Goal: Task Accomplishment & Management: Complete application form

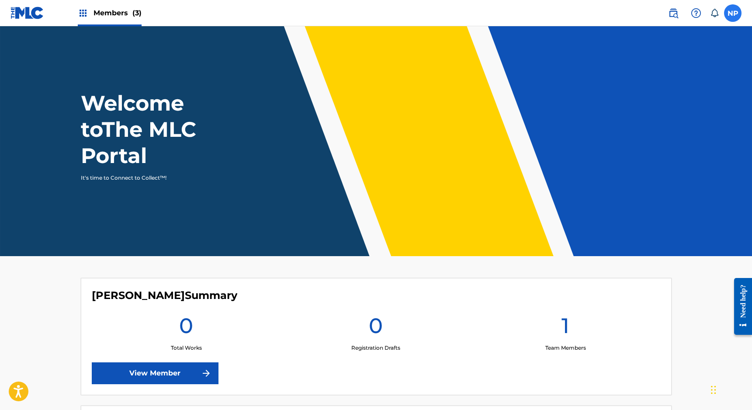
click at [733, 12] on label at bounding box center [732, 12] width 17 height 17
click at [733, 13] on input "NP [PERSON_NAME] [PERSON_NAME][DOMAIN_NAME][EMAIL_ADDRESS][PERSON_NAME][DOMAIN_…" at bounding box center [733, 13] width 0 height 0
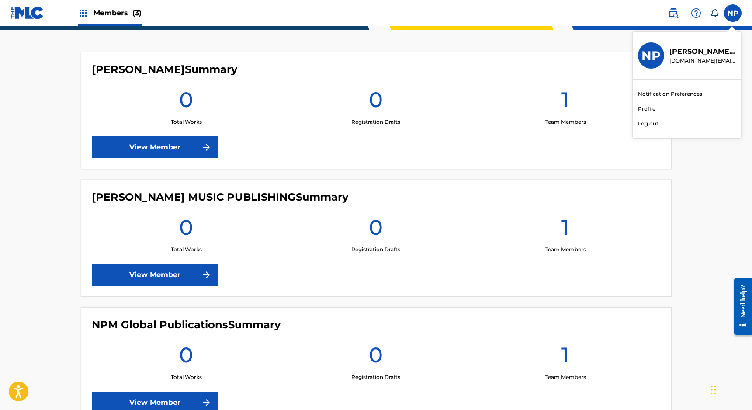
scroll to position [257, 0]
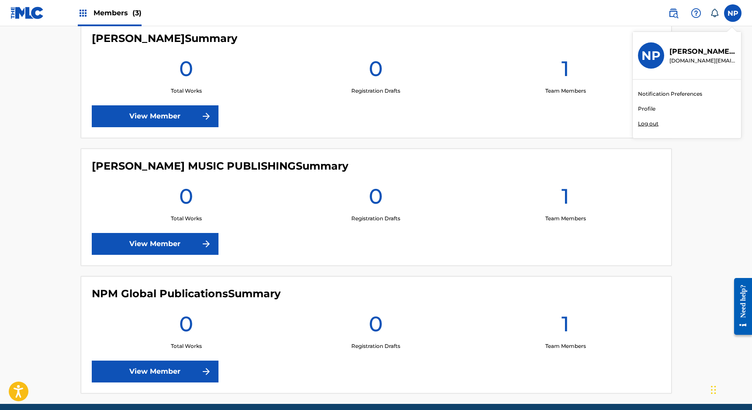
click at [30, 265] on main "Welcome to The MLC Portal It's time to Connect to Collect™! [PERSON_NAME] Summa…" at bounding box center [376, 86] width 752 height 635
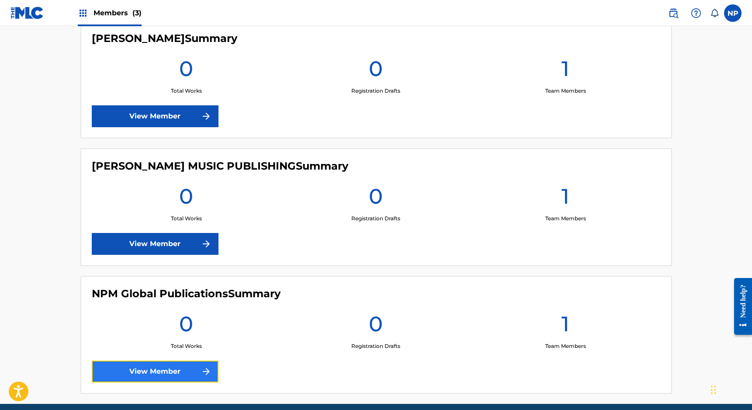
click at [144, 362] on link "View Member" at bounding box center [155, 372] width 127 height 22
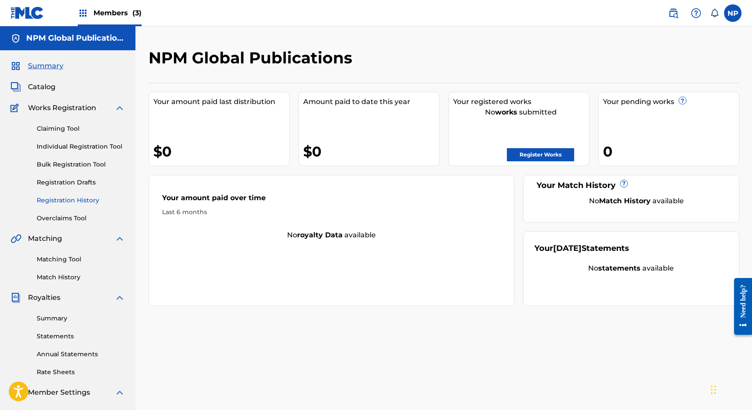
click at [55, 201] on link "Registration History" at bounding box center [81, 200] width 88 height 9
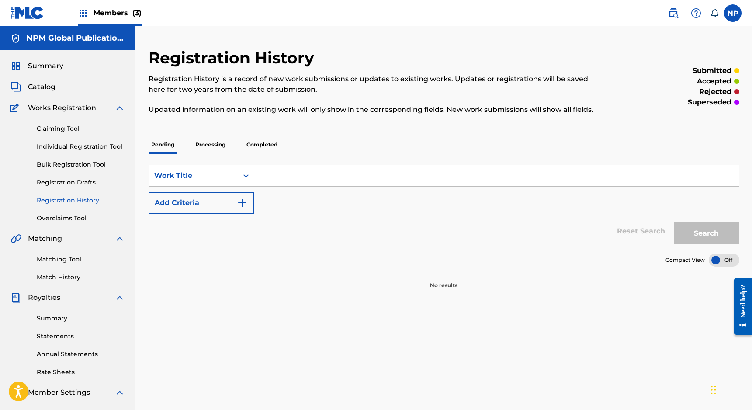
click at [218, 146] on p "Processing" at bounding box center [210, 144] width 35 height 18
click at [254, 142] on p "Completed" at bounding box center [262, 144] width 36 height 18
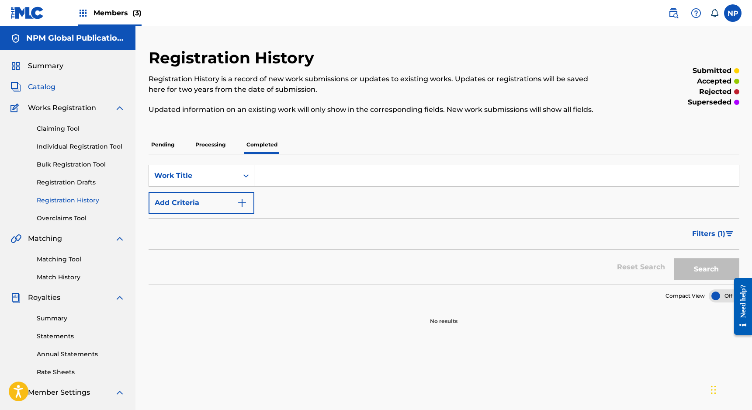
click at [43, 87] on span "Catalog" at bounding box center [42, 87] width 28 height 10
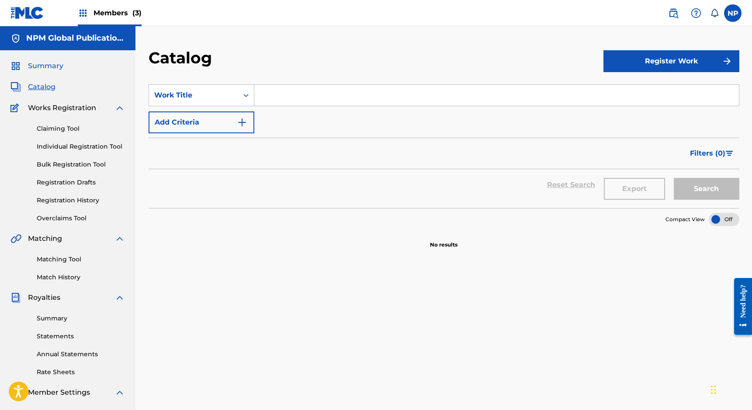
click at [38, 66] on span "Summary" at bounding box center [45, 66] width 35 height 10
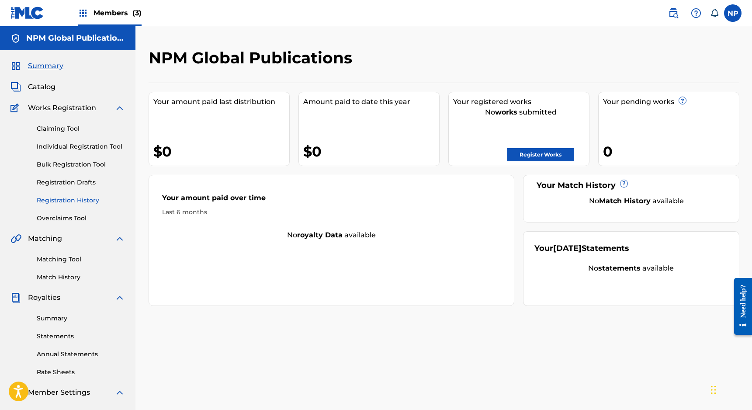
click at [70, 201] on link "Registration History" at bounding box center [81, 200] width 88 height 9
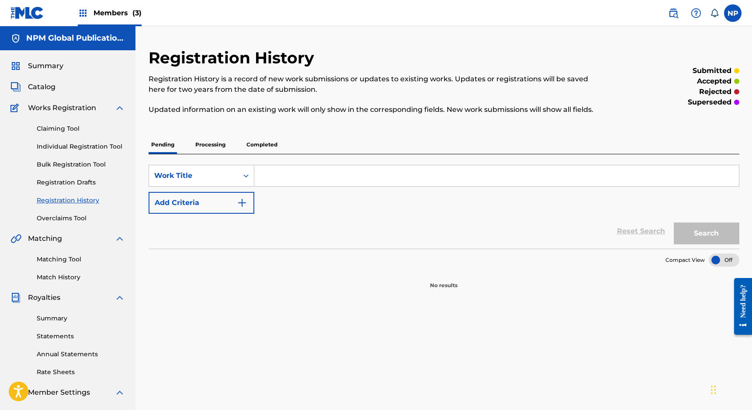
click at [222, 145] on p "Processing" at bounding box center [210, 144] width 35 height 18
drag, startPoint x: 288, startPoint y: 145, endPoint x: 269, endPoint y: 146, distance: 18.8
click at [288, 145] on div "Pending Processing Completed" at bounding box center [444, 144] width 591 height 18
click at [264, 145] on p "Completed" at bounding box center [262, 144] width 36 height 18
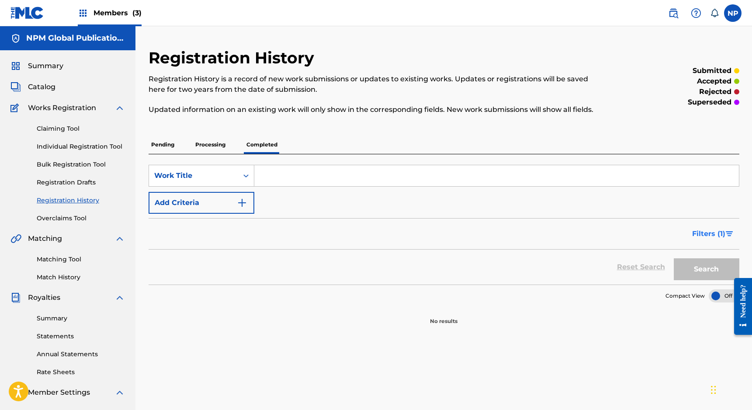
click at [726, 229] on button "Filters ( 1 )" at bounding box center [713, 234] width 52 height 22
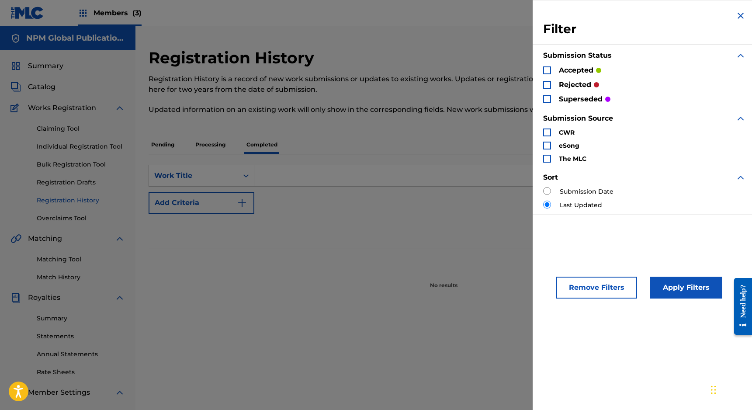
click at [740, 17] on img "Search Form" at bounding box center [740, 15] width 10 height 10
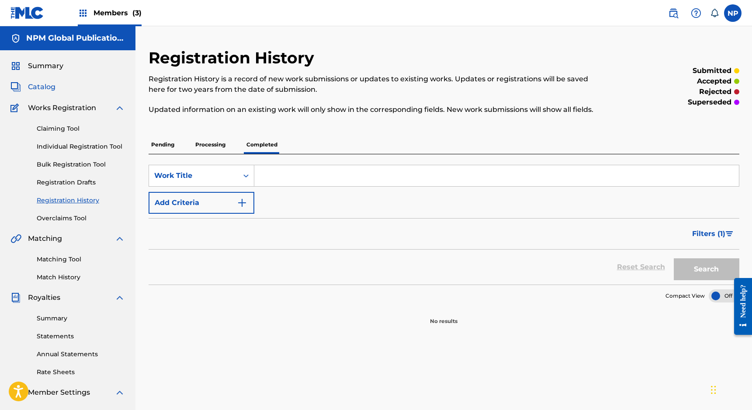
click at [28, 87] on span "Catalog" at bounding box center [42, 87] width 28 height 10
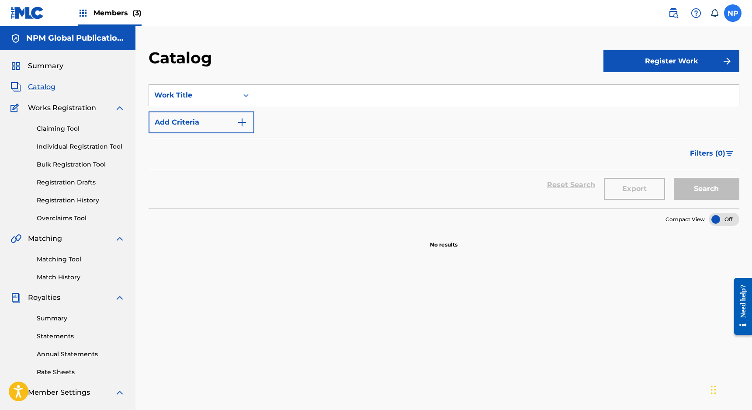
click at [731, 15] on label at bounding box center [732, 12] width 17 height 17
click at [733, 13] on input "NP [PERSON_NAME] [PERSON_NAME][DOMAIN_NAME][EMAIL_ADDRESS][PERSON_NAME][DOMAIN_…" at bounding box center [733, 13] width 0 height 0
click at [493, 65] on div "Catalog" at bounding box center [376, 61] width 455 height 26
click at [61, 128] on link "Claiming Tool" at bounding box center [81, 128] width 88 height 9
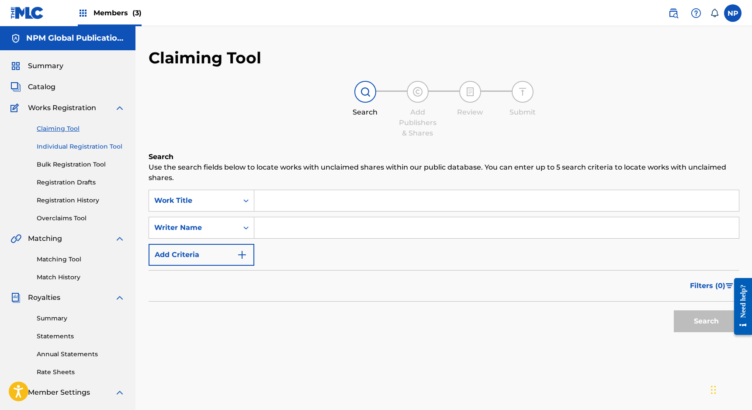
click at [70, 149] on link "Individual Registration Tool" at bounding box center [81, 146] width 88 height 9
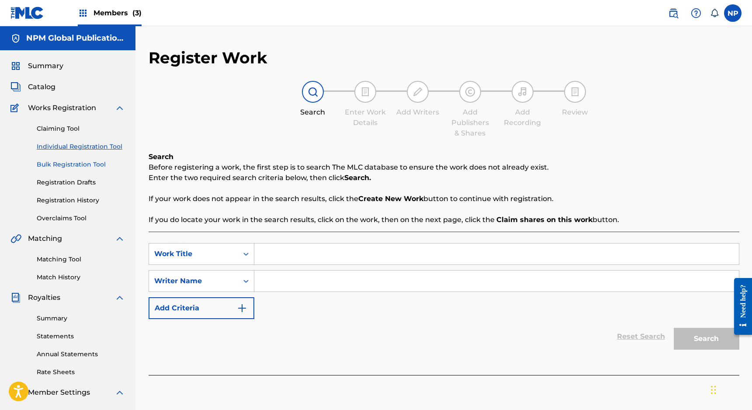
click at [94, 166] on link "Bulk Registration Tool" at bounding box center [81, 164] width 88 height 9
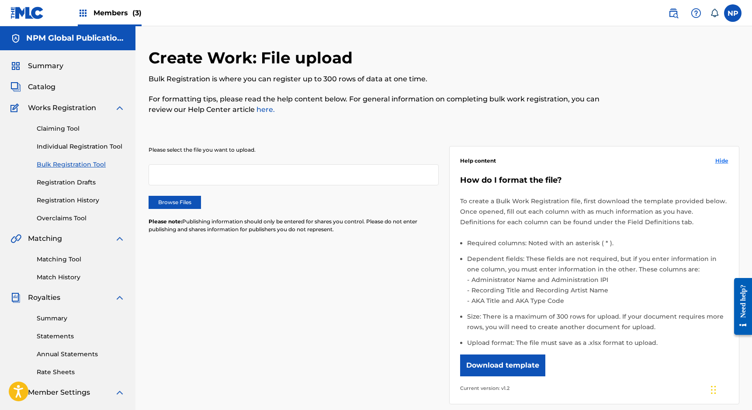
click at [720, 160] on span "Hide" at bounding box center [721, 161] width 13 height 8
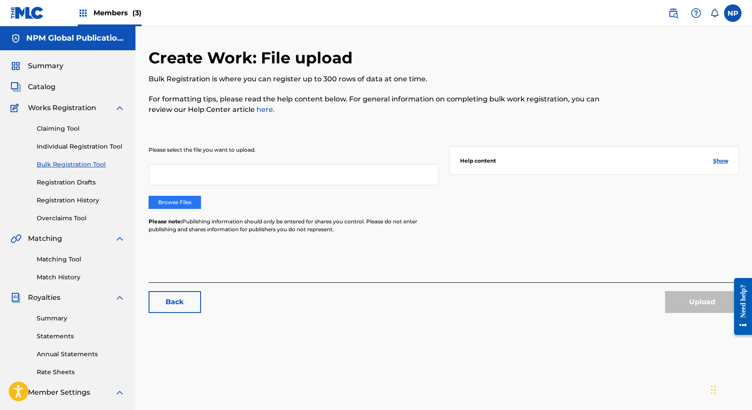
click at [177, 201] on label "Browse Files" at bounding box center [175, 202] width 52 height 13
click at [0, 0] on input "Browse Files" at bounding box center [0, 0] width 0 height 0
click at [62, 186] on link "Registration Drafts" at bounding box center [81, 182] width 88 height 9
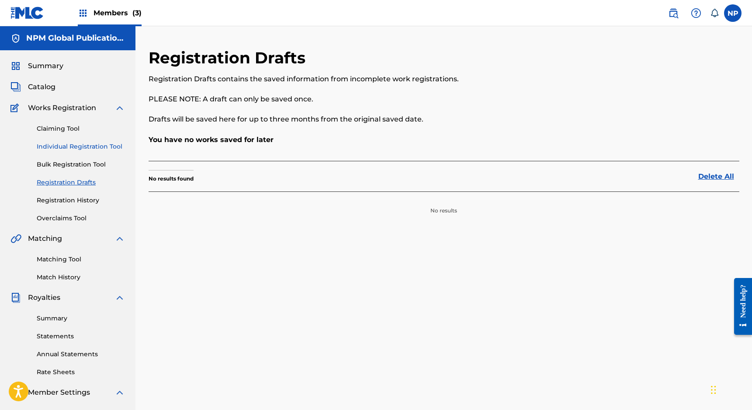
click at [70, 143] on link "Individual Registration Tool" at bounding box center [81, 146] width 88 height 9
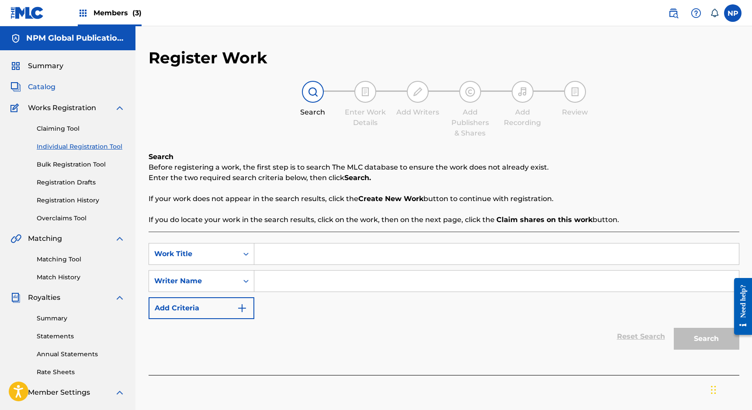
click at [40, 88] on span "Catalog" at bounding box center [42, 87] width 28 height 10
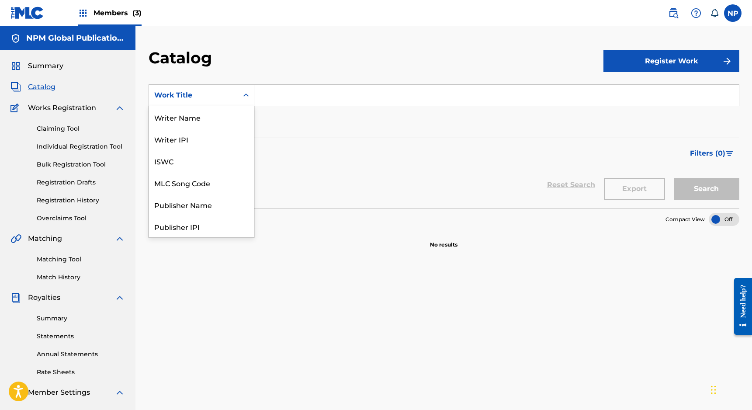
scroll to position [131, 0]
click at [239, 97] on div "Search Form" at bounding box center [246, 95] width 16 height 16
click at [196, 121] on div "Writer Name" at bounding box center [201, 117] width 105 height 22
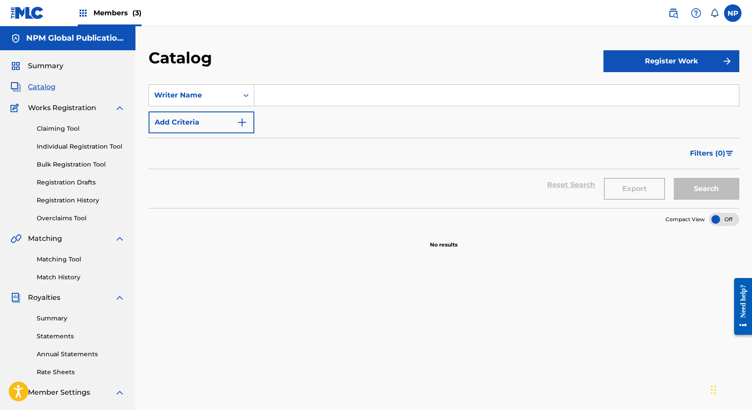
click at [287, 98] on input "Search Form" at bounding box center [496, 95] width 485 height 21
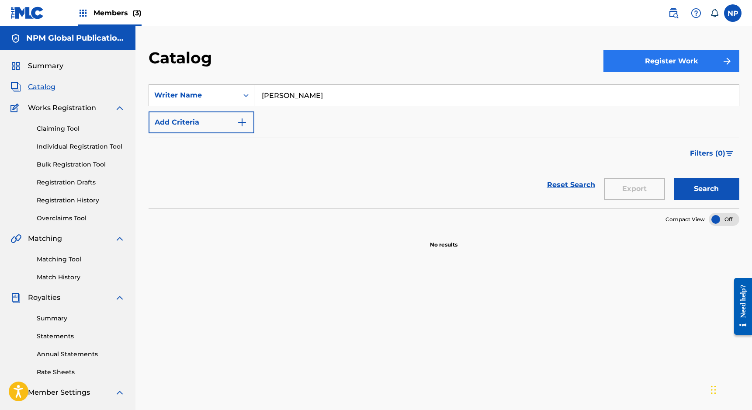
type input "[PERSON_NAME]"
click at [653, 62] on button "Register Work" at bounding box center [672, 61] width 136 height 22
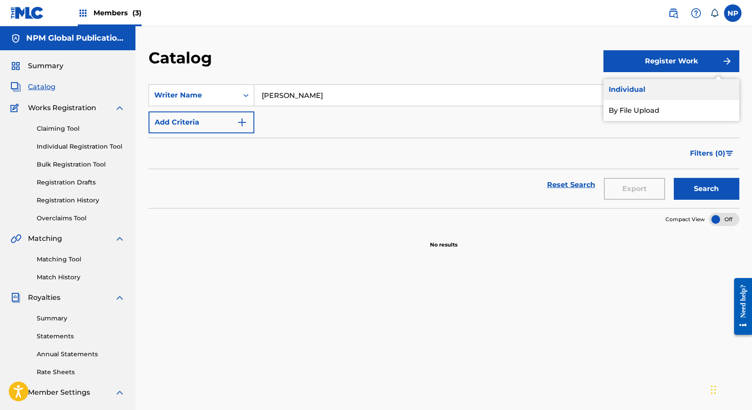
click at [634, 93] on link "Individual" at bounding box center [672, 89] width 136 height 21
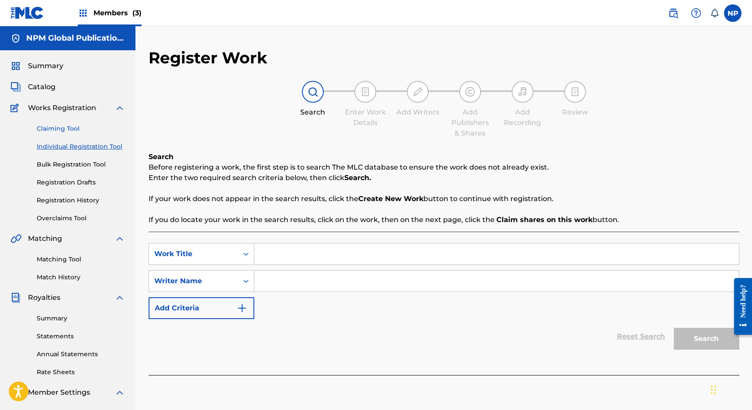
click at [62, 130] on link "Claiming Tool" at bounding box center [81, 128] width 88 height 9
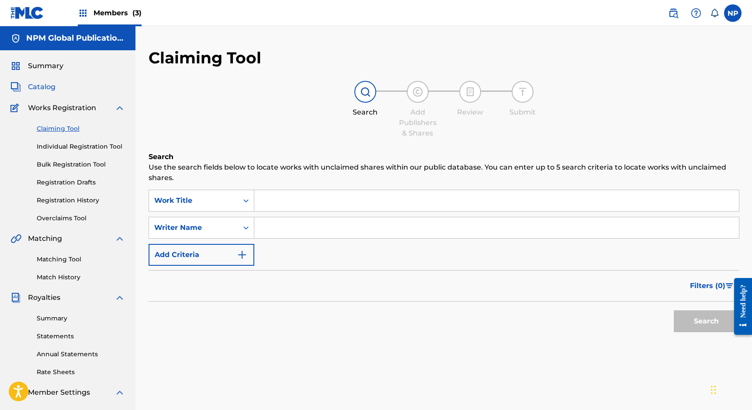
click at [44, 90] on span "Catalog" at bounding box center [42, 87] width 28 height 10
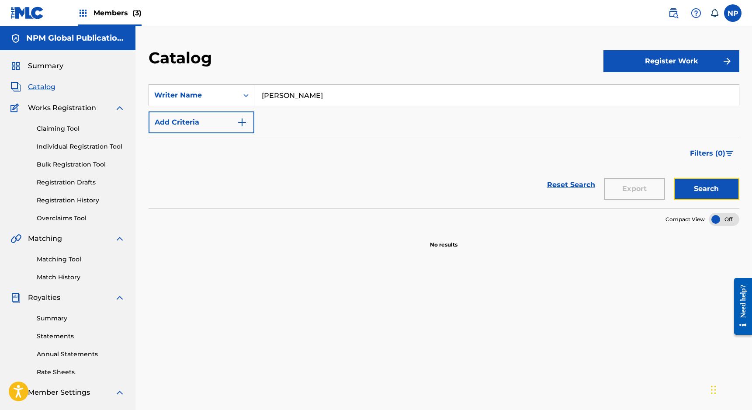
click at [691, 187] on button "Search" at bounding box center [707, 189] width 66 height 22
click at [37, 62] on span "Summary" at bounding box center [45, 66] width 35 height 10
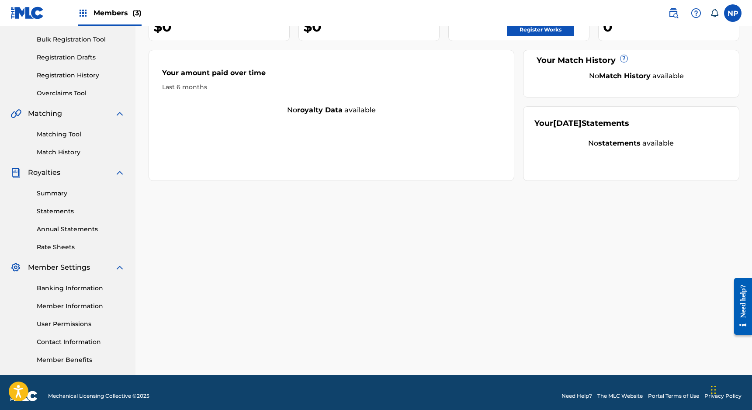
scroll to position [132, 0]
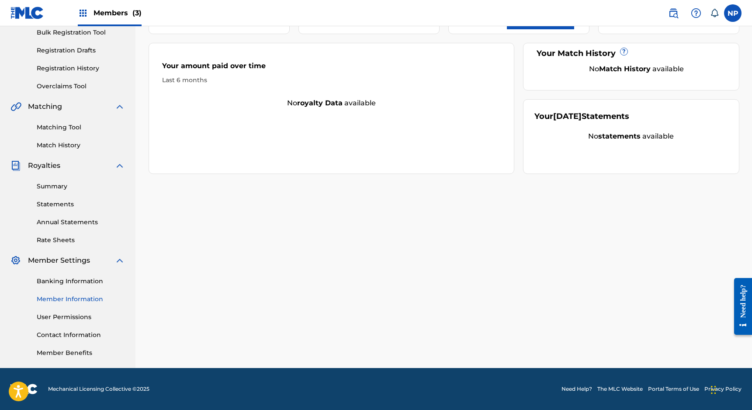
click at [69, 298] on link "Member Information" at bounding box center [81, 299] width 88 height 9
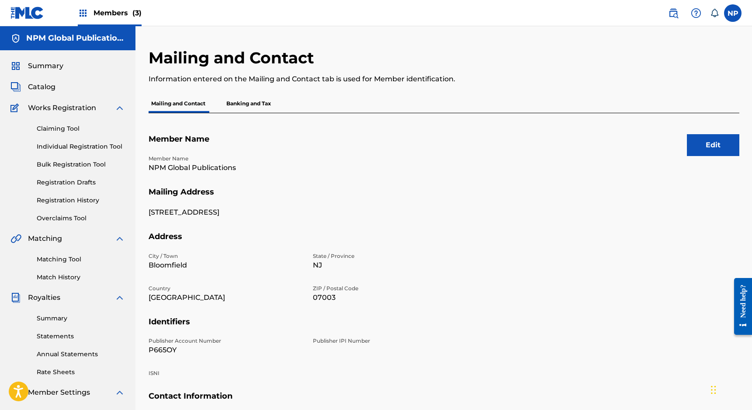
click at [258, 108] on p "Banking and Tax" at bounding box center [249, 103] width 50 height 18
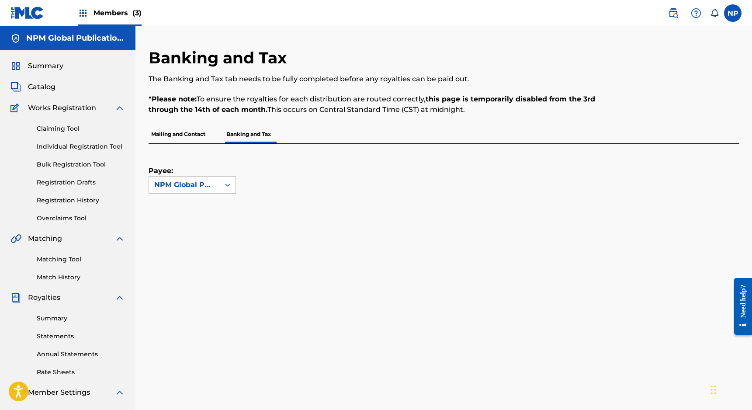
click at [191, 133] on p "Mailing and Contact" at bounding box center [178, 134] width 59 height 18
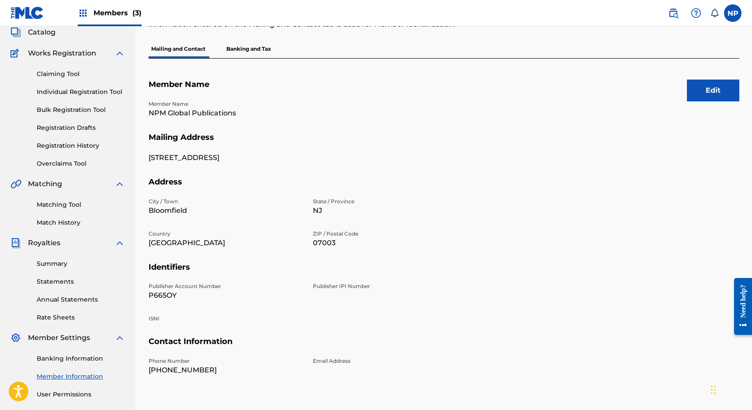
scroll to position [57, 0]
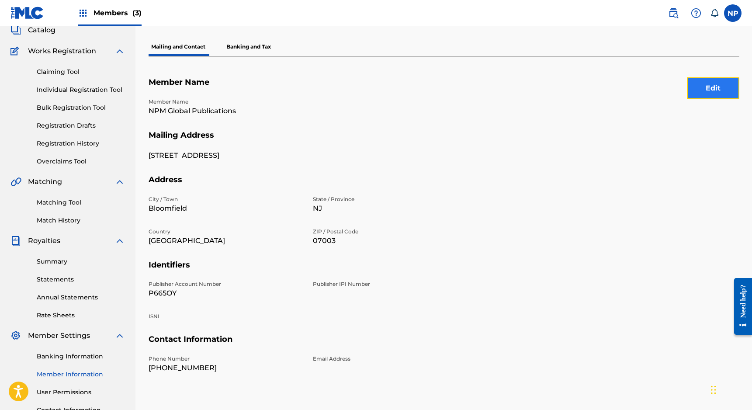
click at [717, 94] on button "Edit" at bounding box center [713, 88] width 52 height 22
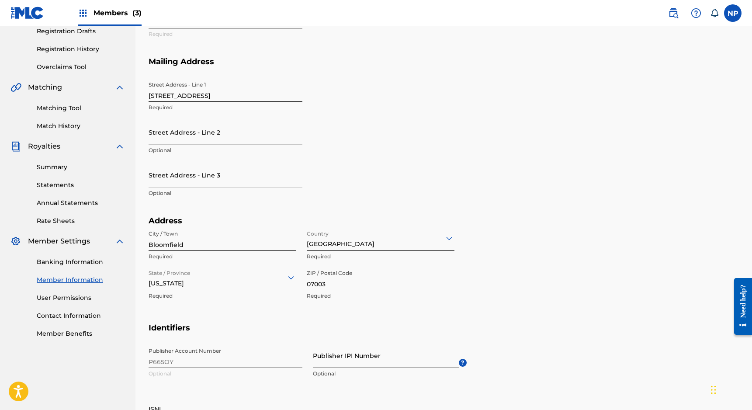
scroll to position [165, 0]
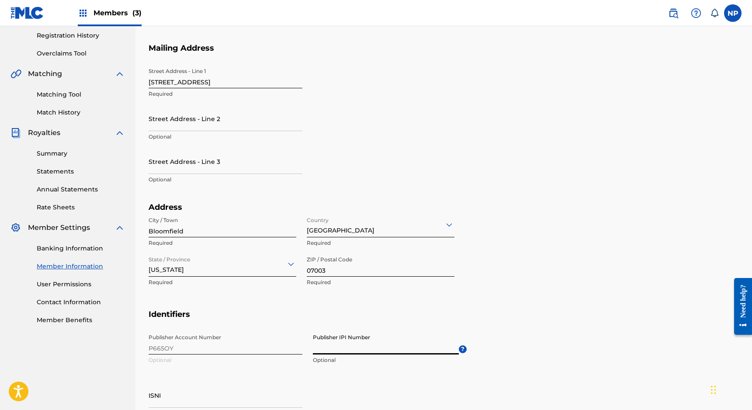
click at [362, 347] on input "Publisher IPI Number" at bounding box center [386, 342] width 146 height 25
drag, startPoint x: 483, startPoint y: 330, endPoint x: 469, endPoint y: 345, distance: 20.4
click at [483, 330] on section "Identifiers Publisher Account Number P665OY Optional Publisher IPI Number Optio…" at bounding box center [444, 372] width 591 height 127
click at [361, 348] on input "Publisher IPI Number" at bounding box center [386, 342] width 146 height 25
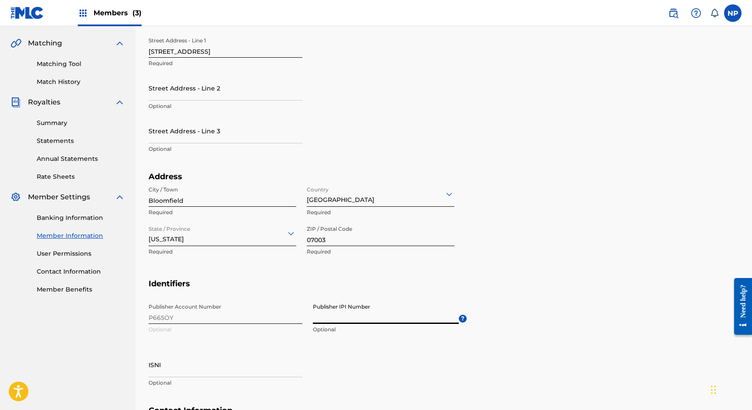
scroll to position [198, 0]
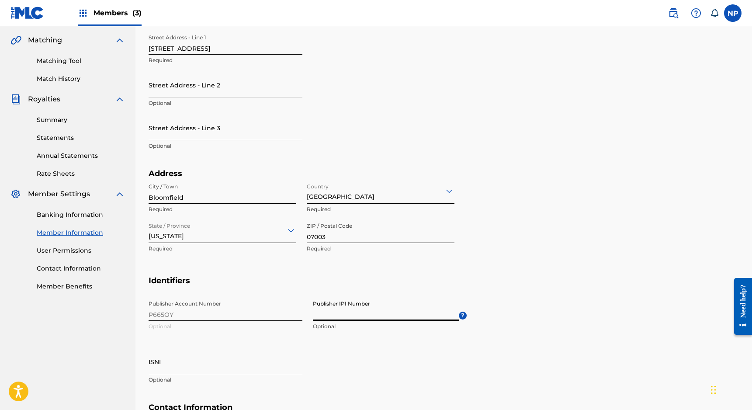
paste input "01188564412"
type input "01188564412"
drag, startPoint x: 360, startPoint y: 331, endPoint x: 365, endPoint y: 330, distance: 5.3
click at [360, 331] on div "Publisher IPI Number 01188564412 Optional" at bounding box center [386, 315] width 146 height 39
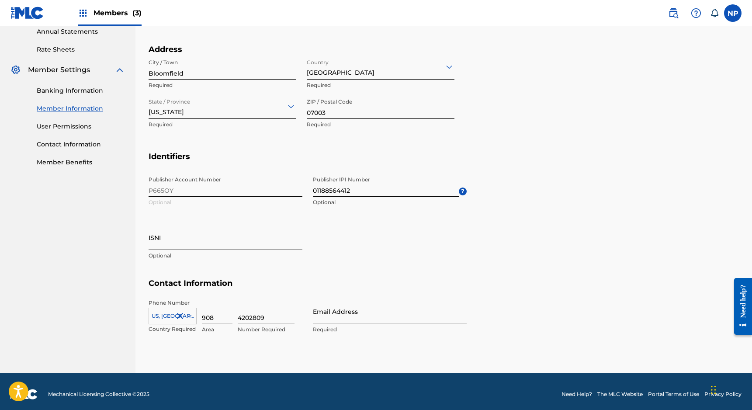
scroll to position [327, 0]
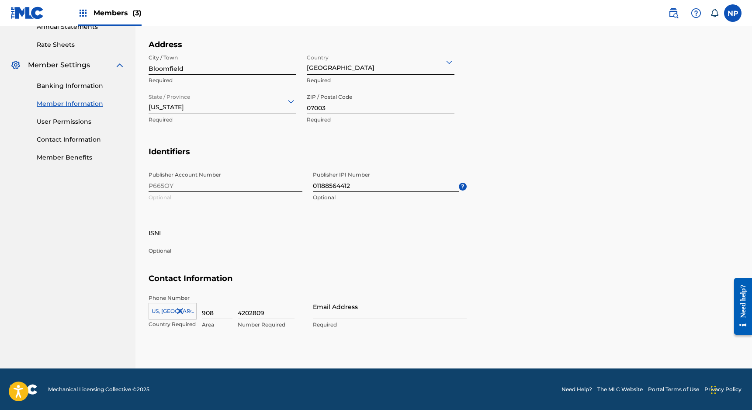
click at [171, 312] on div "US, [GEOGRAPHIC_DATA] +1" at bounding box center [173, 309] width 48 height 13
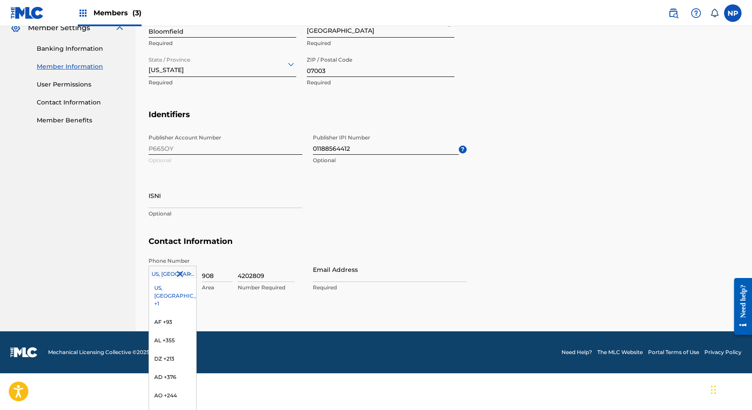
click at [169, 289] on div "US, [GEOGRAPHIC_DATA] +1" at bounding box center [172, 296] width 47 height 34
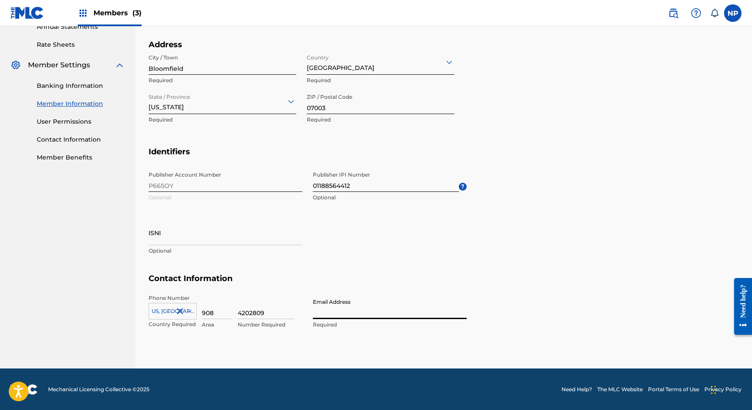
click at [344, 308] on input "Email Address" at bounding box center [390, 306] width 154 height 25
type input "[PERSON_NAME][DOMAIN_NAME][EMAIL_ADDRESS][PERSON_NAME][DOMAIN_NAME]"
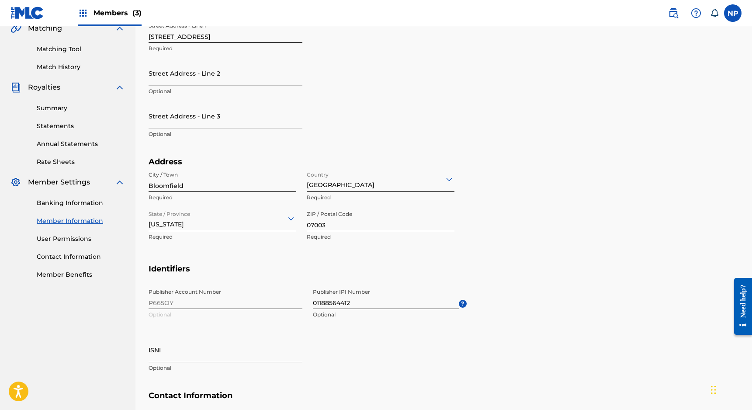
scroll to position [0, 0]
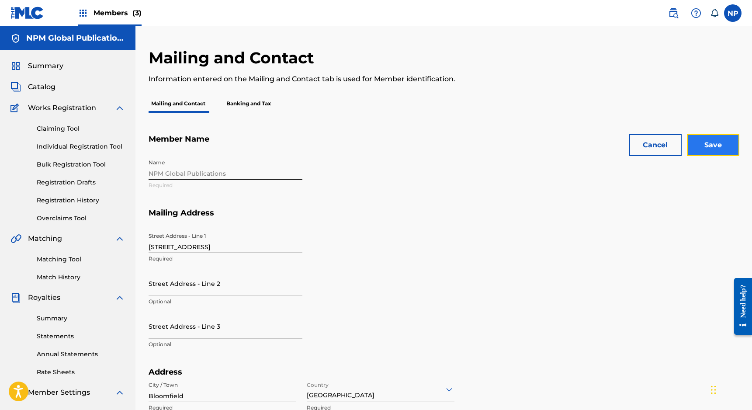
click at [710, 143] on input "Save" at bounding box center [713, 145] width 52 height 22
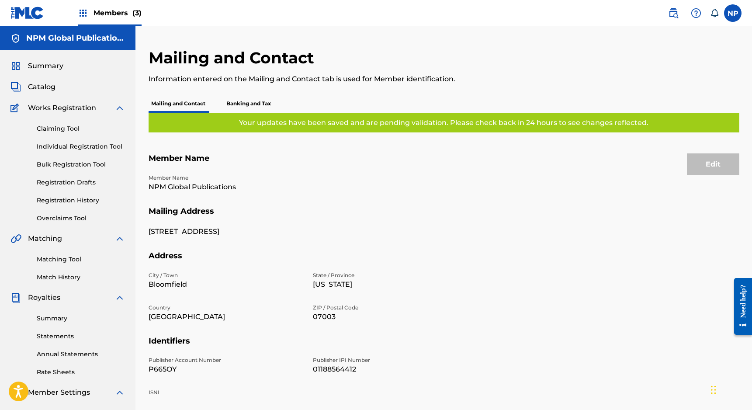
click at [0, 409] on nordpass-portal at bounding box center [0, 410] width 0 height 0
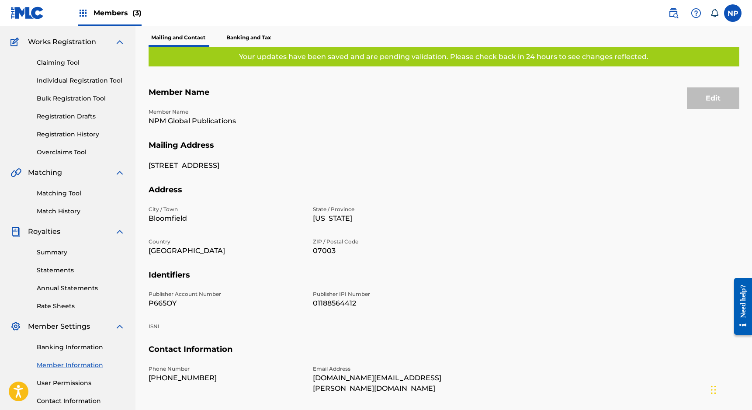
scroll to position [132, 0]
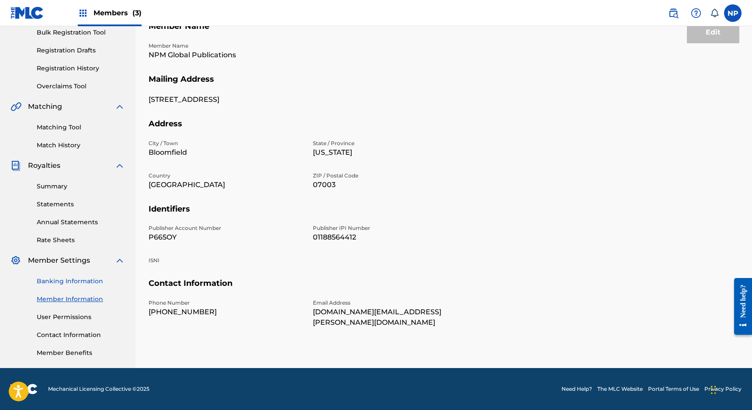
click at [69, 281] on link "Banking Information" at bounding box center [81, 281] width 88 height 9
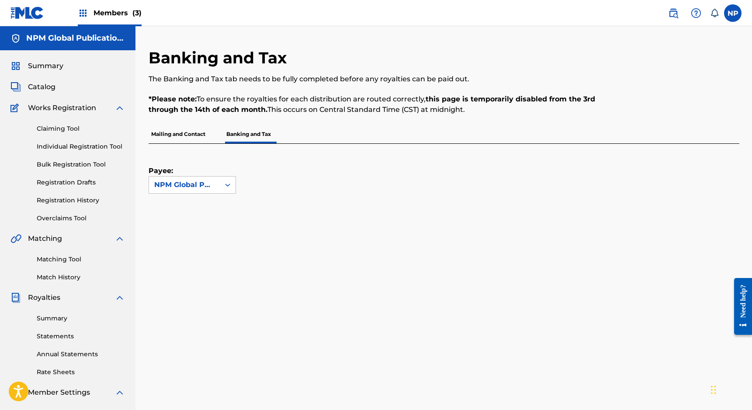
click at [117, 13] on span "Members (3)" at bounding box center [118, 13] width 48 height 10
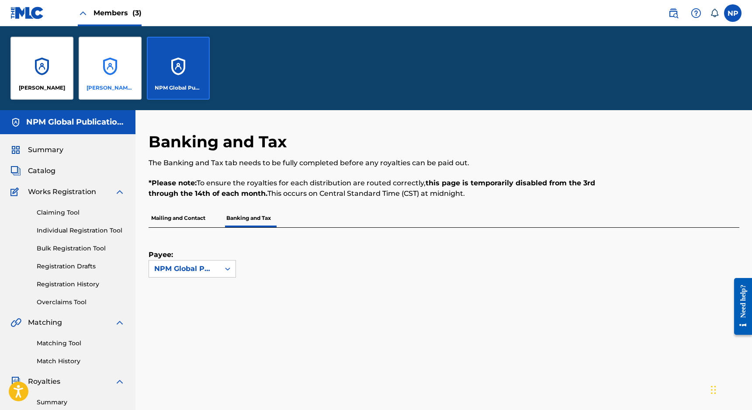
click at [106, 81] on div "[PERSON_NAME] MUSIC PUBLISHING" at bounding box center [110, 68] width 63 height 63
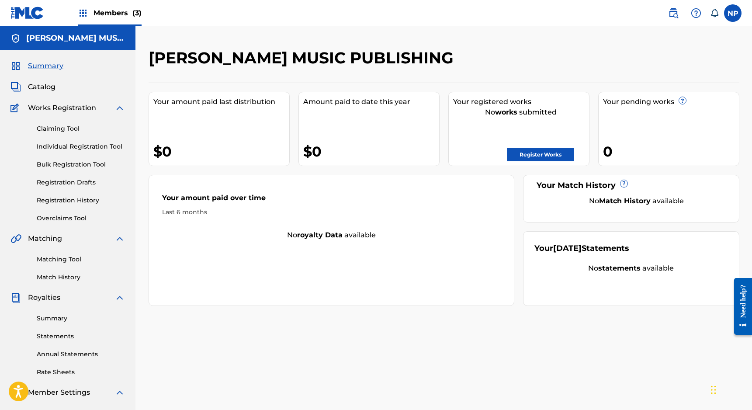
scroll to position [132, 0]
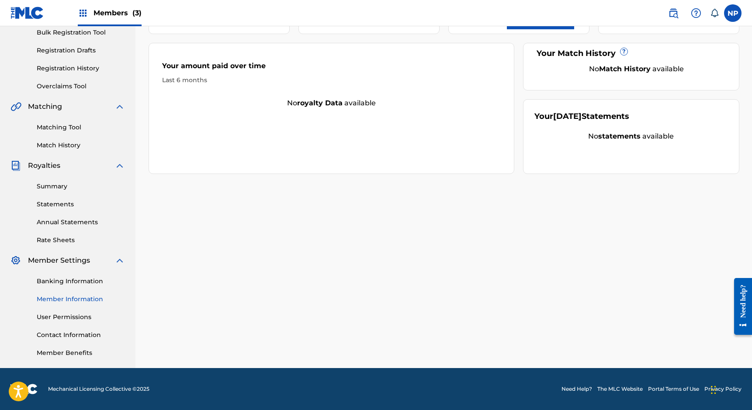
click at [78, 298] on link "Member Information" at bounding box center [81, 299] width 88 height 9
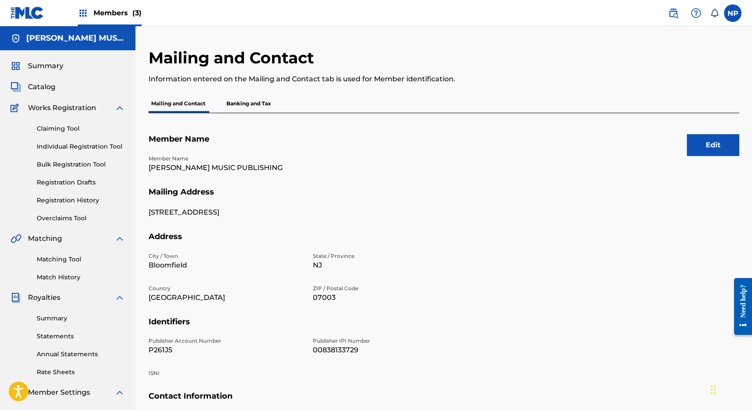
scroll to position [132, 0]
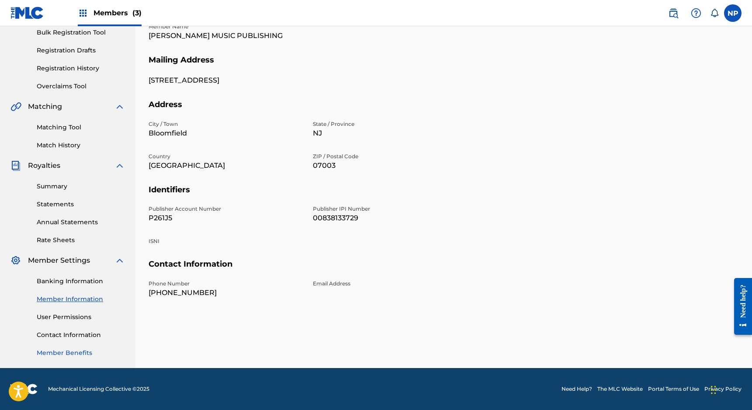
click at [59, 352] on link "Member Benefits" at bounding box center [81, 352] width 88 height 9
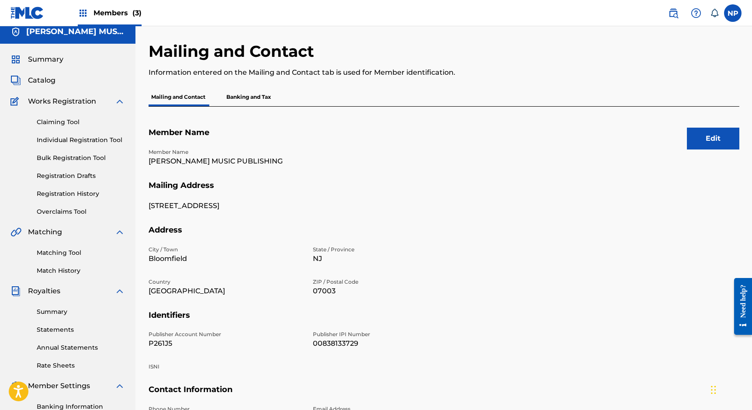
scroll to position [0, 0]
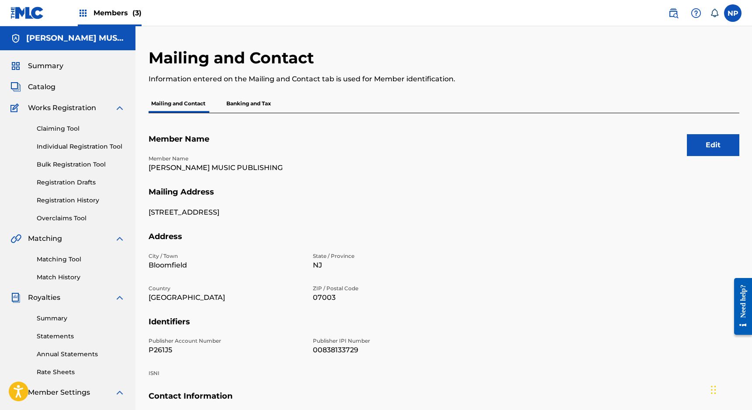
click at [108, 22] on div "Members (3)" at bounding box center [110, 13] width 64 height 26
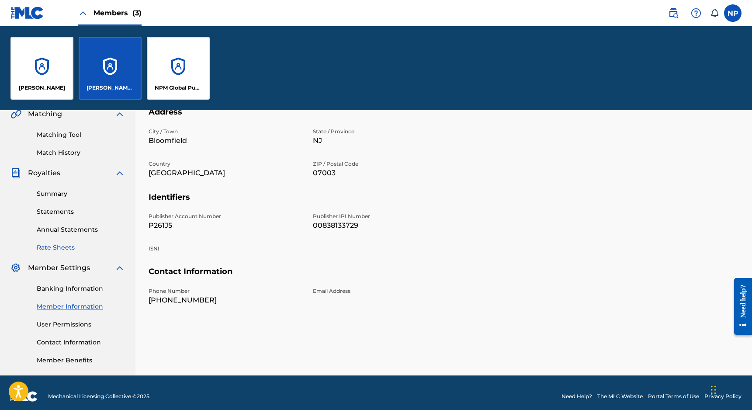
scroll to position [216, 0]
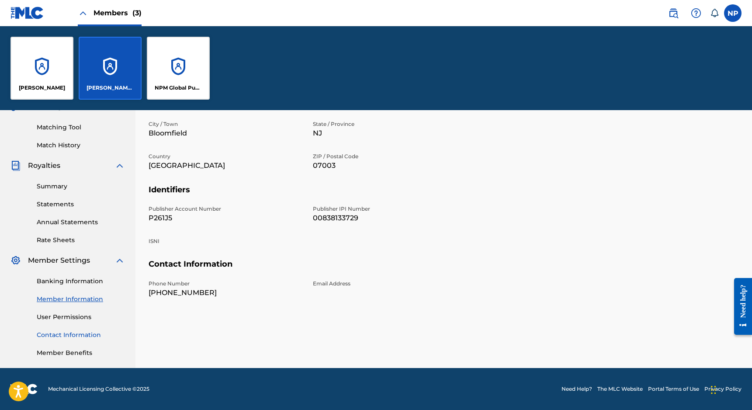
click at [70, 333] on link "Contact Information" at bounding box center [81, 334] width 88 height 9
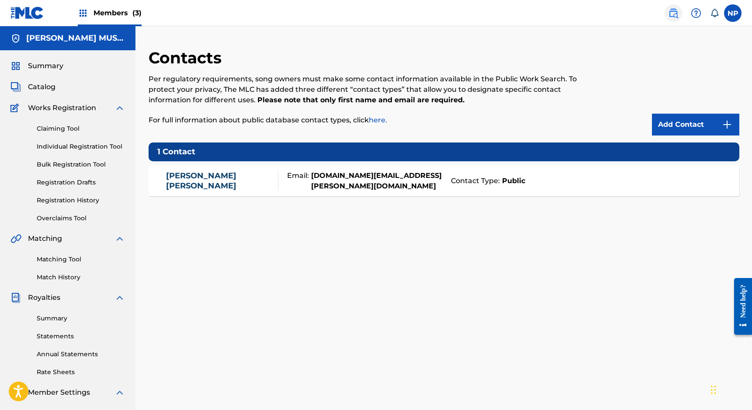
click at [672, 12] on img at bounding box center [673, 13] width 10 height 10
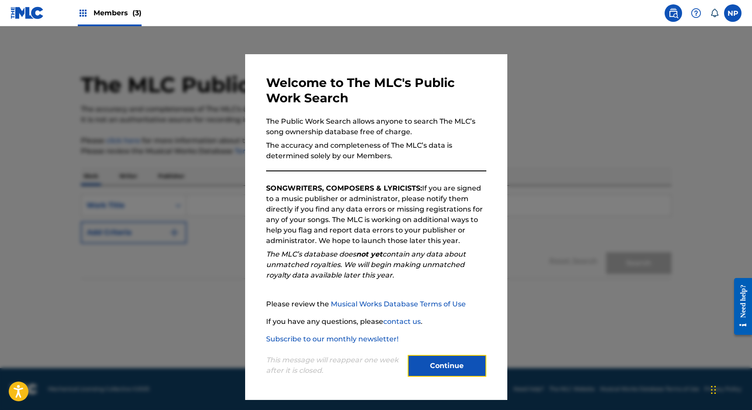
click at [449, 362] on button "Continue" at bounding box center [447, 366] width 79 height 22
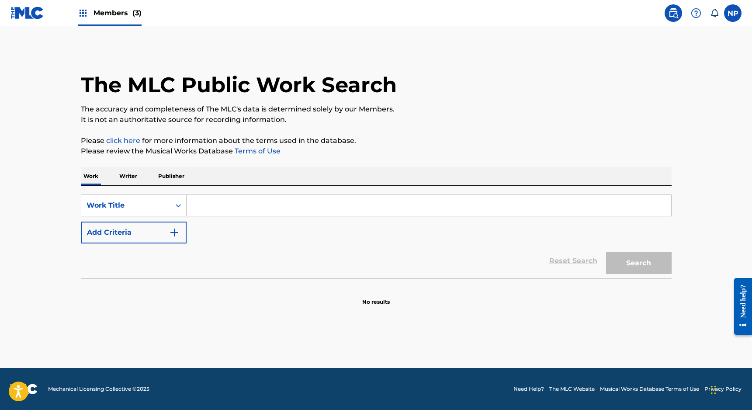
click at [87, 8] on img at bounding box center [83, 13] width 10 height 10
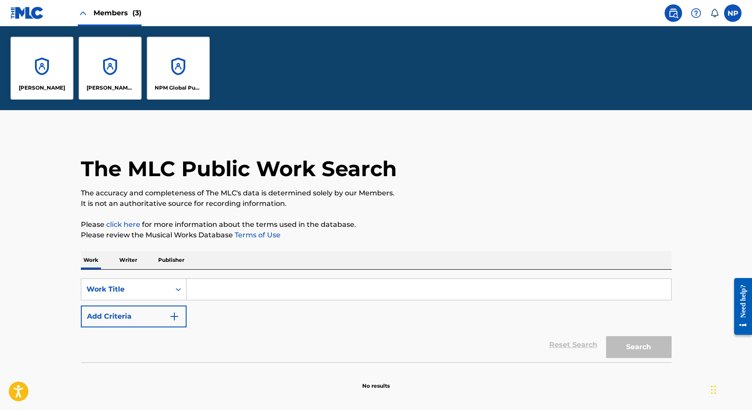
scroll to position [0, 0]
click at [187, 75] on div "NPM Global Publications" at bounding box center [178, 68] width 63 height 63
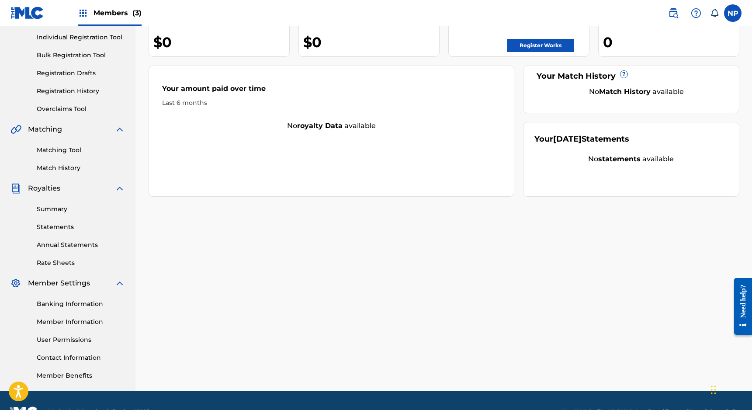
scroll to position [132, 0]
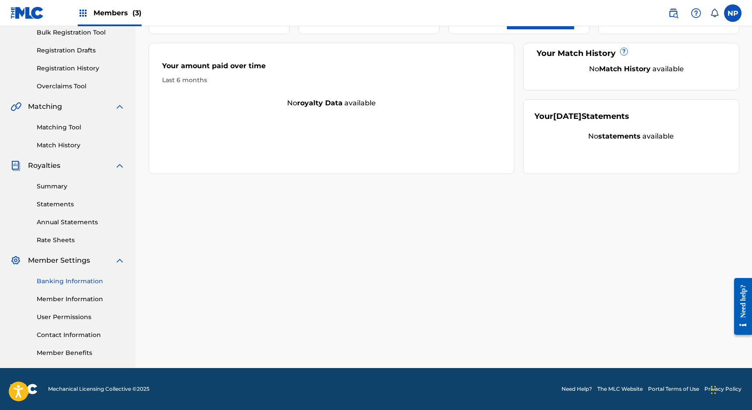
click at [75, 283] on link "Banking Information" at bounding box center [81, 281] width 88 height 9
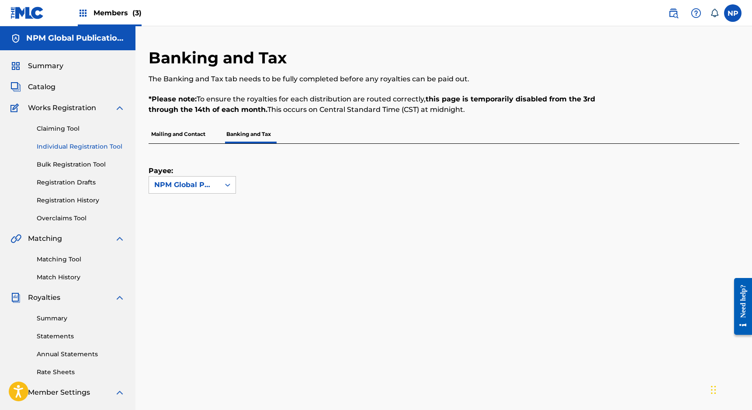
click at [90, 143] on link "Individual Registration Tool" at bounding box center [81, 146] width 88 height 9
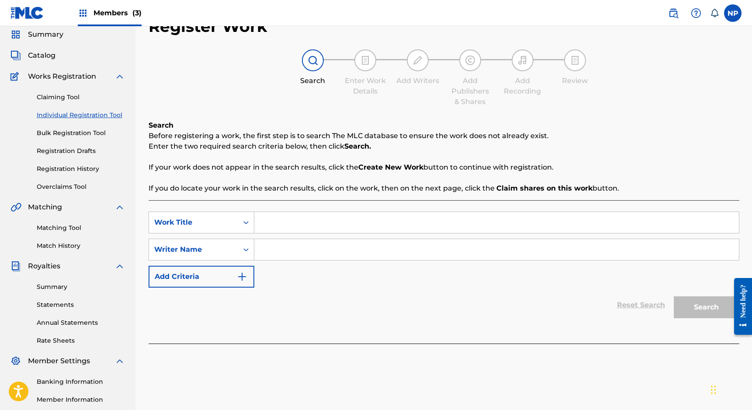
scroll to position [35, 0]
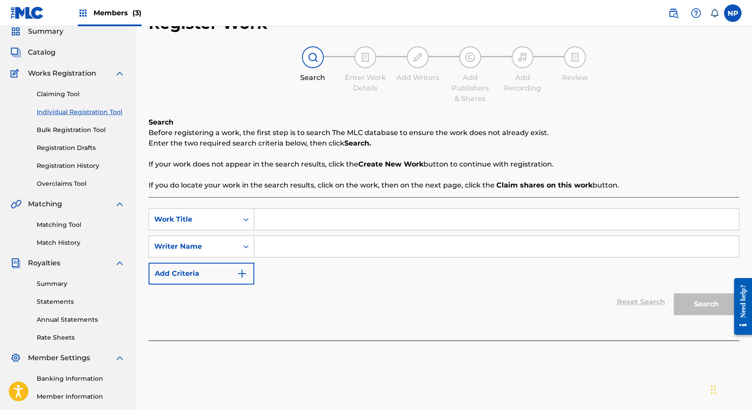
click at [291, 217] on input "Search Form" at bounding box center [496, 219] width 485 height 21
type input "Blossom"
click at [339, 242] on input "Search Form" at bounding box center [496, 246] width 485 height 21
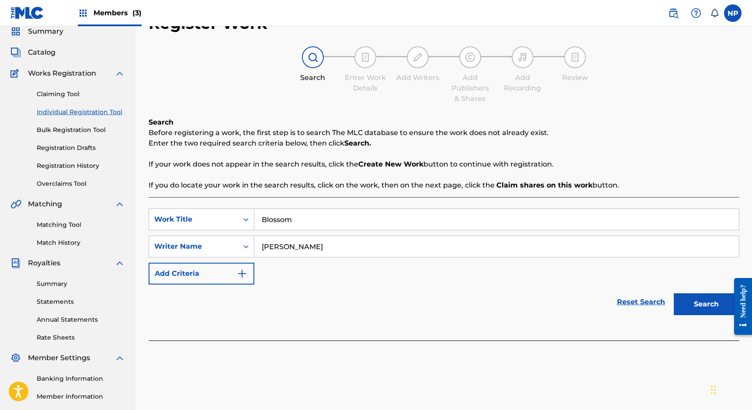
scroll to position [48, 0]
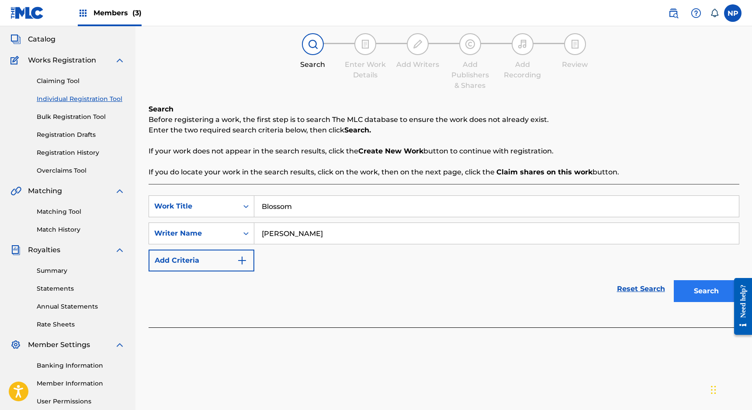
type input "[PERSON_NAME]"
click at [694, 284] on button "Search" at bounding box center [707, 291] width 66 height 22
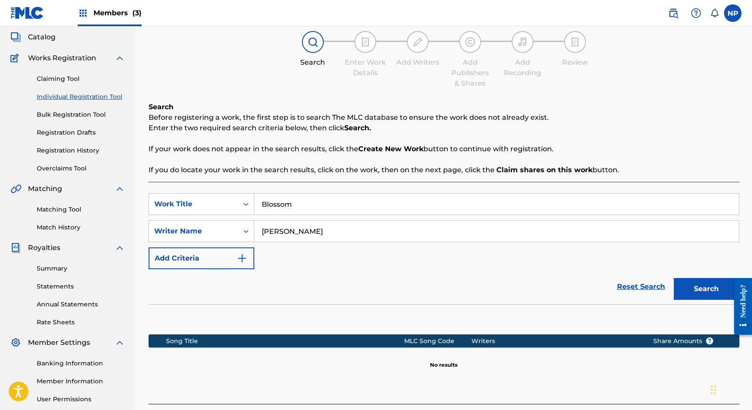
scroll to position [0, 0]
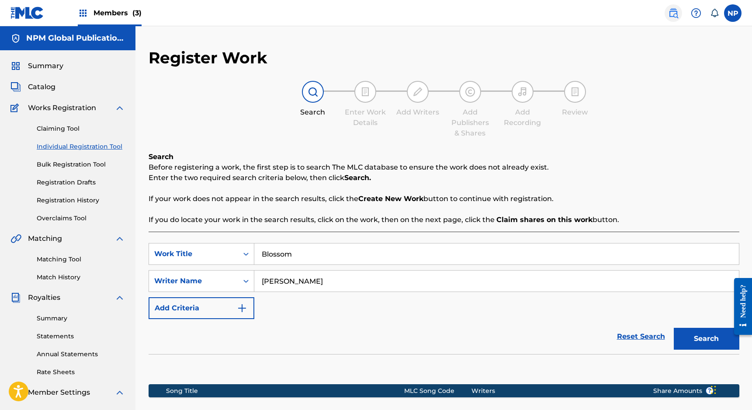
click at [669, 11] on img at bounding box center [673, 13] width 10 height 10
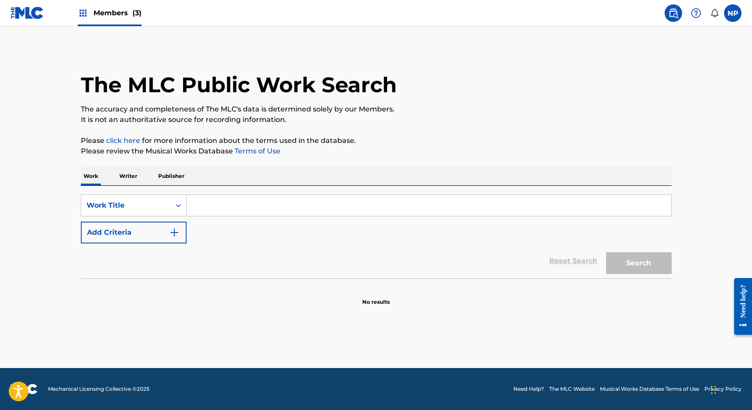
click at [225, 205] on input "Search Form" at bounding box center [429, 205] width 485 height 21
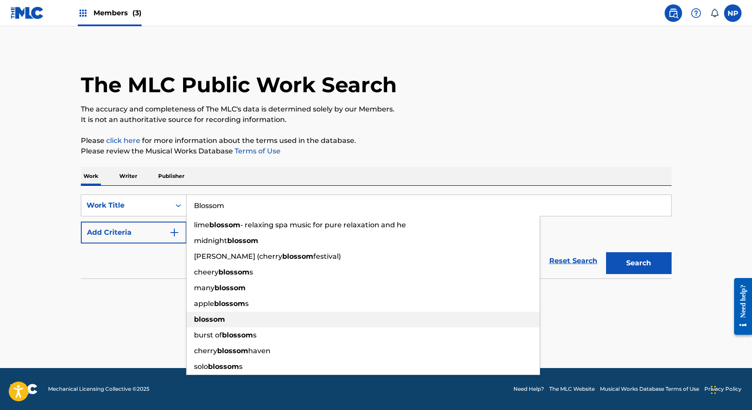
click at [198, 314] on div "blossom" at bounding box center [363, 320] width 353 height 16
type input "blossom"
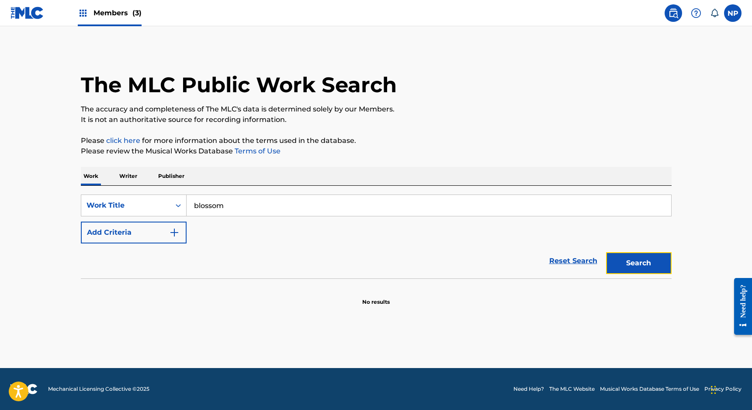
click at [651, 261] on button "Search" at bounding box center [639, 263] width 66 height 22
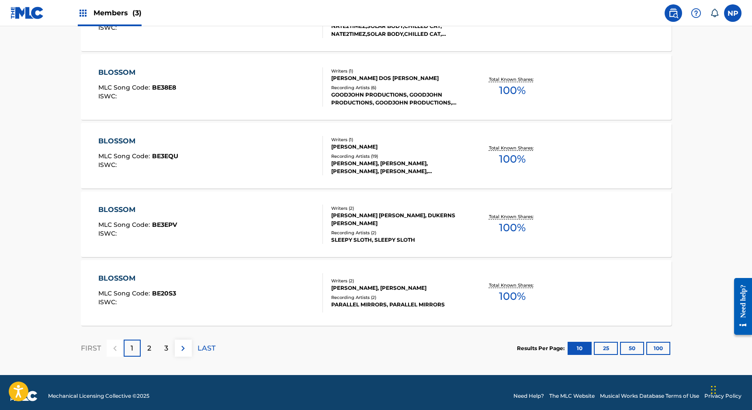
scroll to position [660, 0]
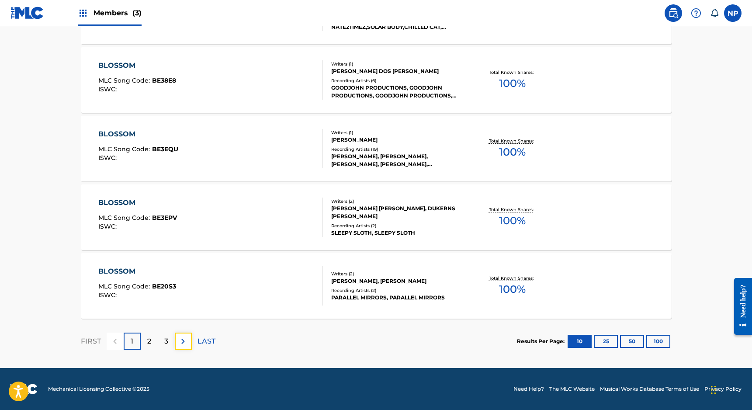
click at [184, 338] on img at bounding box center [183, 341] width 10 height 10
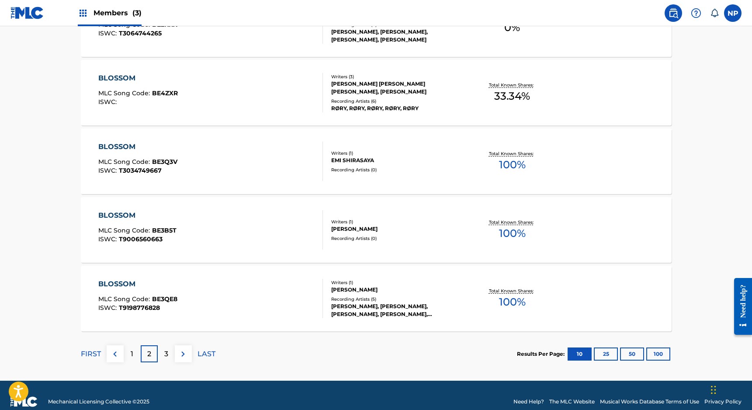
scroll to position [653, 0]
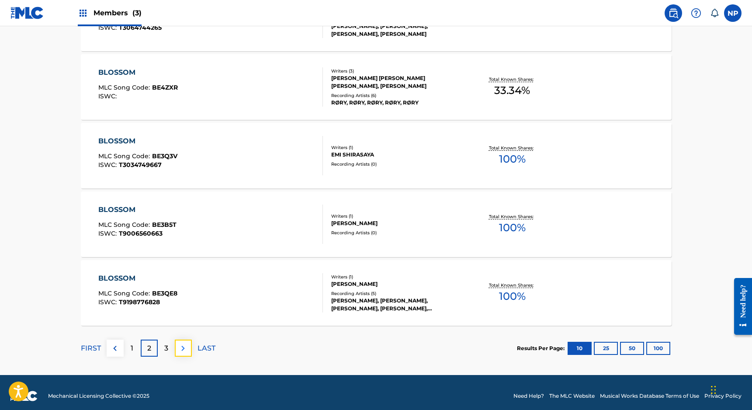
click at [182, 347] on img at bounding box center [183, 348] width 10 height 10
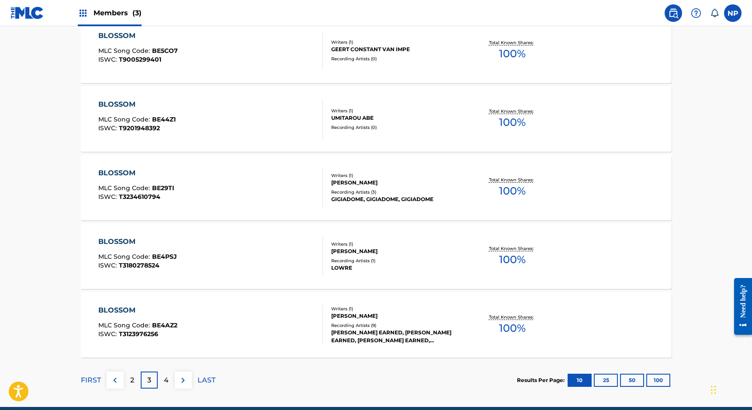
scroll to position [639, 0]
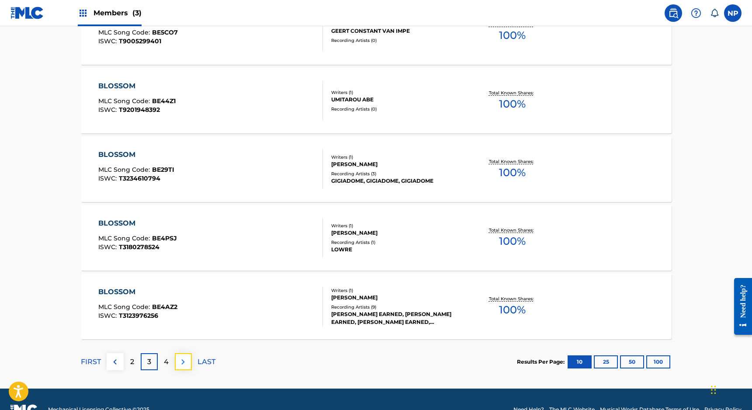
click at [188, 357] on img at bounding box center [183, 362] width 10 height 10
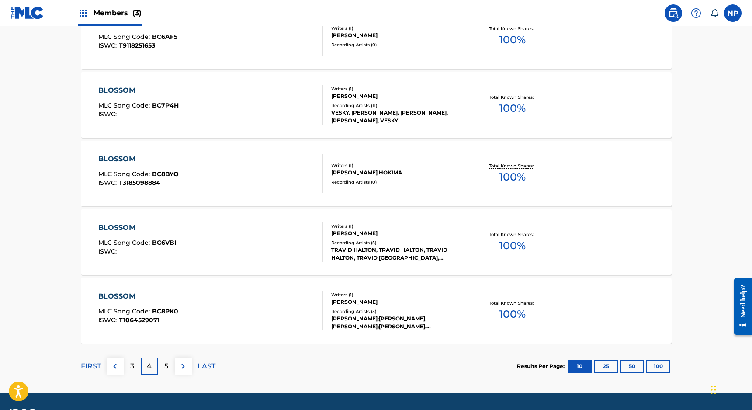
scroll to position [660, 0]
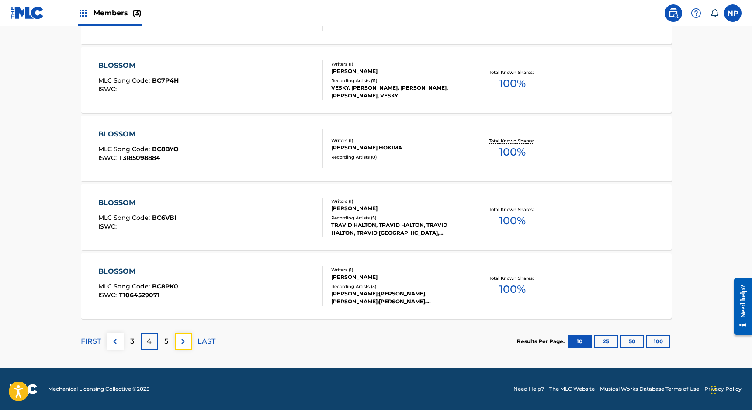
click at [182, 340] on img at bounding box center [183, 341] width 10 height 10
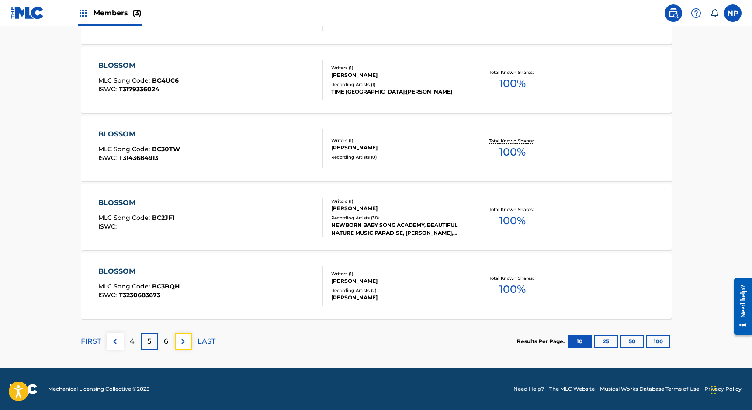
click at [187, 339] on img at bounding box center [183, 341] width 10 height 10
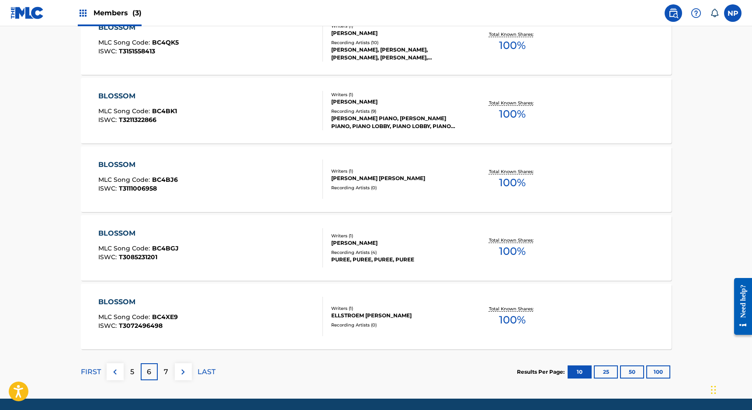
scroll to position [638, 0]
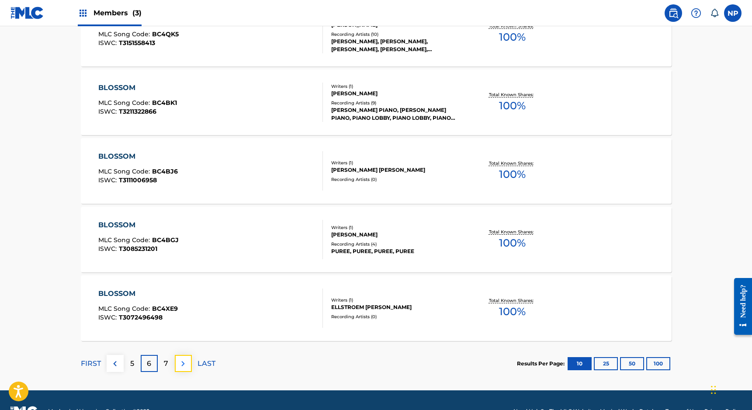
click at [189, 361] on button at bounding box center [183, 363] width 17 height 17
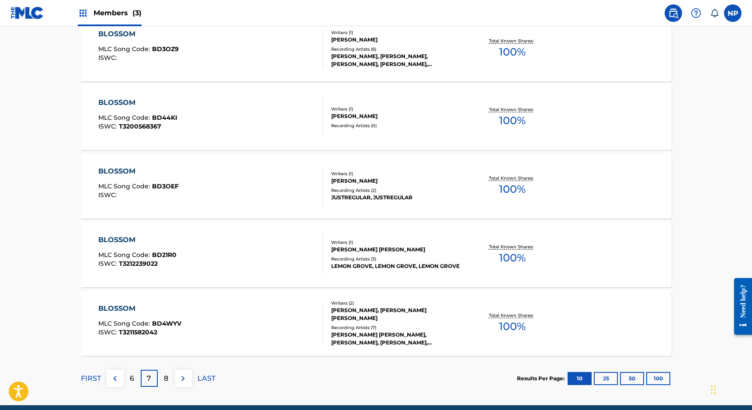
scroll to position [625, 0]
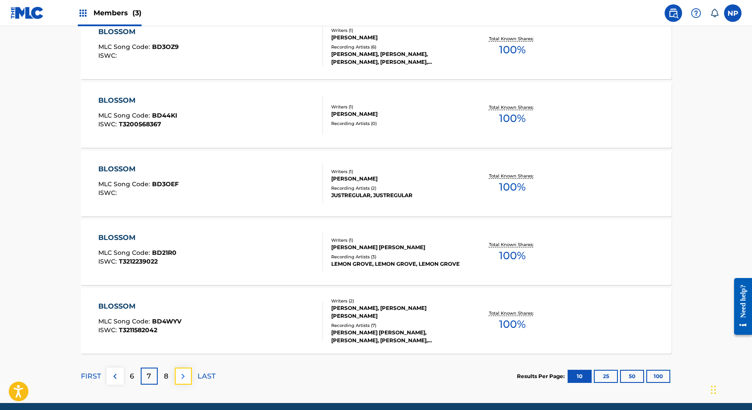
click at [181, 377] on img at bounding box center [183, 376] width 10 height 10
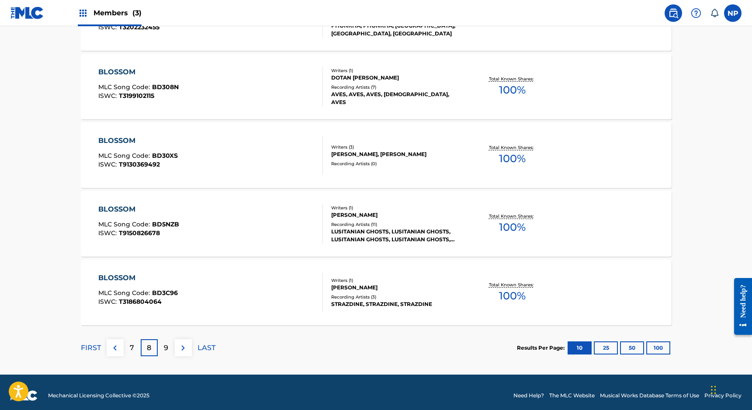
scroll to position [660, 0]
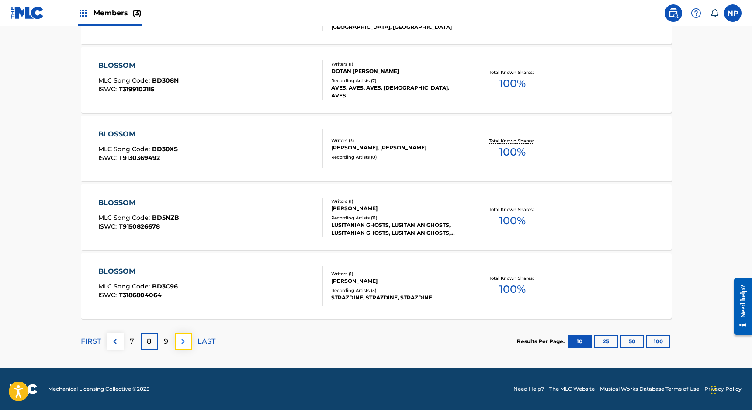
click at [186, 339] on img at bounding box center [183, 341] width 10 height 10
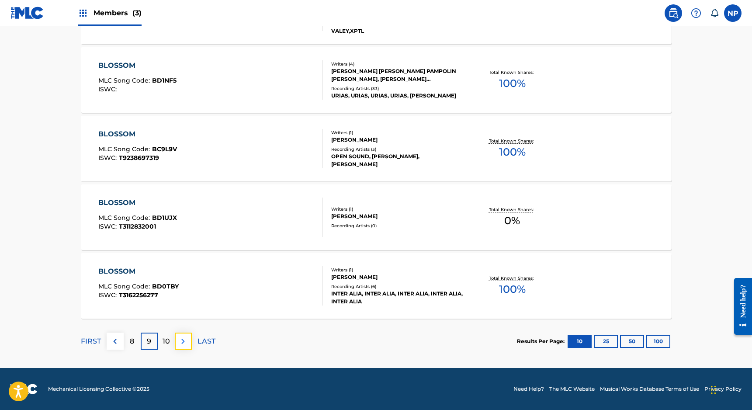
click at [185, 337] on img at bounding box center [183, 341] width 10 height 10
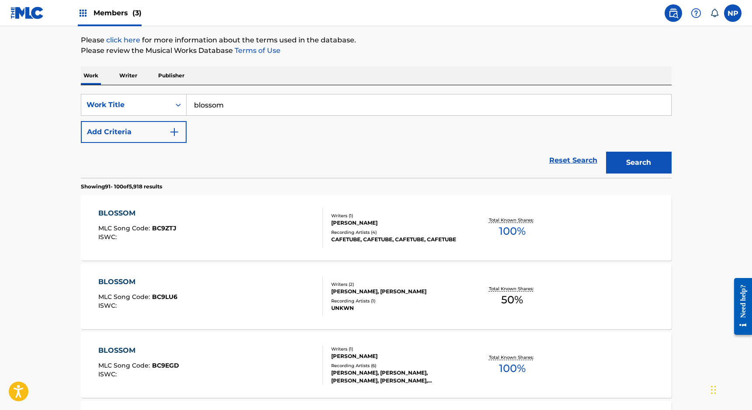
scroll to position [0, 0]
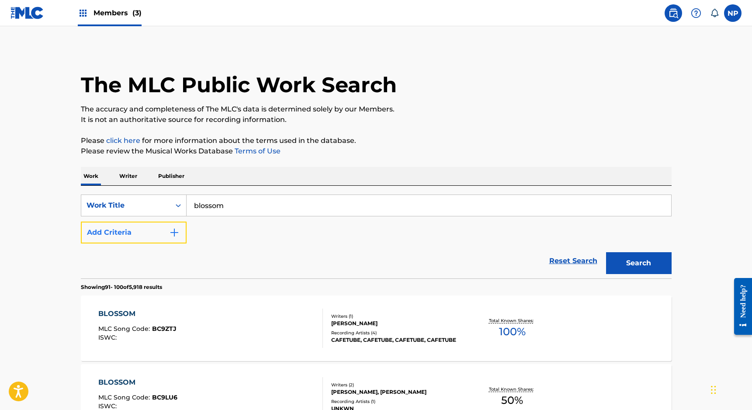
click at [126, 237] on button "Add Criteria" at bounding box center [134, 233] width 106 height 22
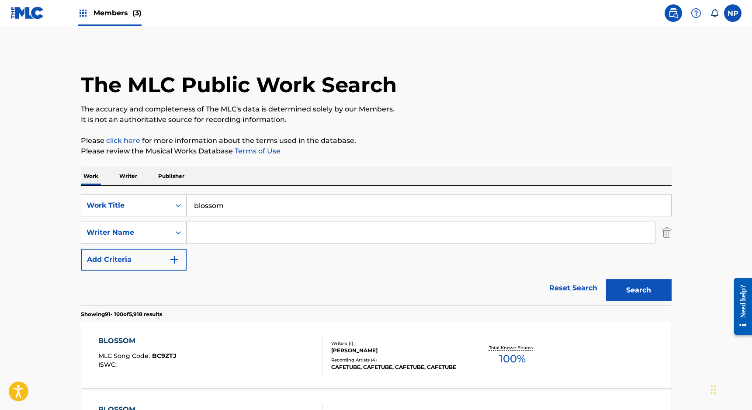
click at [178, 232] on icon "Search Form" at bounding box center [178, 232] width 9 height 9
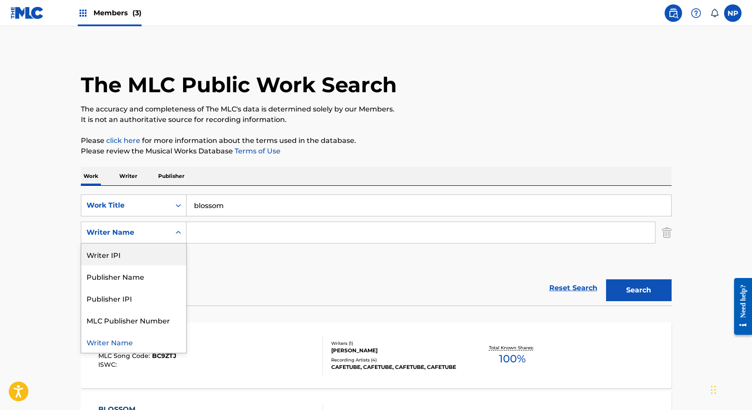
drag, startPoint x: 252, startPoint y: 232, endPoint x: 247, endPoint y: 232, distance: 4.8
click at [252, 232] on input "Search Form" at bounding box center [421, 232] width 468 height 21
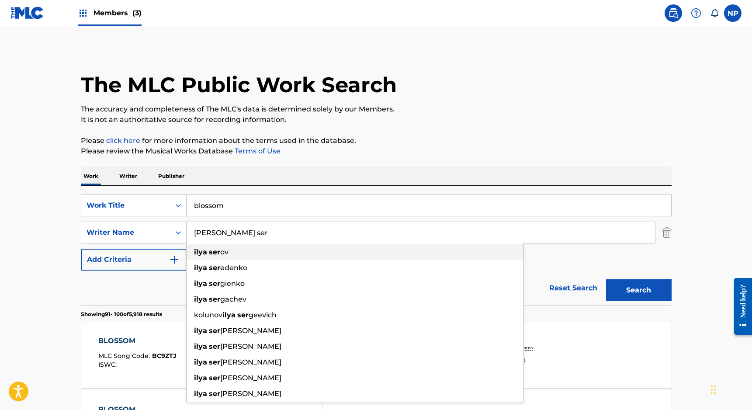
click at [221, 251] on span "ov" at bounding box center [224, 252] width 8 height 8
type input "[PERSON_NAME]"
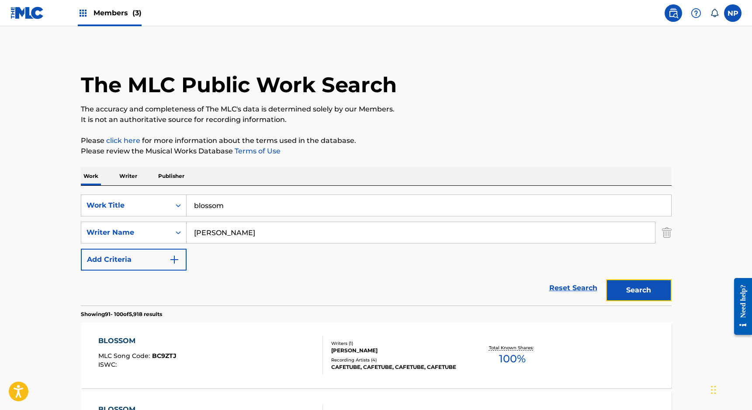
click at [635, 286] on button "Search" at bounding box center [639, 290] width 66 height 22
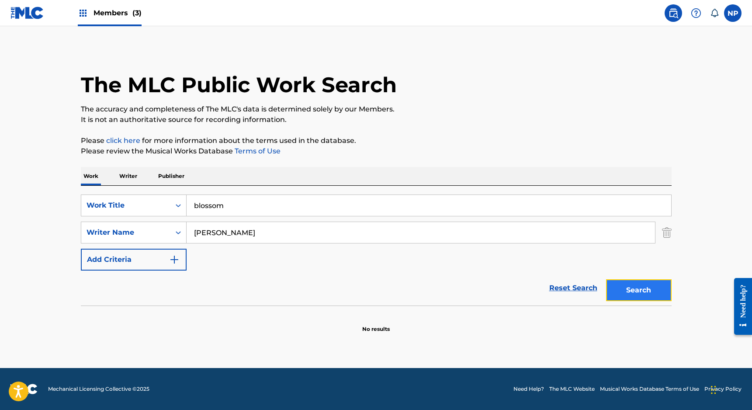
click at [628, 301] on button "Search" at bounding box center [639, 290] width 66 height 22
click at [638, 287] on button "Search" at bounding box center [639, 290] width 66 height 22
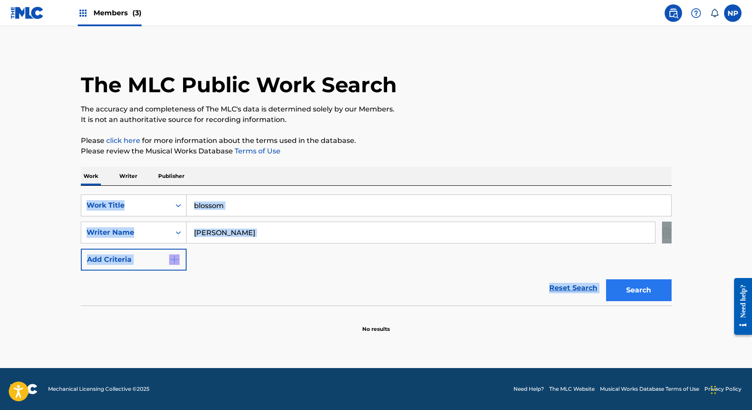
click at [638, 287] on div "Search" at bounding box center [637, 288] width 70 height 35
click at [638, 287] on button "Search" at bounding box center [639, 290] width 66 height 22
click at [638, 286] on button "Search" at bounding box center [639, 290] width 66 height 22
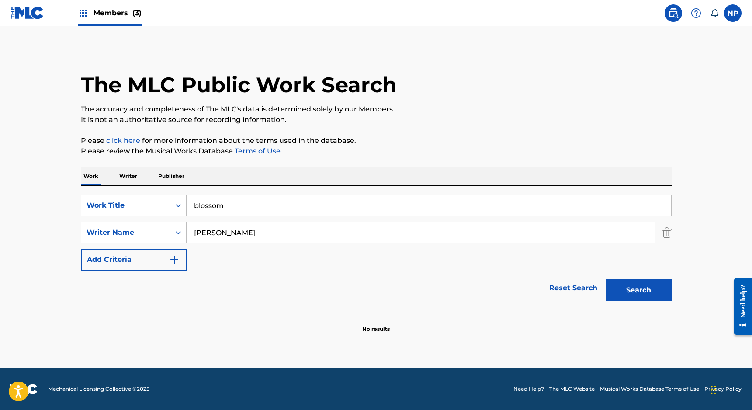
click at [125, 176] on p "Writer" at bounding box center [128, 176] width 23 height 18
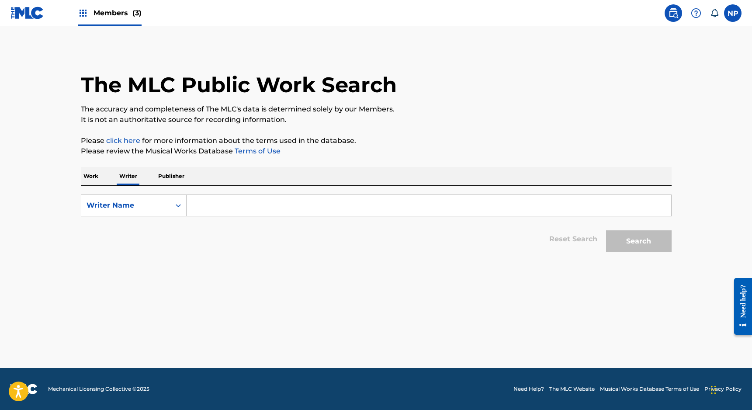
click at [221, 202] on input "Search Form" at bounding box center [429, 205] width 485 height 21
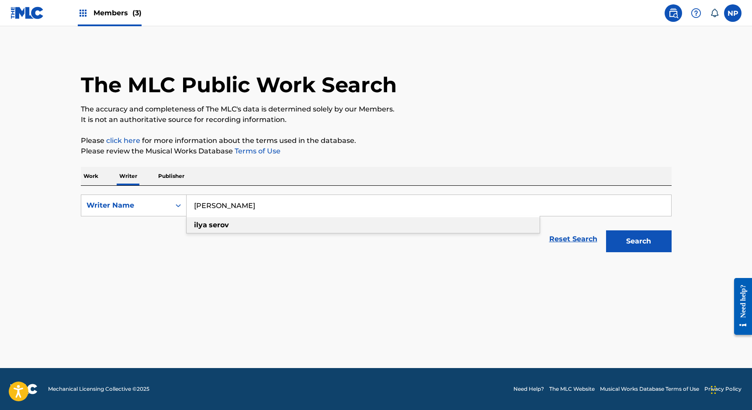
type input "[PERSON_NAME]"
click at [201, 225] on strong "ilya" at bounding box center [200, 225] width 13 height 8
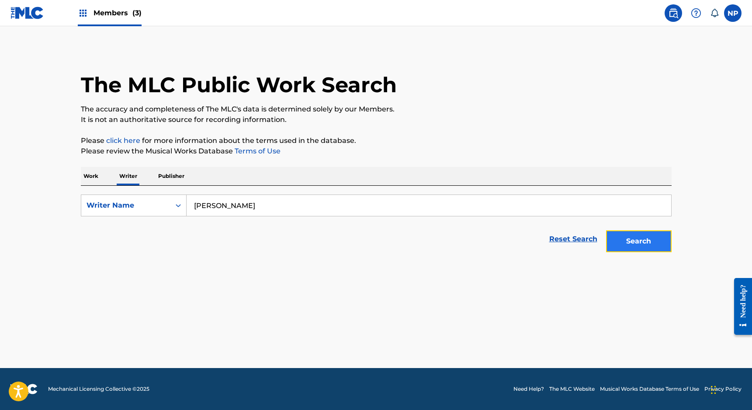
click at [656, 239] on button "Search" at bounding box center [639, 241] width 66 height 22
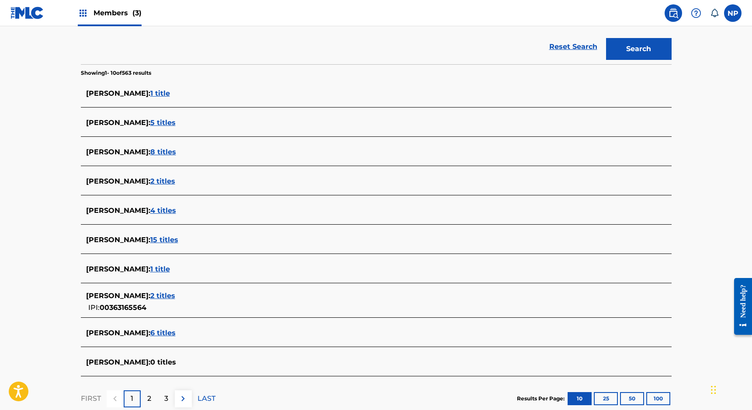
scroll to position [212, 0]
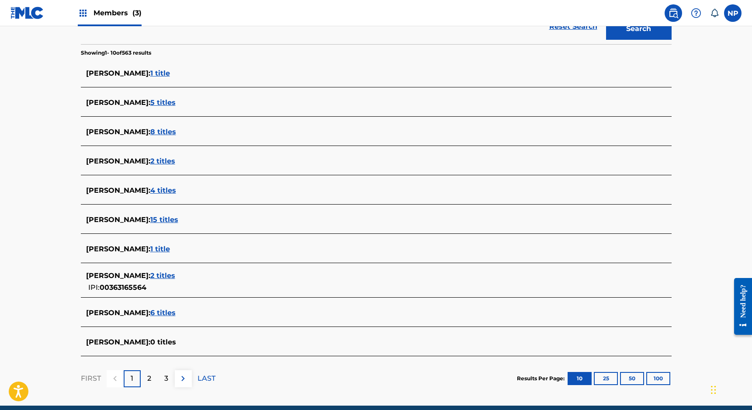
click at [150, 276] on span "2 titles" at bounding box center [162, 275] width 25 height 8
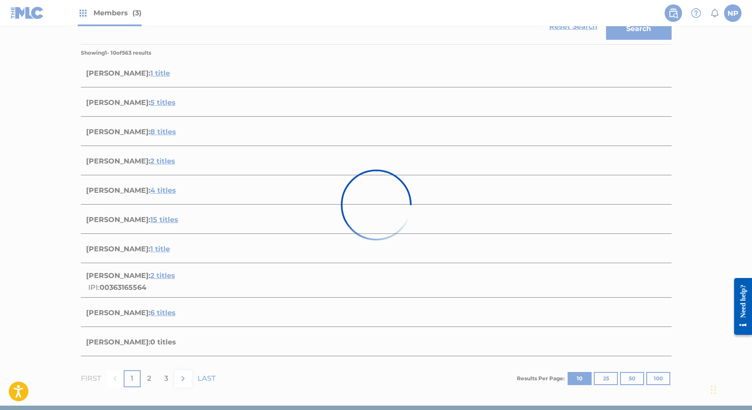
scroll to position [107, 0]
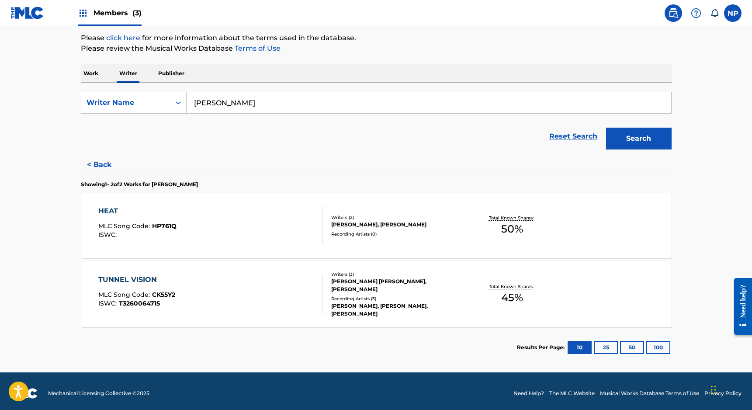
scroll to position [107, 0]
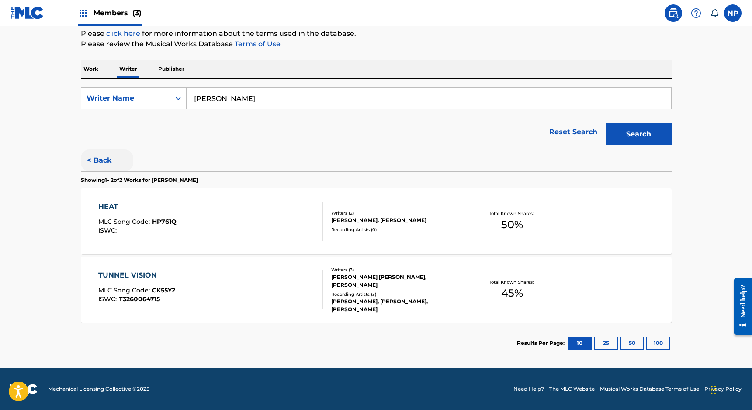
click at [90, 159] on button "< Back" at bounding box center [107, 160] width 52 height 22
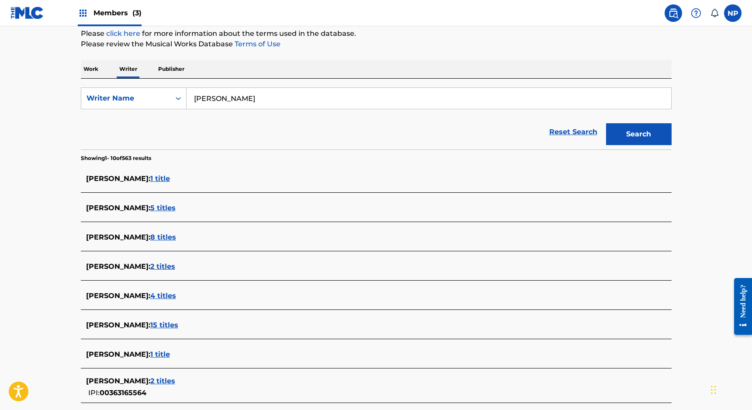
scroll to position [250, 0]
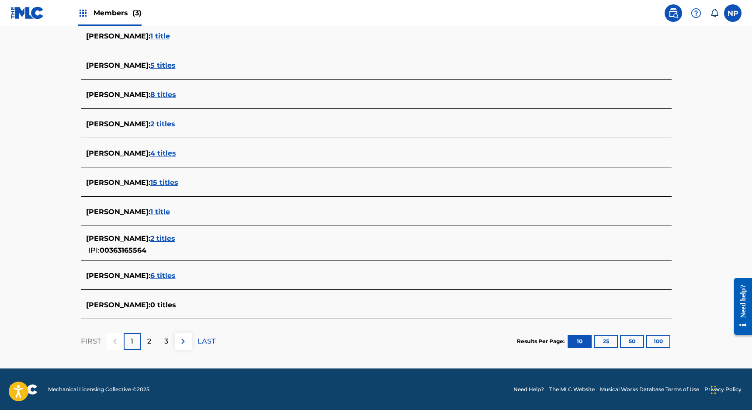
click at [150, 276] on span "6 titles" at bounding box center [162, 275] width 25 height 8
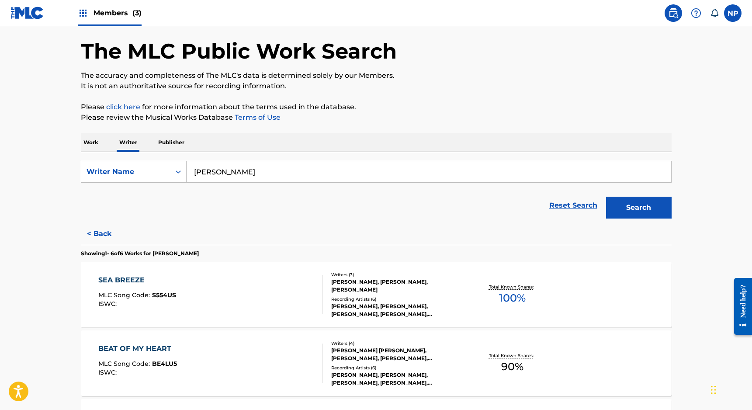
scroll to position [0, 0]
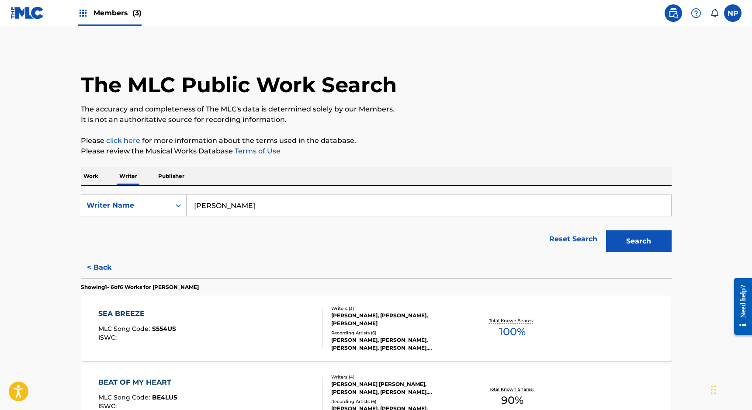
click at [179, 177] on p "Publisher" at bounding box center [171, 176] width 31 height 18
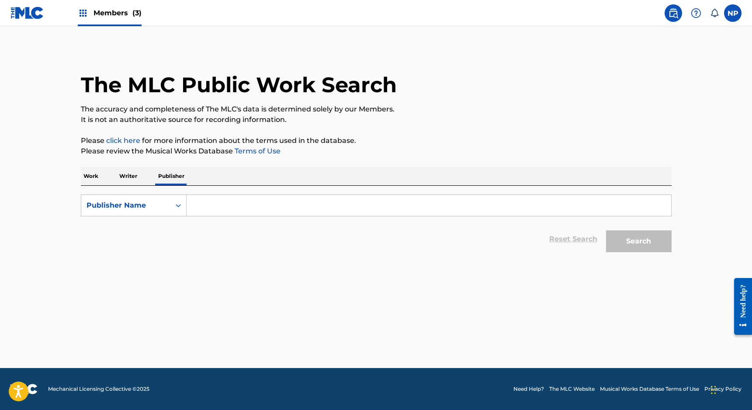
click at [87, 177] on p "Work" at bounding box center [91, 176] width 20 height 18
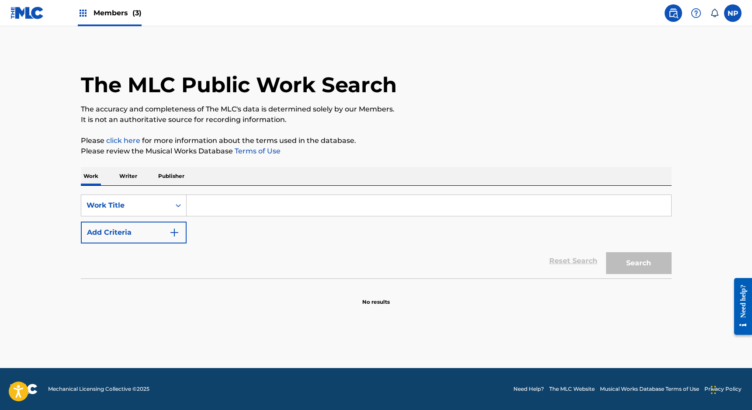
click at [114, 21] on div "Members (3)" at bounding box center [110, 13] width 64 height 26
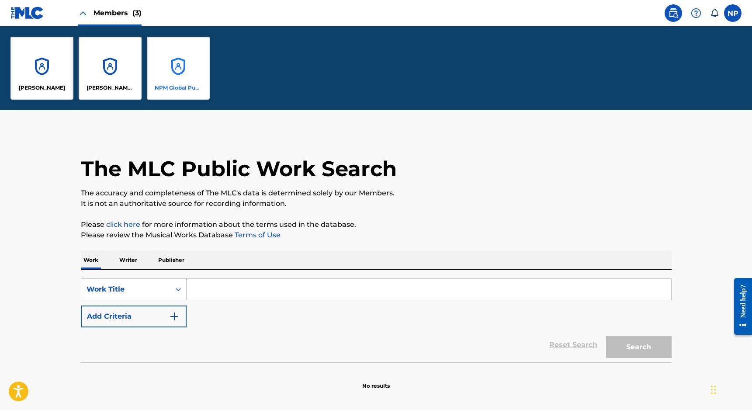
click at [170, 77] on div "NPM Global Publications" at bounding box center [178, 68] width 63 height 63
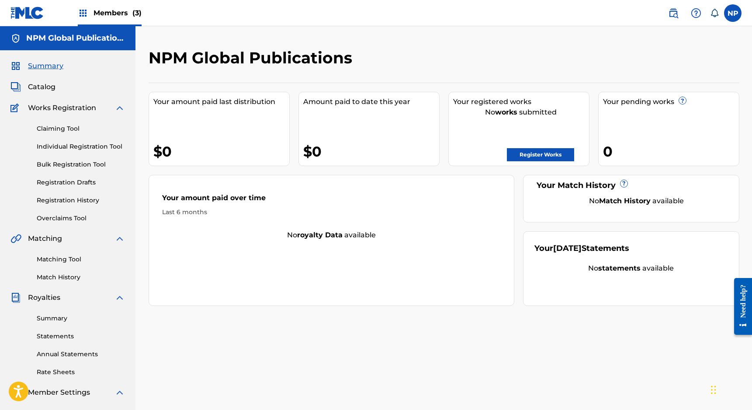
click at [76, 140] on div "Claiming Tool Individual Registration Tool Bulk Registration Tool Registration …" at bounding box center [67, 168] width 114 height 110
click at [73, 145] on link "Individual Registration Tool" at bounding box center [81, 146] width 88 height 9
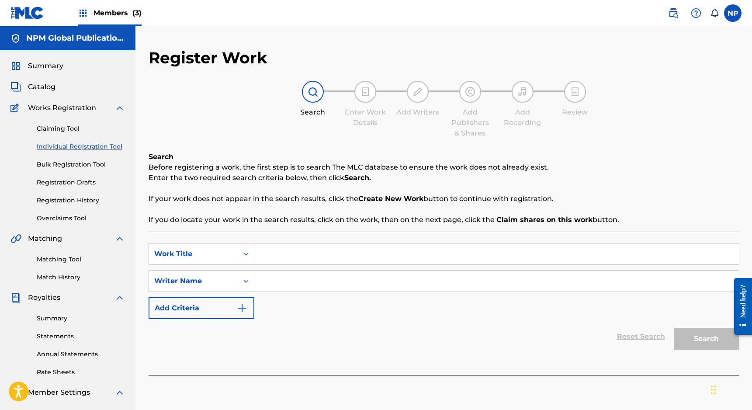
click at [271, 254] on input "Search Form" at bounding box center [496, 253] width 485 height 21
type input "Blossom"
click at [307, 287] on input "Search Form" at bounding box center [496, 281] width 485 height 21
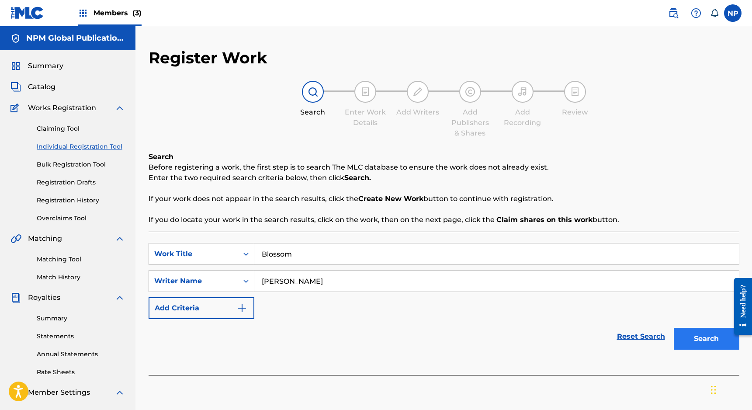
type input "[PERSON_NAME]"
click at [704, 345] on button "Search" at bounding box center [707, 339] width 66 height 22
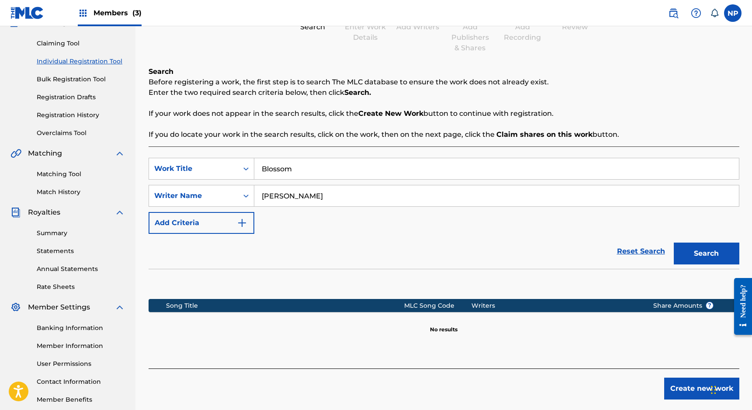
scroll to position [132, 0]
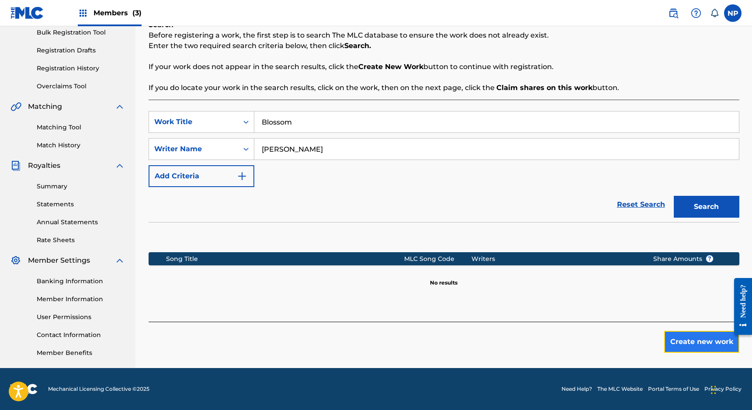
click at [698, 343] on button "Create new work" at bounding box center [701, 342] width 75 height 22
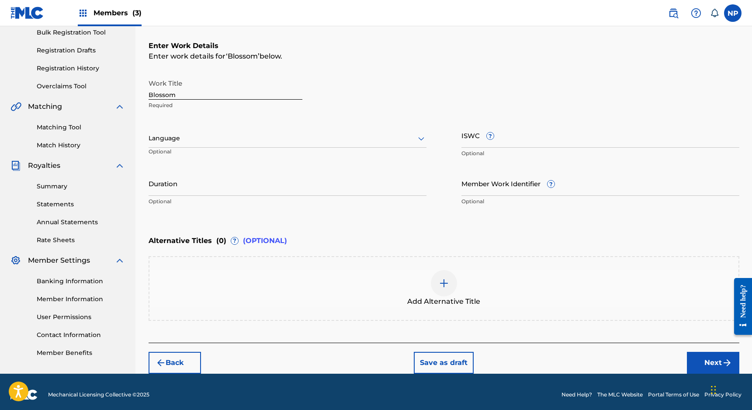
click at [194, 93] on input "Blossom" at bounding box center [226, 87] width 154 height 25
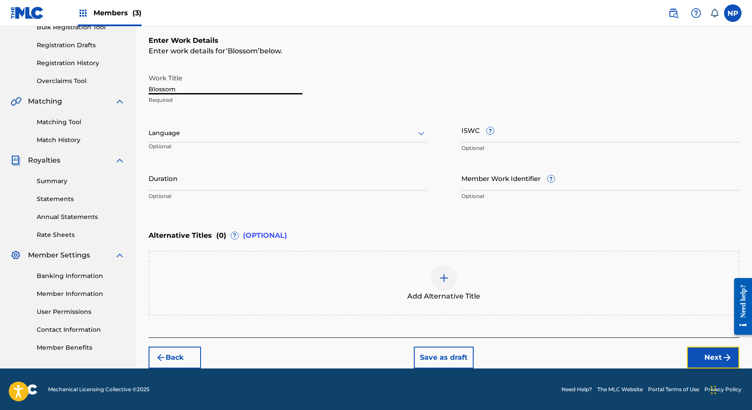
click at [709, 356] on button "Next" at bounding box center [713, 358] width 52 height 22
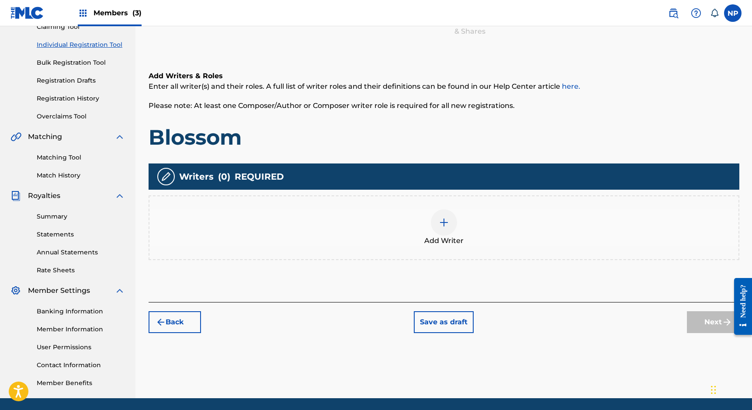
scroll to position [104, 0]
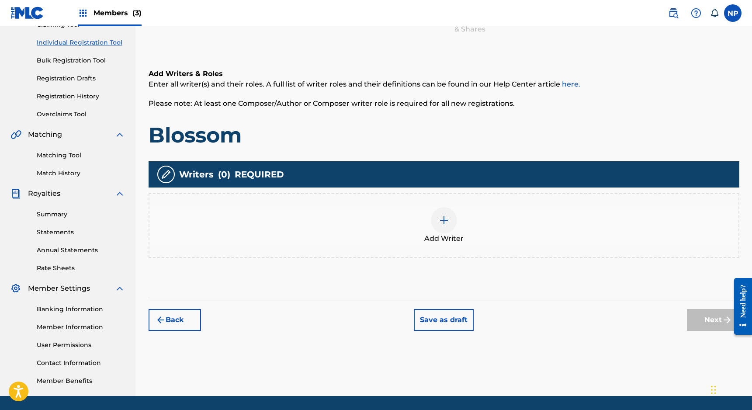
click at [444, 222] on img at bounding box center [444, 220] width 10 height 10
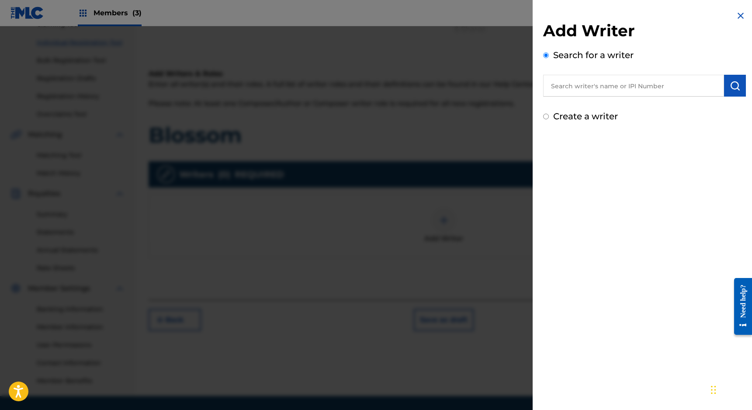
click at [605, 88] on input "text" at bounding box center [633, 86] width 181 height 22
type input "I"
paste input "00363165564"
type input "00363165564"
click at [726, 88] on button "submit" at bounding box center [735, 86] width 22 height 22
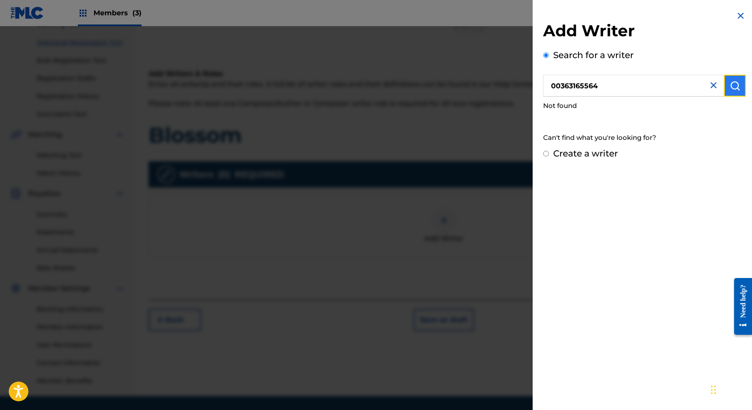
click at [730, 90] on img "submit" at bounding box center [735, 85] width 10 height 10
click at [628, 89] on input "00363165564" at bounding box center [633, 86] width 181 height 22
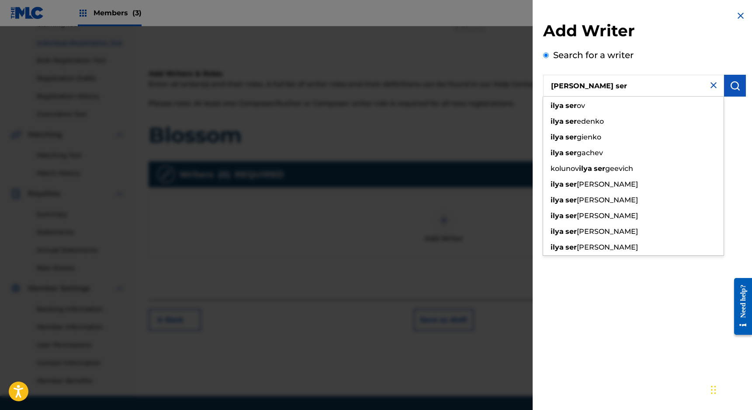
click at [578, 108] on span "ov" at bounding box center [581, 105] width 8 height 8
type input "[PERSON_NAME]"
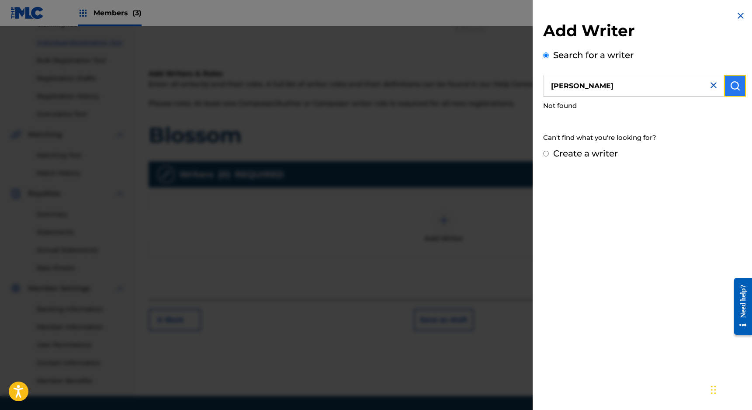
click at [735, 86] on img "submit" at bounding box center [735, 85] width 10 height 10
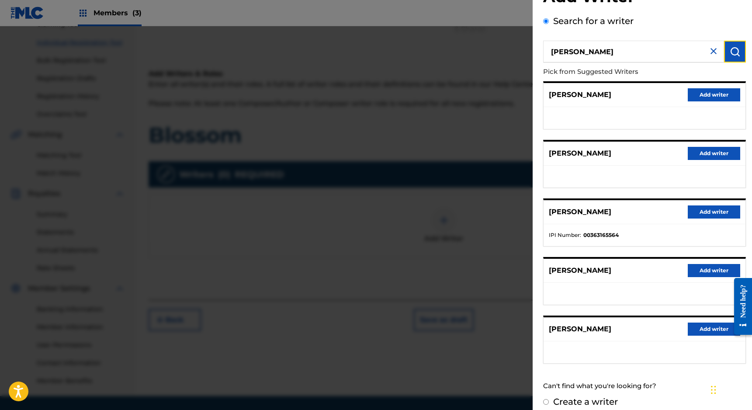
scroll to position [43, 0]
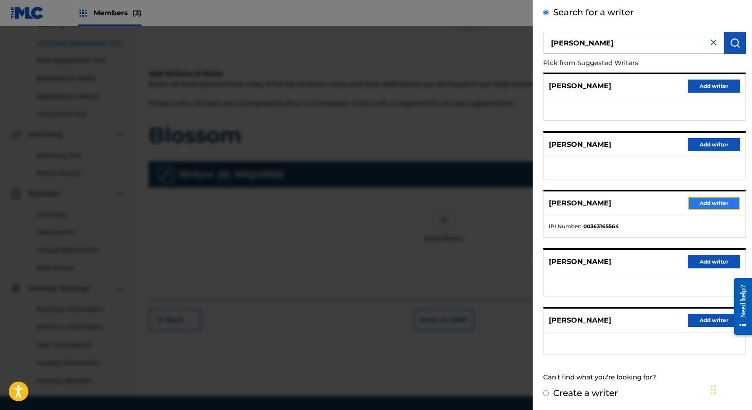
click at [716, 200] on button "Add writer" at bounding box center [714, 203] width 52 height 13
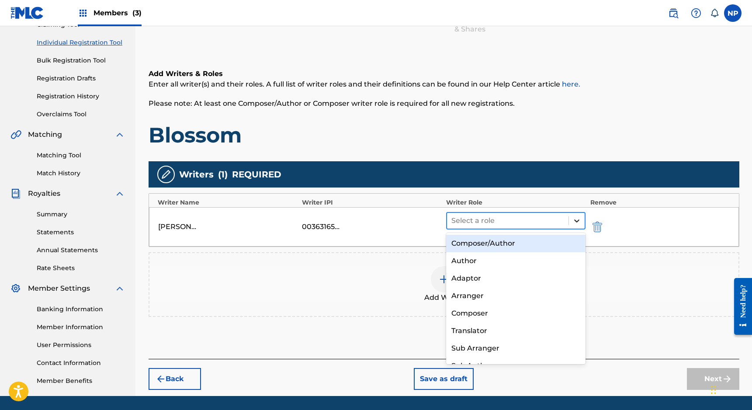
click at [580, 221] on icon at bounding box center [576, 220] width 9 height 9
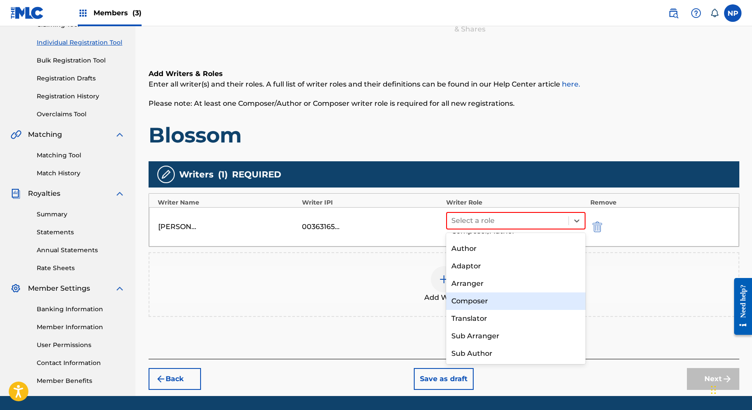
click at [474, 299] on div "Composer" at bounding box center [516, 300] width 140 height 17
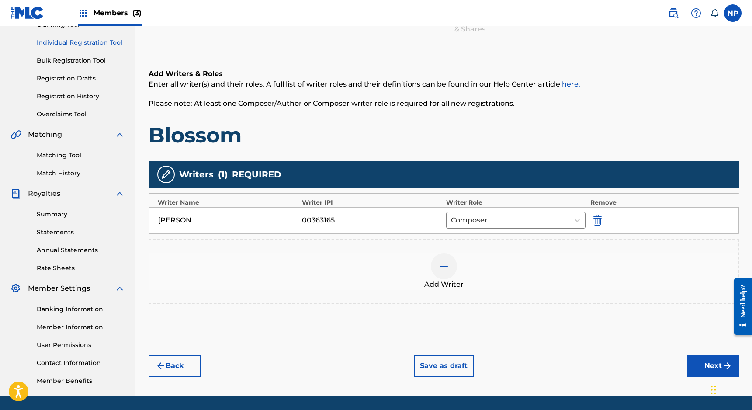
click at [444, 267] on img at bounding box center [444, 266] width 10 height 10
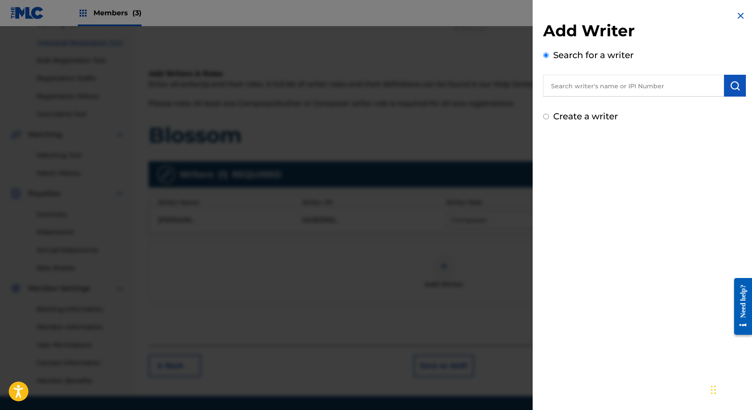
click at [616, 89] on input "text" at bounding box center [633, 86] width 181 height 22
type input "[PERSON_NAME]"
click at [730, 87] on img "submit" at bounding box center [735, 85] width 10 height 10
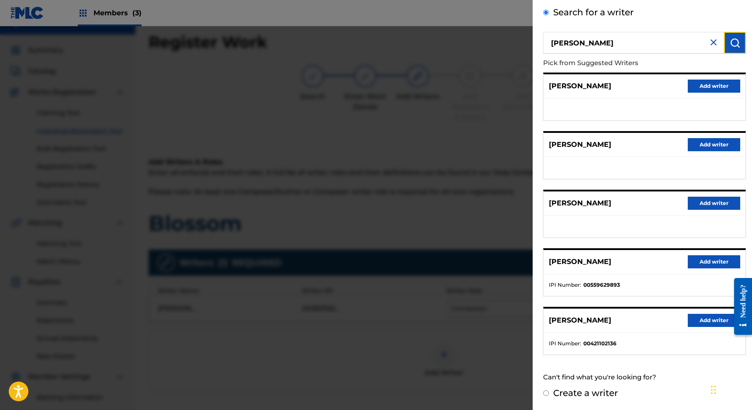
scroll to position [0, 0]
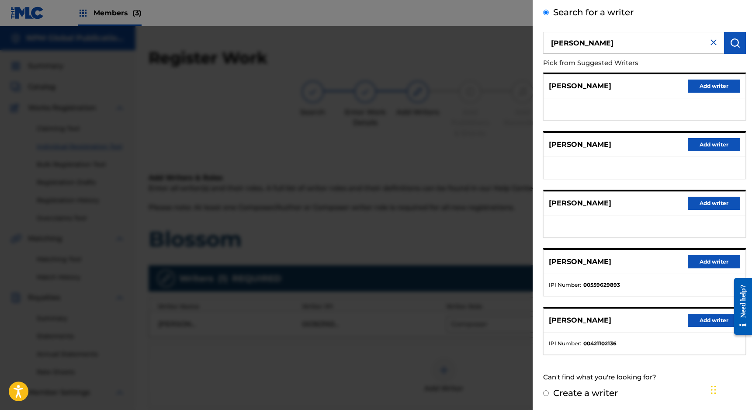
click at [715, 42] on img at bounding box center [713, 42] width 10 height 10
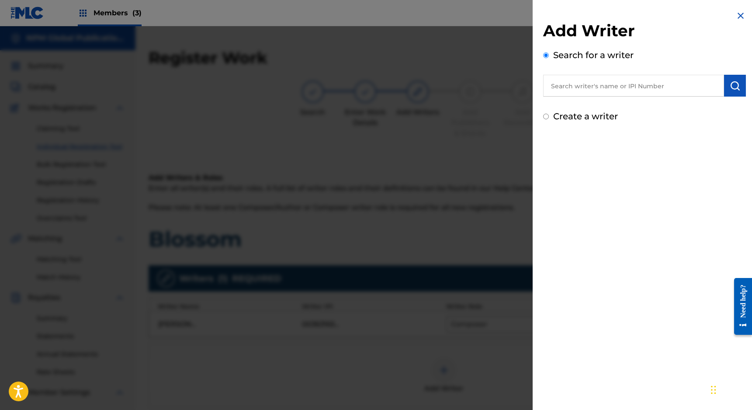
click at [564, 115] on label "Create a writer" at bounding box center [585, 116] width 65 height 10
radio input "true"
click at [549, 115] on input "Create a writer" at bounding box center [546, 117] width 6 height 6
radio input "false"
radio input "true"
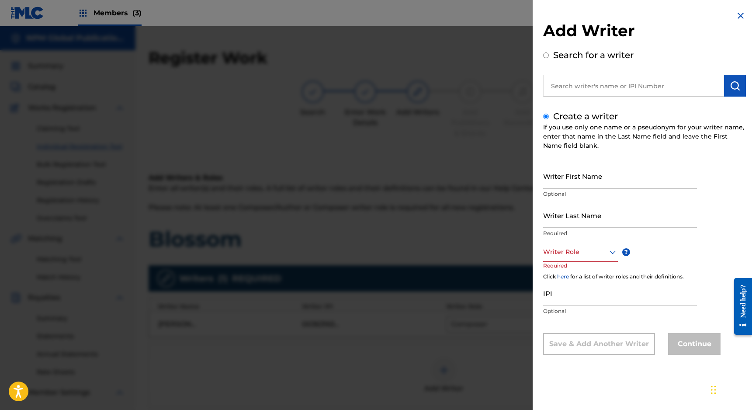
click at [590, 185] on input "Writer First Name" at bounding box center [620, 175] width 154 height 25
type input "[PERSON_NAME]"
click at [607, 251] on icon at bounding box center [612, 252] width 10 height 10
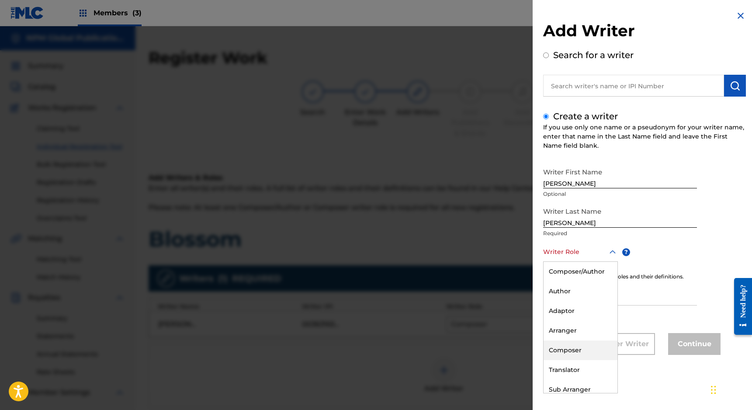
click at [581, 345] on div "Composer" at bounding box center [581, 350] width 74 height 20
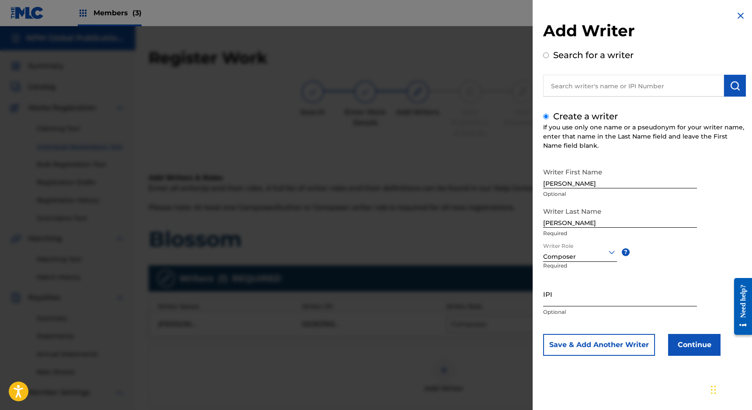
click at [565, 300] on input "IPI" at bounding box center [620, 293] width 154 height 25
paste input "00668792088"
click at [564, 301] on input "00668792088" at bounding box center [620, 293] width 154 height 25
click at [574, 302] on input "00668792088" at bounding box center [620, 293] width 154 height 25
type input "00668792088"
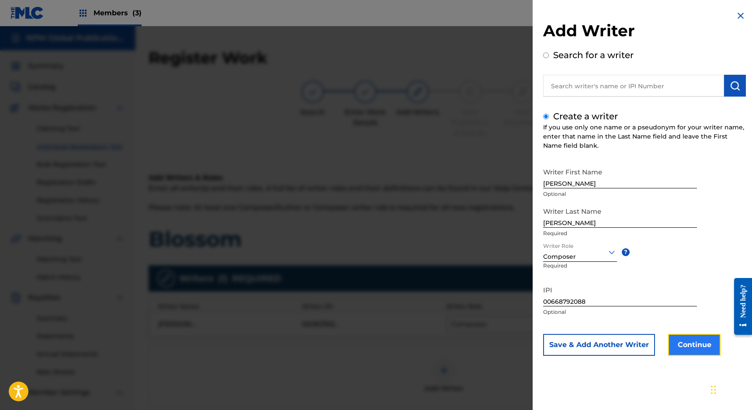
click at [687, 347] on button "Continue" at bounding box center [694, 345] width 52 height 22
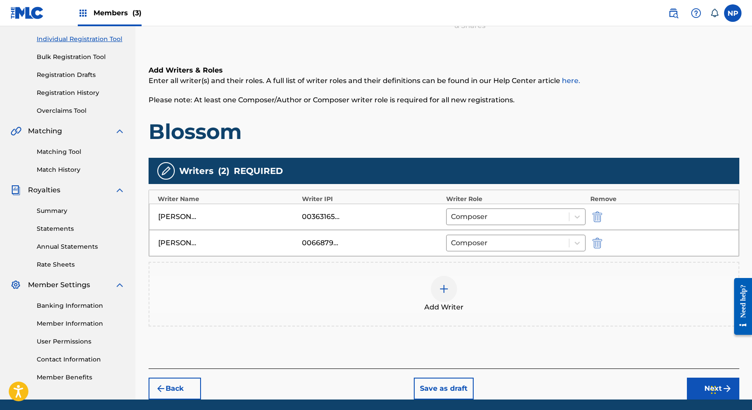
scroll to position [139, 0]
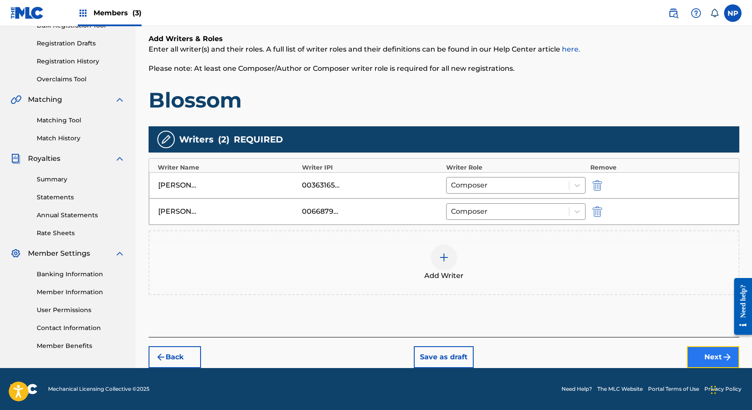
click at [716, 351] on button "Next" at bounding box center [713, 357] width 52 height 22
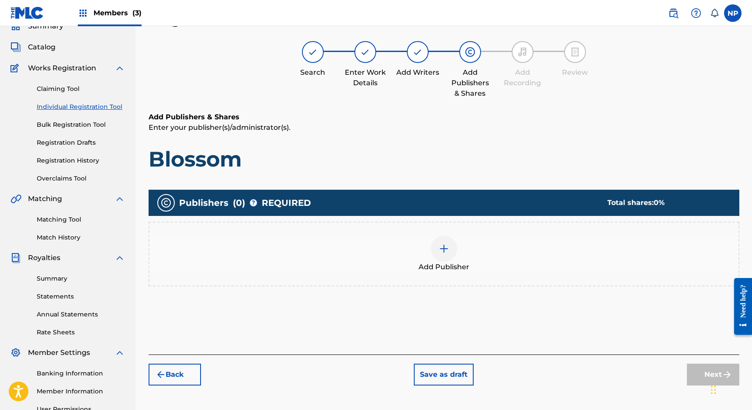
scroll to position [39, 0]
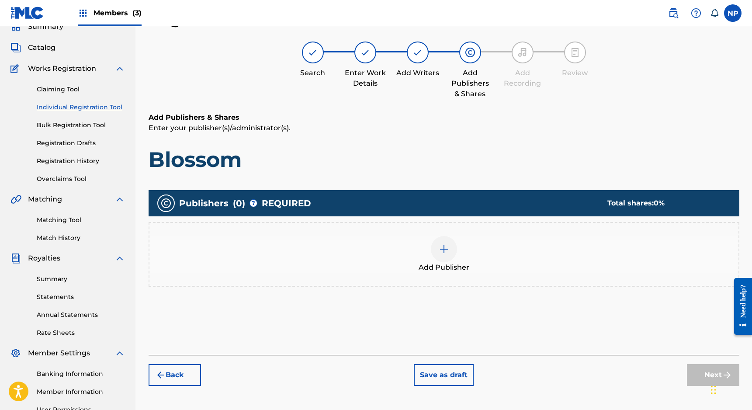
click at [450, 247] on div at bounding box center [444, 249] width 26 height 26
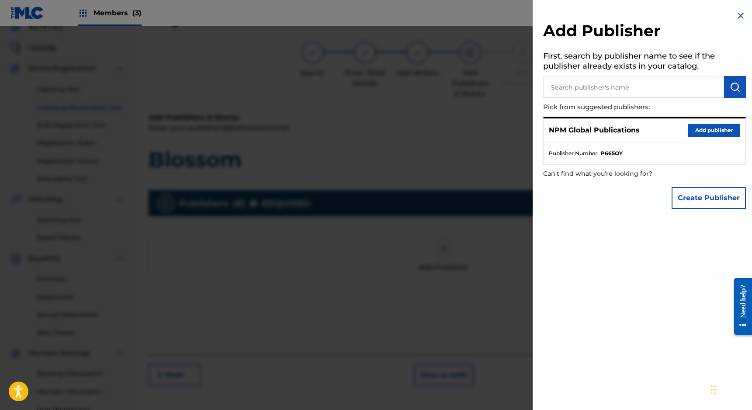
click at [690, 149] on li "Publisher Number : P665OY" at bounding box center [644, 153] width 191 height 8
click at [667, 87] on input "text" at bounding box center [633, 87] width 181 height 22
type input "Silk Sound Media"
click at [734, 89] on img "submit" at bounding box center [735, 87] width 10 height 10
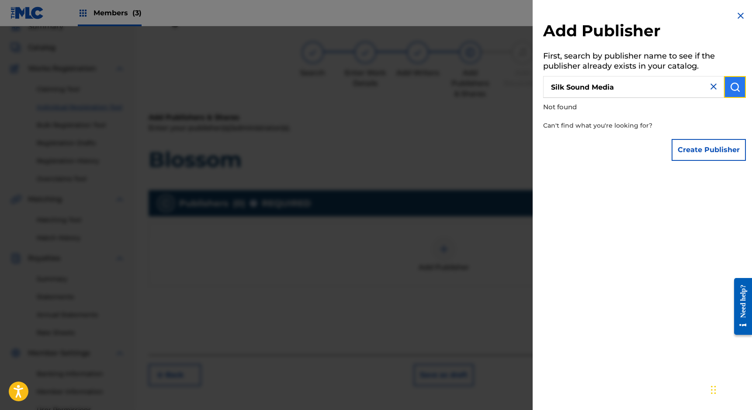
click at [730, 86] on img "submit" at bounding box center [735, 87] width 10 height 10
click at [731, 86] on img "submit" at bounding box center [735, 87] width 10 height 10
click at [713, 87] on img at bounding box center [713, 86] width 10 height 10
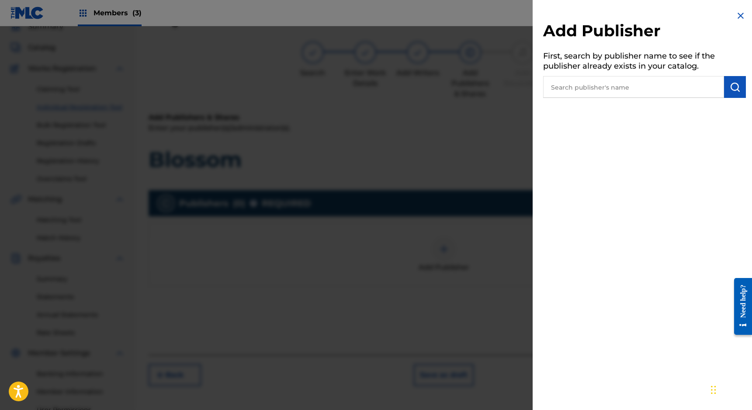
click at [736, 13] on img at bounding box center [740, 15] width 10 height 10
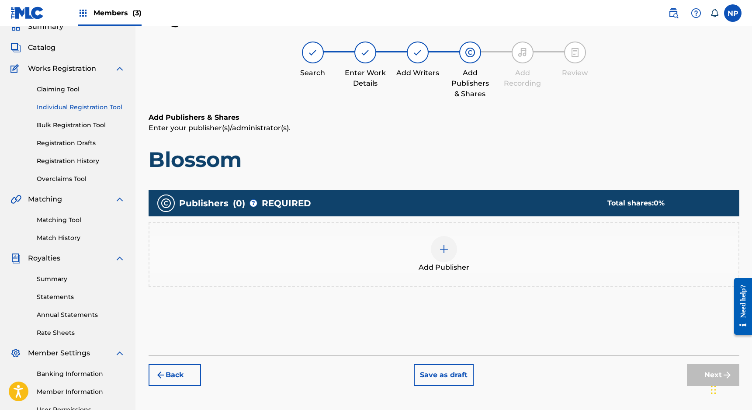
click at [444, 246] on img at bounding box center [444, 249] width 10 height 10
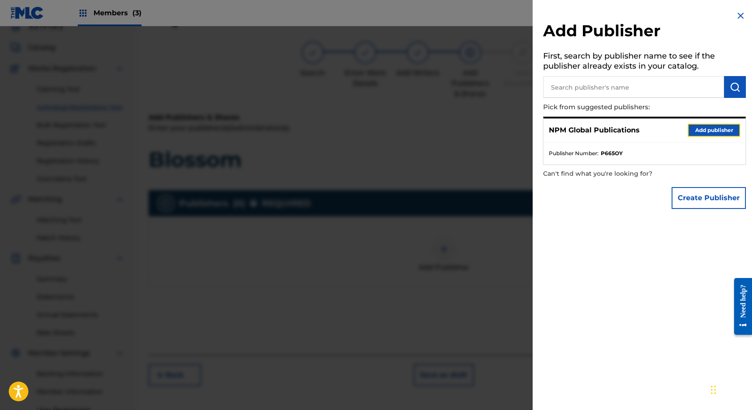
click at [712, 129] on button "Add publisher" at bounding box center [714, 130] width 52 height 13
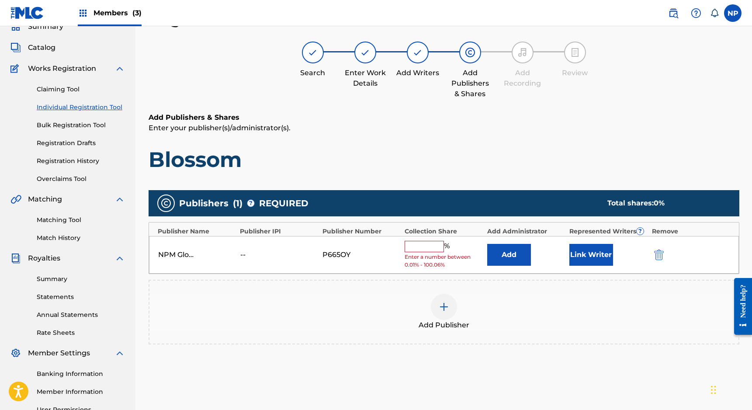
click at [417, 245] on input "text" at bounding box center [424, 246] width 39 height 11
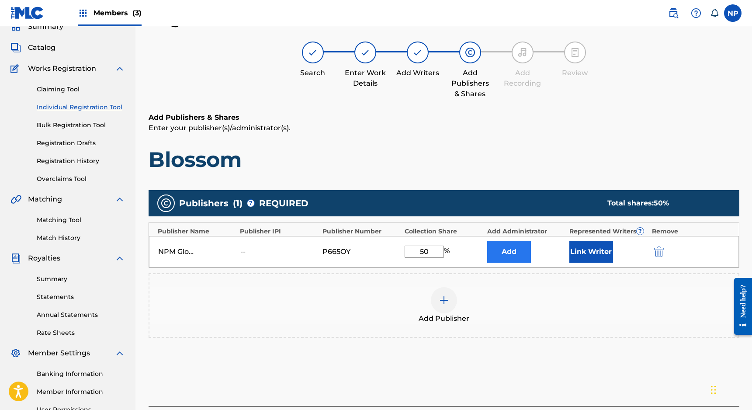
type input "50"
click at [581, 254] on button "Link Writer" at bounding box center [591, 252] width 44 height 22
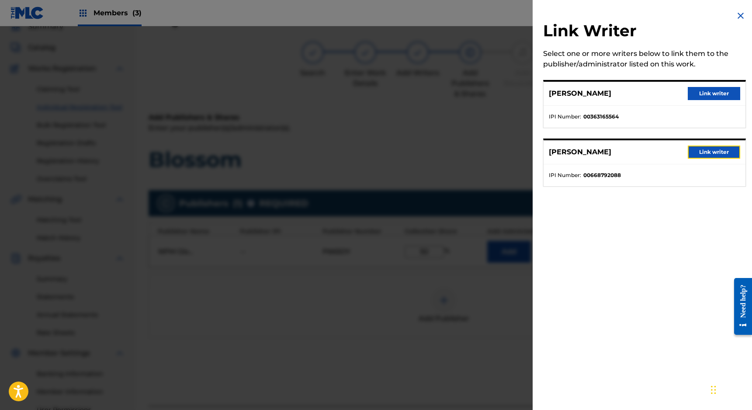
click at [718, 153] on button "Link writer" at bounding box center [714, 152] width 52 height 13
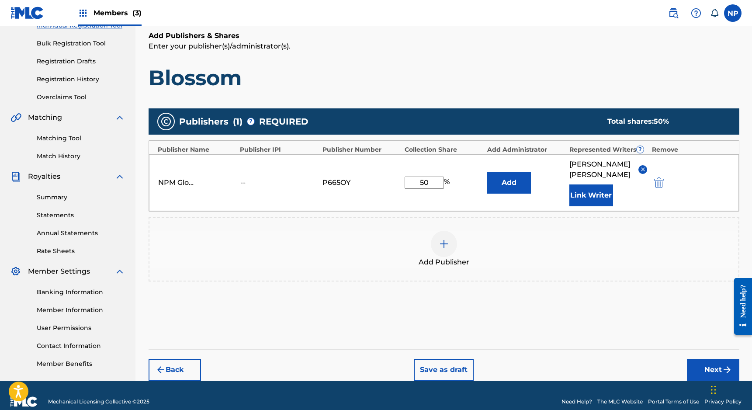
scroll to position [126, 0]
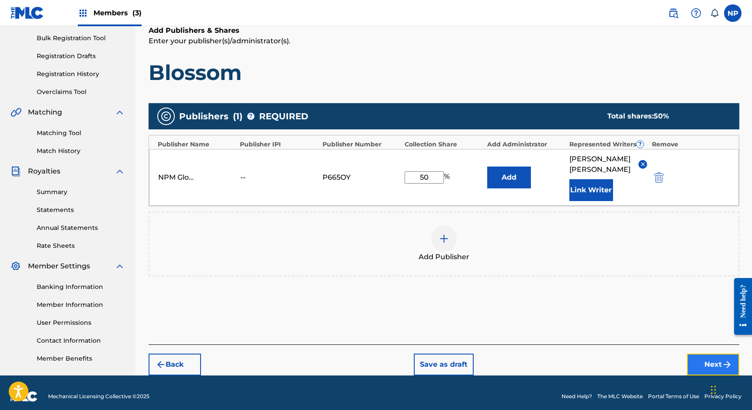
click at [700, 354] on button "Next" at bounding box center [713, 365] width 52 height 22
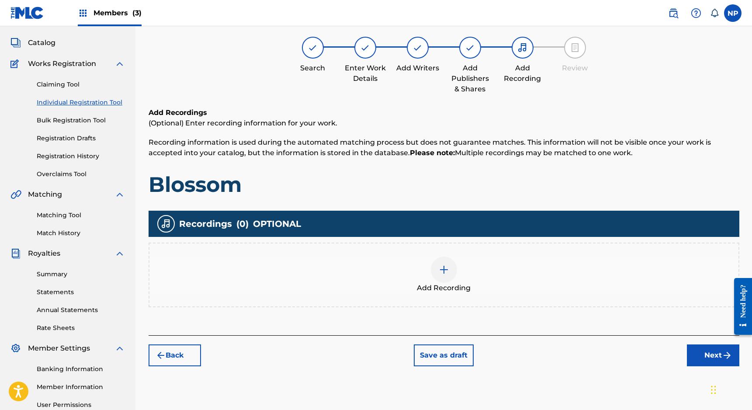
scroll to position [39, 0]
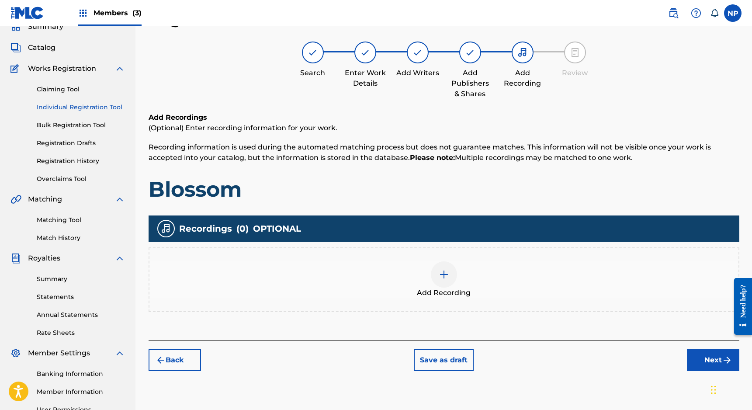
click at [440, 274] on img at bounding box center [444, 274] width 10 height 10
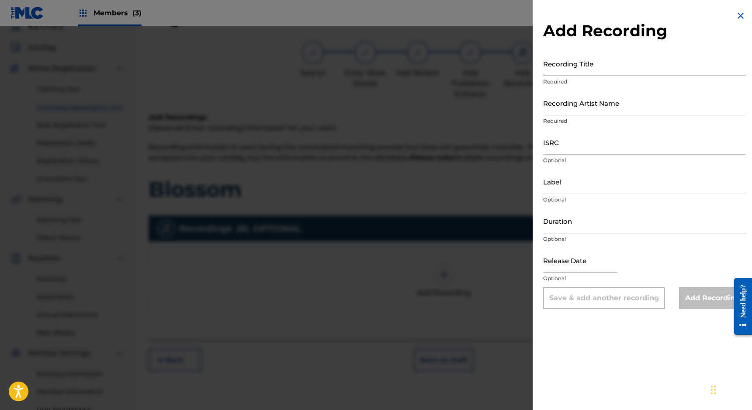
click at [572, 69] on input "Recording Title" at bounding box center [644, 63] width 203 height 25
click at [735, 15] on img at bounding box center [740, 15] width 10 height 10
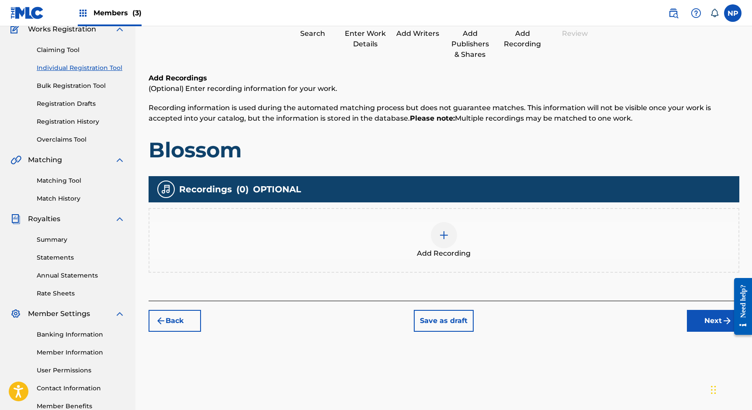
scroll to position [83, 0]
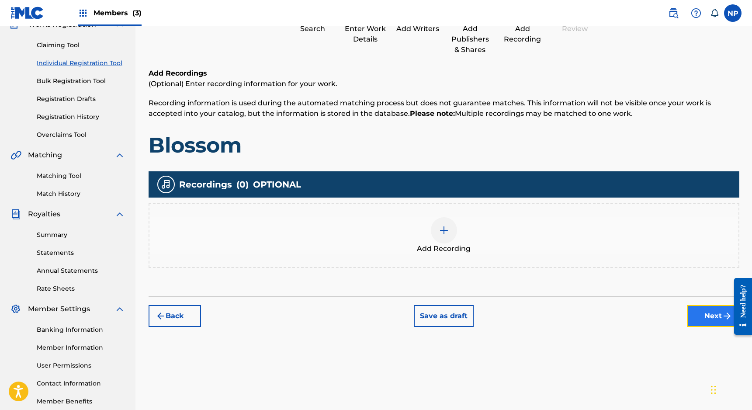
click at [708, 310] on button "Next" at bounding box center [713, 316] width 52 height 22
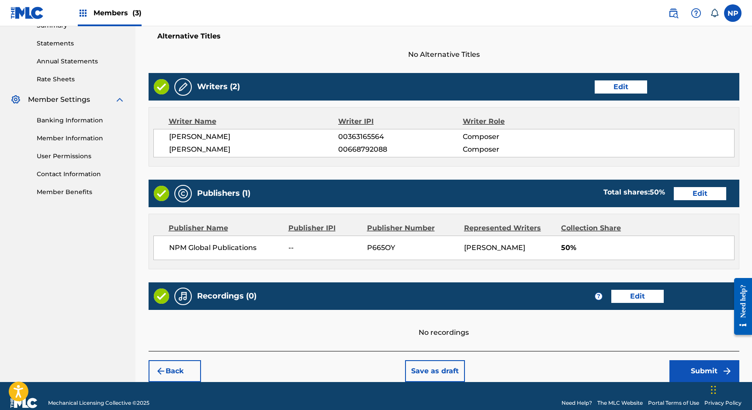
scroll to position [306, 0]
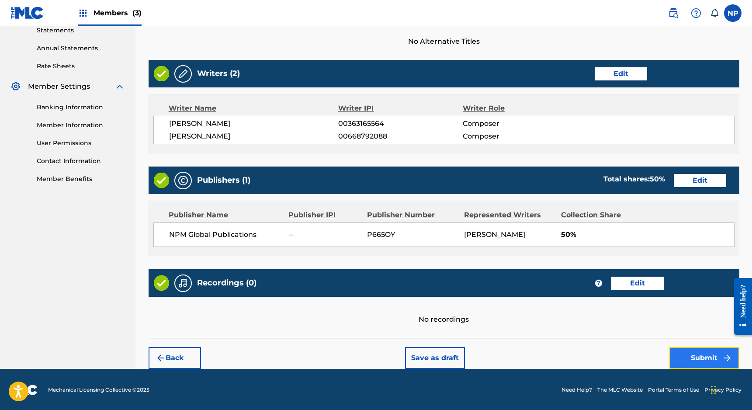
click at [683, 351] on button "Submit" at bounding box center [705, 358] width 70 height 22
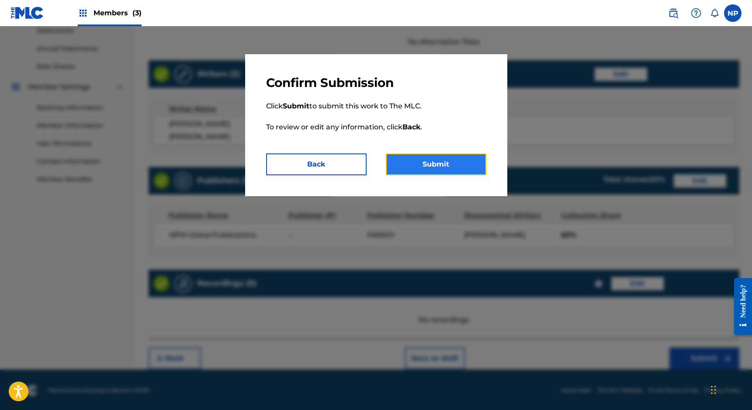
click at [437, 167] on button "Submit" at bounding box center [436, 164] width 101 height 22
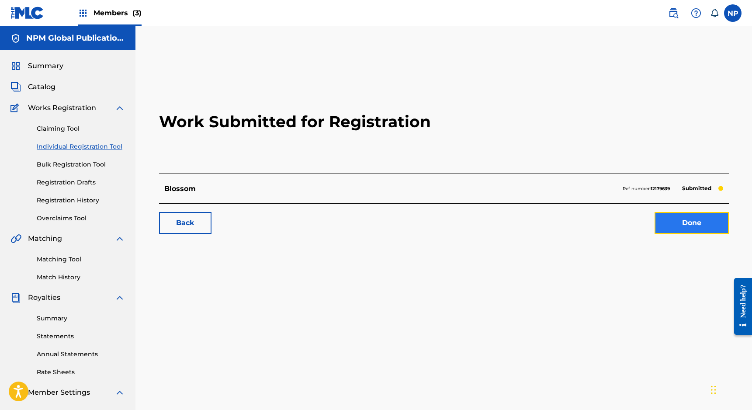
click at [686, 230] on link "Done" at bounding box center [692, 223] width 74 height 22
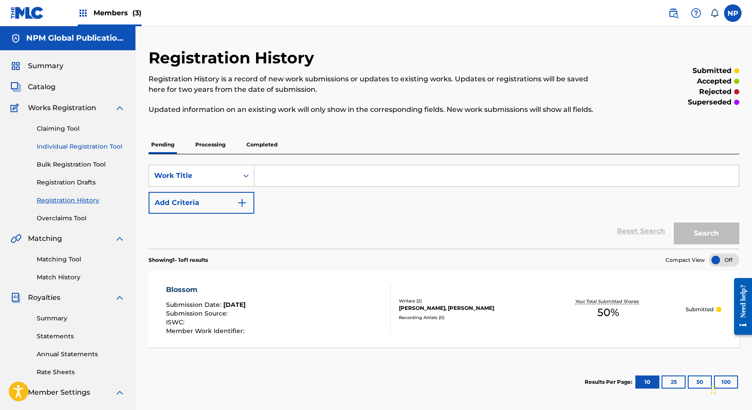
click at [85, 149] on link "Individual Registration Tool" at bounding box center [81, 146] width 88 height 9
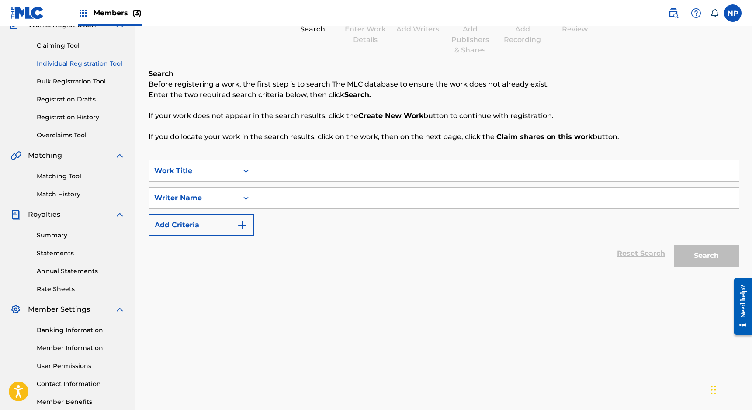
scroll to position [76, 0]
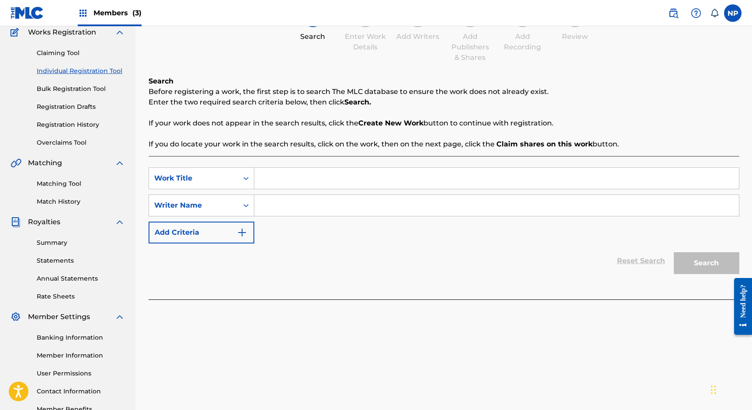
click at [289, 185] on input "Search Form" at bounding box center [496, 178] width 485 height 21
type input "Back In Time"
click at [312, 210] on input "Search Form" at bounding box center [496, 205] width 485 height 21
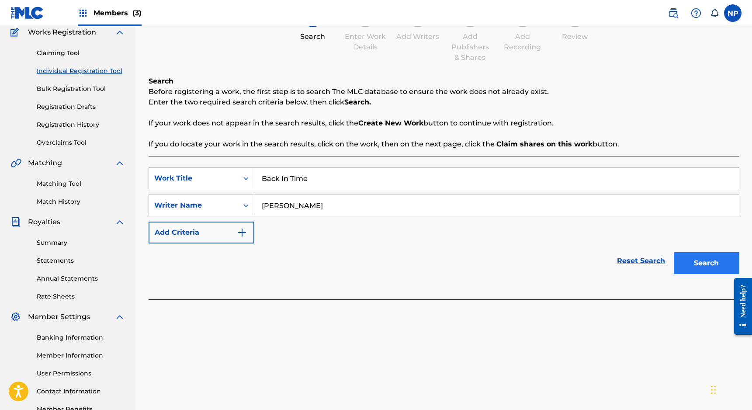
type input "[PERSON_NAME]"
click at [687, 268] on button "Search" at bounding box center [707, 263] width 66 height 22
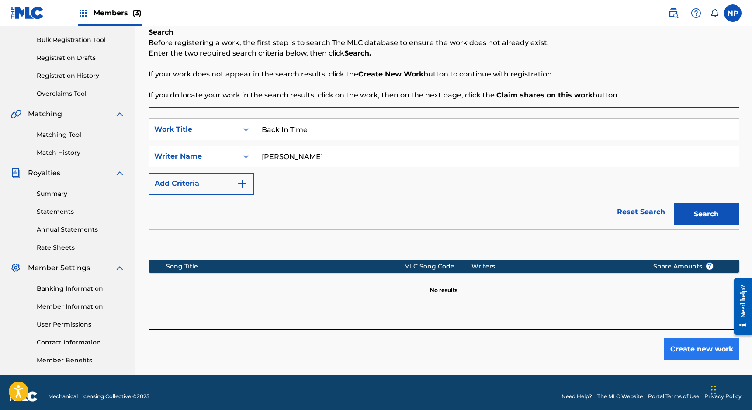
scroll to position [132, 0]
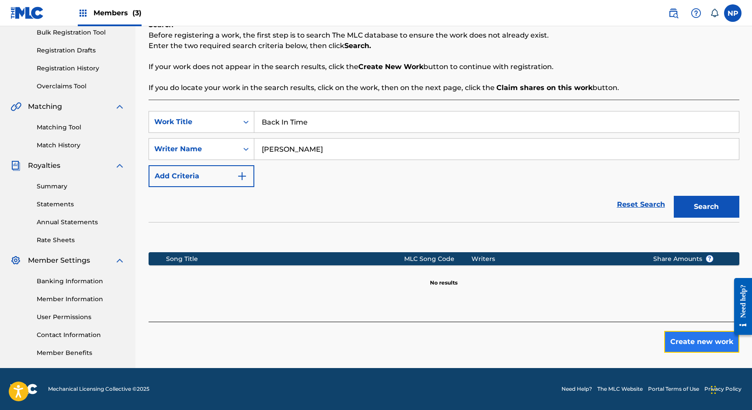
click at [690, 338] on button "Create new work" at bounding box center [701, 342] width 75 height 22
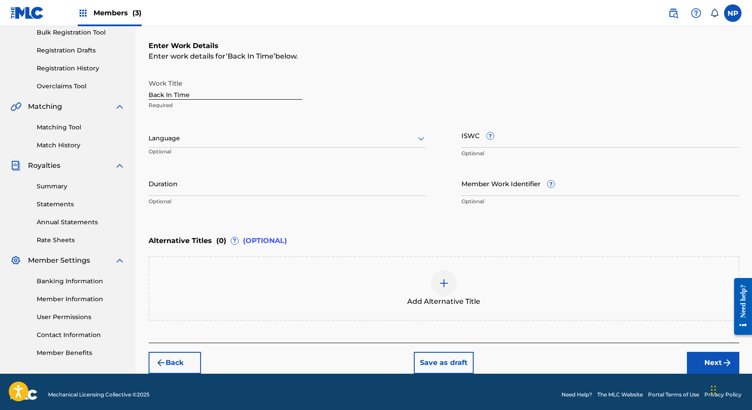
scroll to position [137, 0]
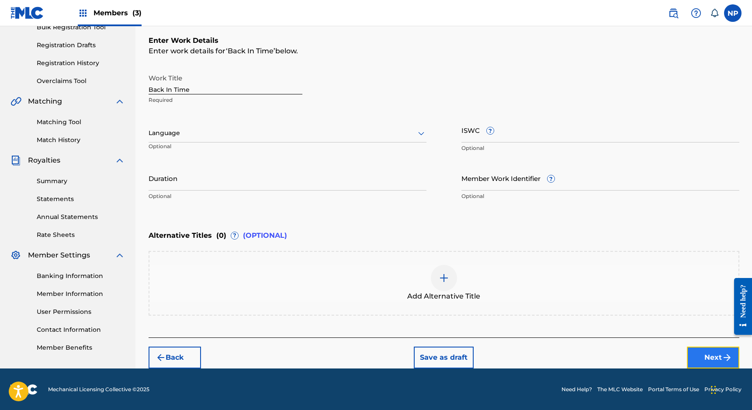
click at [715, 350] on button "Next" at bounding box center [713, 358] width 52 height 22
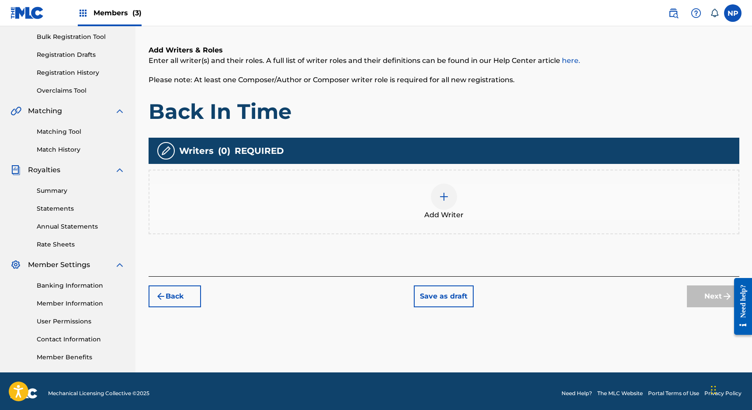
scroll to position [132, 0]
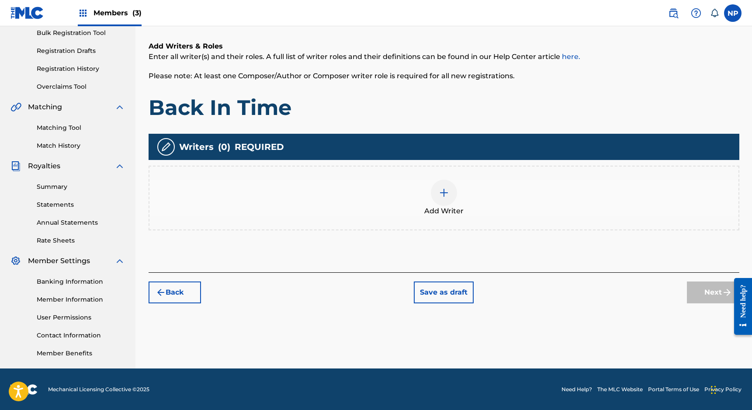
click at [441, 201] on div at bounding box center [444, 193] width 26 height 26
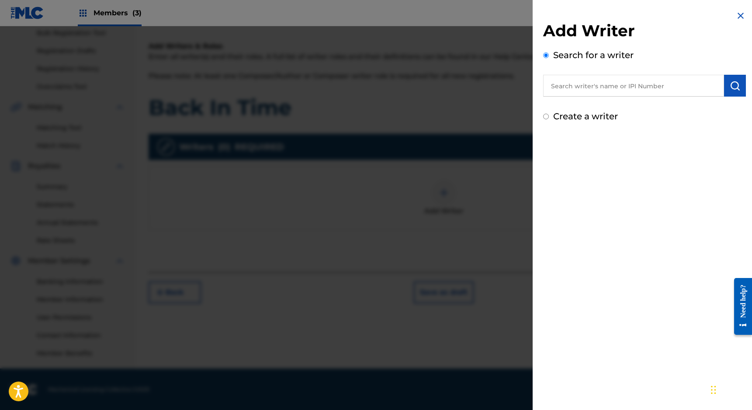
click at [621, 84] on input "text" at bounding box center [633, 86] width 181 height 22
type input "[PERSON_NAME]"
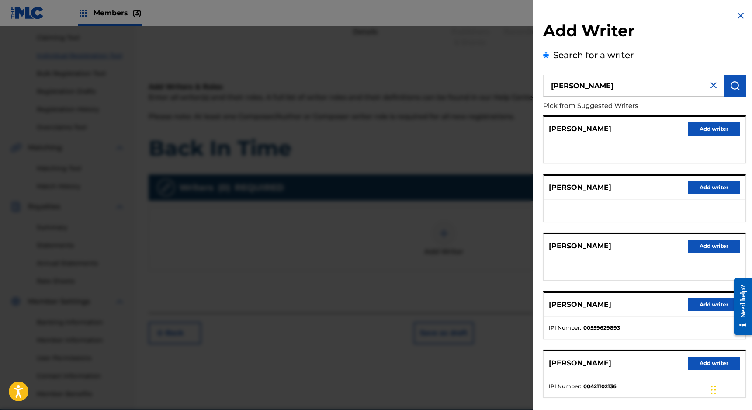
scroll to position [43, 0]
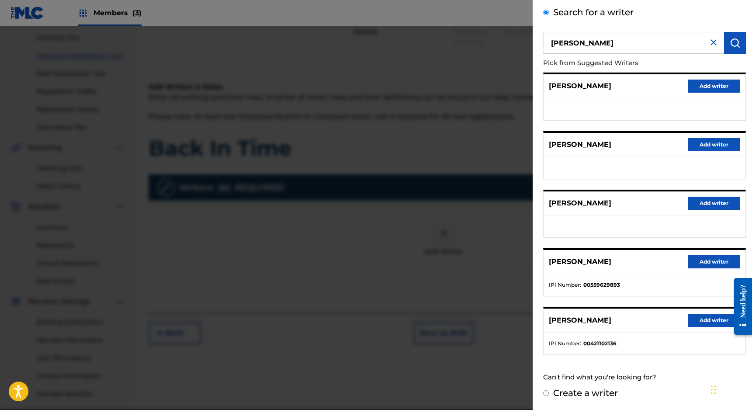
click at [546, 395] on input "Create a writer" at bounding box center [546, 393] width 6 height 6
radio input "false"
radio input "true"
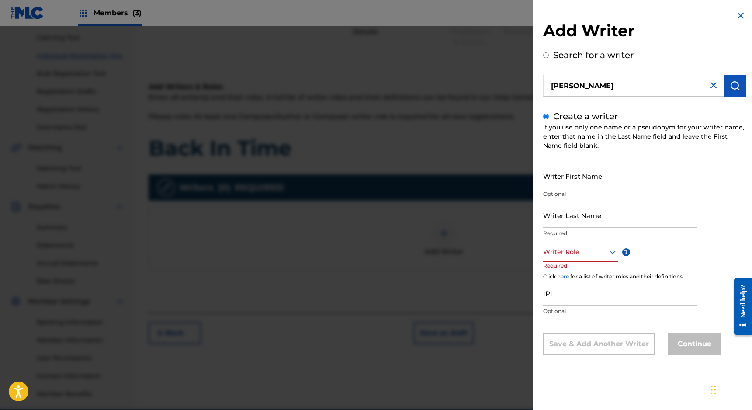
click at [559, 176] on input "Writer First Name" at bounding box center [620, 175] width 154 height 25
type input "[PERSON_NAME]"
click at [599, 180] on input "[PERSON_NAME]" at bounding box center [620, 175] width 154 height 25
type input "[PERSON_NAME]"
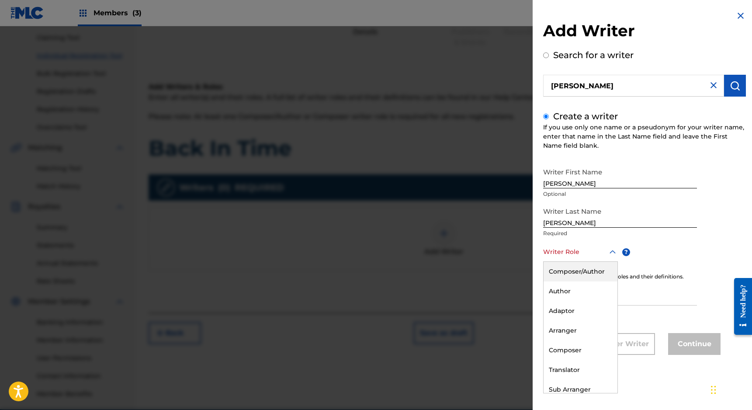
click at [567, 254] on div at bounding box center [580, 251] width 75 height 11
click at [561, 347] on div "Composer" at bounding box center [581, 350] width 74 height 20
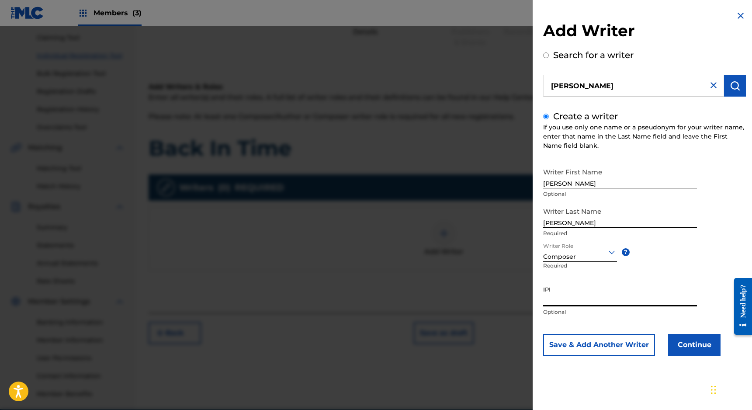
click at [571, 299] on input "IPI" at bounding box center [620, 293] width 154 height 25
click at [562, 303] on input "IPI" at bounding box center [620, 293] width 154 height 25
paste input "00668792088"
type input "00668792088"
click at [700, 346] on button "Continue" at bounding box center [694, 345] width 52 height 22
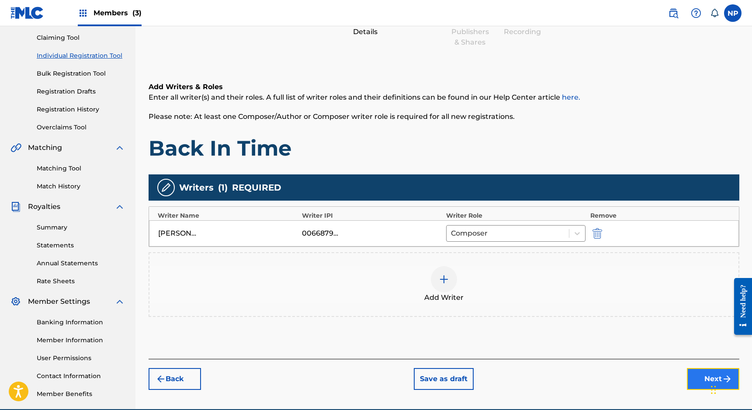
click at [701, 376] on button "Next" at bounding box center [713, 379] width 52 height 22
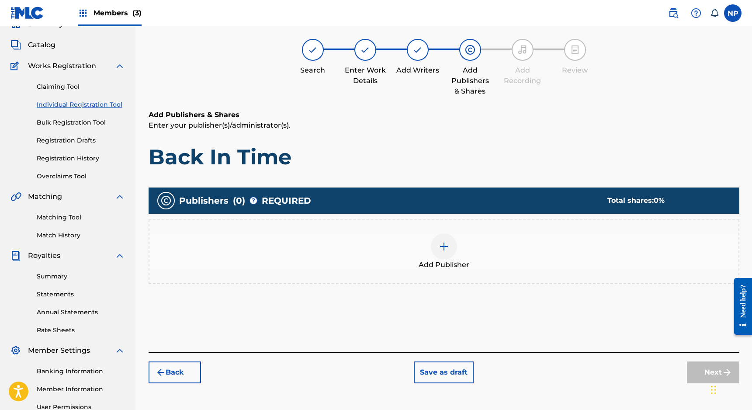
scroll to position [39, 0]
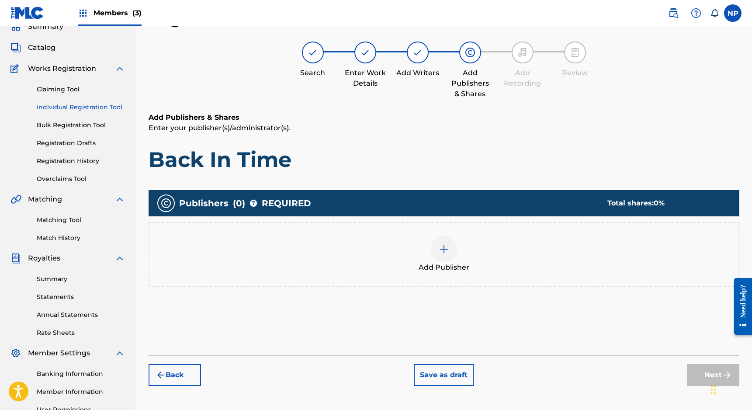
click at [446, 251] on img at bounding box center [444, 249] width 10 height 10
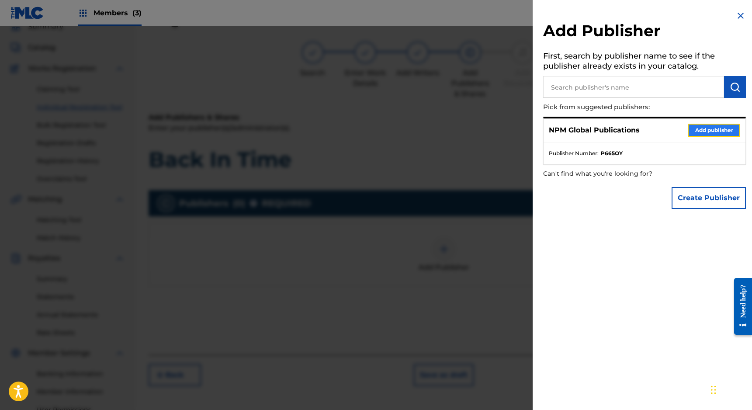
click at [718, 132] on button "Add publisher" at bounding box center [714, 130] width 52 height 13
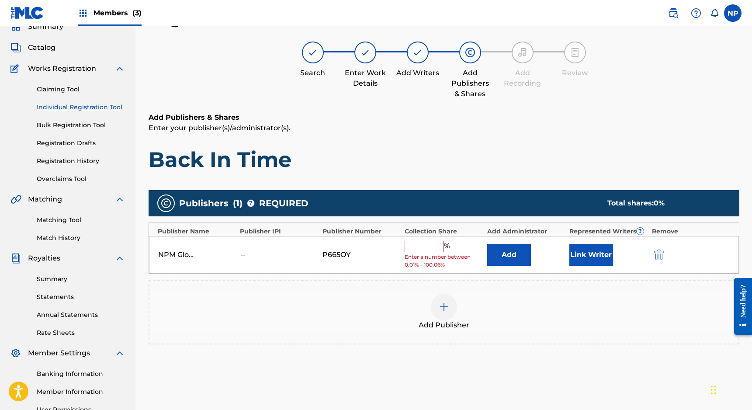
click at [421, 244] on input "text" at bounding box center [424, 246] width 39 height 11
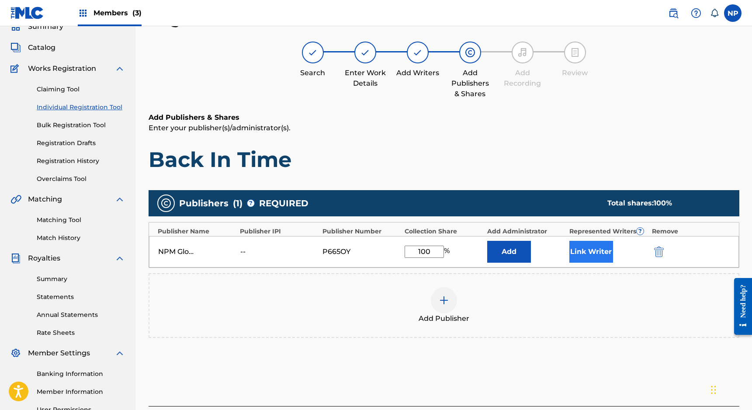
type input "100"
click at [584, 251] on button "Link Writer" at bounding box center [591, 252] width 44 height 22
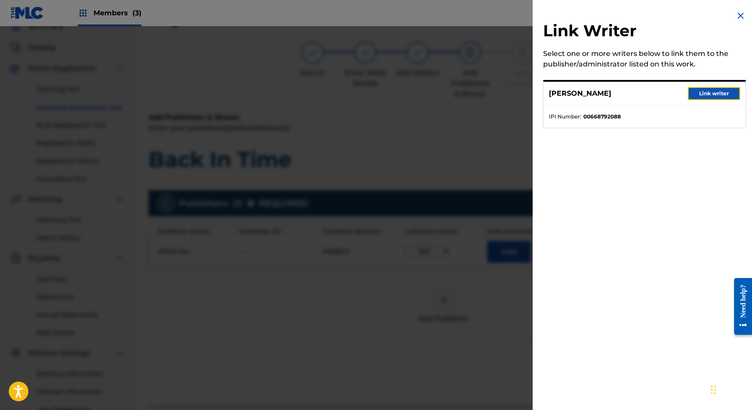
click at [704, 95] on button "Link writer" at bounding box center [714, 93] width 52 height 13
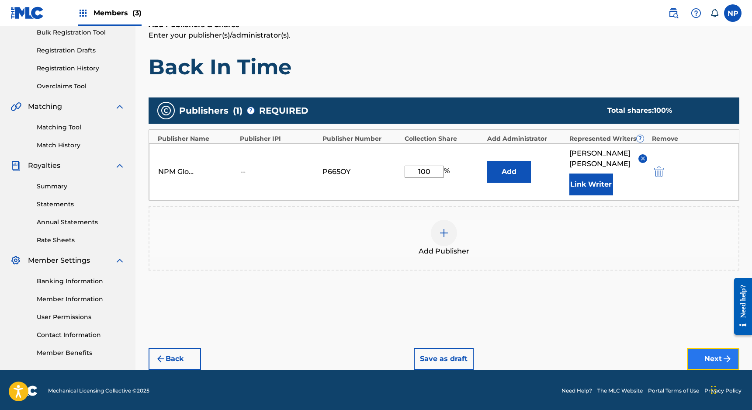
click at [702, 348] on button "Next" at bounding box center [713, 359] width 52 height 22
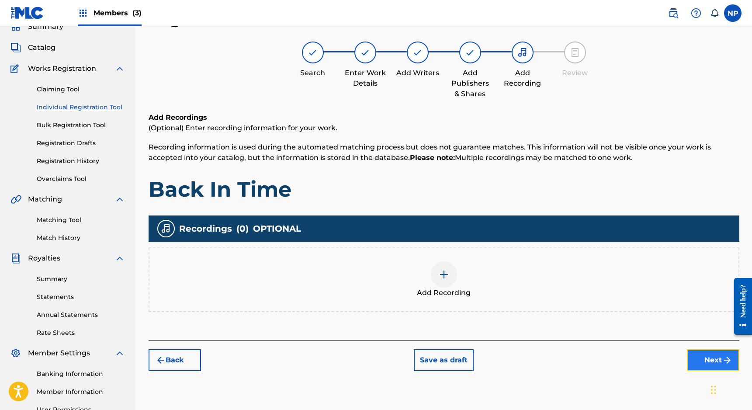
click at [692, 357] on button "Next" at bounding box center [713, 360] width 52 height 22
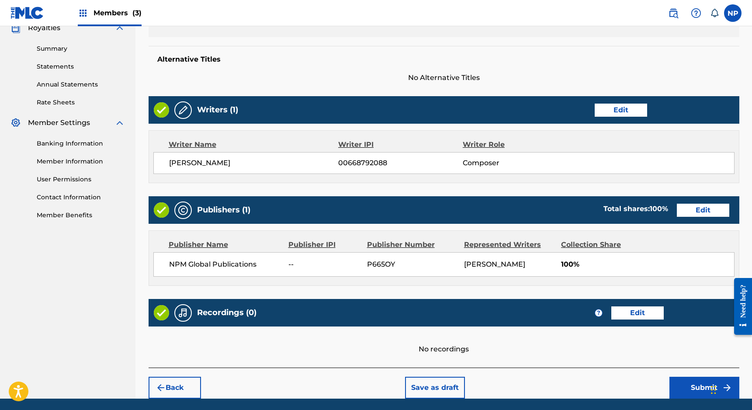
scroll to position [300, 0]
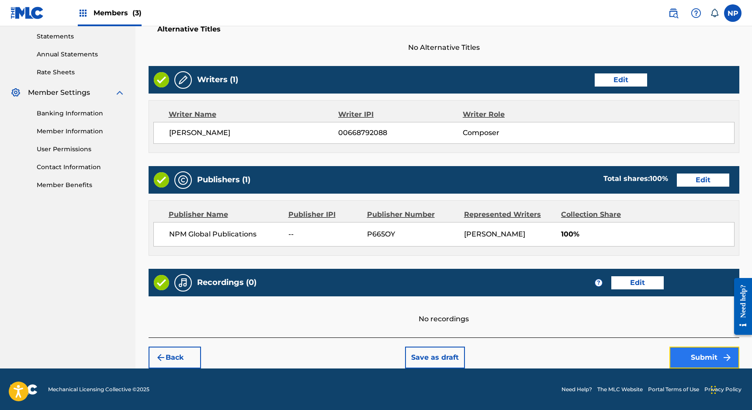
click at [707, 354] on button "Submit" at bounding box center [705, 358] width 70 height 22
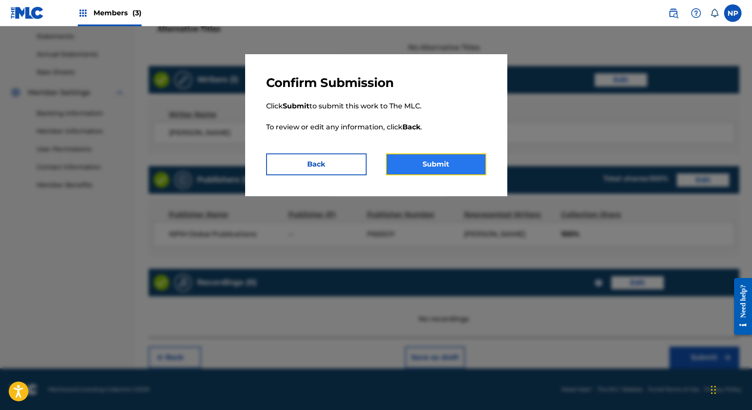
click at [426, 162] on button "Submit" at bounding box center [436, 164] width 101 height 22
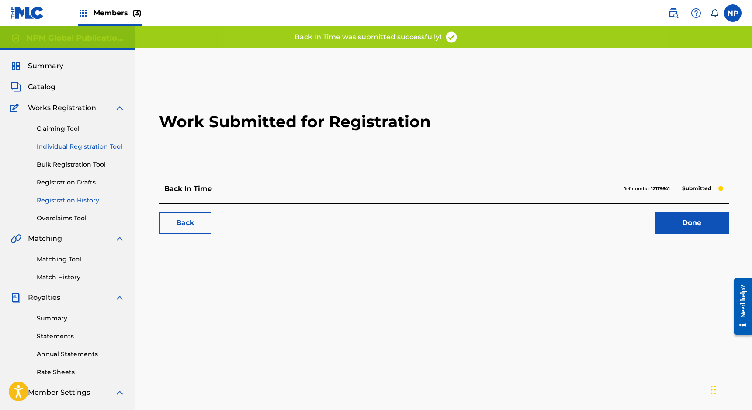
click at [61, 201] on link "Registration History" at bounding box center [81, 200] width 88 height 9
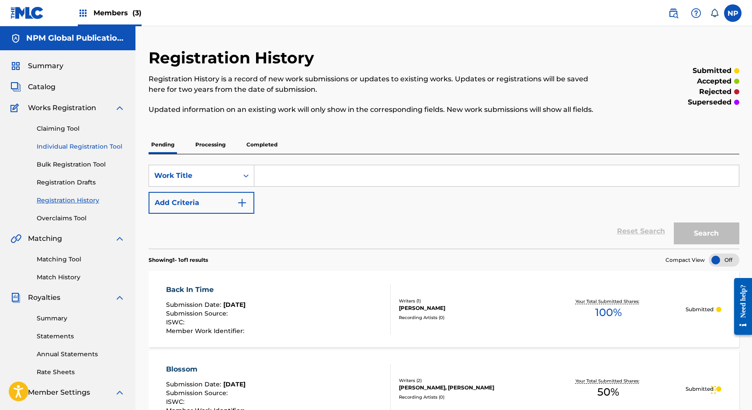
click at [79, 146] on link "Individual Registration Tool" at bounding box center [81, 146] width 88 height 9
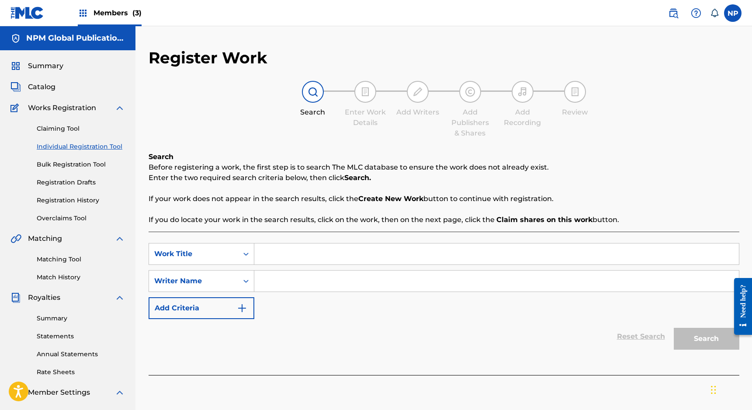
click at [62, 205] on div "Claiming Tool Individual Registration Tool Bulk Registration Tool Registration …" at bounding box center [67, 168] width 114 height 110
click at [72, 199] on link "Registration History" at bounding box center [81, 200] width 88 height 9
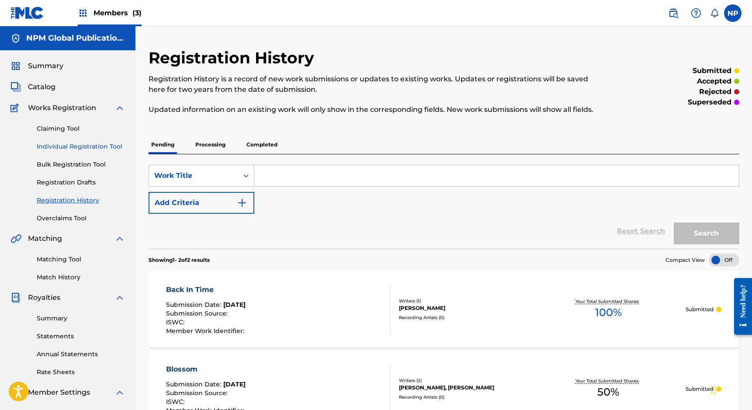
click at [95, 146] on link "Individual Registration Tool" at bounding box center [81, 146] width 88 height 9
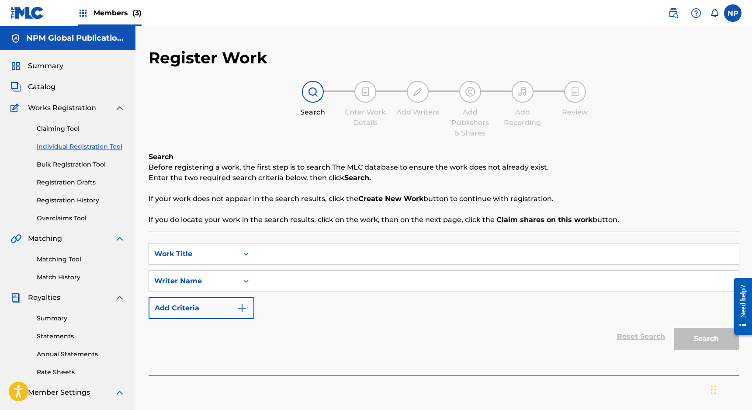
click at [309, 255] on input "Search Form" at bounding box center [496, 253] width 485 height 21
type input "Breezy"
click at [322, 272] on input "Search Form" at bounding box center [496, 281] width 485 height 21
type input "[PERSON_NAME]"
click at [687, 344] on button "Search" at bounding box center [707, 339] width 66 height 22
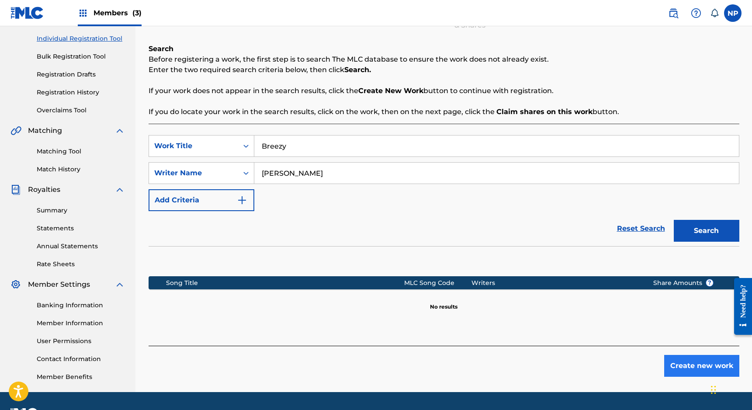
scroll to position [132, 0]
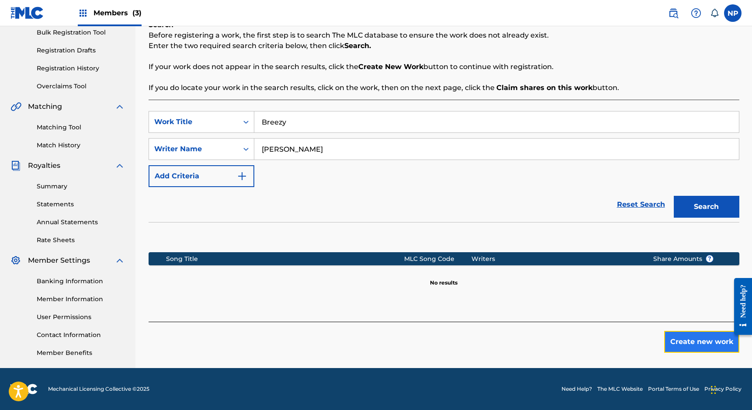
click at [697, 340] on button "Create new work" at bounding box center [701, 342] width 75 height 22
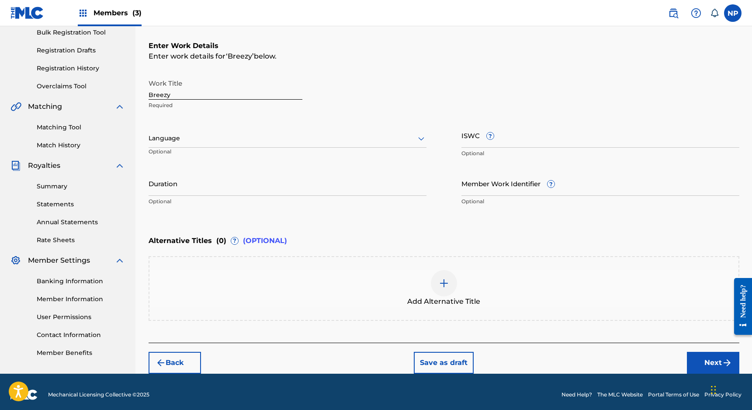
scroll to position [137, 0]
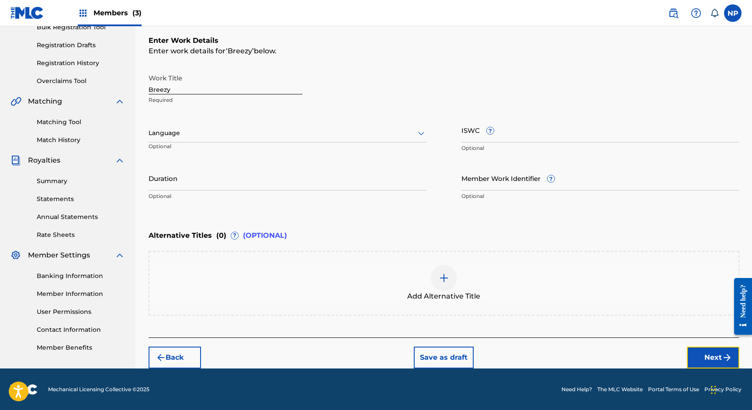
click at [713, 352] on button "Next" at bounding box center [713, 358] width 52 height 22
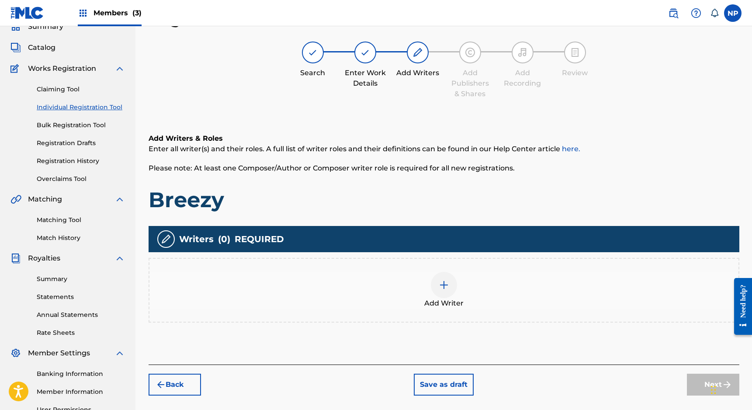
scroll to position [39, 0]
click at [449, 291] on div at bounding box center [444, 285] width 26 height 26
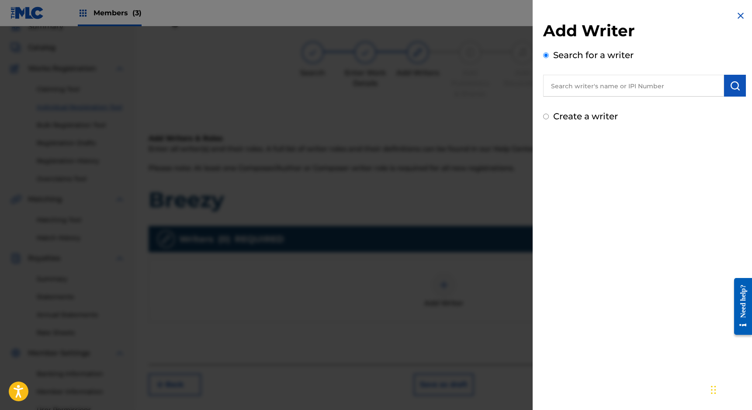
click at [603, 84] on input "text" at bounding box center [633, 86] width 181 height 22
click at [568, 118] on label "Create a writer" at bounding box center [585, 116] width 65 height 10
radio input "true"
click at [549, 118] on input "Create a writer" at bounding box center [546, 117] width 6 height 6
radio input "false"
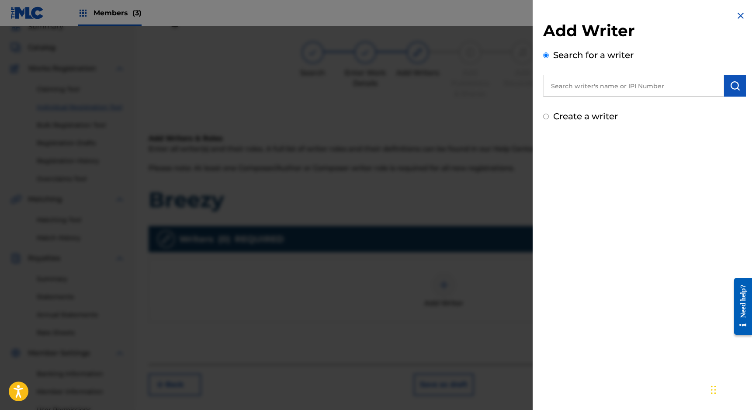
radio input "true"
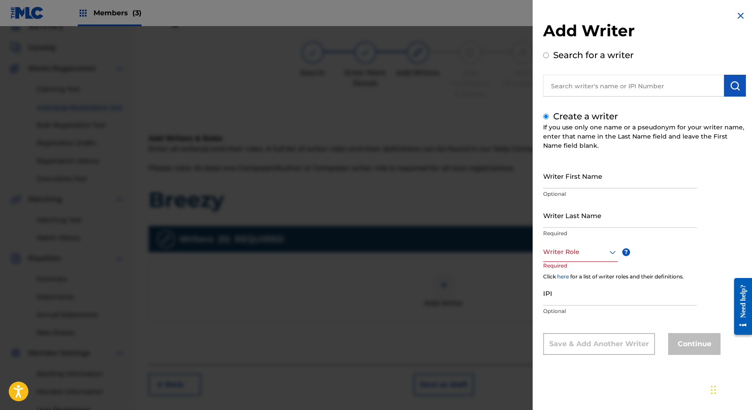
click at [605, 94] on input "text" at bounding box center [633, 86] width 181 height 22
radio input "true"
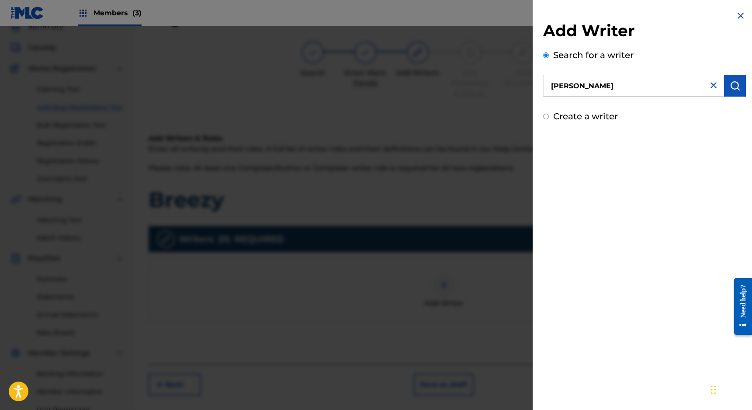
type input "[PERSON_NAME]"
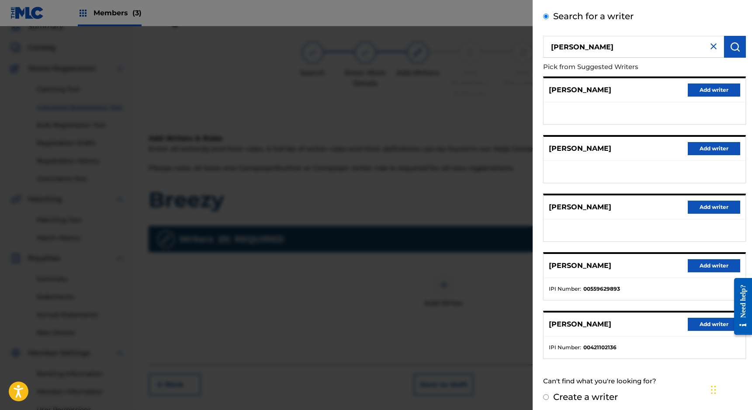
scroll to position [43, 0]
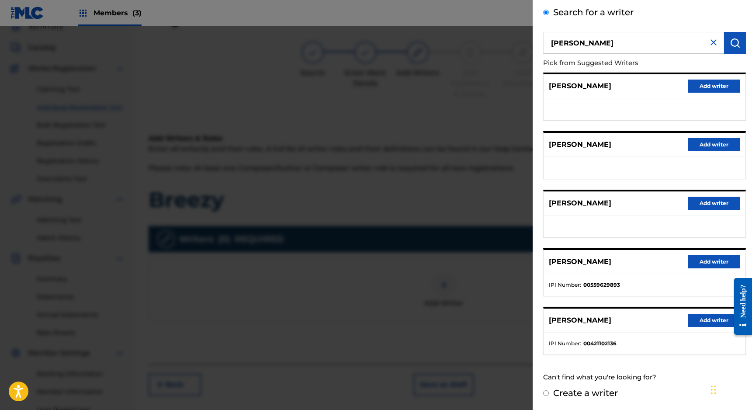
click at [585, 394] on label "Create a writer" at bounding box center [585, 393] width 65 height 10
radio input "true"
click at [549, 394] on input "Create a writer" at bounding box center [546, 393] width 6 height 6
radio input "false"
radio input "true"
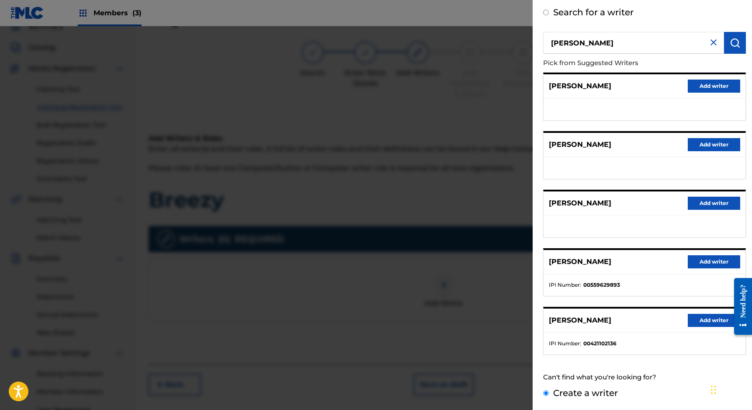
scroll to position [0, 0]
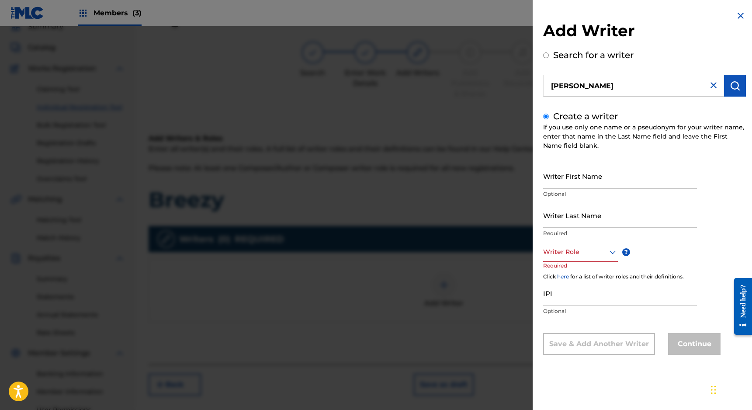
click at [573, 178] on input "Writer First Name" at bounding box center [620, 175] width 154 height 25
type input "[PERSON_NAME]"
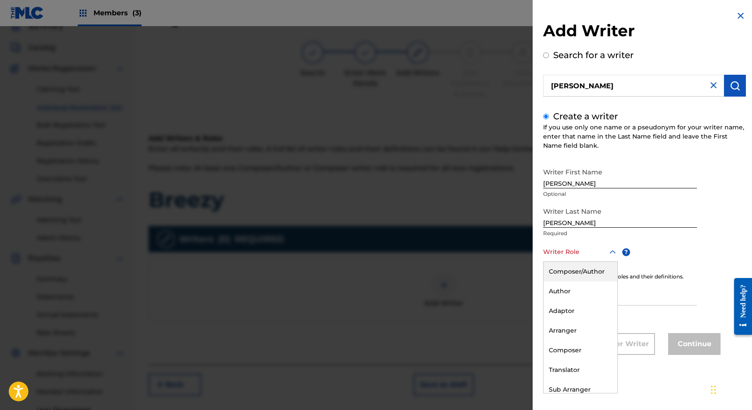
click at [581, 250] on div at bounding box center [580, 251] width 75 height 11
drag, startPoint x: 573, startPoint y: 343, endPoint x: 570, endPoint y: 332, distance: 11.2
click at [572, 343] on div "Composer" at bounding box center [581, 350] width 74 height 20
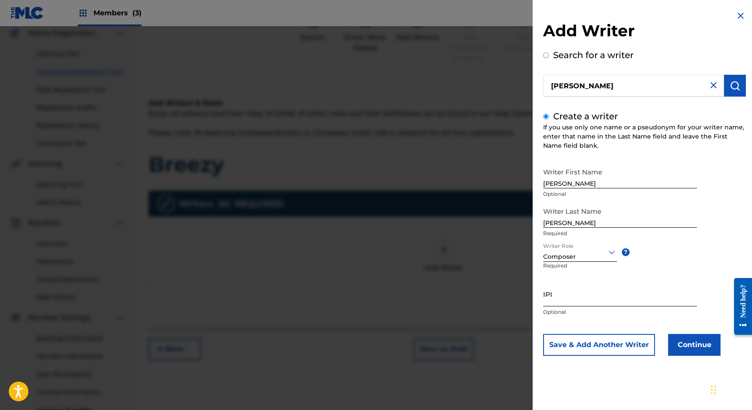
scroll to position [80, 0]
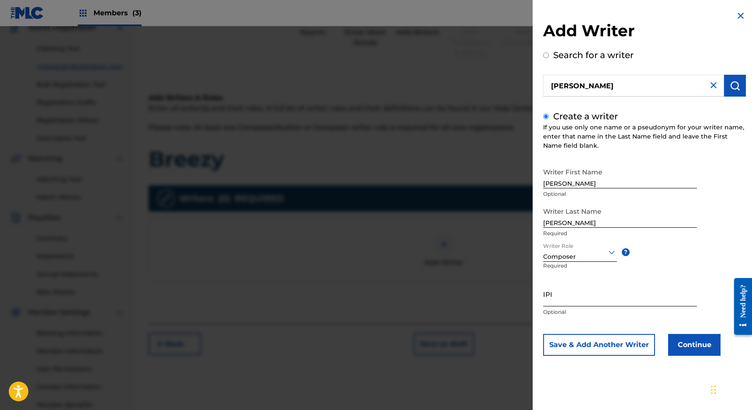
click at [554, 300] on input "IPI" at bounding box center [620, 293] width 154 height 25
paste input "00668792088"
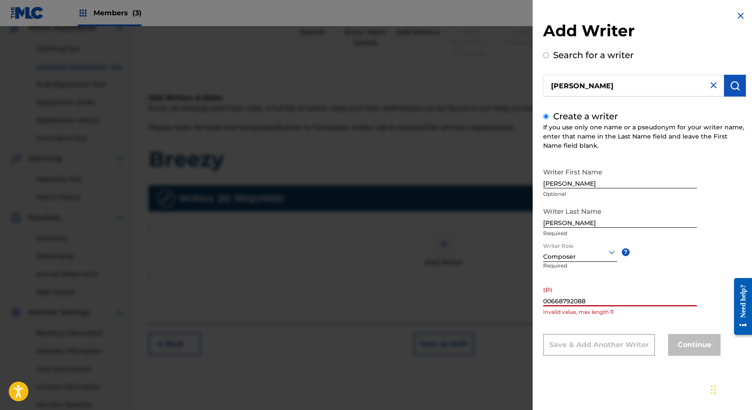
click at [563, 301] on input "00668792088" at bounding box center [620, 293] width 154 height 25
type input "00668792088"
click at [624, 325] on div "Writer First Name [PERSON_NAME] Optional Writer Last Name [PERSON_NAME] Require…" at bounding box center [644, 259] width 203 height 192
drag, startPoint x: 597, startPoint y: 303, endPoint x: 516, endPoint y: 293, distance: 81.4
click at [532, 300] on div "Add Writer Search for a writer [PERSON_NAME] Create a writer If you use only on…" at bounding box center [376, 218] width 752 height 384
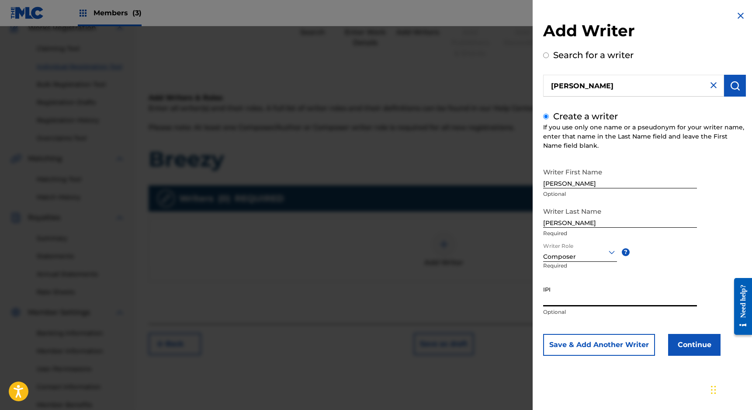
paste input "00668792088"
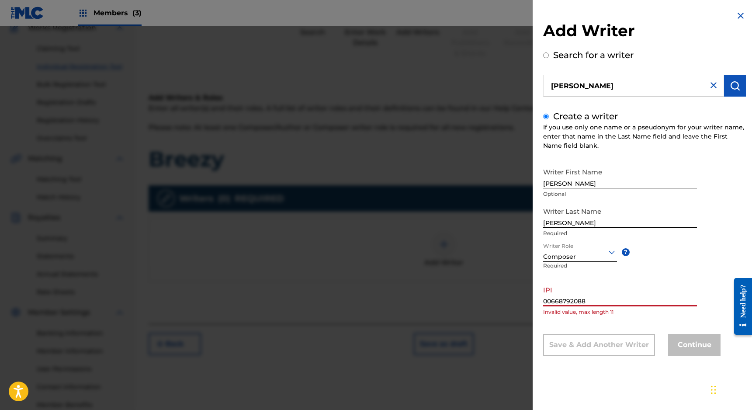
type input "00668792088"
click at [608, 301] on input "00668792088" at bounding box center [620, 293] width 154 height 25
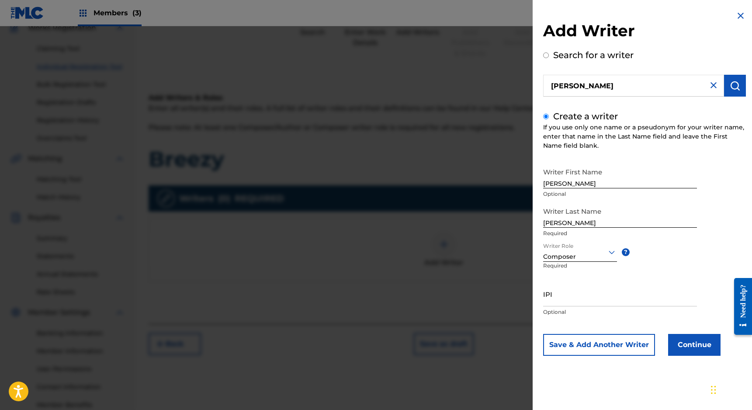
click at [708, 86] on img at bounding box center [713, 85] width 10 height 10
click at [552, 300] on input "IPI" at bounding box center [620, 293] width 154 height 25
paste input "00668792088"
type input "00668792088"
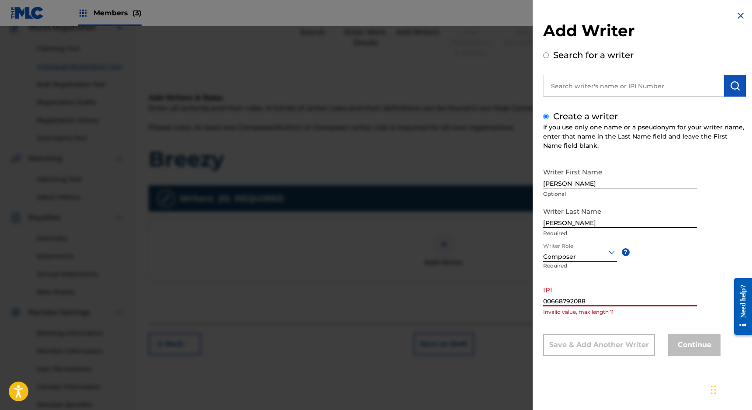
click at [589, 299] on input "00668792088" at bounding box center [620, 293] width 154 height 25
drag, startPoint x: 560, startPoint y: 294, endPoint x: 485, endPoint y: 290, distance: 75.3
click at [485, 290] on div "Add Writer Search for a writer Create a writer If you use only one name or a ps…" at bounding box center [376, 218] width 752 height 384
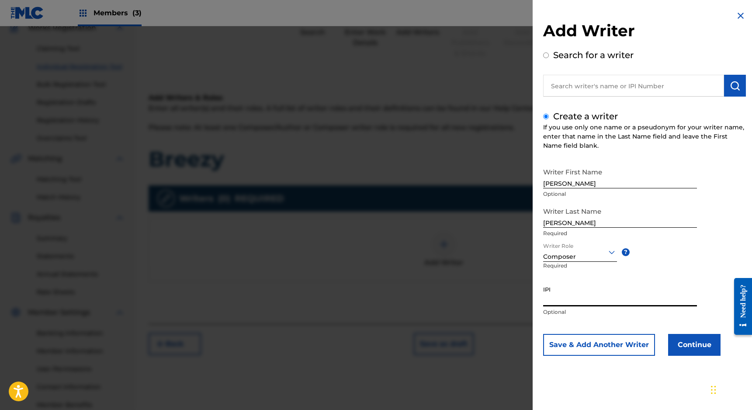
click at [732, 12] on div "Add Writer Search for a writer Create a writer If you use only one name or a ps…" at bounding box center [645, 189] width 224 height 379
click at [740, 14] on img at bounding box center [740, 15] width 10 height 10
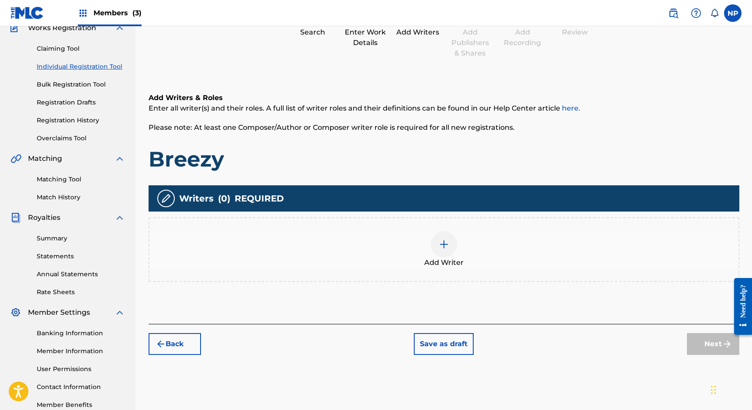
click at [437, 249] on div at bounding box center [444, 244] width 26 height 26
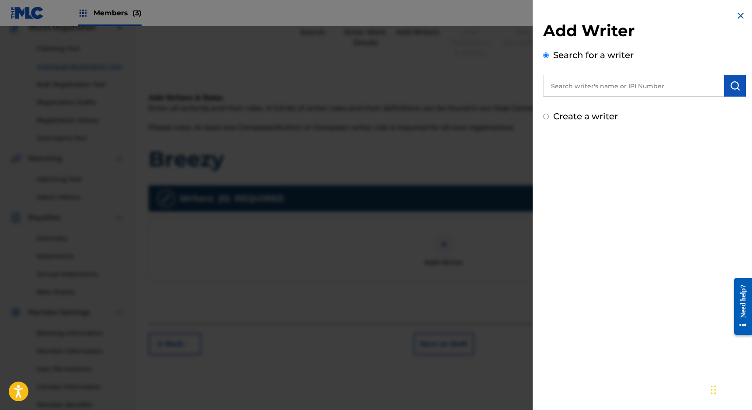
click at [593, 119] on label "Create a writer" at bounding box center [585, 116] width 65 height 10
radio input "true"
click at [549, 119] on input "Create a writer" at bounding box center [546, 117] width 6 height 6
radio input "false"
radio input "true"
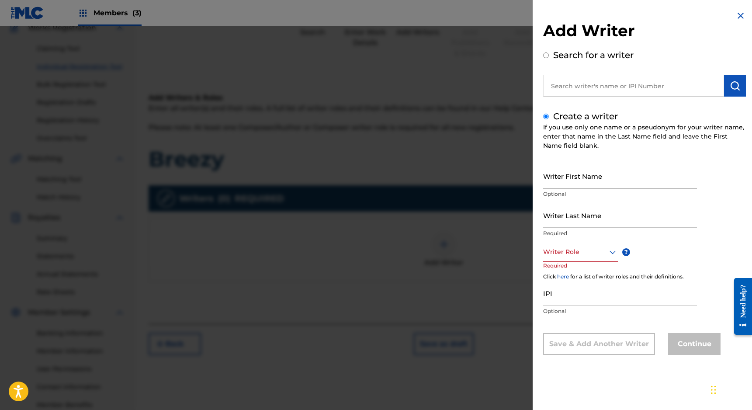
click at [563, 181] on input "Writer First Name" at bounding box center [620, 175] width 154 height 25
type input "[PERSON_NAME]"
click at [596, 255] on div at bounding box center [580, 251] width 75 height 11
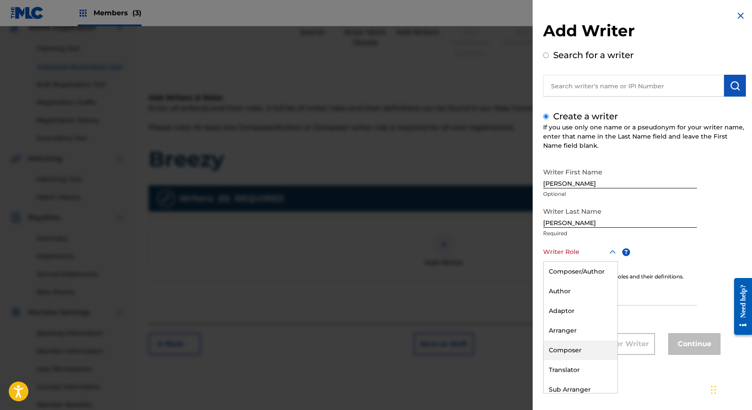
click at [568, 350] on div "Composer" at bounding box center [581, 350] width 74 height 20
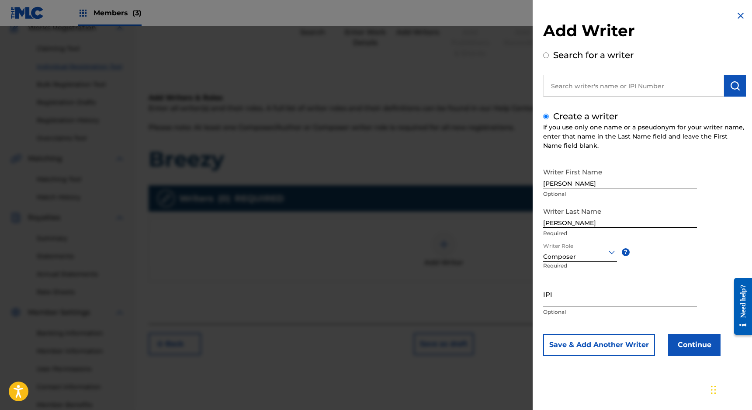
click at [552, 299] on input "IPI" at bounding box center [620, 293] width 154 height 25
paste input "00668792088"
type input "00668792088"
click at [695, 343] on button "Continue" at bounding box center [694, 345] width 52 height 22
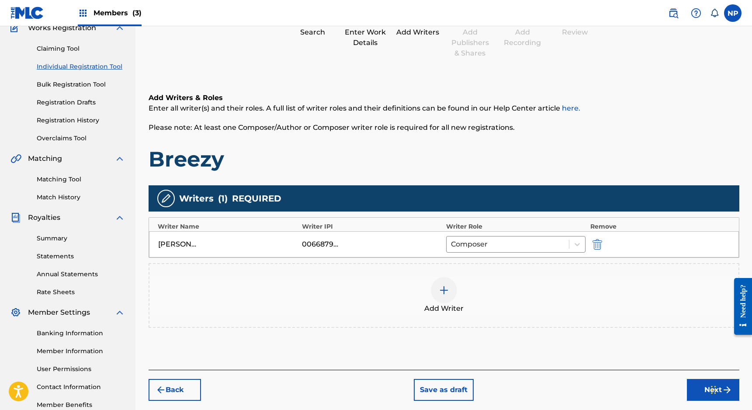
scroll to position [111, 0]
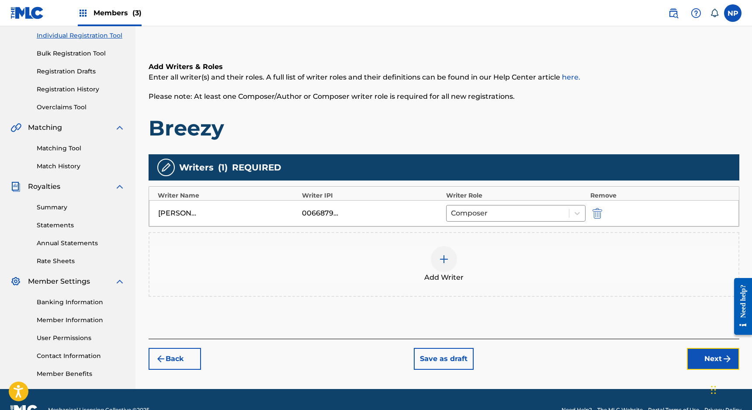
click at [697, 356] on button "Next" at bounding box center [713, 359] width 52 height 22
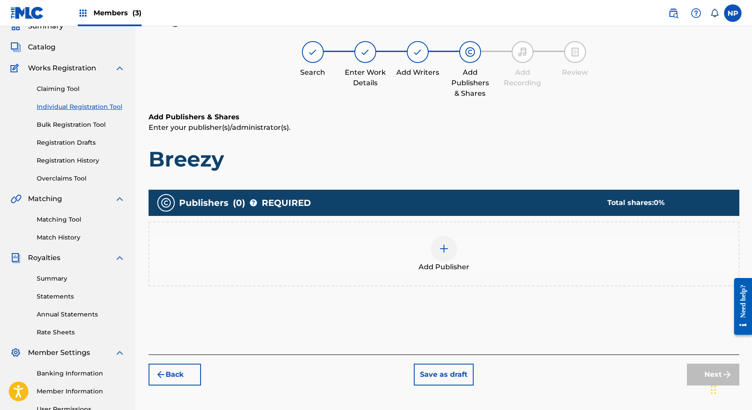
scroll to position [39, 0]
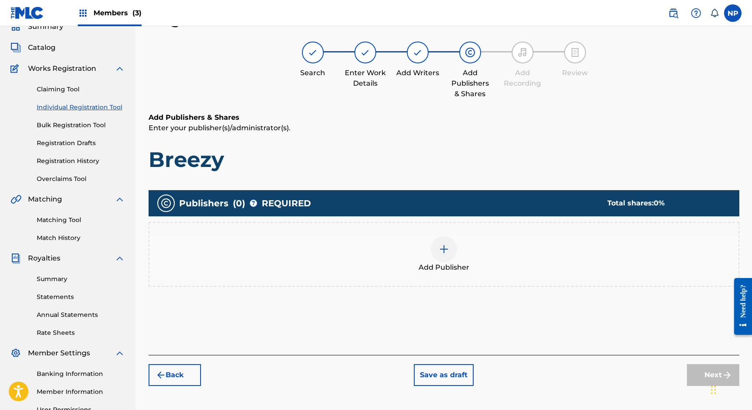
click at [452, 247] on div at bounding box center [444, 249] width 26 height 26
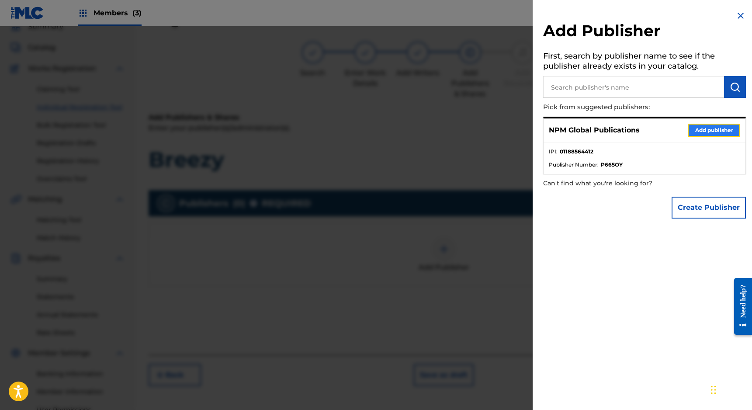
click at [709, 132] on button "Add publisher" at bounding box center [714, 130] width 52 height 13
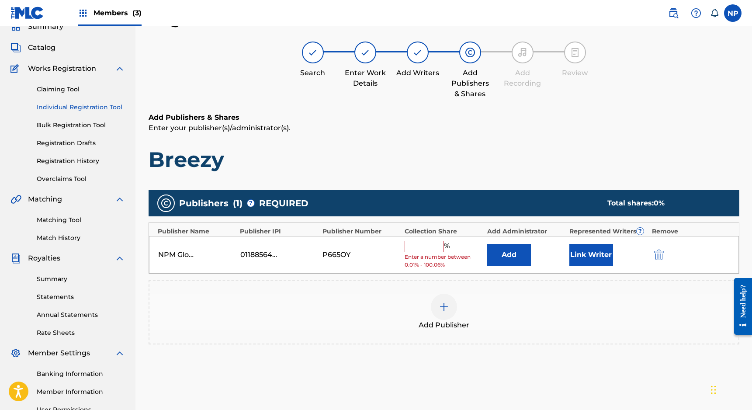
click at [431, 248] on input "text" at bounding box center [424, 246] width 39 height 11
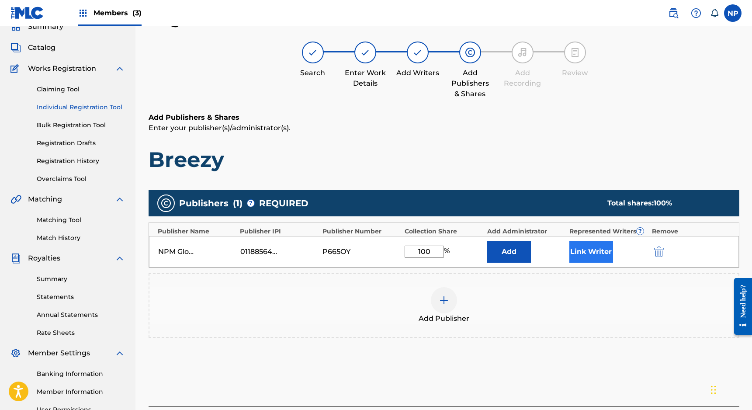
type input "100"
click at [592, 251] on button "Link Writer" at bounding box center [591, 252] width 44 height 22
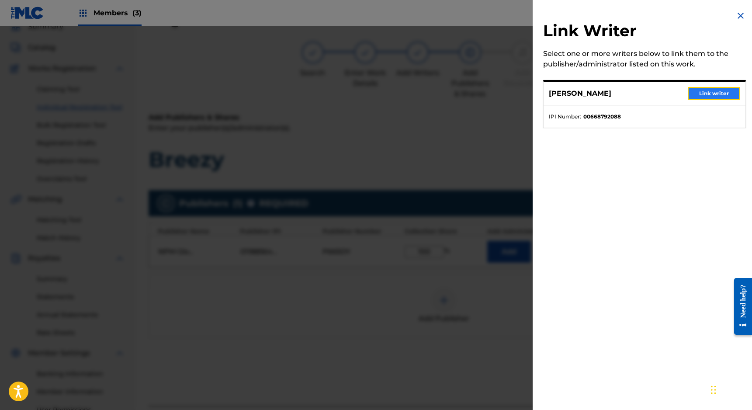
click at [694, 91] on button "Link writer" at bounding box center [714, 93] width 52 height 13
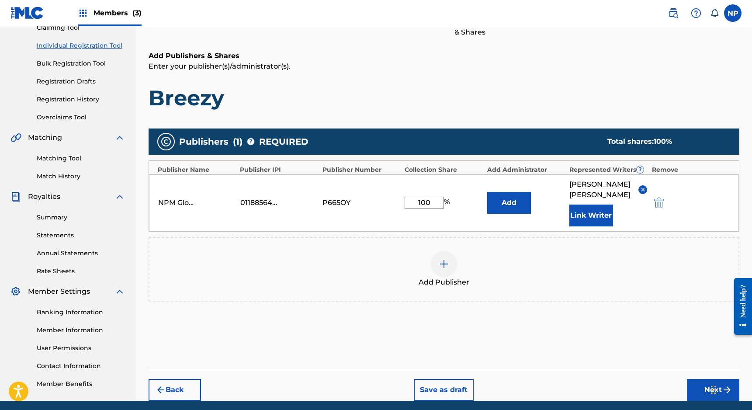
scroll to position [104, 0]
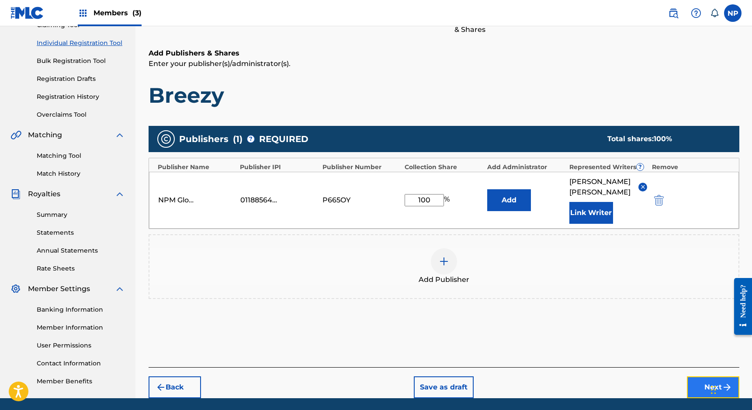
click at [704, 376] on button "Next" at bounding box center [713, 387] width 52 height 22
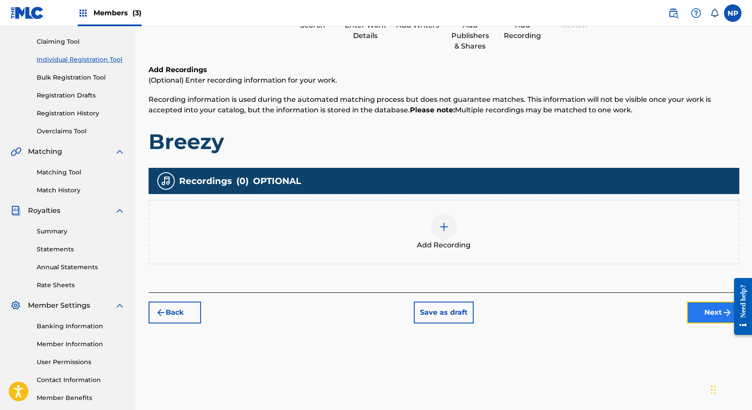
click at [694, 313] on button "Next" at bounding box center [713, 313] width 52 height 22
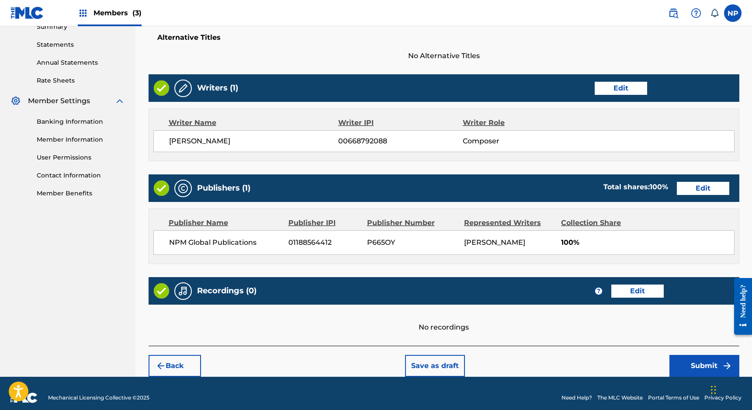
scroll to position [295, 0]
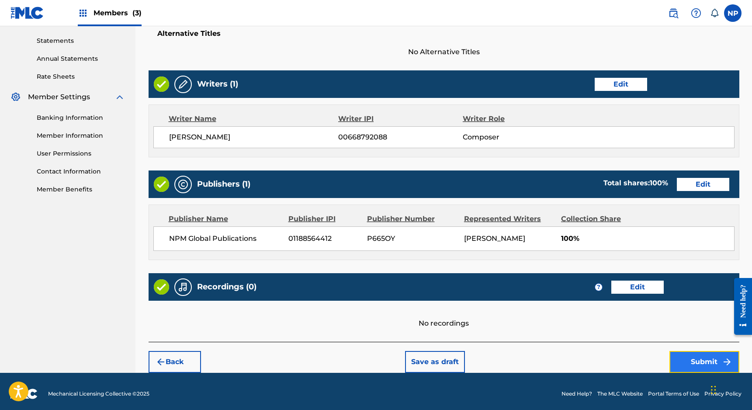
click at [694, 361] on button "Submit" at bounding box center [705, 362] width 70 height 22
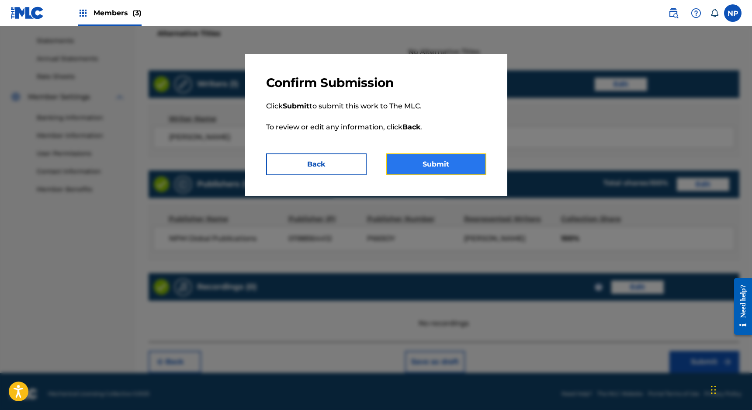
click at [426, 170] on button "Submit" at bounding box center [436, 164] width 101 height 22
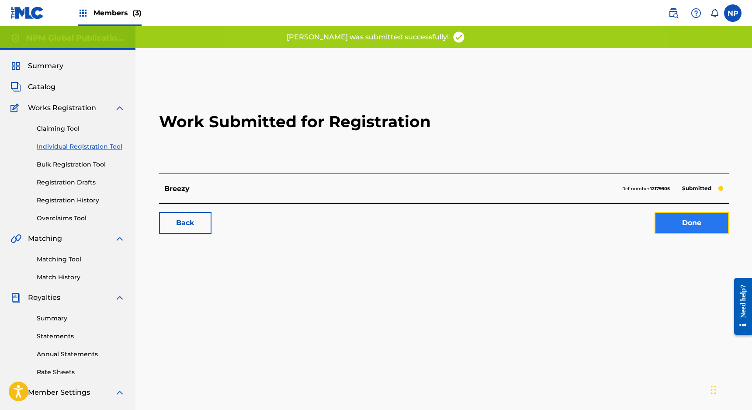
click at [666, 220] on link "Done" at bounding box center [692, 223] width 74 height 22
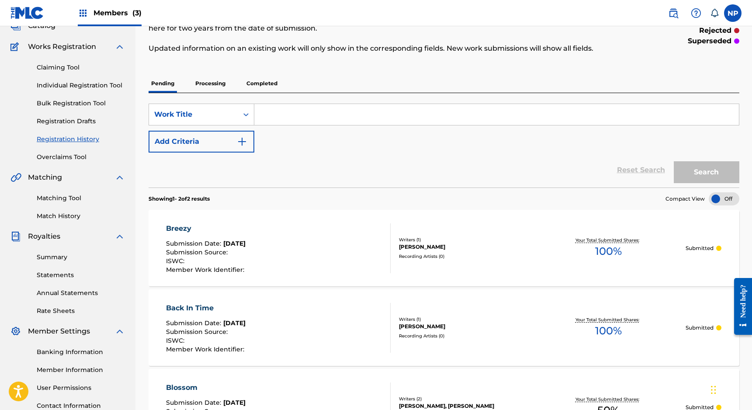
scroll to position [53, 0]
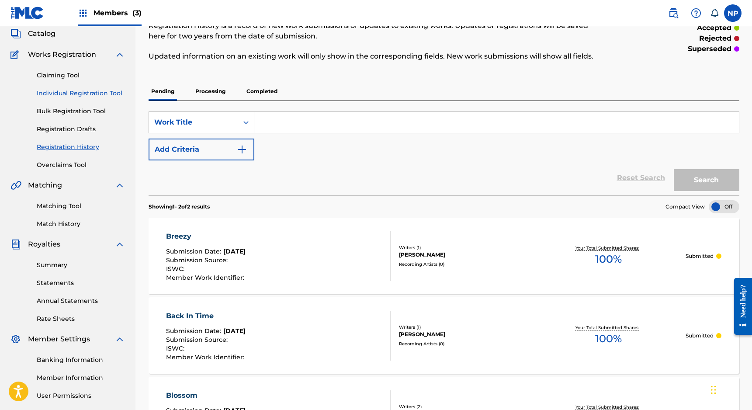
click at [68, 94] on link "Individual Registration Tool" at bounding box center [81, 93] width 88 height 9
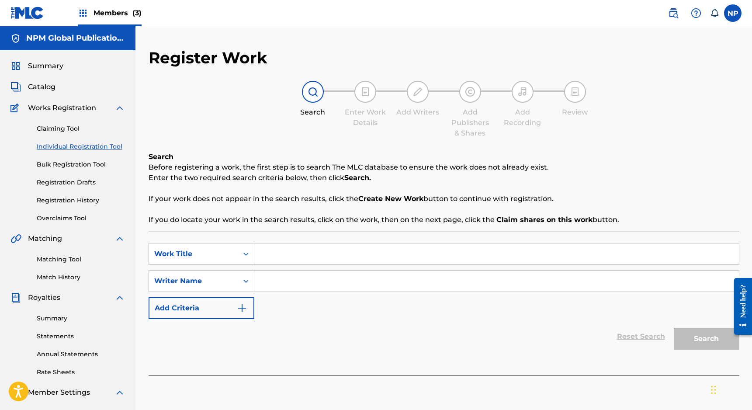
click at [301, 256] on input "Search Form" at bounding box center [496, 253] width 485 height 21
type input "Flow Like Water"
click at [315, 278] on input "Search Form" at bounding box center [496, 281] width 485 height 21
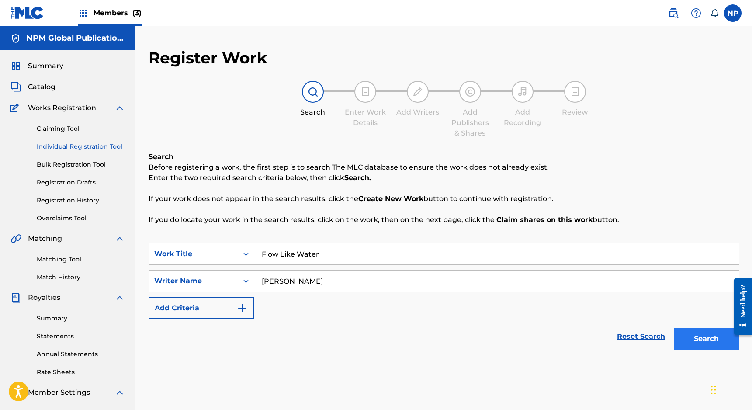
type input "[PERSON_NAME]"
click at [704, 330] on button "Search" at bounding box center [707, 339] width 66 height 22
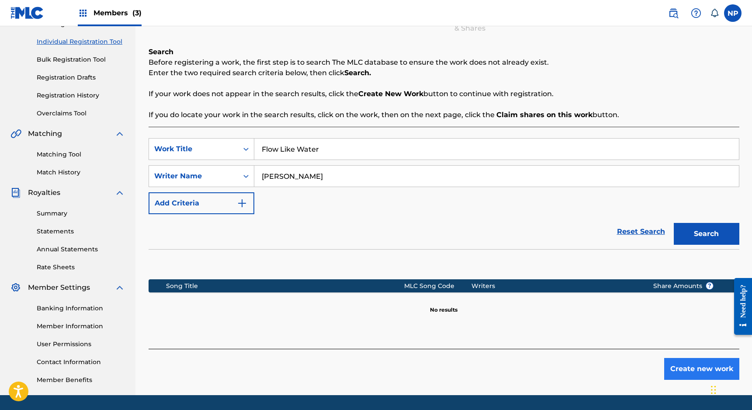
scroll to position [116, 0]
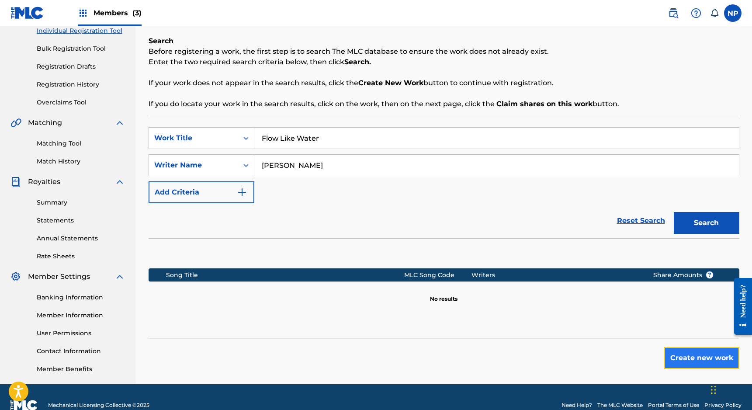
click at [684, 356] on button "Create new work" at bounding box center [701, 358] width 75 height 22
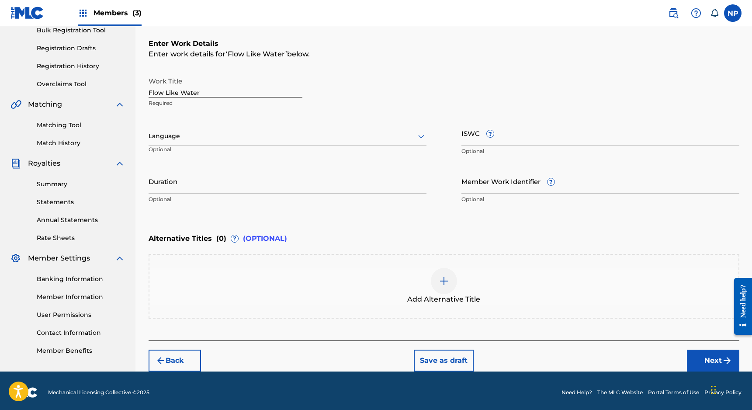
scroll to position [137, 0]
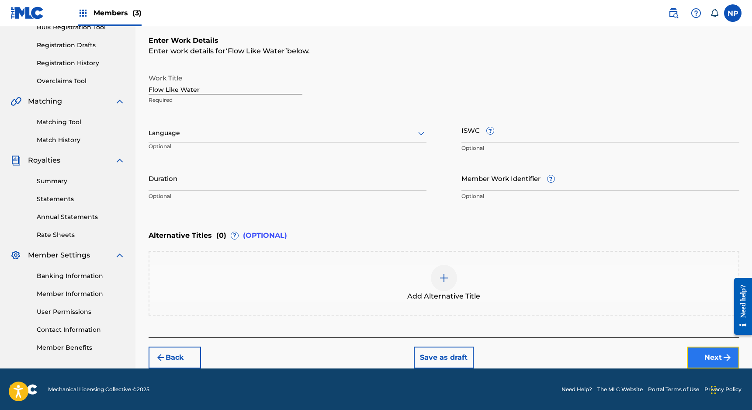
click at [697, 357] on button "Next" at bounding box center [713, 358] width 52 height 22
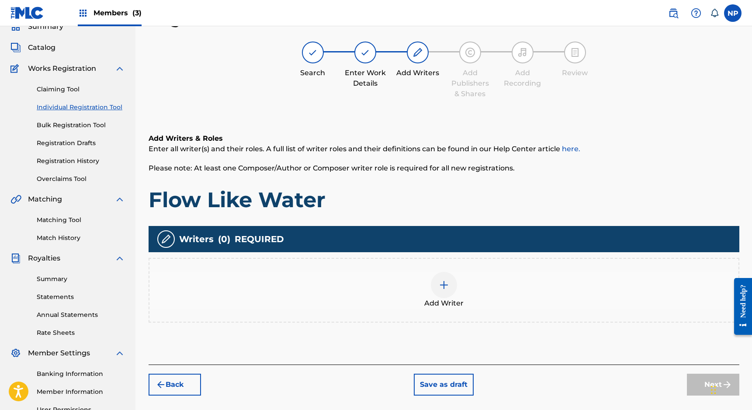
scroll to position [39, 0]
click at [452, 273] on div "Add Writer" at bounding box center [443, 290] width 589 height 37
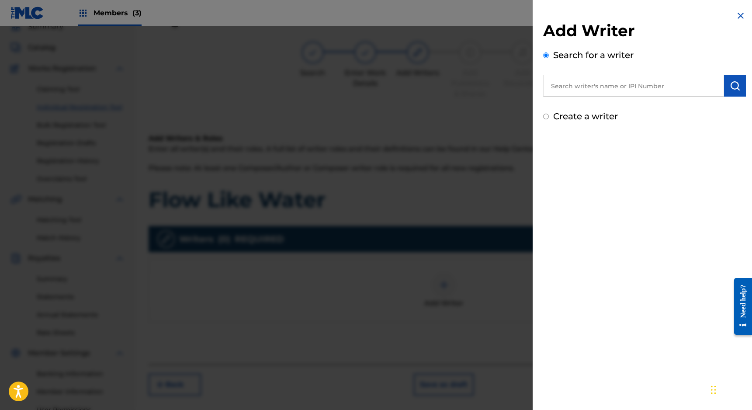
click at [579, 118] on label "Create a writer" at bounding box center [585, 116] width 65 height 10
radio input "true"
click at [549, 118] on input "Create a writer" at bounding box center [546, 117] width 6 height 6
radio input "false"
radio input "true"
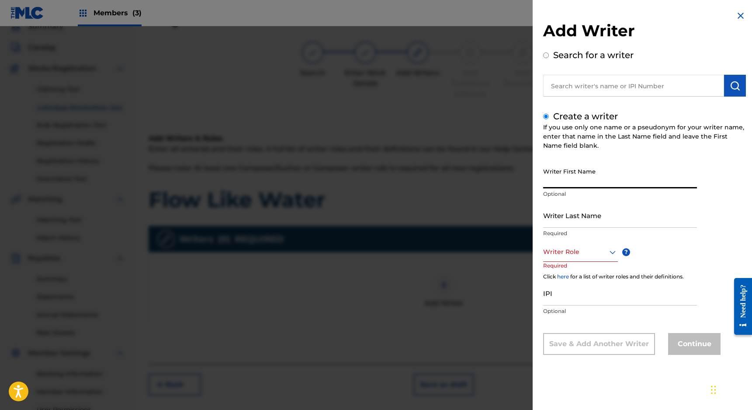
click at [562, 181] on input "Writer First Name" at bounding box center [620, 175] width 154 height 25
type input "[PERSON_NAME]"
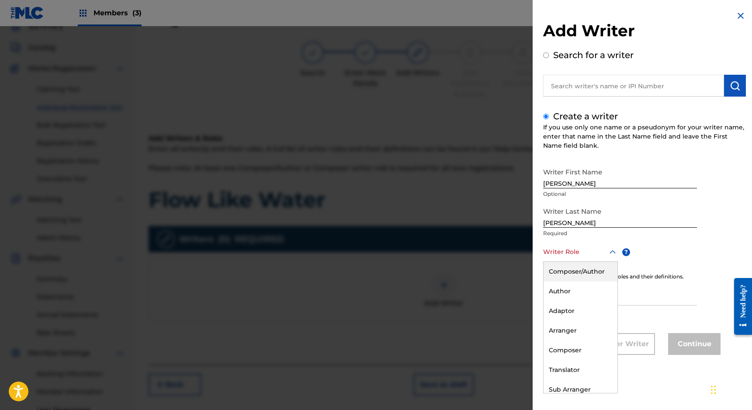
click at [567, 253] on div at bounding box center [580, 251] width 75 height 11
click at [559, 347] on div "Composer" at bounding box center [581, 350] width 74 height 20
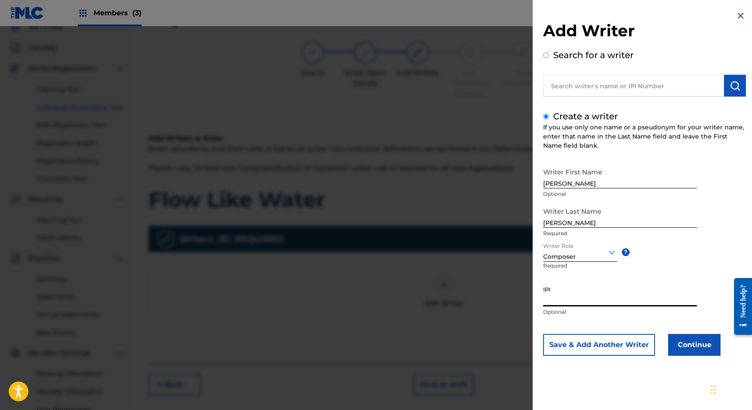
click at [565, 297] on input "IPI" at bounding box center [620, 293] width 154 height 25
paste input "Hey man, I hope you're doing well. We’re having a little BBQ/housewarming on 10…"
type input "Hey man, I hope you're doing well. We’re having a little BBQ/housewarming on 10…"
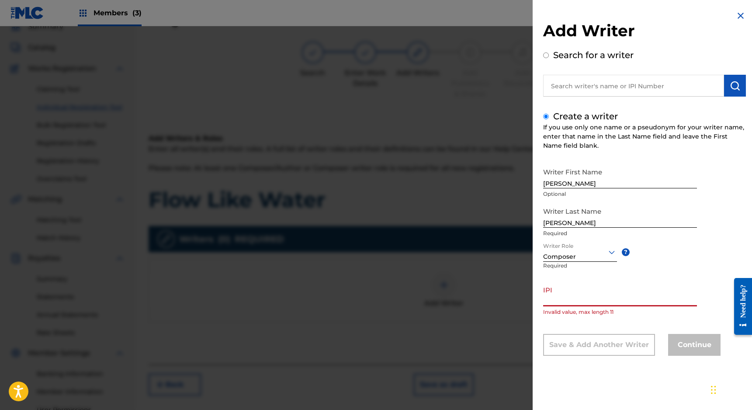
scroll to position [0, 0]
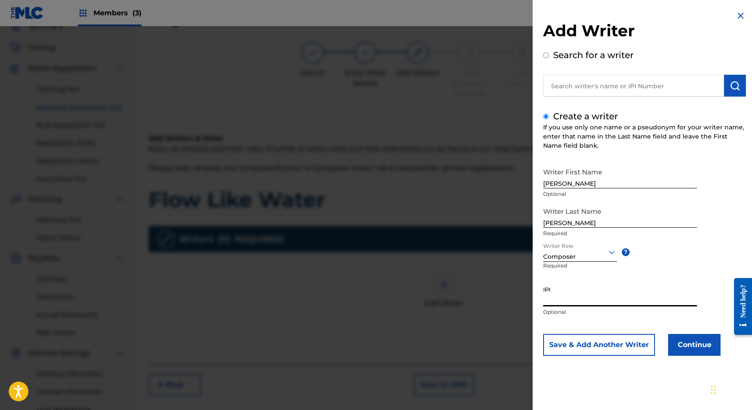
paste input "00668792088"
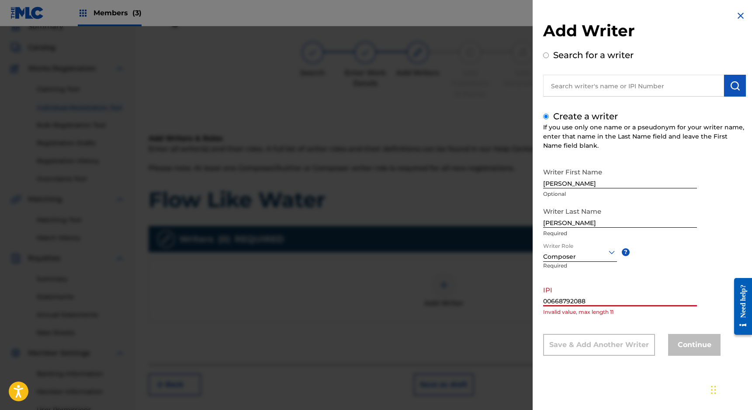
click at [545, 301] on input "00668792088" at bounding box center [620, 293] width 154 height 25
click at [600, 297] on input "00668792088" at bounding box center [620, 293] width 154 height 25
click at [602, 299] on input "00668792088" at bounding box center [620, 293] width 154 height 25
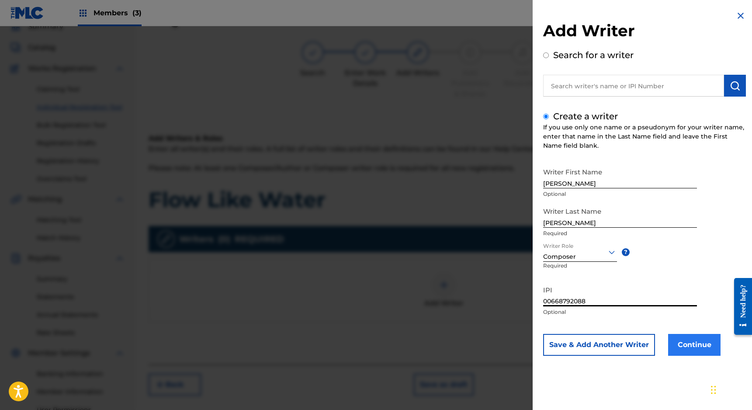
type input "00668792088"
click at [677, 343] on button "Continue" at bounding box center [694, 345] width 52 height 22
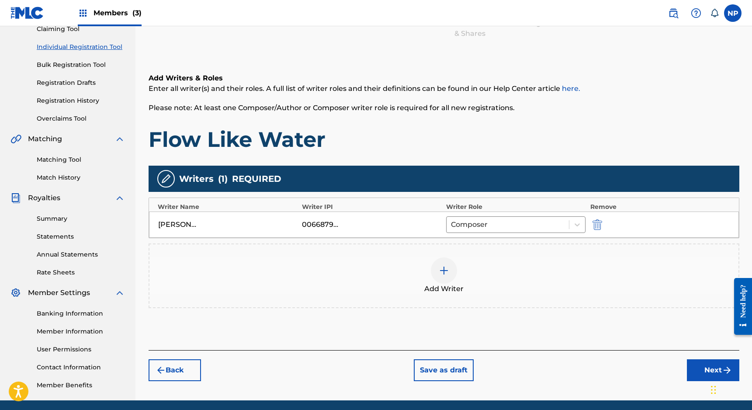
scroll to position [100, 0]
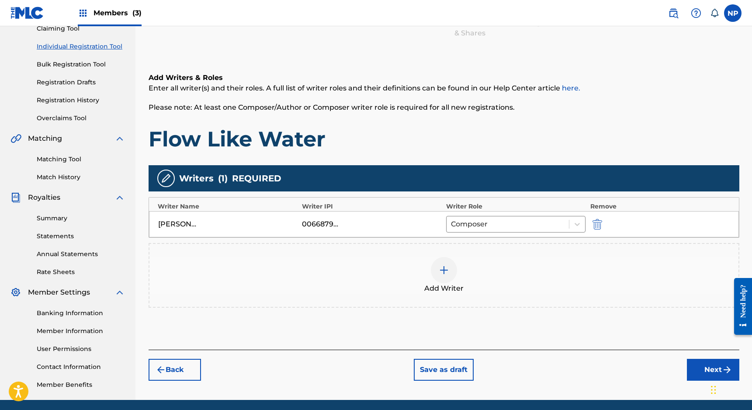
click at [696, 356] on div "Back Save as draft Next" at bounding box center [444, 365] width 591 height 31
click at [694, 364] on button "Next" at bounding box center [713, 370] width 52 height 22
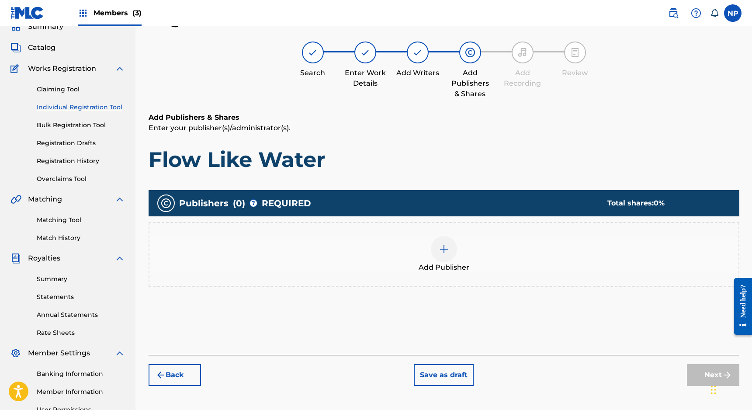
scroll to position [39, 0]
click at [437, 246] on div at bounding box center [444, 249] width 26 height 26
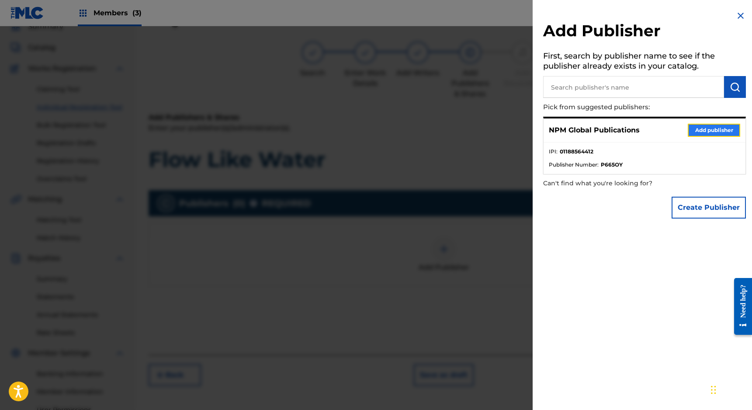
click at [711, 131] on button "Add publisher" at bounding box center [714, 130] width 52 height 13
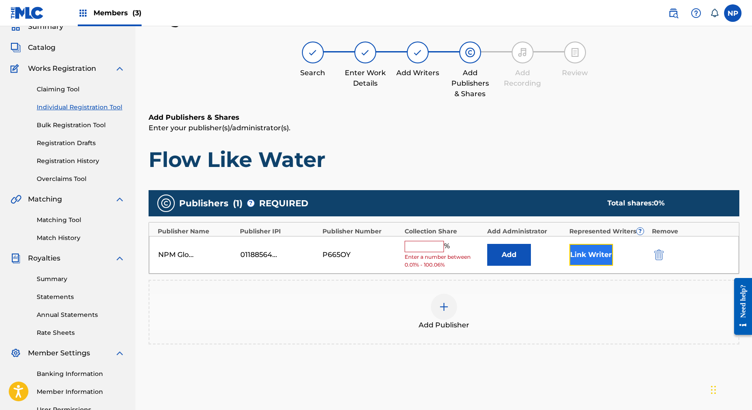
click at [601, 254] on button "Link Writer" at bounding box center [591, 255] width 44 height 22
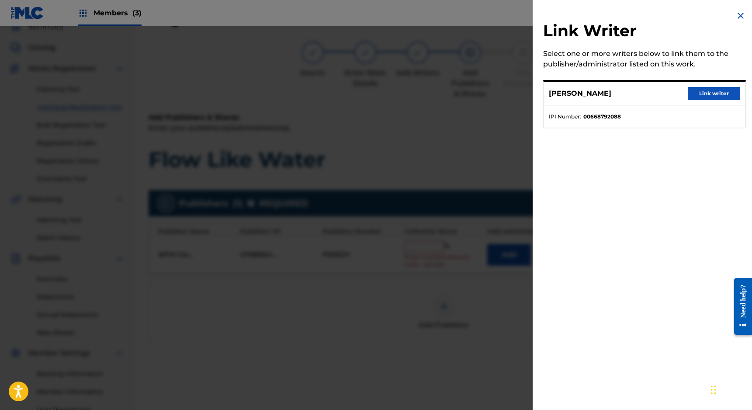
click at [700, 87] on div "[PERSON_NAME] Link writer" at bounding box center [645, 94] width 202 height 24
click at [699, 89] on button "Link writer" at bounding box center [714, 93] width 52 height 13
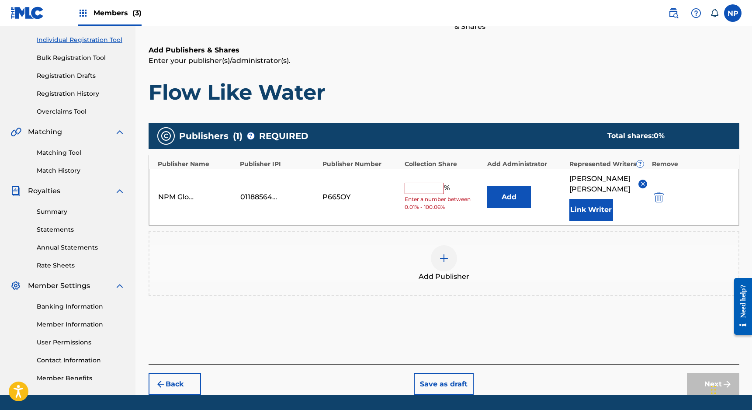
scroll to position [111, 0]
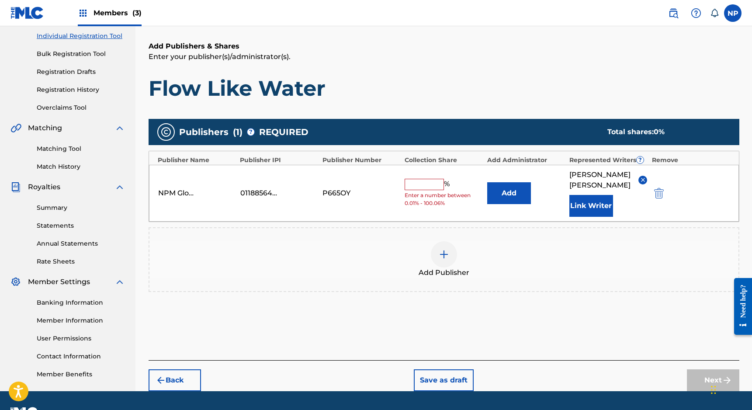
click at [414, 179] on input "text" at bounding box center [424, 184] width 39 height 11
type input "100"
click at [692, 377] on button "Next" at bounding box center [713, 380] width 52 height 22
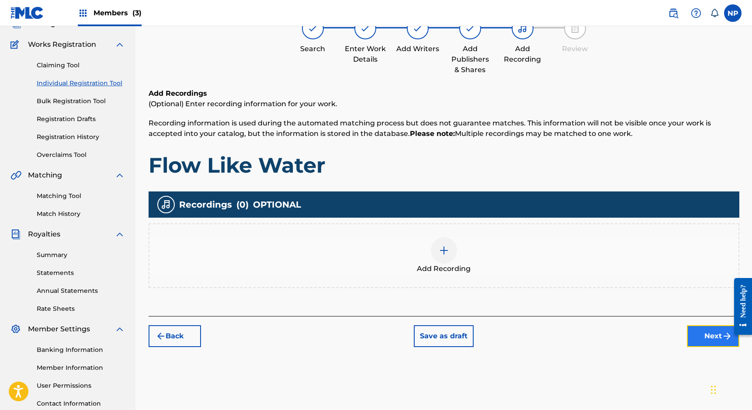
click at [695, 337] on button "Next" at bounding box center [713, 336] width 52 height 22
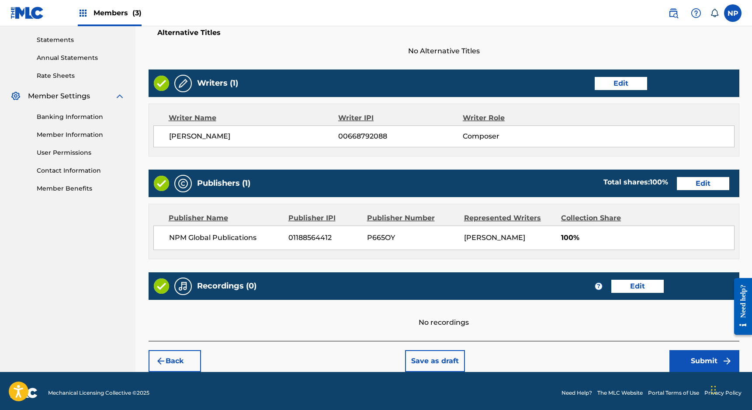
scroll to position [300, 0]
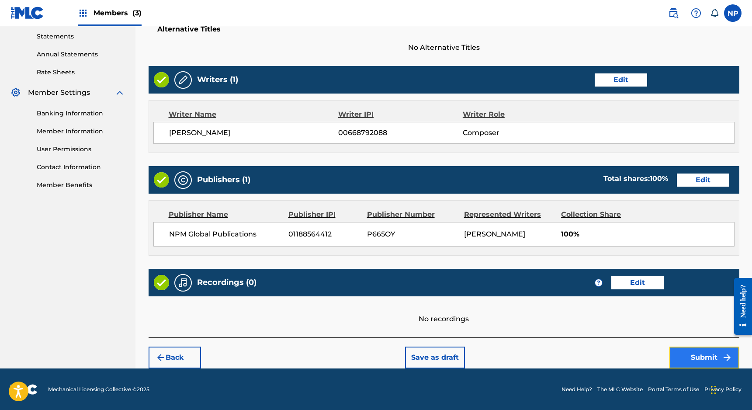
click at [685, 354] on button "Submit" at bounding box center [705, 358] width 70 height 22
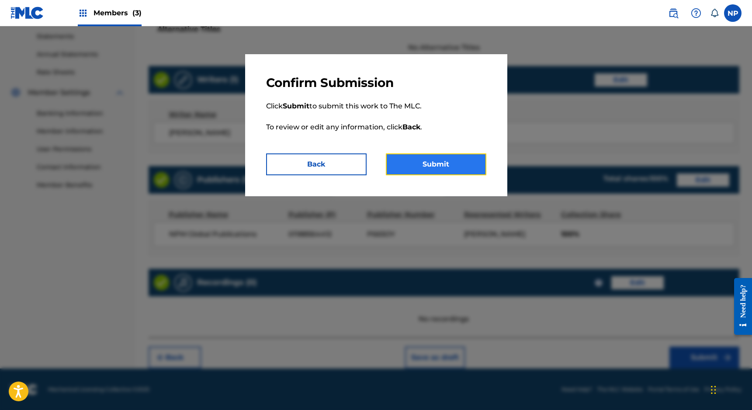
click at [438, 167] on button "Submit" at bounding box center [436, 164] width 101 height 22
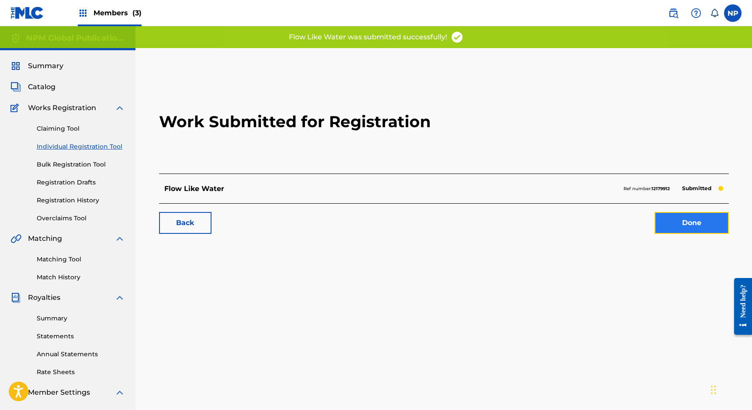
click at [675, 219] on link "Done" at bounding box center [692, 223] width 74 height 22
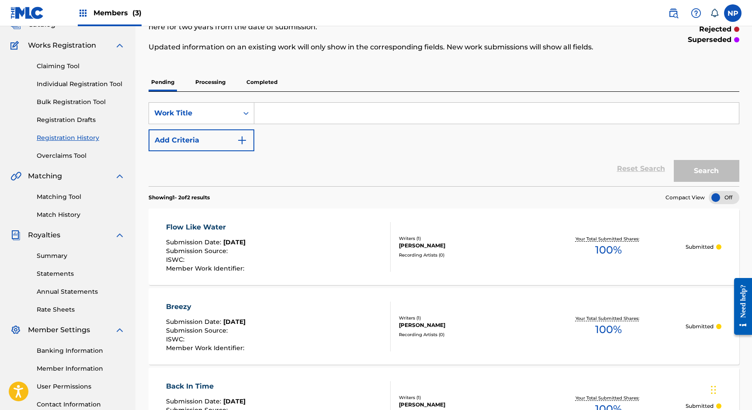
scroll to position [62, 0]
click at [84, 87] on link "Individual Registration Tool" at bounding box center [81, 84] width 88 height 9
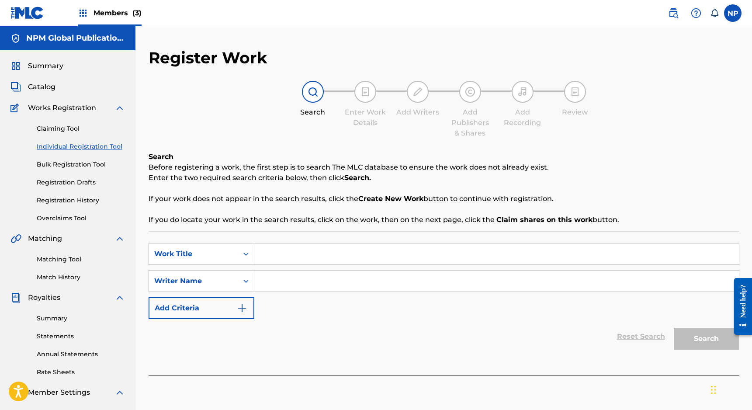
click at [286, 247] on input "Search Form" at bounding box center [496, 253] width 485 height 21
type input "Forgotten Spring"
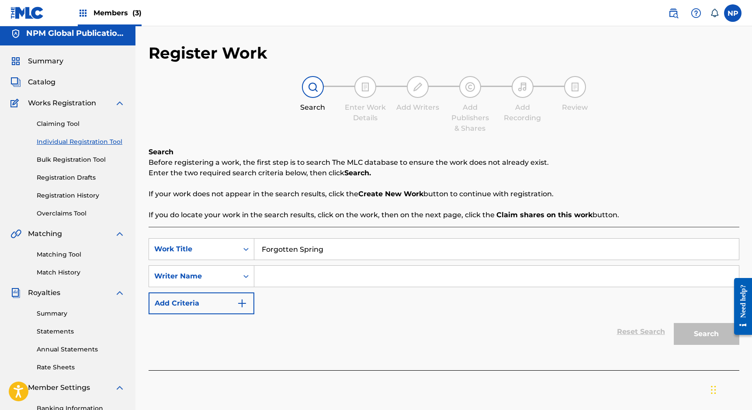
click at [319, 278] on input "Search Form" at bounding box center [496, 276] width 485 height 21
type input "[PERSON_NAME]"
click at [705, 333] on button "Search" at bounding box center [707, 334] width 66 height 22
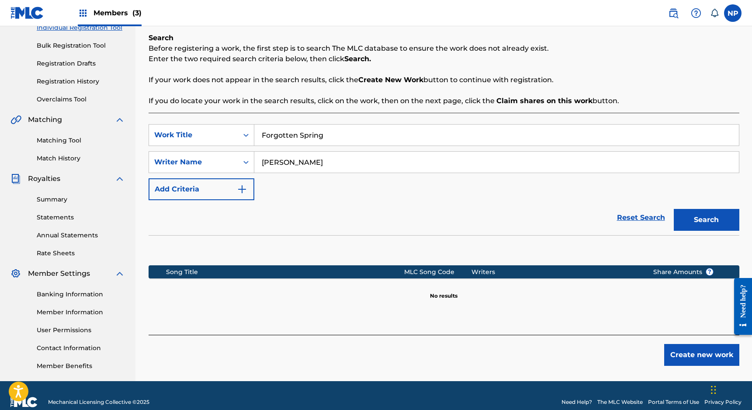
scroll to position [132, 0]
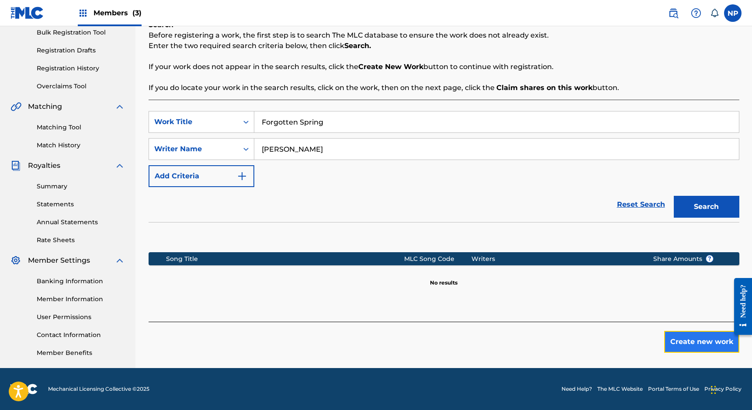
click at [695, 345] on button "Create new work" at bounding box center [701, 342] width 75 height 22
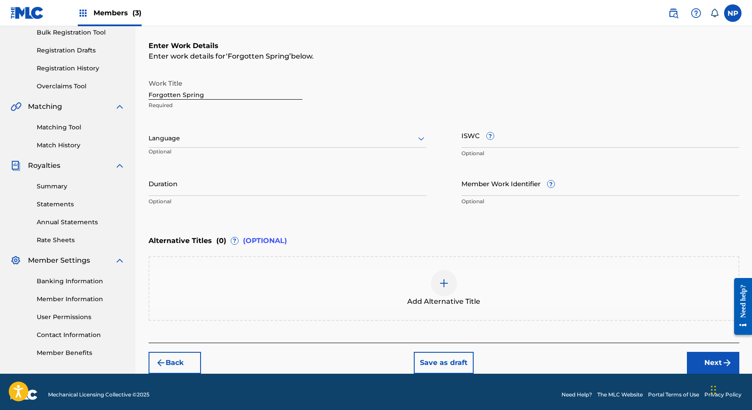
scroll to position [137, 0]
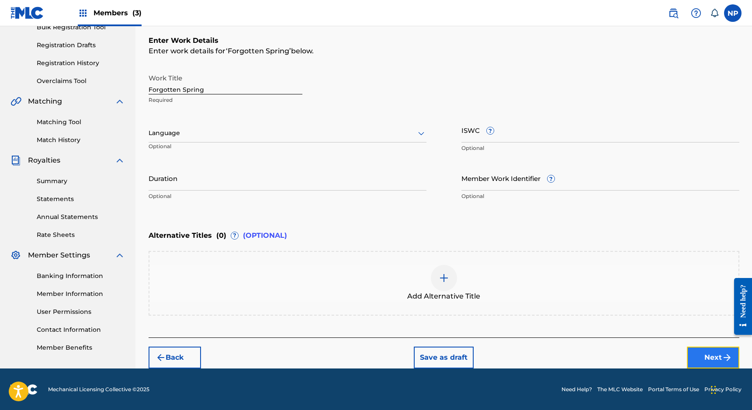
click at [704, 355] on button "Next" at bounding box center [713, 358] width 52 height 22
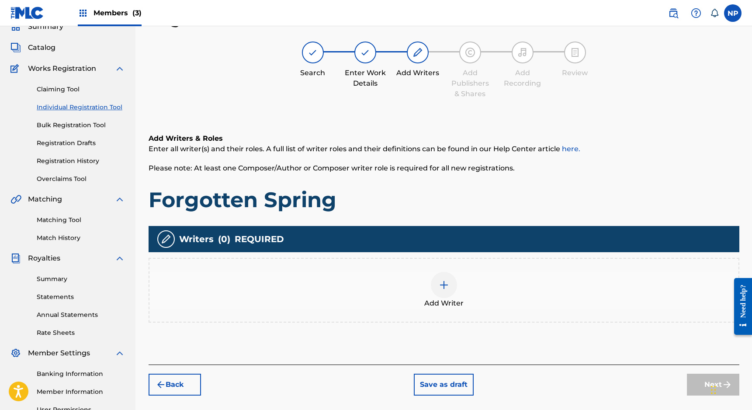
scroll to position [73, 0]
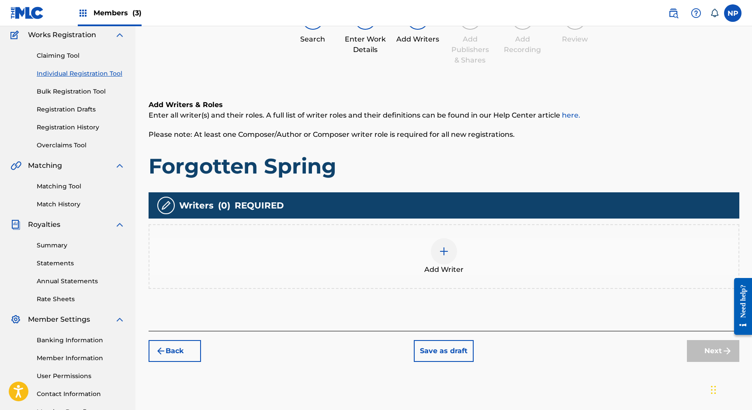
click at [461, 253] on div "Add Writer" at bounding box center [443, 256] width 589 height 37
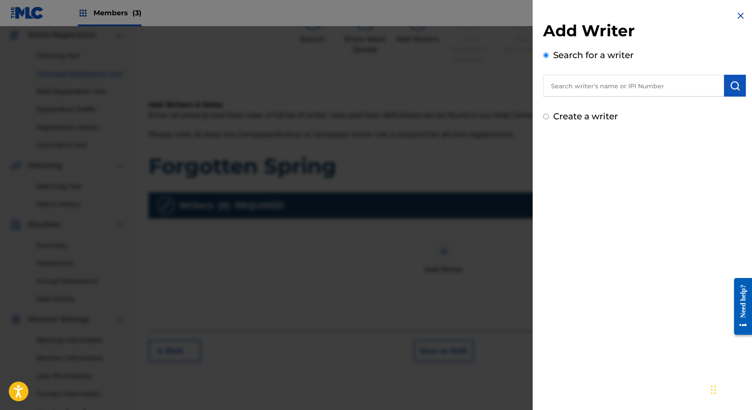
click at [589, 117] on label "Create a writer" at bounding box center [585, 116] width 65 height 10
radio input "true"
click at [549, 117] on input "Create a writer" at bounding box center [546, 117] width 6 height 6
radio input "false"
radio input "true"
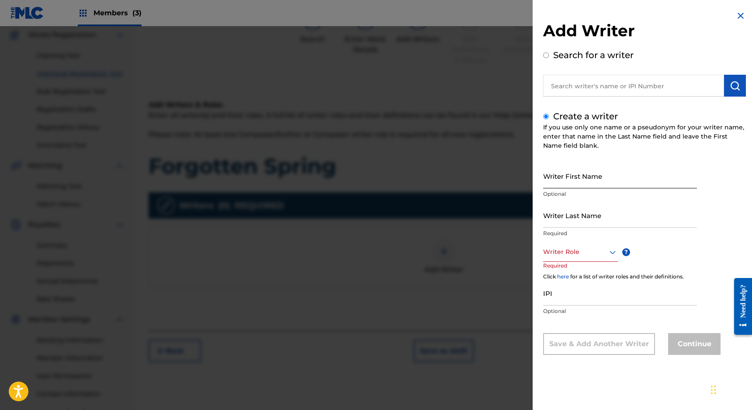
click at [571, 184] on input "Writer First Name" at bounding box center [620, 175] width 154 height 25
type input "[PERSON_NAME]"
click at [586, 262] on div "option , selected. Select is focused ,type to refine list, press Down to open t…" at bounding box center [589, 261] width 92 height 39
click at [585, 257] on div at bounding box center [580, 251] width 75 height 11
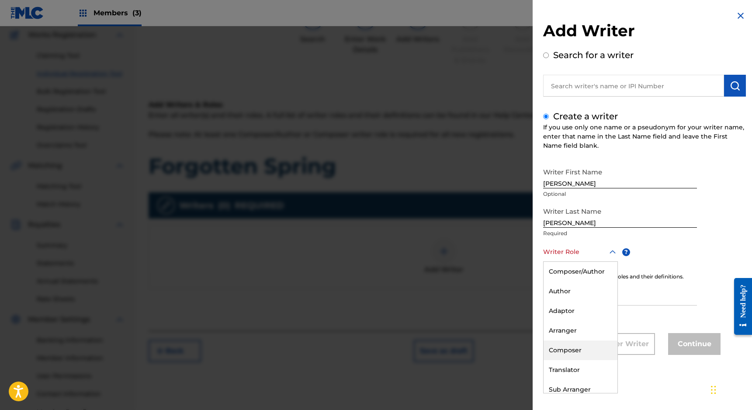
click at [565, 348] on div "Composer" at bounding box center [581, 350] width 74 height 20
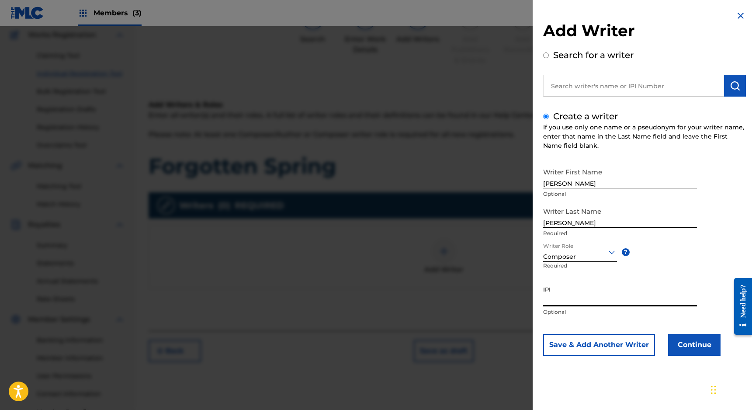
click at [571, 295] on input "IPI" at bounding box center [620, 293] width 154 height 25
paste input "00668792088"
type input "00668792088"
click at [692, 350] on button "Continue" at bounding box center [694, 345] width 52 height 22
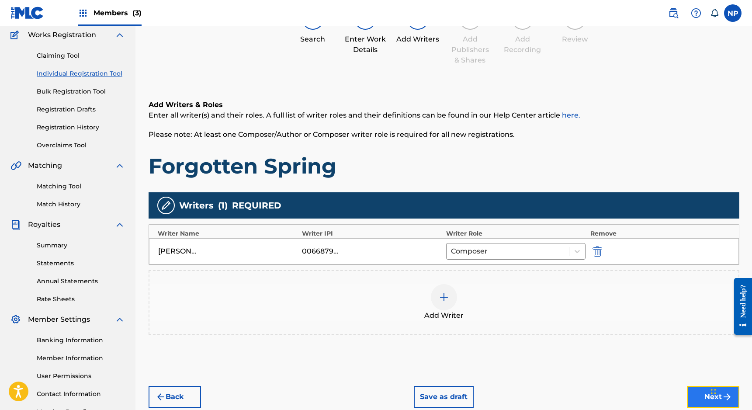
click at [699, 390] on button "Next" at bounding box center [713, 397] width 52 height 22
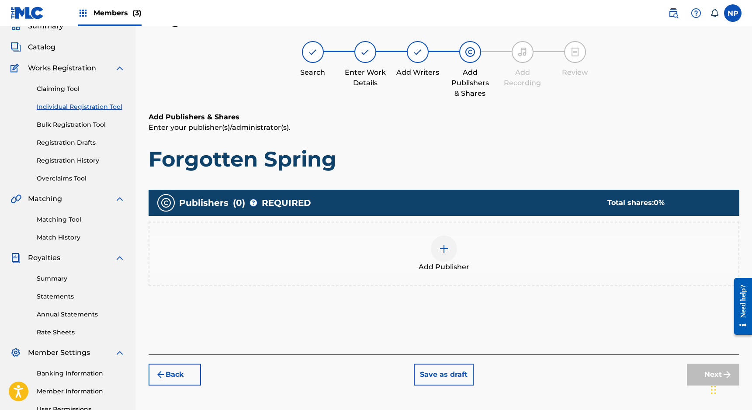
scroll to position [39, 0]
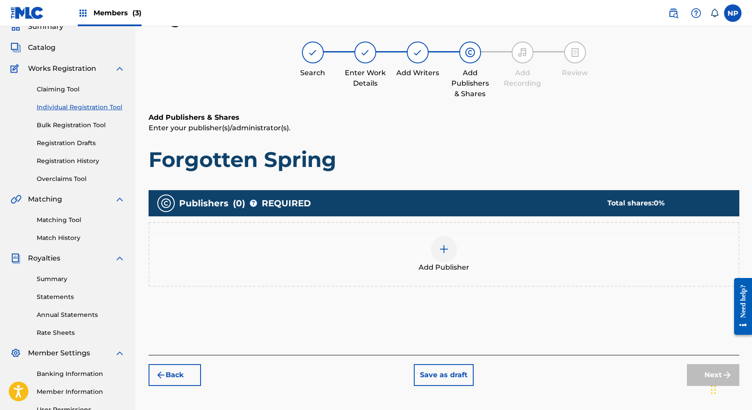
click at [446, 261] on div at bounding box center [444, 249] width 26 height 26
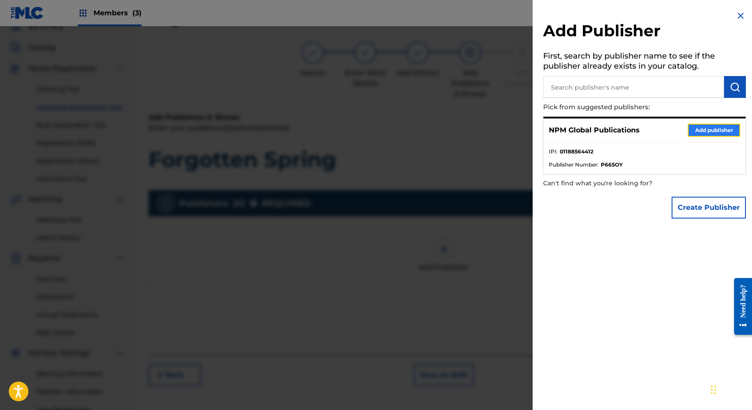
click at [701, 129] on button "Add publisher" at bounding box center [714, 130] width 52 height 13
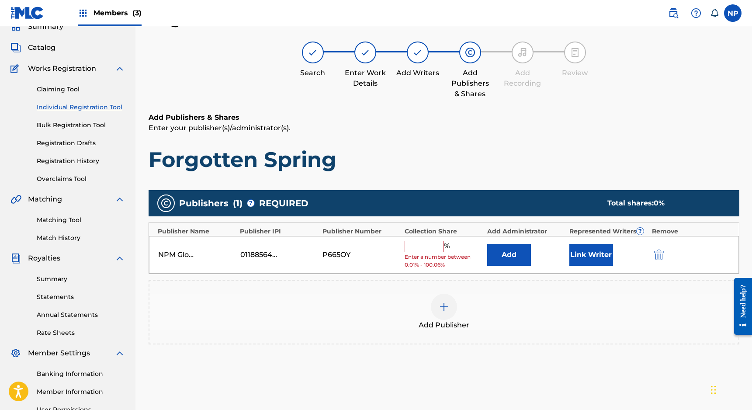
click at [435, 245] on input "text" at bounding box center [424, 246] width 39 height 11
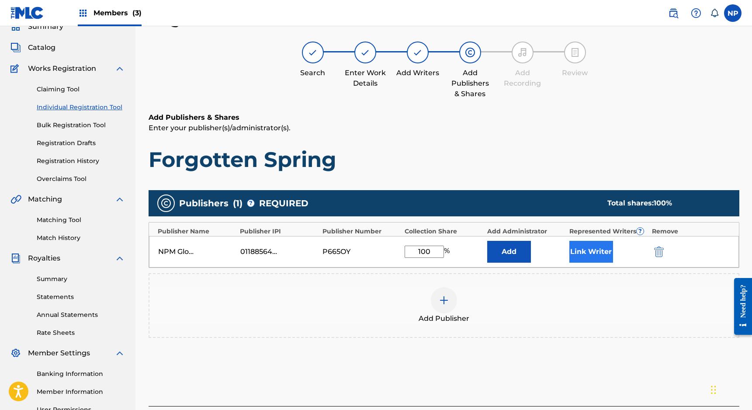
type input "100"
click at [579, 246] on button "Link Writer" at bounding box center [591, 252] width 44 height 22
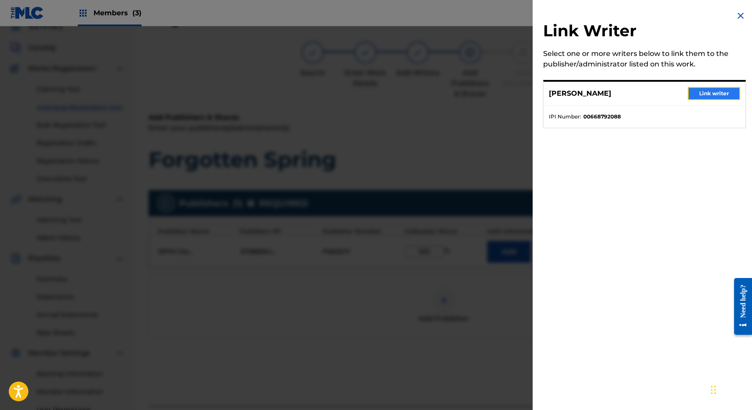
click at [723, 90] on button "Link writer" at bounding box center [714, 93] width 52 height 13
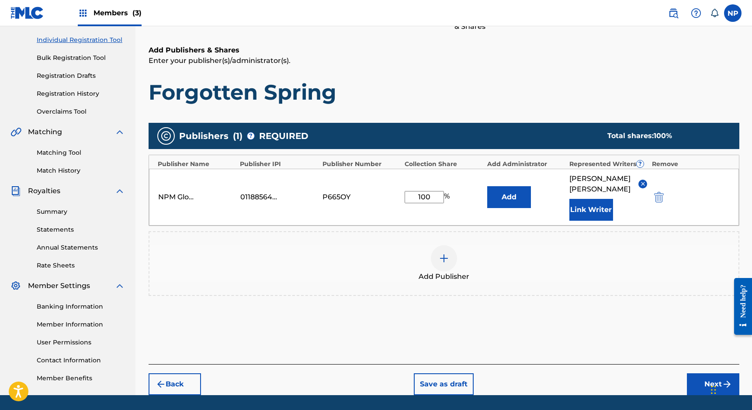
scroll to position [132, 0]
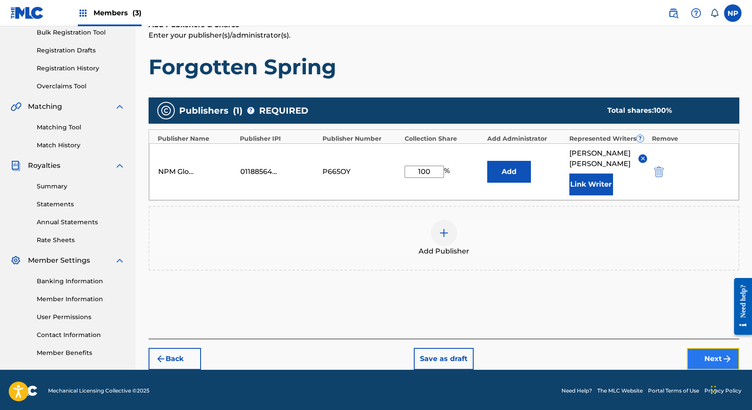
click at [699, 354] on button "Next" at bounding box center [713, 359] width 52 height 22
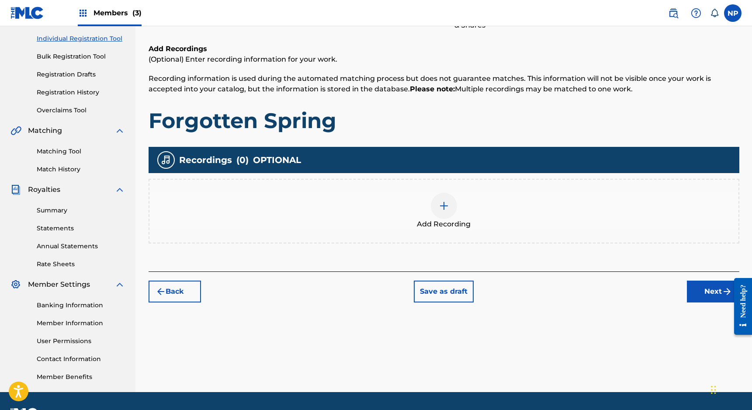
scroll to position [108, 0]
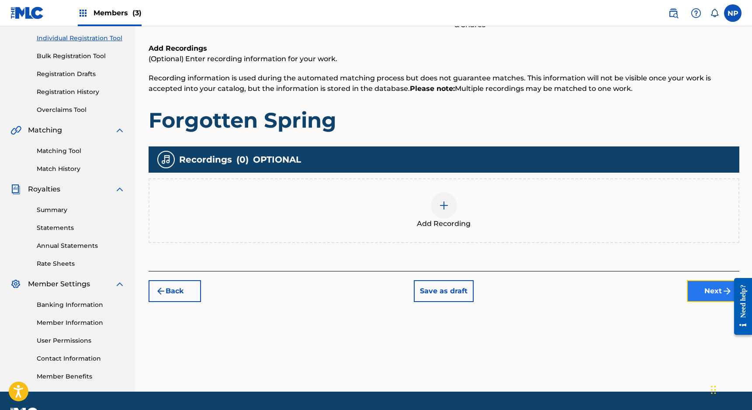
click at [704, 288] on button "Next" at bounding box center [713, 291] width 52 height 22
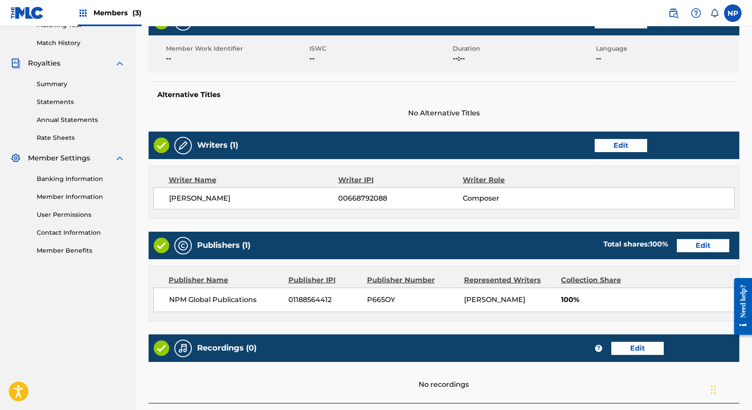
scroll to position [300, 0]
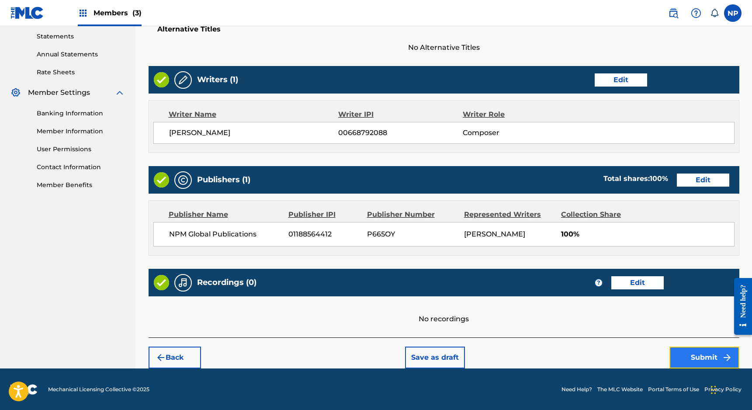
click at [684, 354] on button "Submit" at bounding box center [705, 358] width 70 height 22
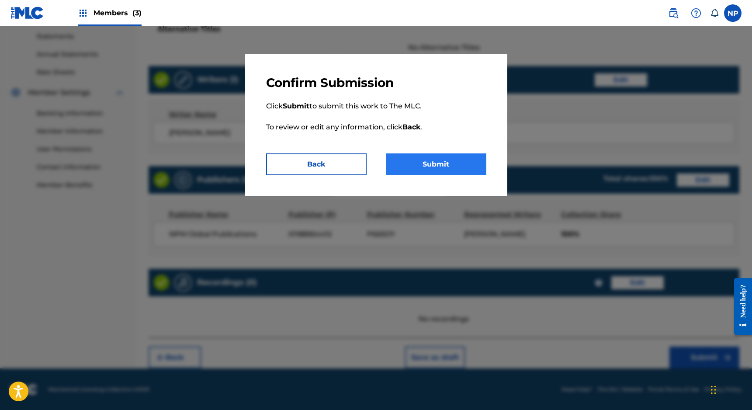
drag, startPoint x: 431, startPoint y: 151, endPoint x: 431, endPoint y: 160, distance: 8.8
click at [431, 151] on p "Click Submit to submit this work to The MLC. To review or edit any information,…" at bounding box center [376, 121] width 220 height 63
click at [431, 161] on button "Submit" at bounding box center [436, 164] width 101 height 22
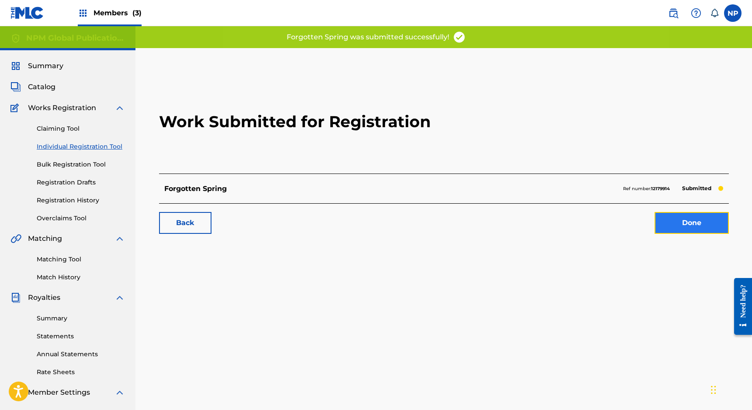
click at [673, 224] on link "Done" at bounding box center [692, 223] width 74 height 22
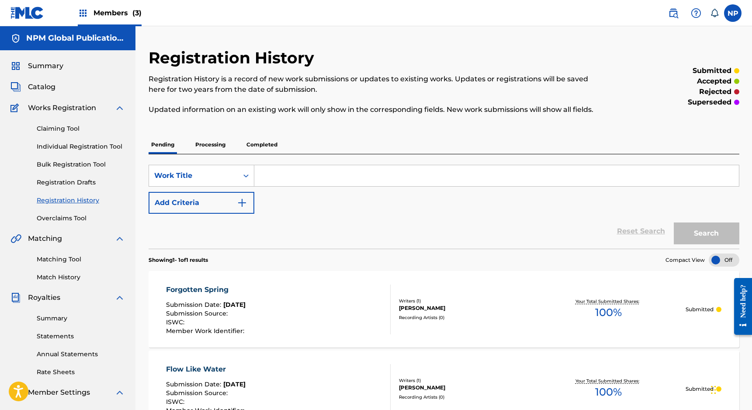
click at [305, 170] on input "Search Form" at bounding box center [496, 175] width 485 height 21
type input "Hope Trickles In"
click at [711, 235] on button "Search" at bounding box center [707, 233] width 66 height 22
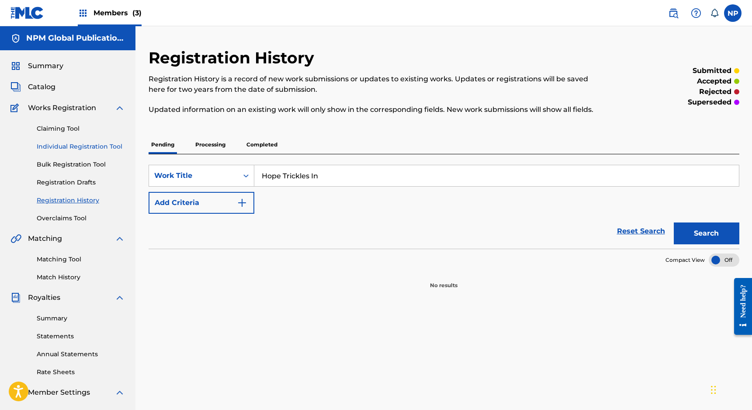
click at [90, 145] on link "Individual Registration Tool" at bounding box center [81, 146] width 88 height 9
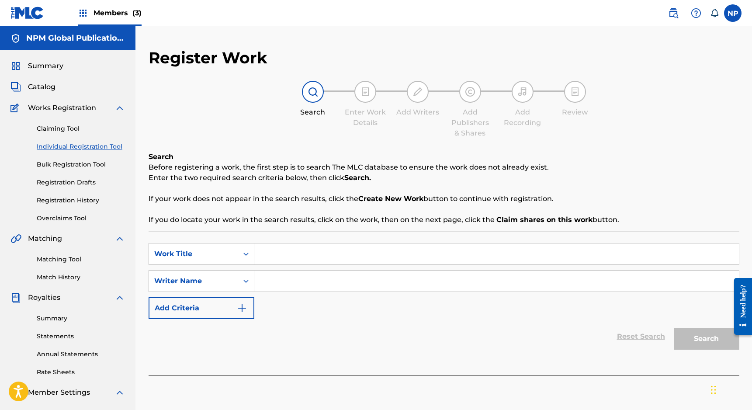
click at [355, 255] on input "Search Form" at bounding box center [496, 253] width 485 height 21
type input "Hope Trickles In"
click at [402, 286] on input "Search Form" at bounding box center [496, 281] width 485 height 21
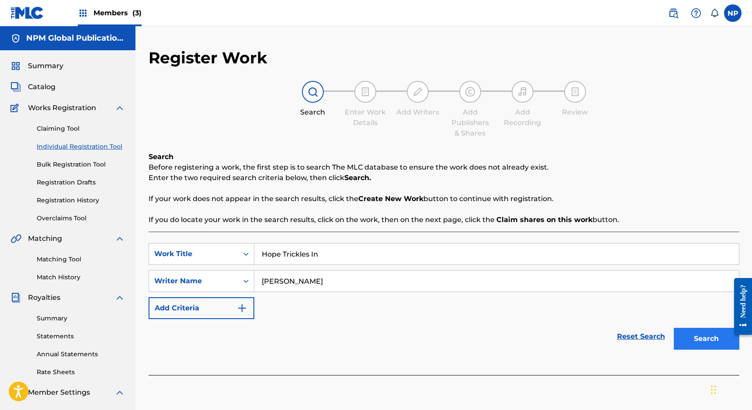
type input "[PERSON_NAME]"
click at [703, 341] on button "Search" at bounding box center [707, 339] width 66 height 22
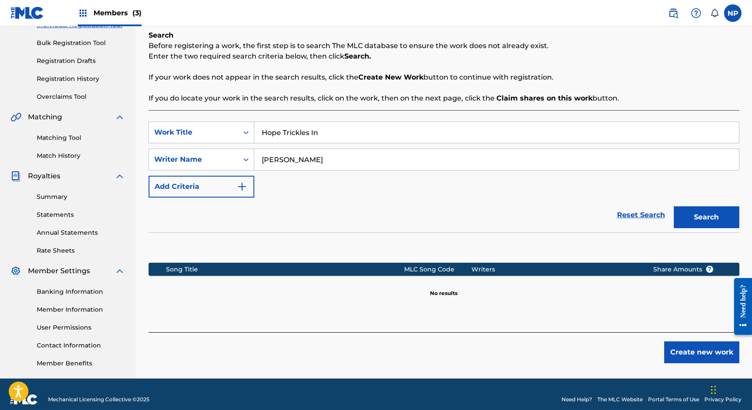
scroll to position [132, 0]
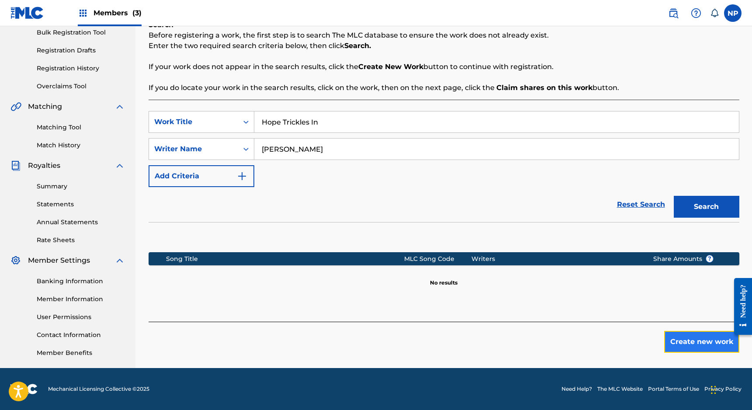
click at [695, 341] on button "Create new work" at bounding box center [701, 342] width 75 height 22
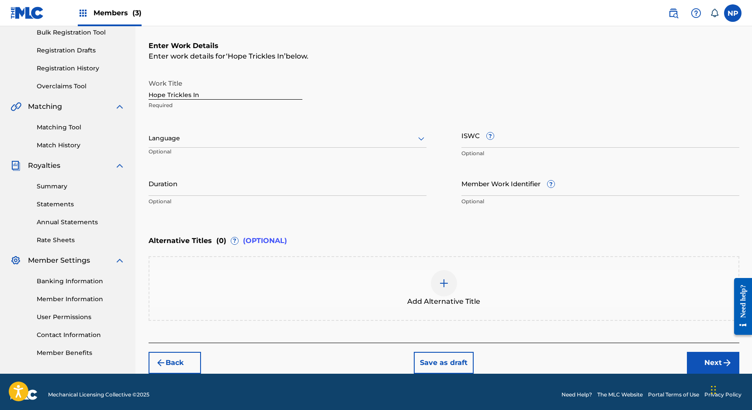
scroll to position [137, 0]
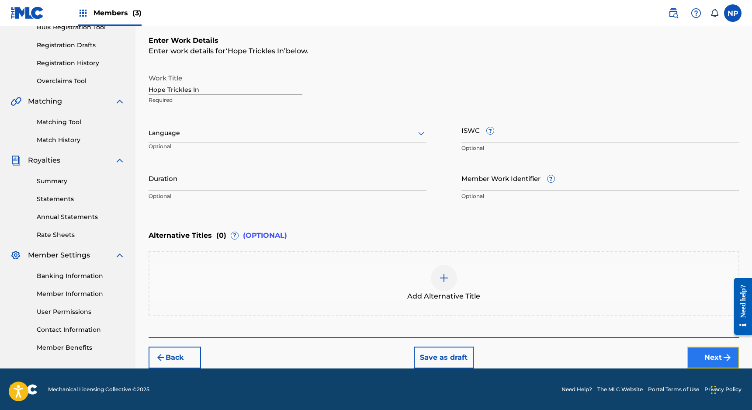
click at [698, 355] on button "Next" at bounding box center [713, 358] width 52 height 22
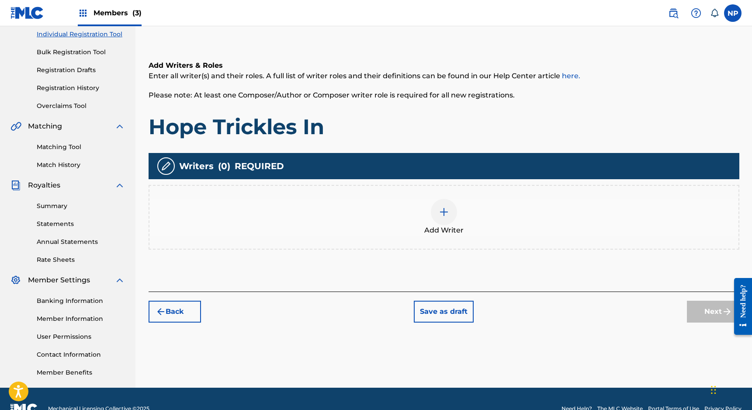
scroll to position [132, 0]
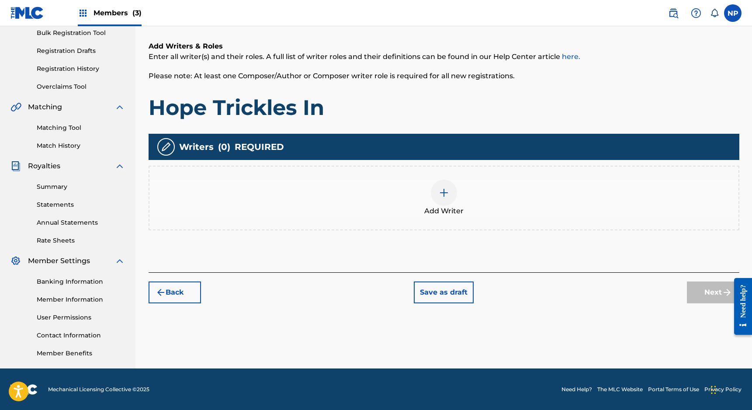
click at [452, 199] on div at bounding box center [444, 193] width 26 height 26
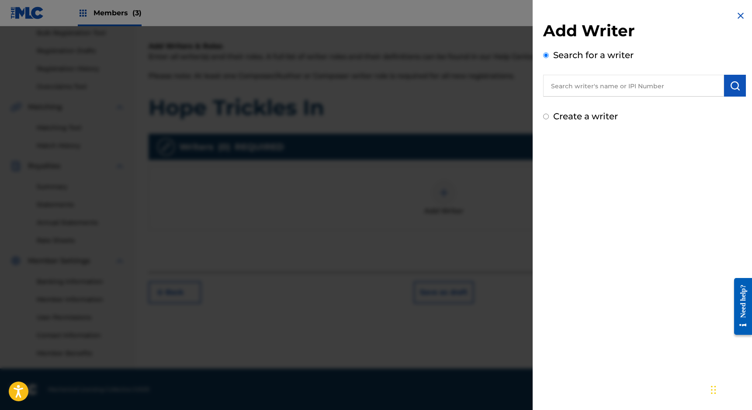
click at [573, 119] on label "Create a writer" at bounding box center [585, 116] width 65 height 10
radio input "true"
click at [549, 119] on input "Create a writer" at bounding box center [546, 117] width 6 height 6
radio input "false"
radio input "true"
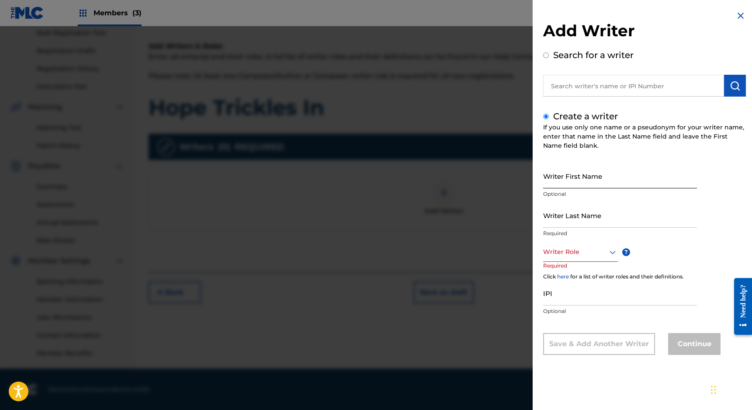
click at [572, 182] on input "Writer First Name" at bounding box center [620, 175] width 154 height 25
type input "[PERSON_NAME]"
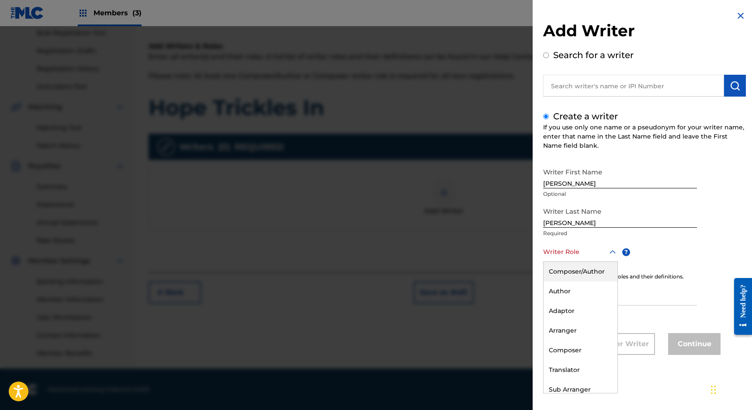
click at [566, 252] on div at bounding box center [580, 251] width 75 height 11
click at [564, 348] on div "Composer" at bounding box center [581, 350] width 74 height 20
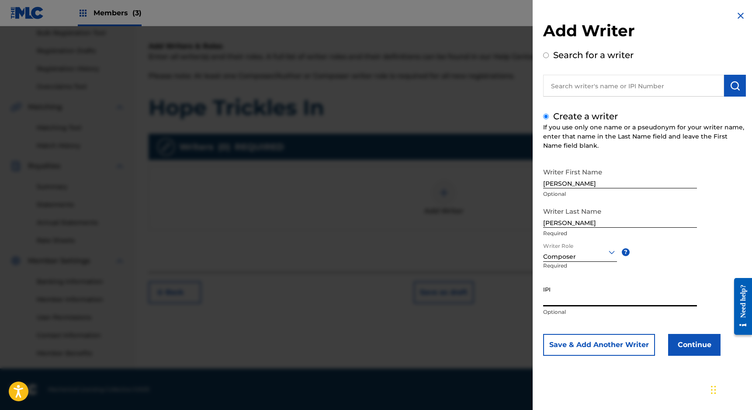
click at [580, 302] on input "IPI" at bounding box center [620, 293] width 154 height 25
paste input "00668792088"
type input "00668792088"
click at [709, 344] on button "Continue" at bounding box center [694, 345] width 52 height 22
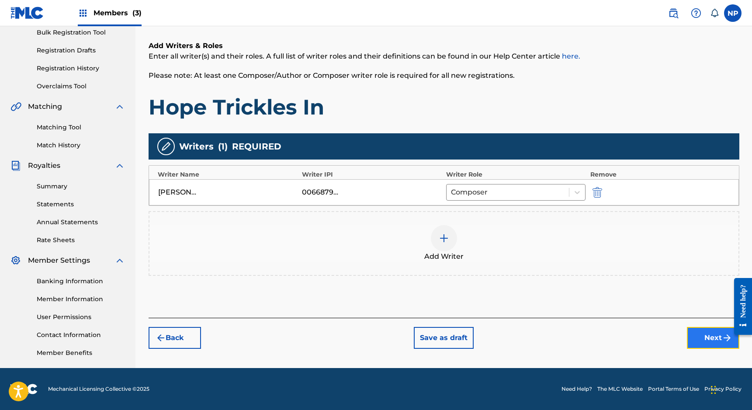
click at [703, 330] on button "Next" at bounding box center [713, 338] width 52 height 22
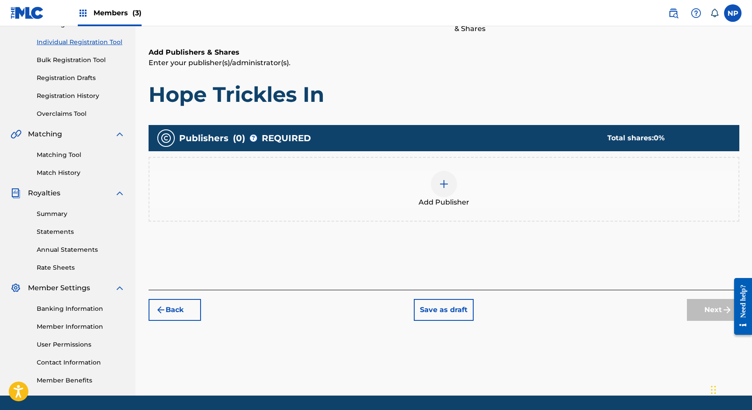
scroll to position [110, 0]
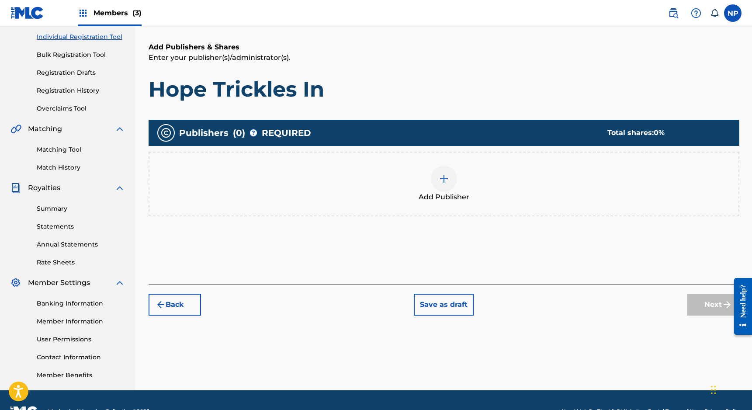
click at [448, 182] on img at bounding box center [444, 178] width 10 height 10
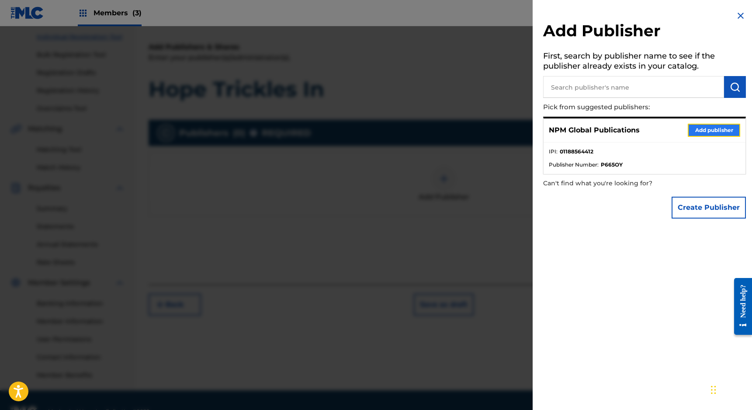
click at [732, 131] on button "Add publisher" at bounding box center [714, 130] width 52 height 13
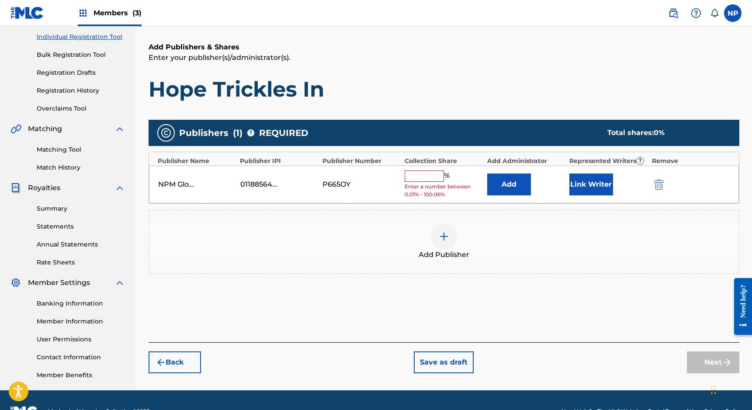
scroll to position [132, 0]
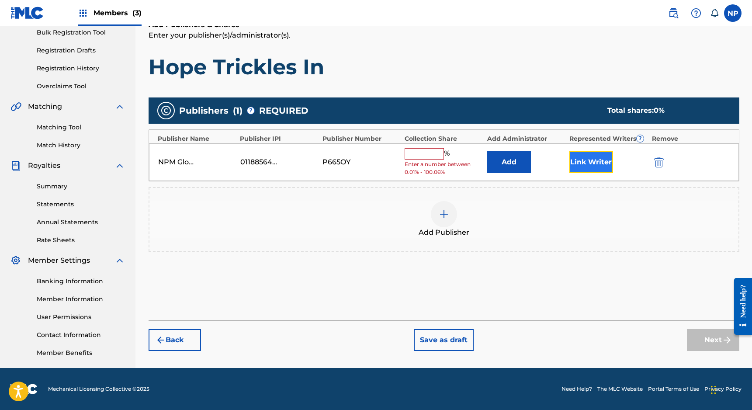
click at [585, 163] on button "Link Writer" at bounding box center [591, 162] width 44 height 22
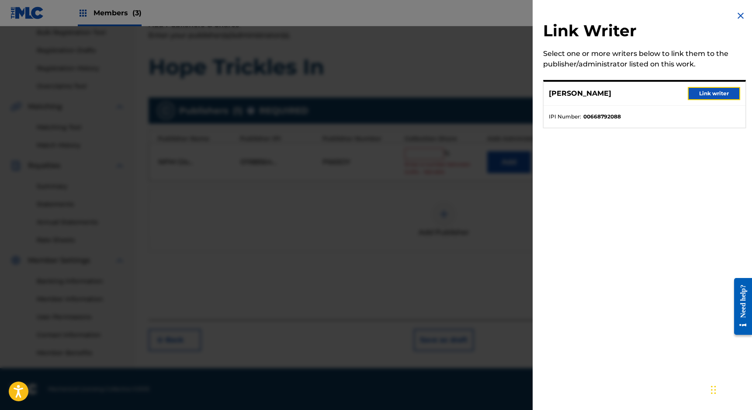
click at [699, 89] on button "Link writer" at bounding box center [714, 93] width 52 height 13
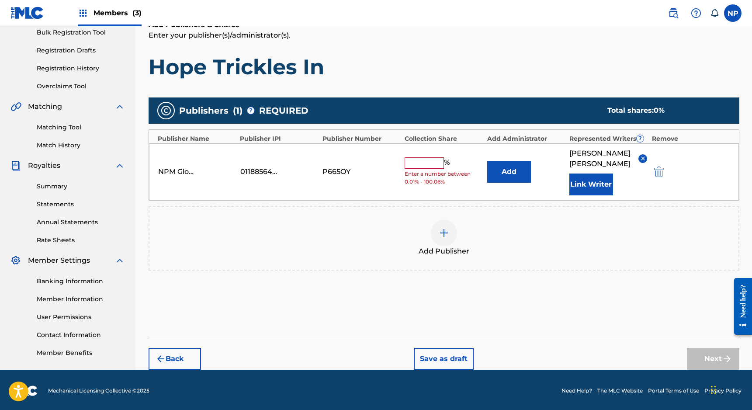
click at [420, 161] on input "text" at bounding box center [424, 162] width 39 height 11
type input "100"
click at [689, 348] on button "Next" at bounding box center [713, 359] width 52 height 22
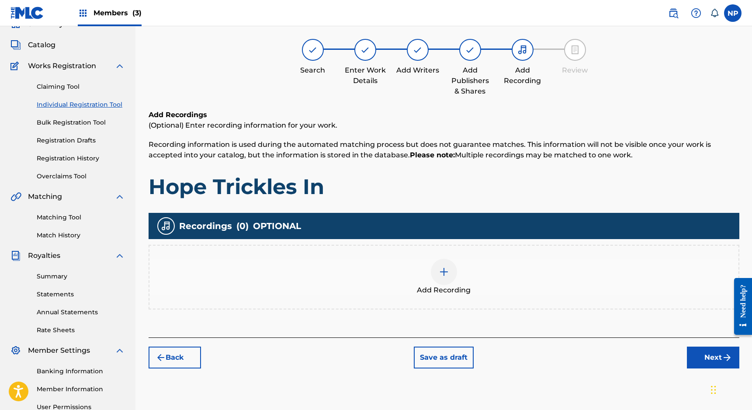
scroll to position [39, 0]
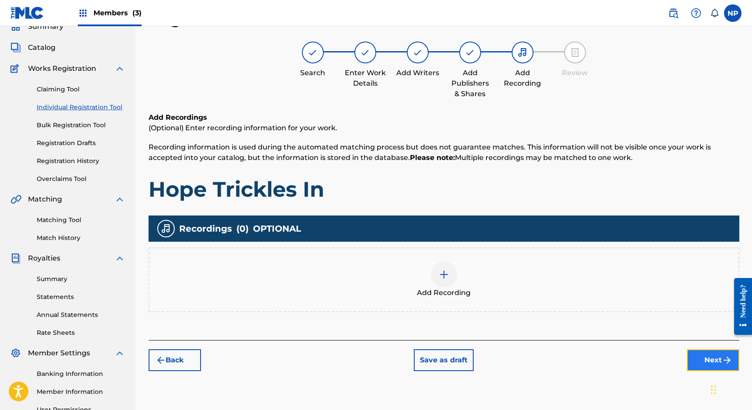
click at [694, 361] on button "Next" at bounding box center [713, 360] width 52 height 22
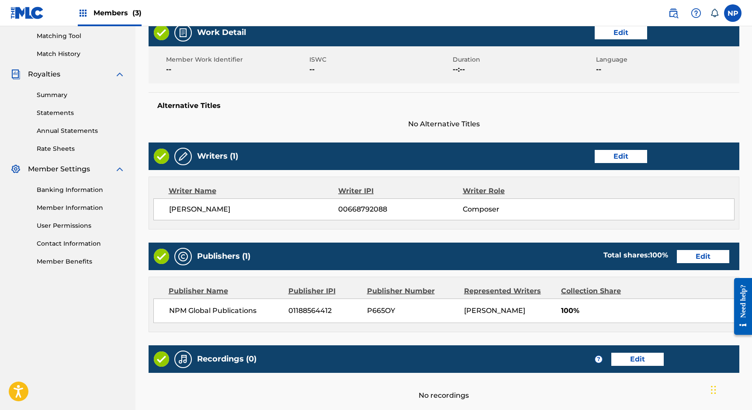
scroll to position [300, 0]
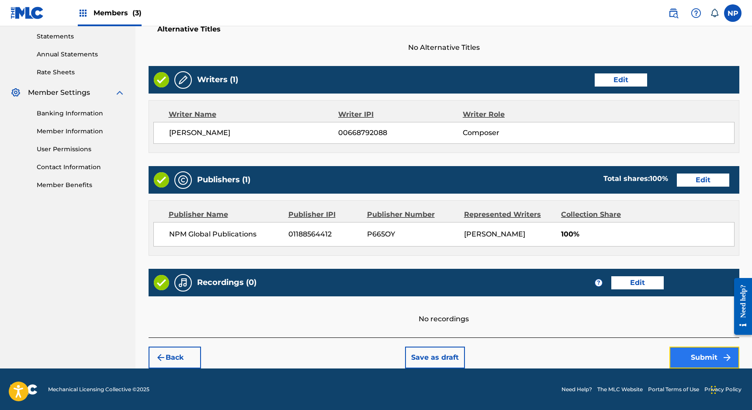
click at [683, 354] on button "Submit" at bounding box center [705, 358] width 70 height 22
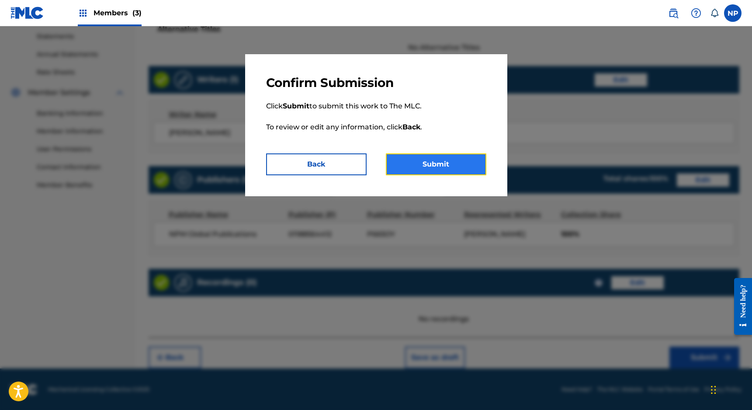
click at [449, 157] on button "Submit" at bounding box center [436, 164] width 101 height 22
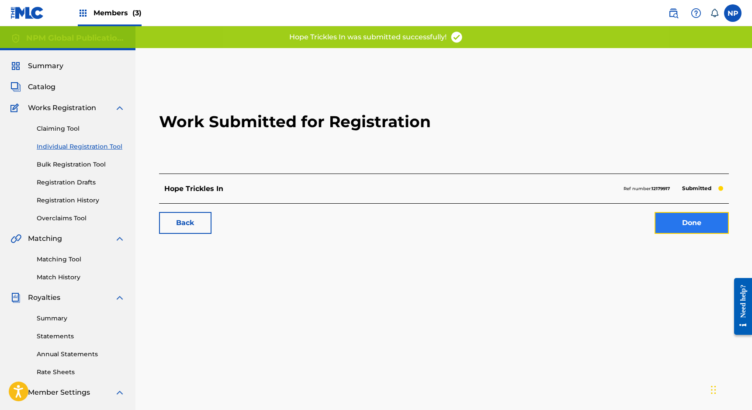
click at [689, 220] on link "Done" at bounding box center [692, 223] width 74 height 22
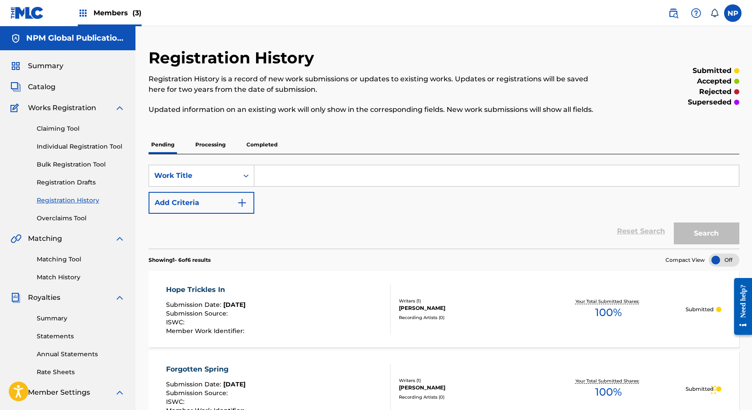
click at [219, 148] on p "Processing" at bounding box center [210, 144] width 35 height 18
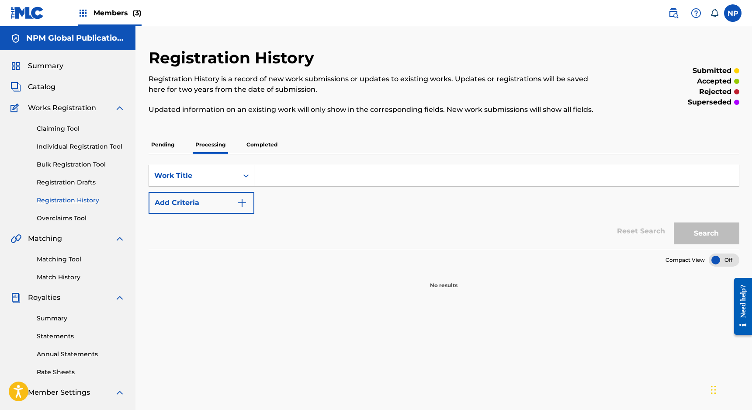
click at [164, 142] on p "Pending" at bounding box center [163, 144] width 28 height 18
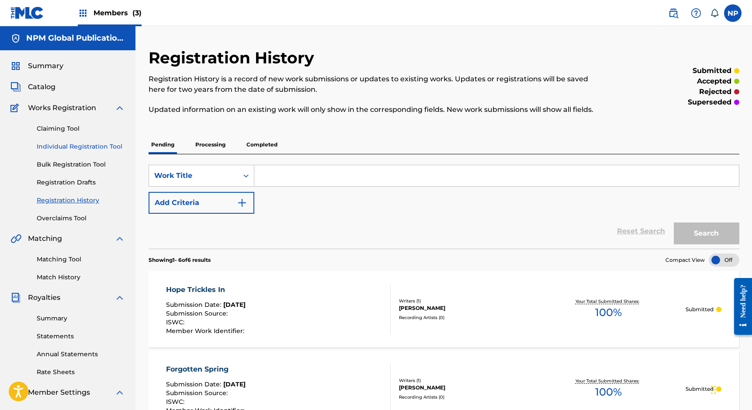
click at [71, 146] on link "Individual Registration Tool" at bounding box center [81, 146] width 88 height 9
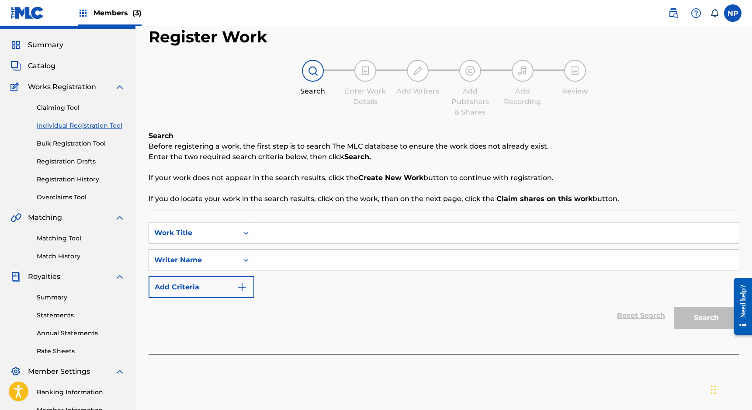
scroll to position [22, 0]
click at [308, 233] on input "Search Form" at bounding box center [496, 232] width 485 height 21
type input "Midnight At The Film Noir"
click at [309, 263] on input "Search Form" at bounding box center [496, 259] width 485 height 21
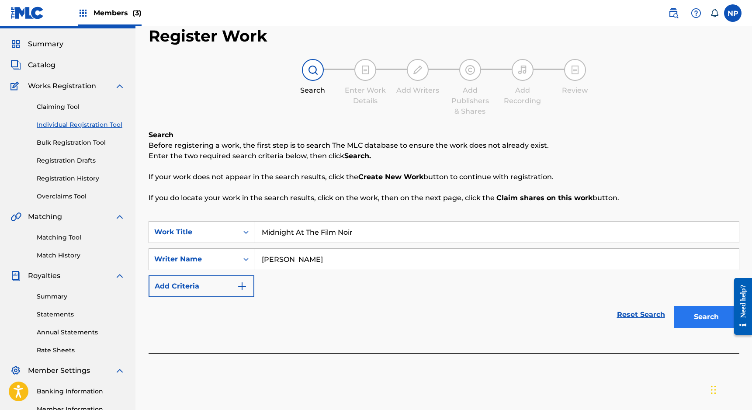
type input "[PERSON_NAME]"
click at [706, 322] on button "Search" at bounding box center [707, 317] width 66 height 22
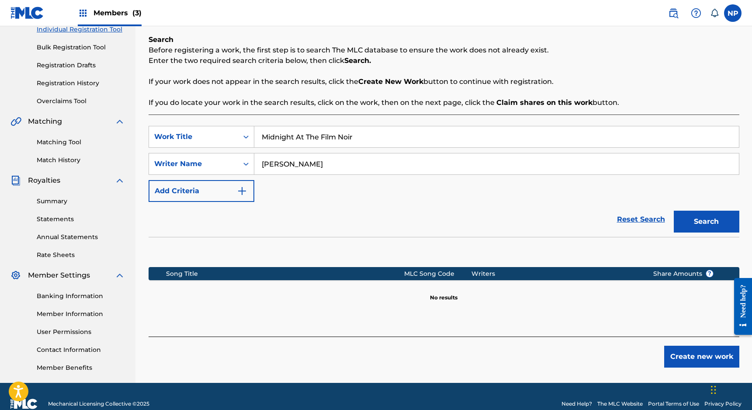
scroll to position [132, 0]
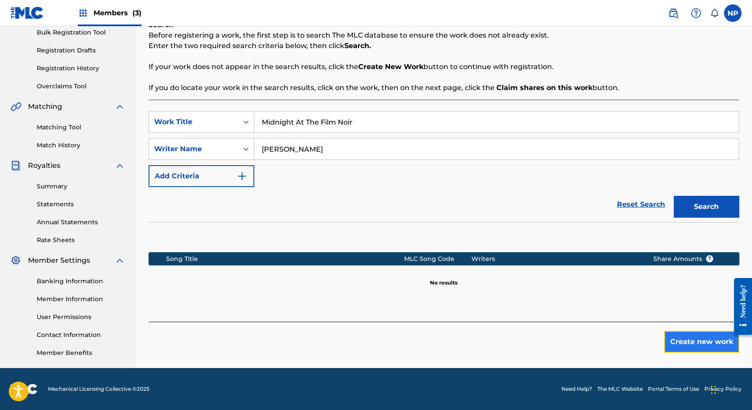
click at [690, 345] on button "Create new work" at bounding box center [701, 342] width 75 height 22
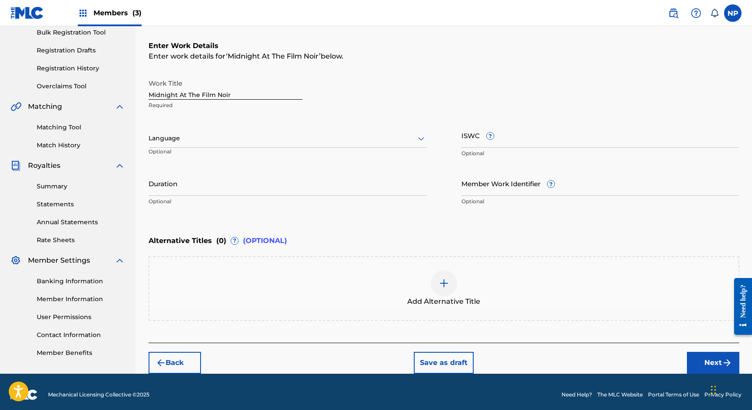
scroll to position [137, 0]
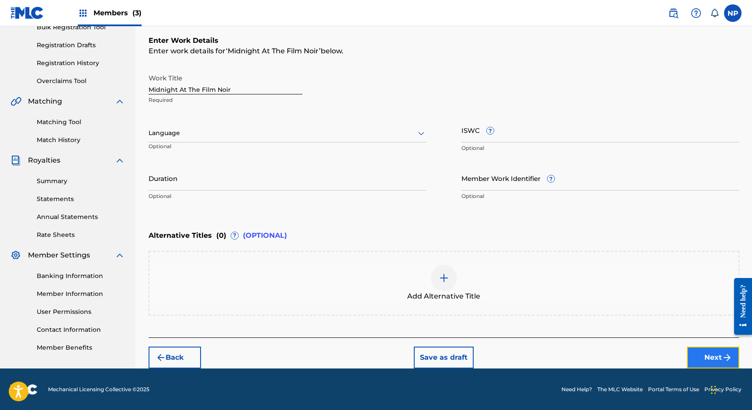
click at [697, 356] on button "Next" at bounding box center [713, 358] width 52 height 22
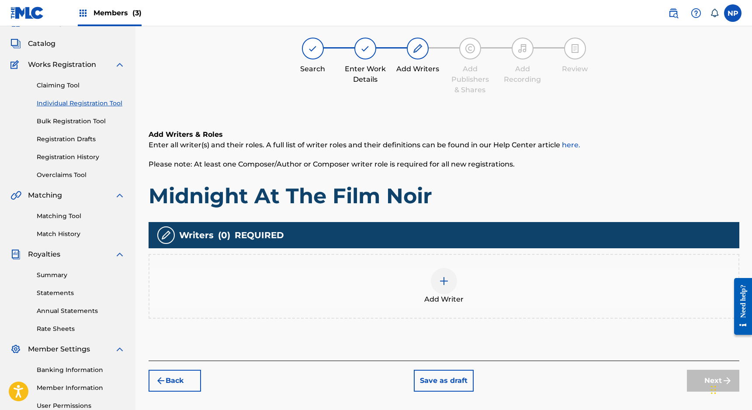
scroll to position [39, 0]
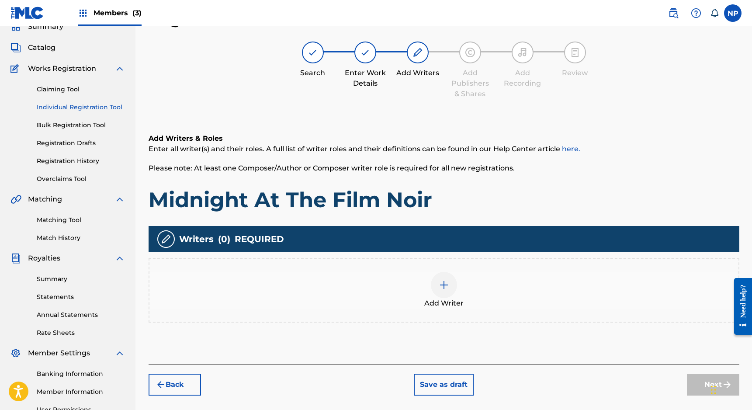
click at [445, 292] on div at bounding box center [444, 285] width 26 height 26
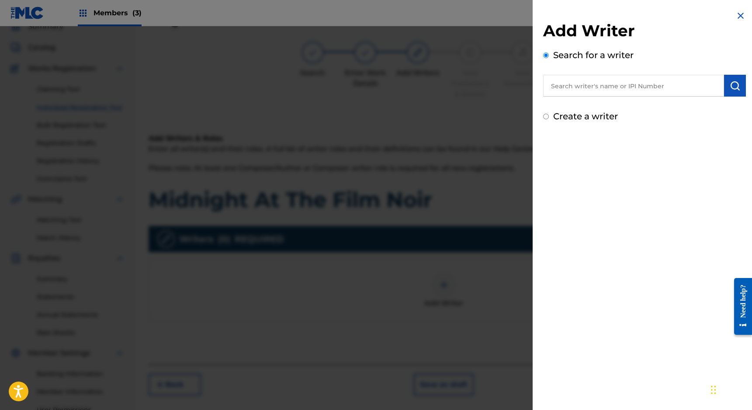
click at [580, 116] on label "Create a writer" at bounding box center [585, 116] width 65 height 10
radio input "true"
click at [549, 116] on input "Create a writer" at bounding box center [546, 117] width 6 height 6
radio input "false"
radio input "true"
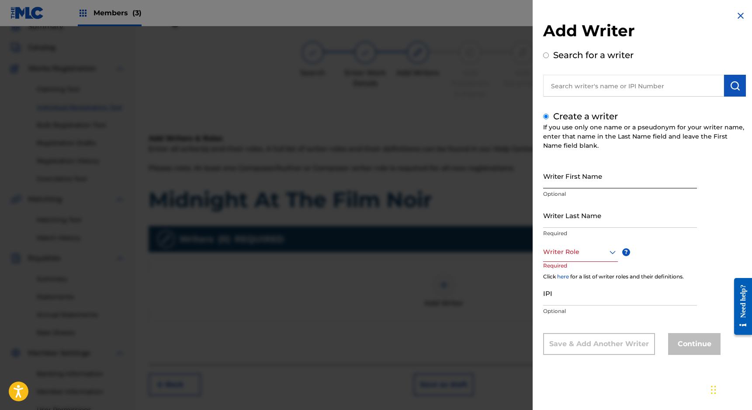
click at [568, 173] on input "Writer First Name" at bounding box center [620, 175] width 154 height 25
type input "[PERSON_NAME]"
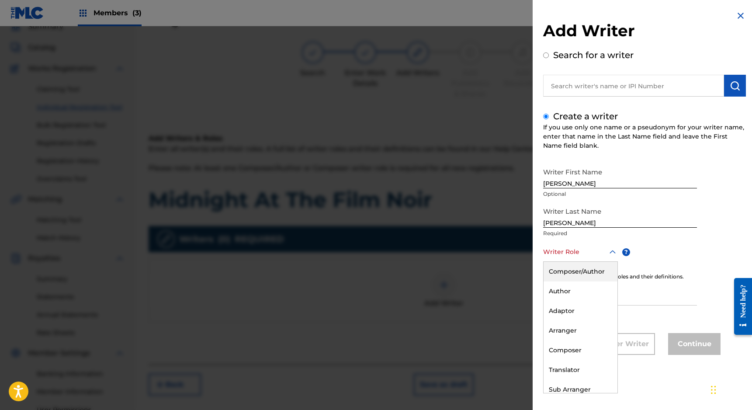
drag, startPoint x: 576, startPoint y: 253, endPoint x: 576, endPoint y: 257, distance: 4.4
click at [576, 253] on div at bounding box center [580, 251] width 75 height 11
click at [568, 346] on div "Composer" at bounding box center [581, 350] width 74 height 20
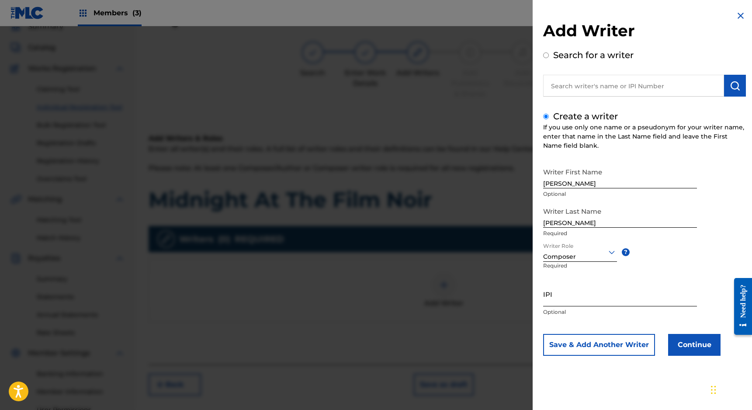
click at [572, 295] on input "IPI" at bounding box center [620, 293] width 154 height 25
paste input "00668792088"
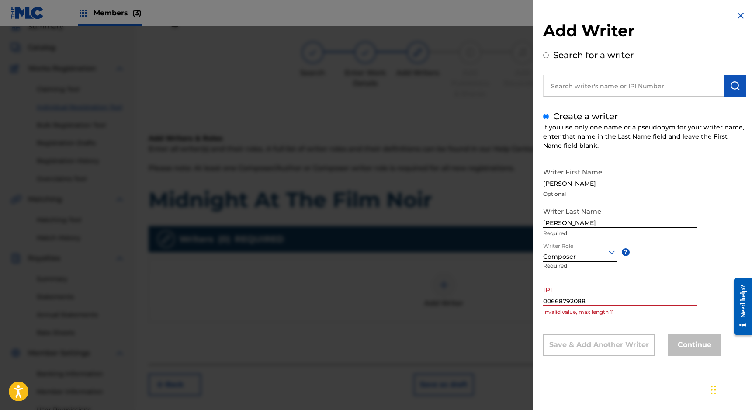
click at [598, 301] on input "00668792088" at bounding box center [620, 293] width 154 height 25
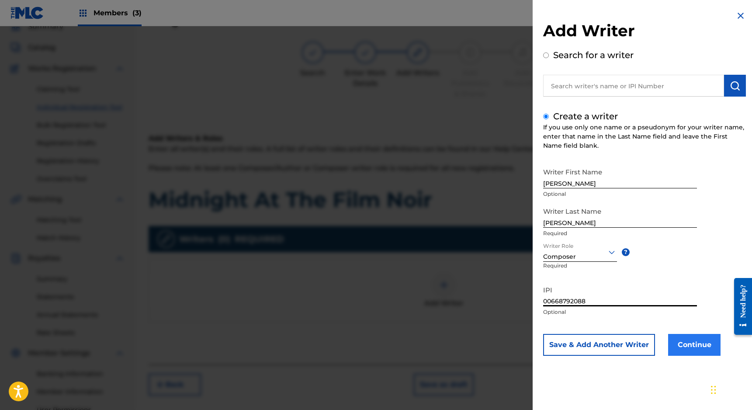
type input "00668792088"
click at [694, 351] on button "Continue" at bounding box center [694, 345] width 52 height 22
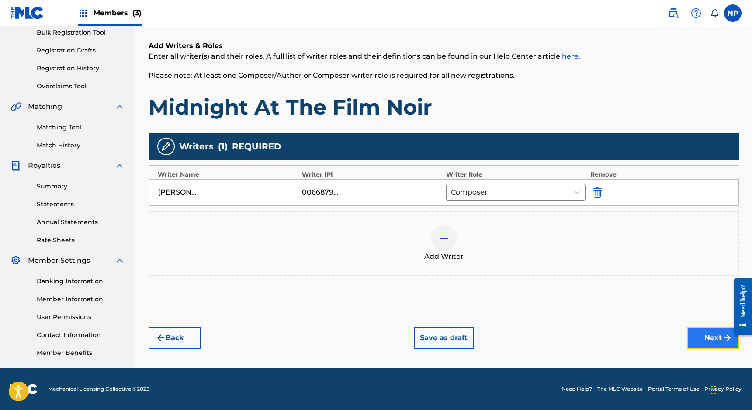
click at [707, 334] on button "Next" at bounding box center [713, 338] width 52 height 22
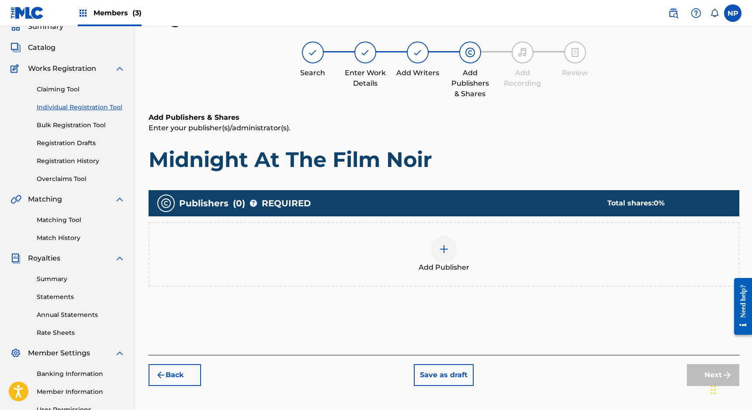
click at [443, 243] on div at bounding box center [444, 249] width 26 height 26
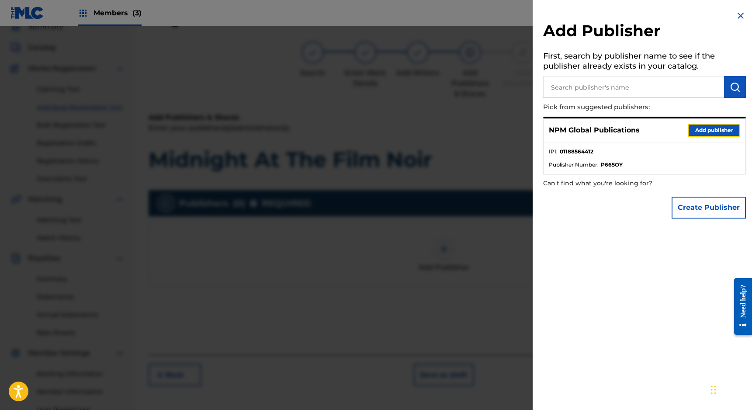
click at [711, 128] on button "Add publisher" at bounding box center [714, 130] width 52 height 13
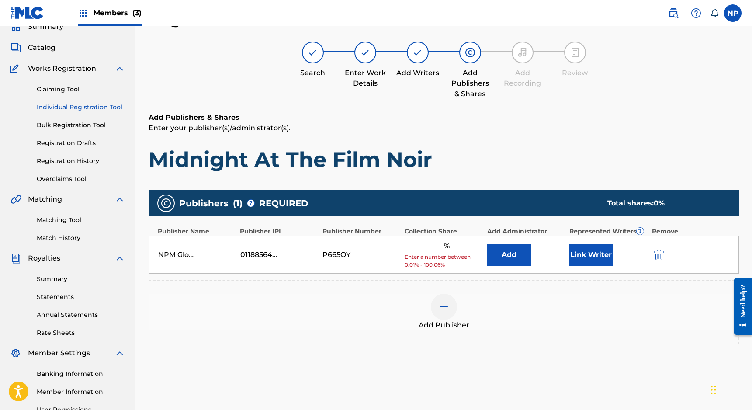
click at [424, 248] on input "text" at bounding box center [424, 246] width 39 height 11
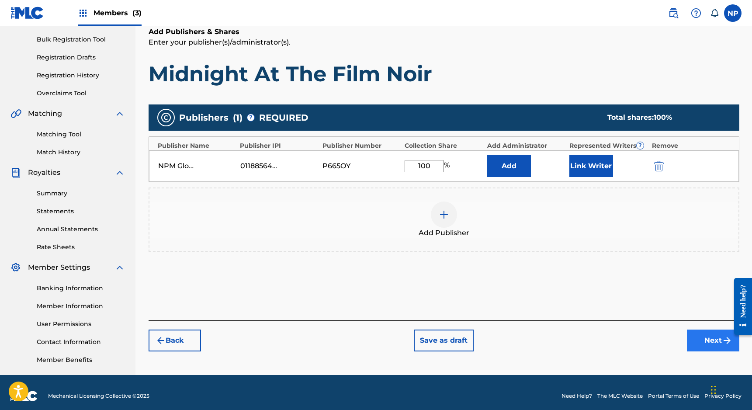
scroll to position [126, 0]
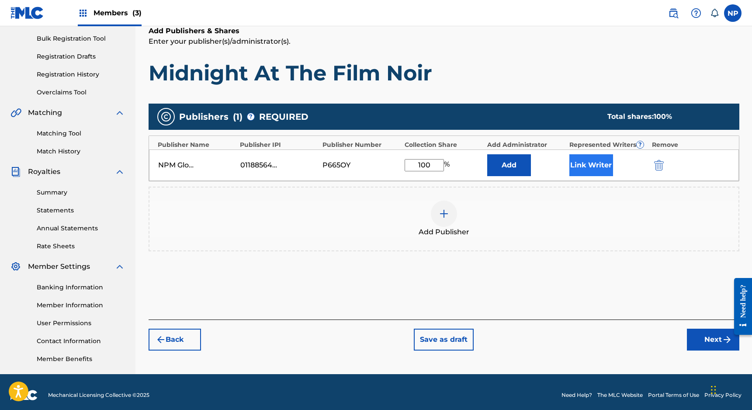
type input "100"
click at [576, 167] on button "Link Writer" at bounding box center [591, 165] width 44 height 22
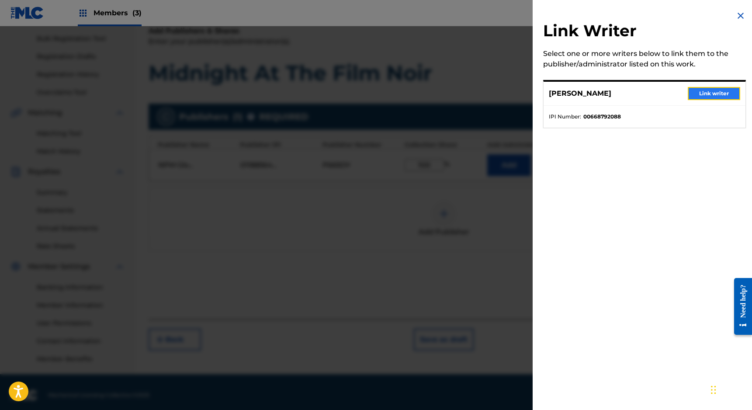
click at [702, 90] on button "Link writer" at bounding box center [714, 93] width 52 height 13
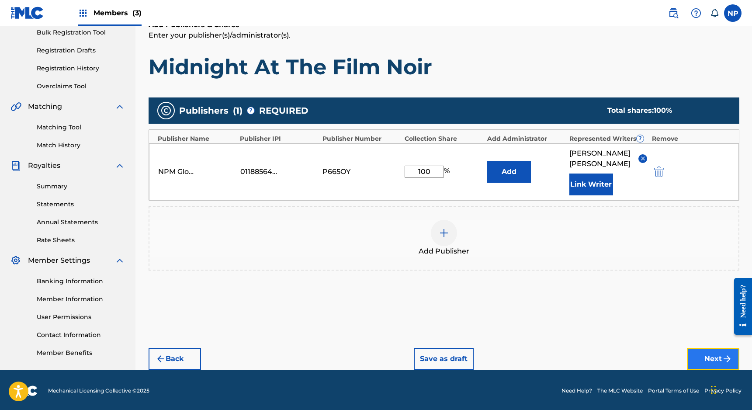
click at [712, 350] on button "Next" at bounding box center [713, 359] width 52 height 22
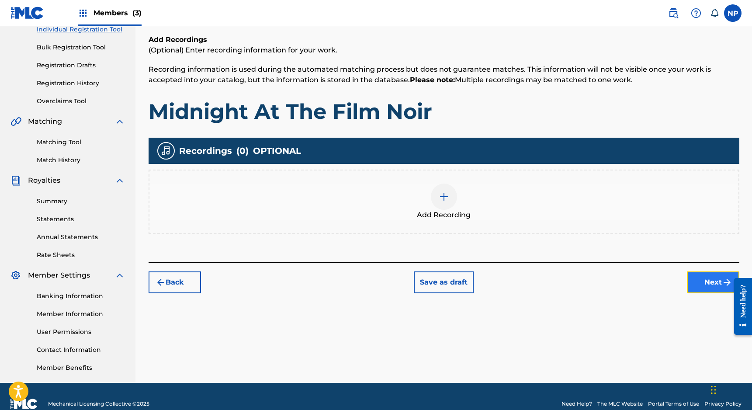
click at [700, 280] on button "Next" at bounding box center [713, 282] width 52 height 22
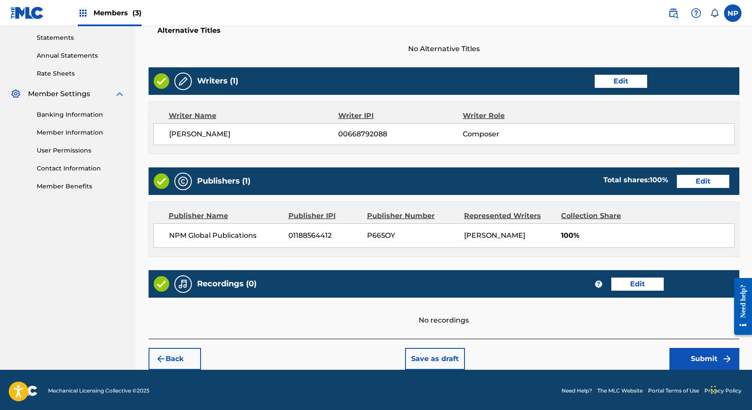
scroll to position [300, 0]
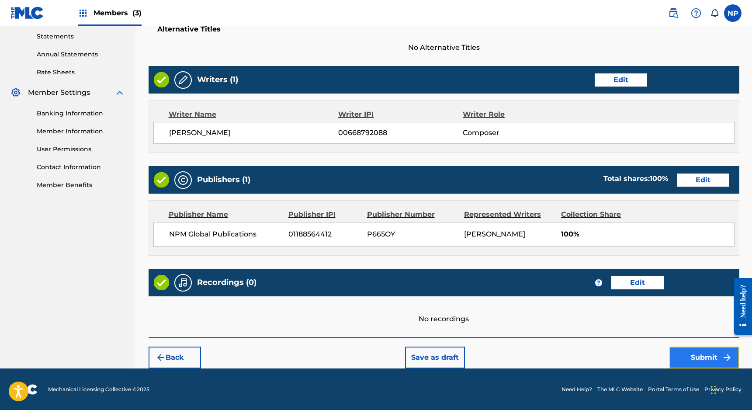
click at [697, 354] on button "Submit" at bounding box center [705, 358] width 70 height 22
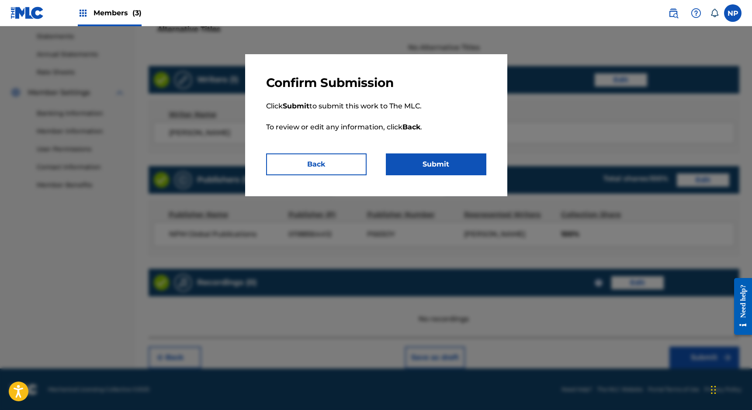
click at [429, 149] on p "Click Submit to submit this work to The MLC. To review or edit any information,…" at bounding box center [376, 121] width 220 height 63
click at [428, 155] on button "Submit" at bounding box center [436, 164] width 101 height 22
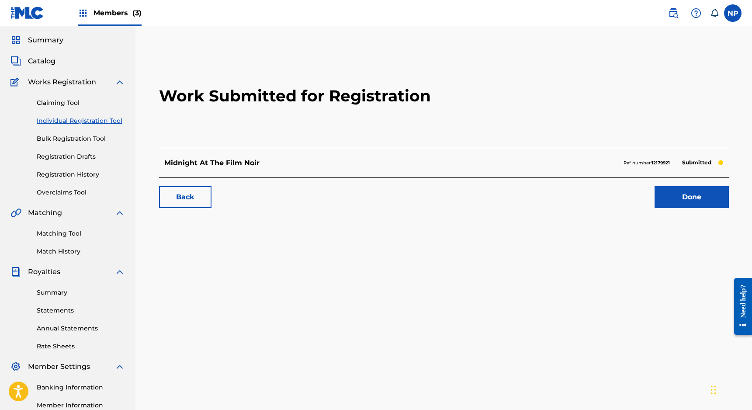
scroll to position [8, 0]
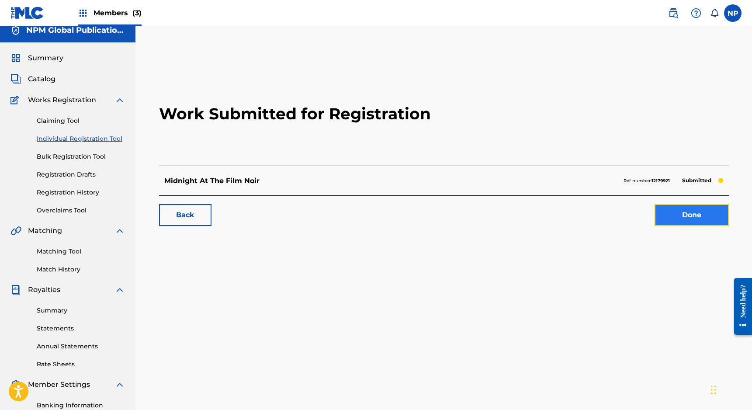
click at [692, 220] on link "Done" at bounding box center [692, 215] width 74 height 22
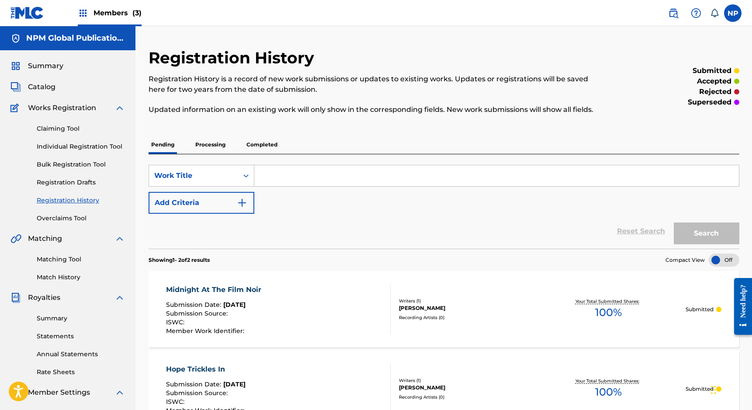
click at [202, 141] on p "Processing" at bounding box center [210, 144] width 35 height 18
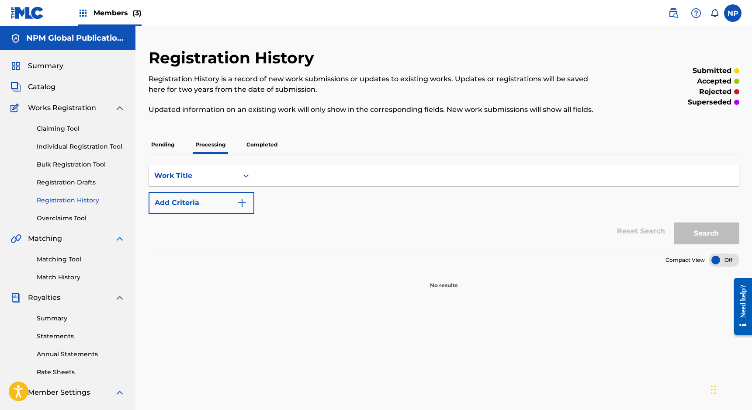
click at [166, 146] on p "Pending" at bounding box center [163, 144] width 28 height 18
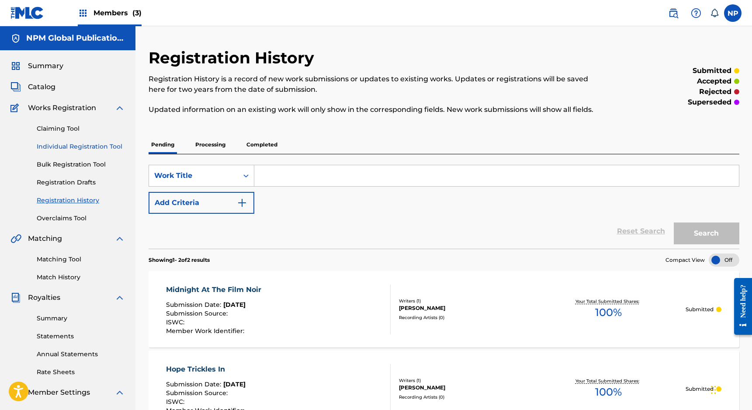
click at [81, 146] on link "Individual Registration Tool" at bounding box center [81, 146] width 88 height 9
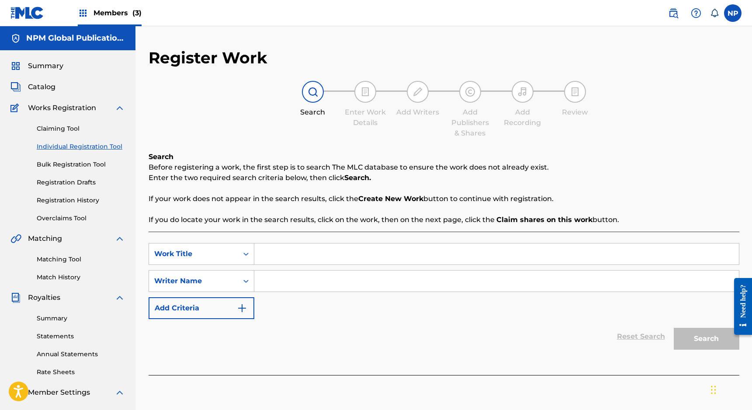
click at [283, 255] on input "Search Form" at bounding box center [496, 253] width 485 height 21
type input "Postcards From The Past"
click at [343, 282] on input "Search Form" at bounding box center [496, 281] width 485 height 21
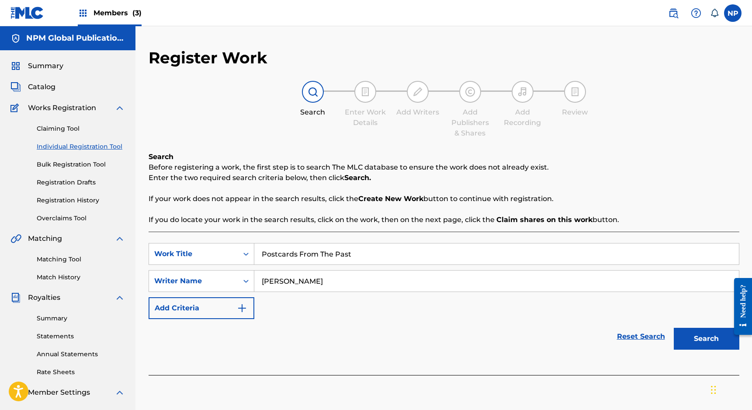
type input "[PERSON_NAME]"
click at [694, 346] on button "Search" at bounding box center [707, 339] width 66 height 22
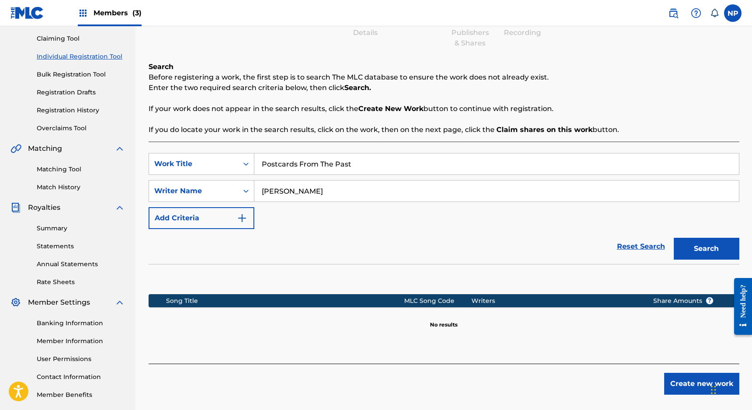
scroll to position [132, 0]
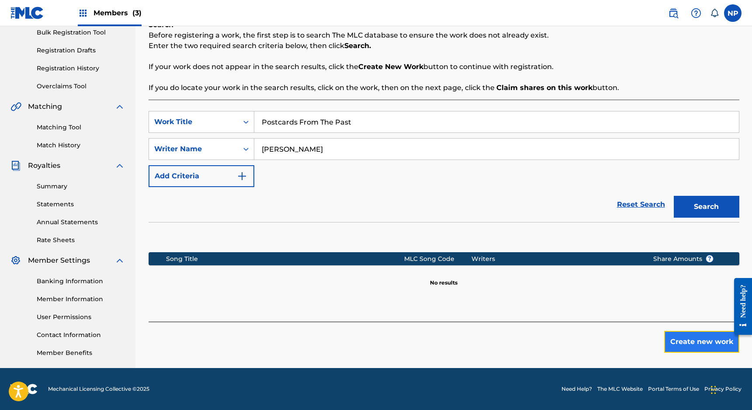
click at [673, 343] on button "Create new work" at bounding box center [701, 342] width 75 height 22
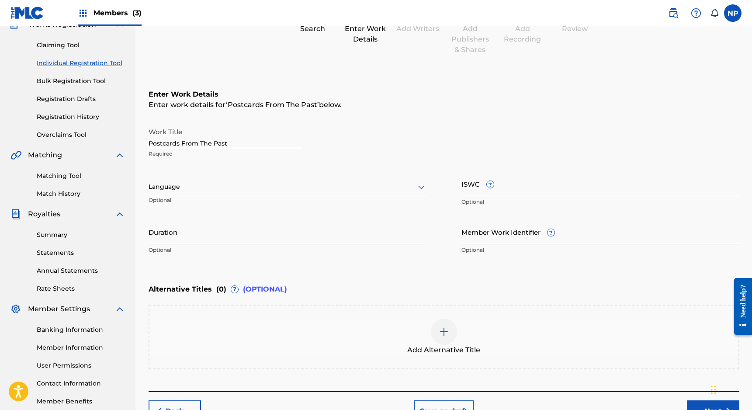
scroll to position [83, 0]
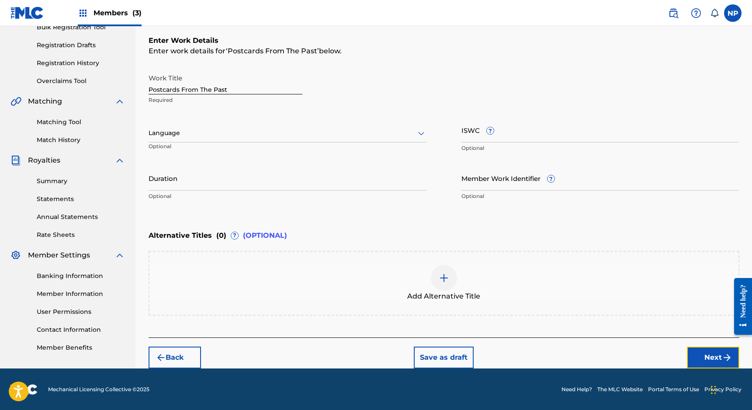
click at [707, 353] on button "Next" at bounding box center [713, 358] width 52 height 22
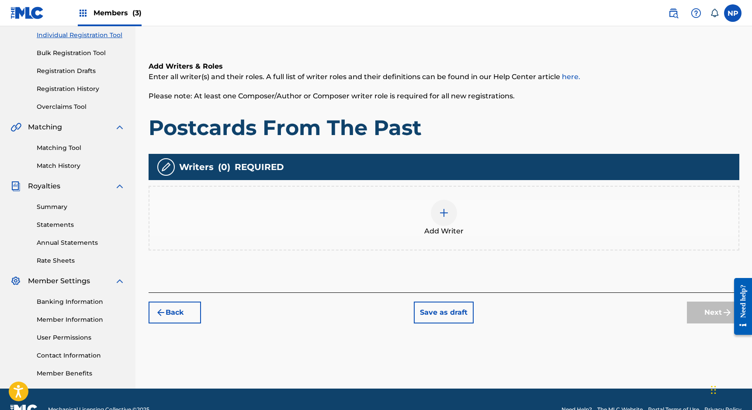
scroll to position [116, 0]
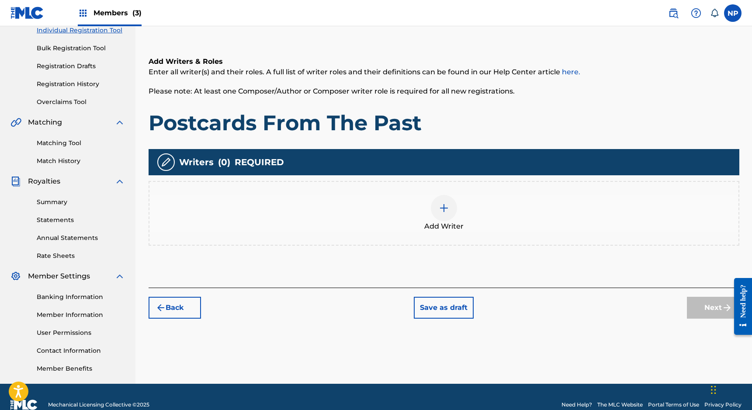
click at [439, 204] on img at bounding box center [444, 208] width 10 height 10
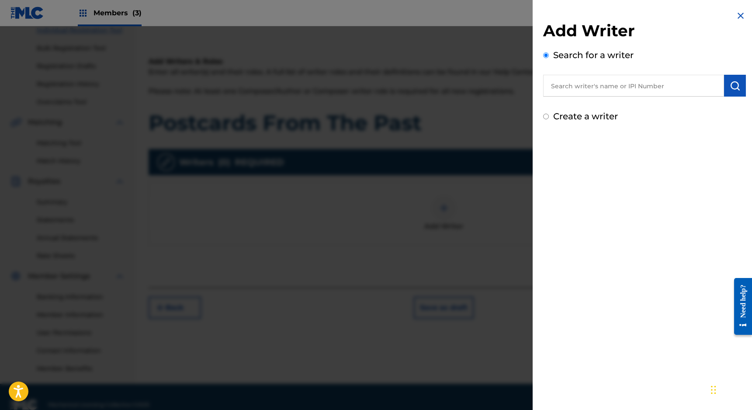
click at [587, 121] on div "Create a writer" at bounding box center [644, 116] width 203 height 13
click at [588, 117] on label "Create a writer" at bounding box center [585, 116] width 65 height 10
radio input "true"
click at [549, 117] on input "Create a writer" at bounding box center [546, 117] width 6 height 6
radio input "false"
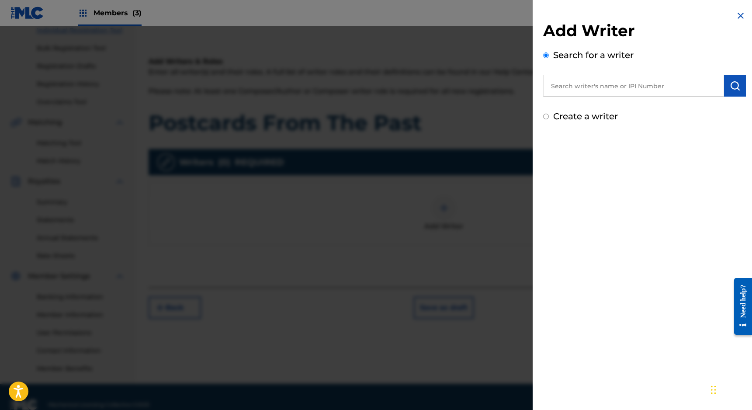
radio input "true"
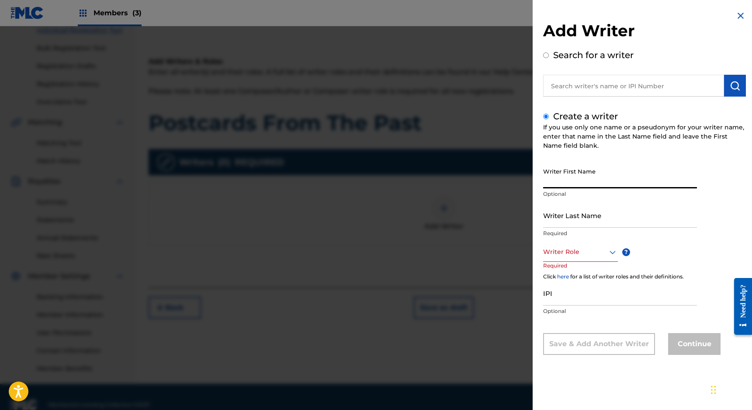
click at [562, 177] on input "Writer First Name" at bounding box center [620, 175] width 154 height 25
type input "[PERSON_NAME]"
click at [559, 252] on div at bounding box center [580, 251] width 75 height 11
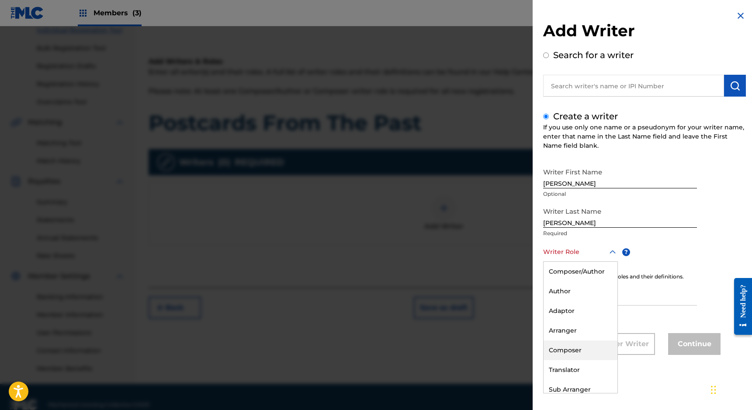
click at [565, 342] on div "Composer" at bounding box center [581, 350] width 74 height 20
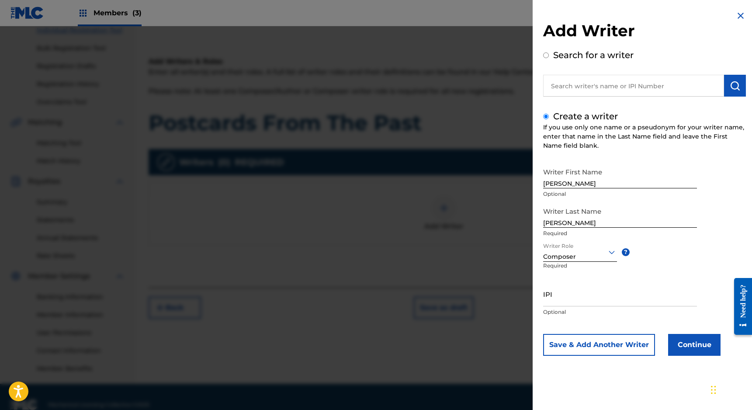
scroll to position [132, 0]
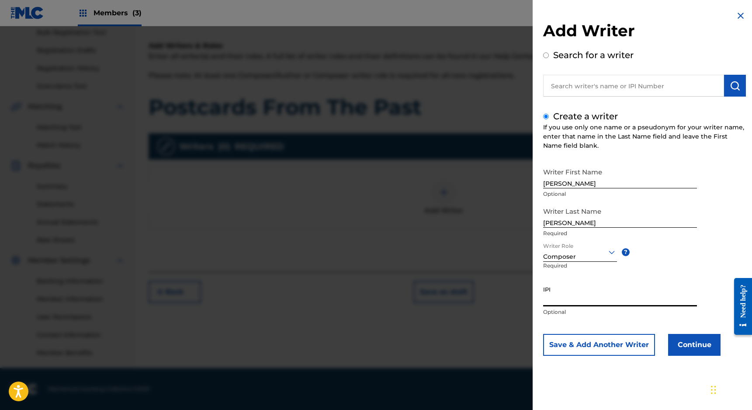
click at [552, 298] on input "IPI" at bounding box center [620, 293] width 154 height 25
paste input "00668792088"
type input "00668792088"
click at [685, 344] on button "Continue" at bounding box center [694, 345] width 52 height 22
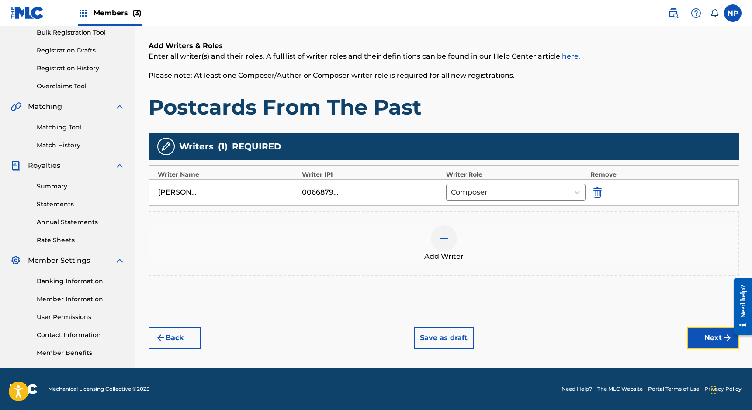
click at [711, 337] on button "Next" at bounding box center [713, 338] width 52 height 22
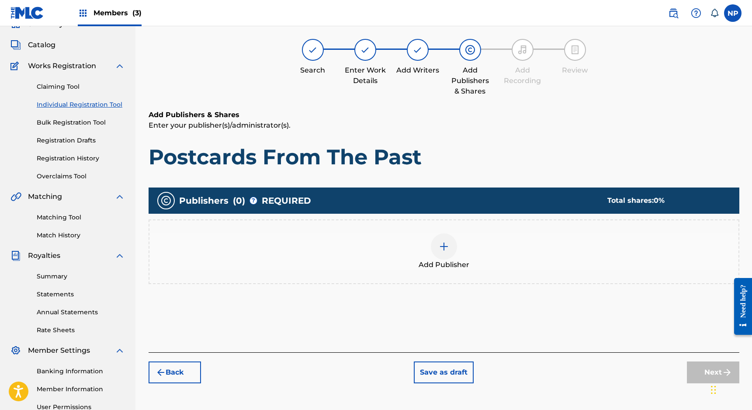
scroll to position [39, 0]
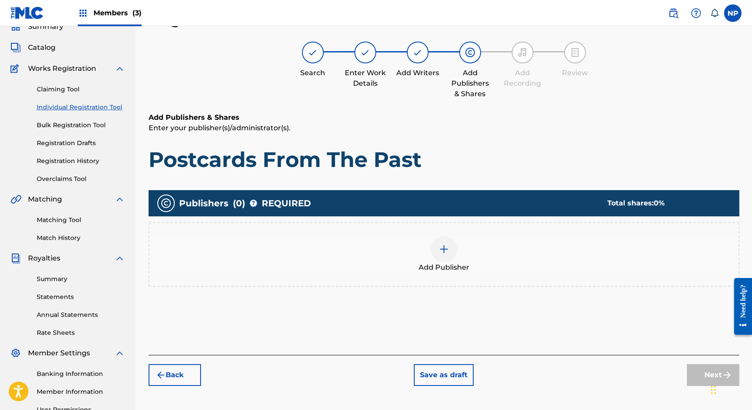
click at [434, 247] on div at bounding box center [444, 249] width 26 height 26
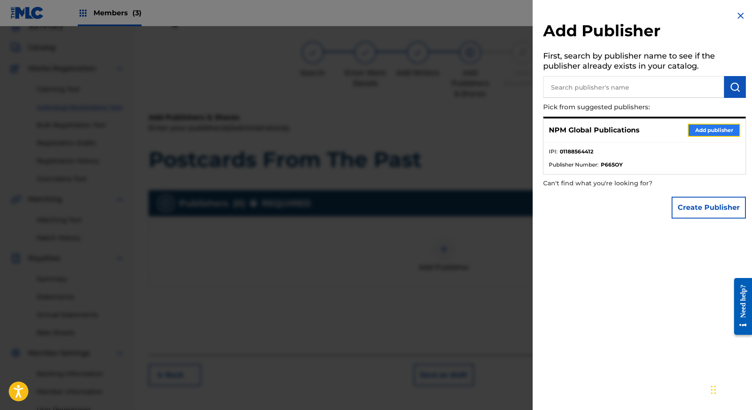
click at [709, 131] on button "Add publisher" at bounding box center [714, 130] width 52 height 13
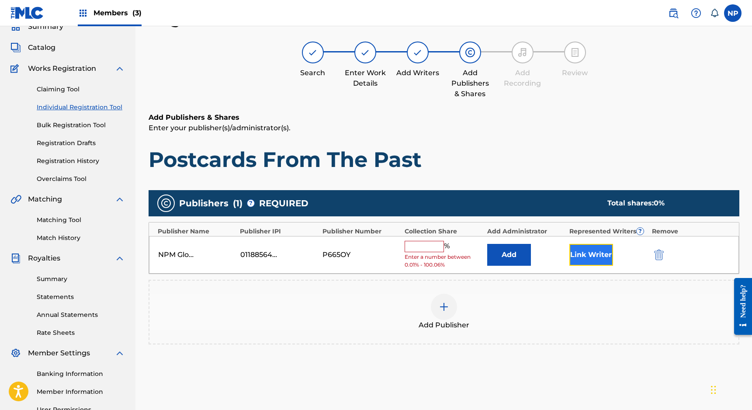
click at [586, 251] on button "Link Writer" at bounding box center [591, 255] width 44 height 22
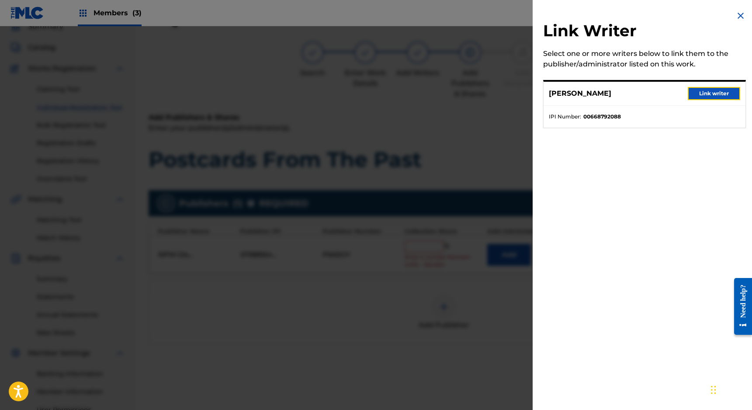
click at [728, 96] on button "Link writer" at bounding box center [714, 93] width 52 height 13
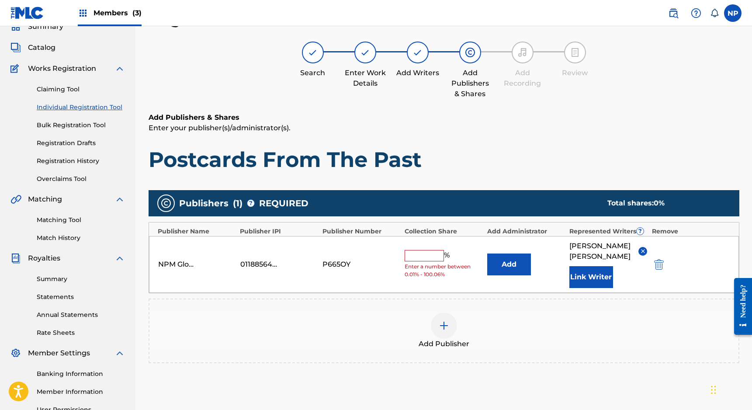
click at [429, 263] on span "Enter a number between 0.01% - 100.06%" at bounding box center [444, 271] width 78 height 16
click at [428, 253] on input "text" at bounding box center [424, 255] width 39 height 11
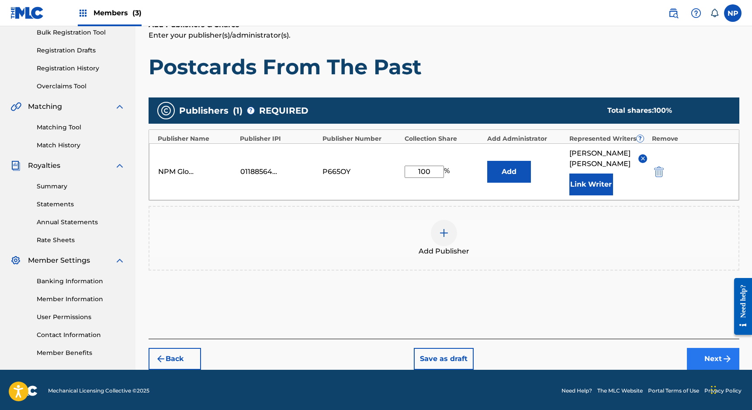
type input "100"
click at [708, 351] on button "Next" at bounding box center [713, 359] width 52 height 22
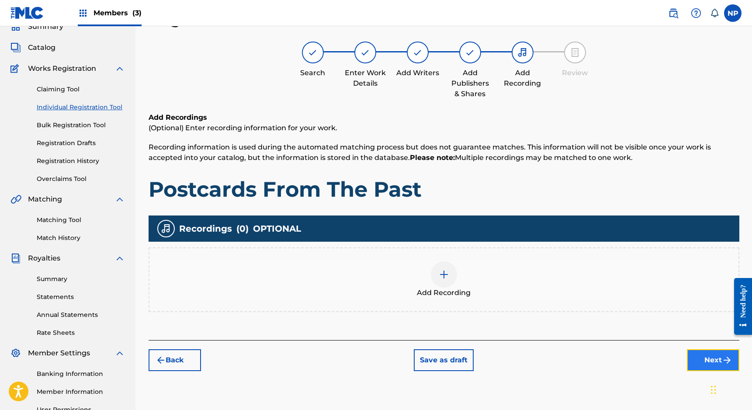
click at [702, 357] on button "Next" at bounding box center [713, 360] width 52 height 22
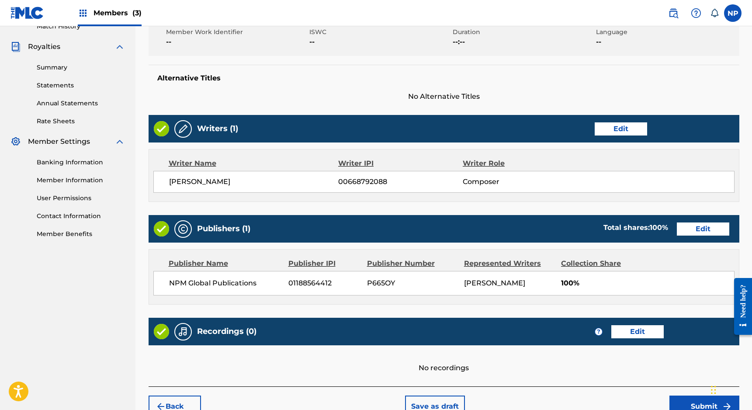
scroll to position [300, 0]
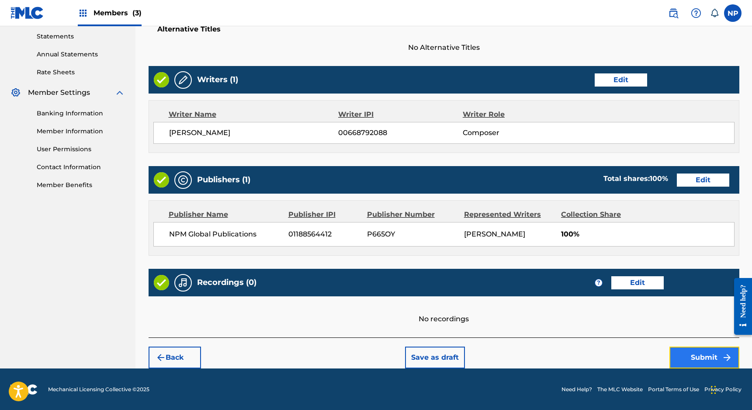
click at [685, 353] on button "Submit" at bounding box center [705, 358] width 70 height 22
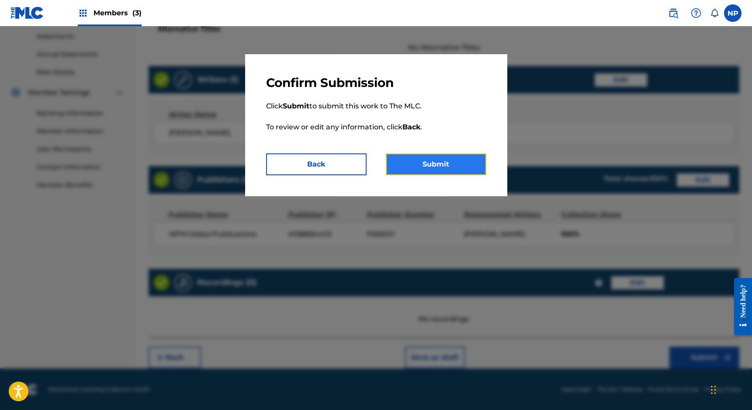
click at [431, 164] on button "Submit" at bounding box center [436, 164] width 101 height 22
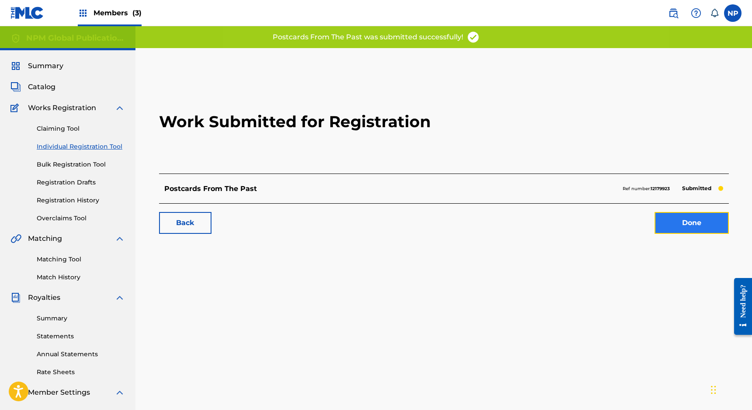
click at [681, 221] on link "Done" at bounding box center [692, 223] width 74 height 22
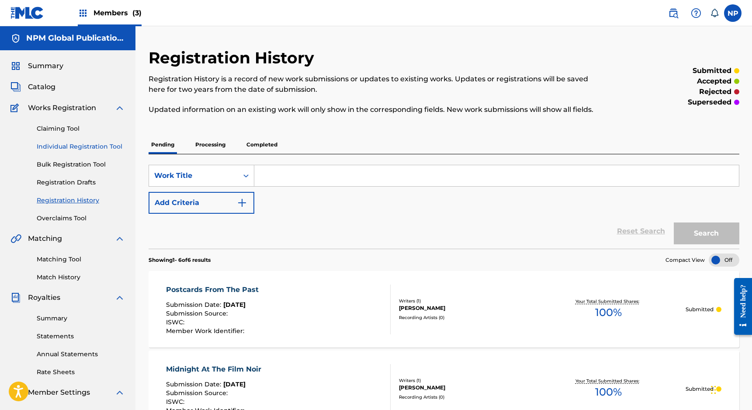
click at [80, 147] on link "Individual Registration Tool" at bounding box center [81, 146] width 88 height 9
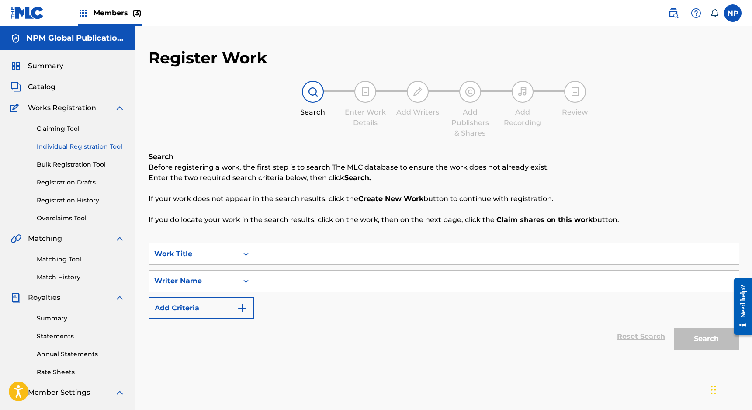
click at [294, 260] on input "Search Form" at bounding box center [496, 253] width 485 height 21
type input "Prince And The Merchants Daughter"
click at [323, 288] on input "Search Form" at bounding box center [496, 281] width 485 height 21
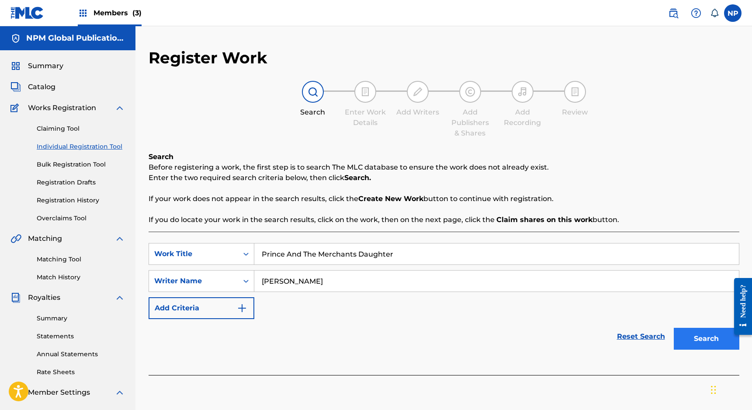
type input "[PERSON_NAME]"
click at [699, 333] on button "Search" at bounding box center [707, 339] width 66 height 22
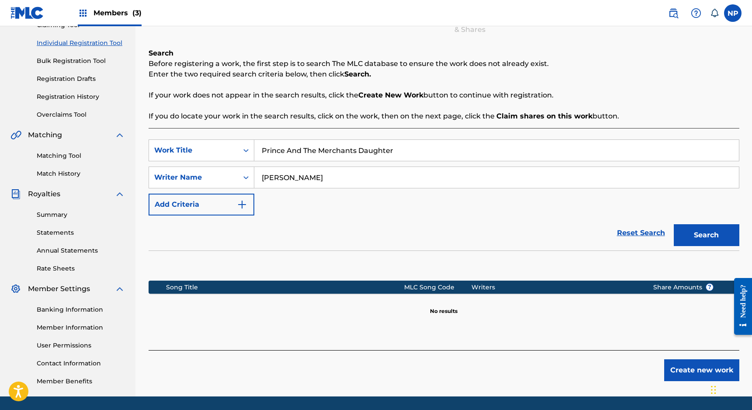
scroll to position [132, 0]
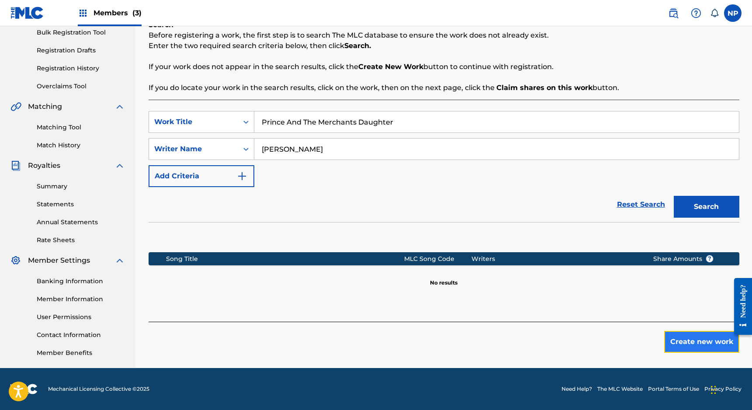
click at [699, 343] on button "Create new work" at bounding box center [701, 342] width 75 height 22
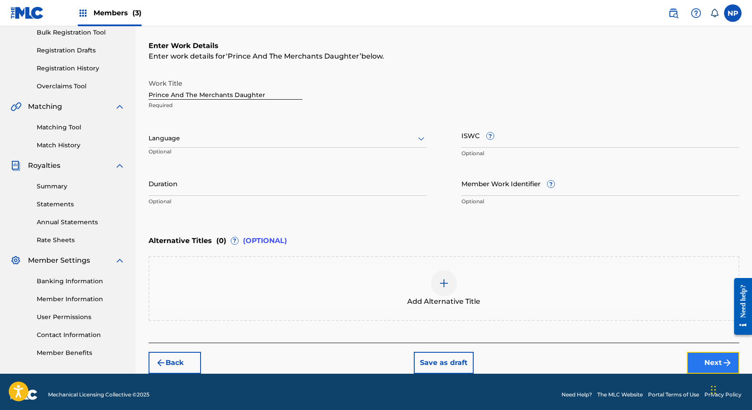
drag, startPoint x: 710, startPoint y: 366, endPoint x: 704, endPoint y: 365, distance: 6.3
click at [710, 366] on button "Next" at bounding box center [713, 363] width 52 height 22
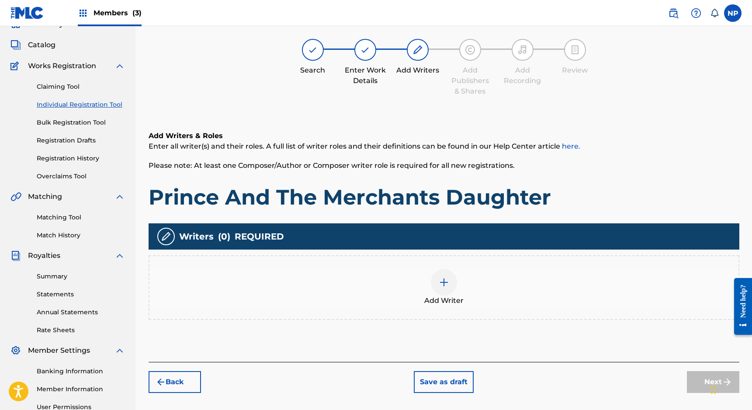
scroll to position [39, 0]
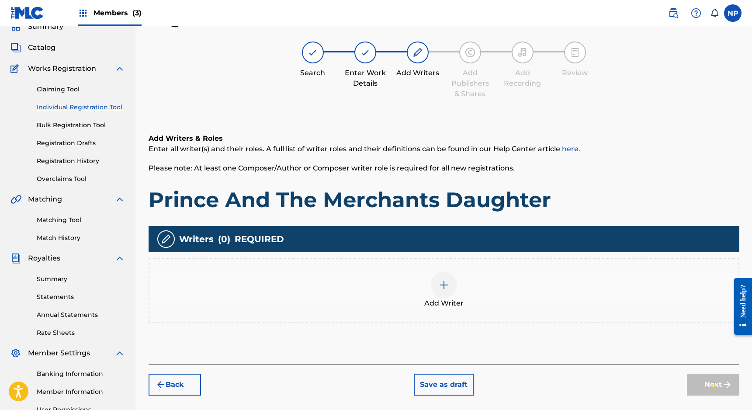
click at [441, 272] on div at bounding box center [444, 285] width 26 height 26
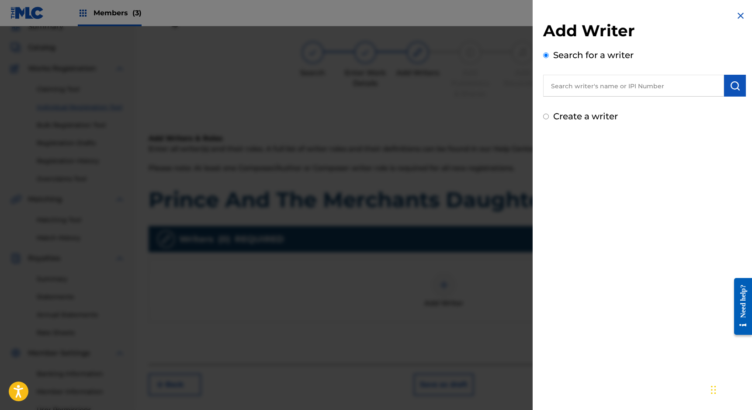
click at [576, 118] on label "Create a writer" at bounding box center [585, 116] width 65 height 10
radio input "true"
click at [549, 118] on input "Create a writer" at bounding box center [546, 117] width 6 height 6
radio input "false"
radio input "true"
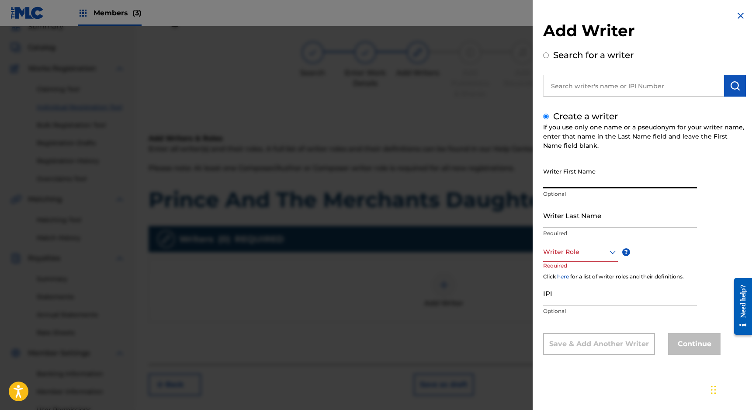
click at [566, 179] on input "Writer First Name" at bounding box center [620, 175] width 154 height 25
type input "[PERSON_NAME]"
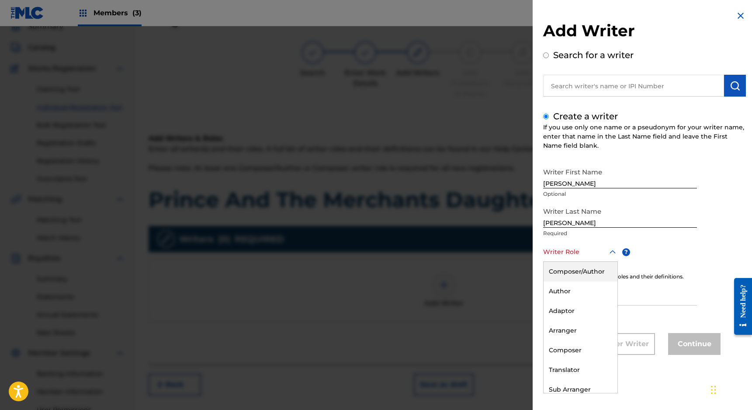
click at [577, 257] on div "Writer Role" at bounding box center [580, 252] width 75 height 20
click at [579, 350] on div "Composer" at bounding box center [581, 350] width 74 height 20
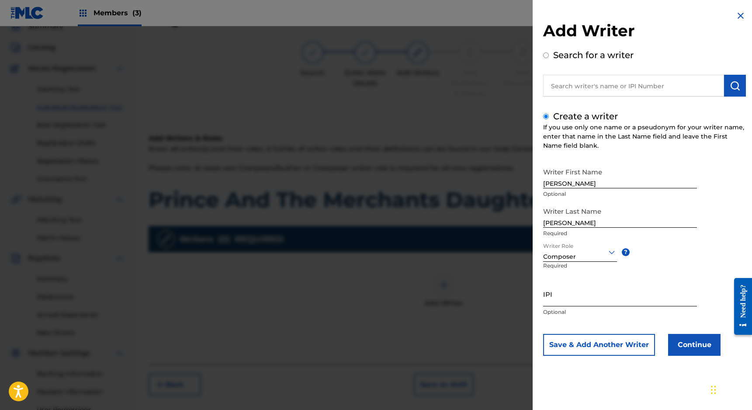
drag, startPoint x: 552, startPoint y: 298, endPoint x: 561, endPoint y: 297, distance: 8.3
click at [552, 298] on input "IPI" at bounding box center [620, 293] width 154 height 25
paste input "00668792088"
type input "00668792088"
click at [689, 349] on button "Continue" at bounding box center [694, 345] width 52 height 22
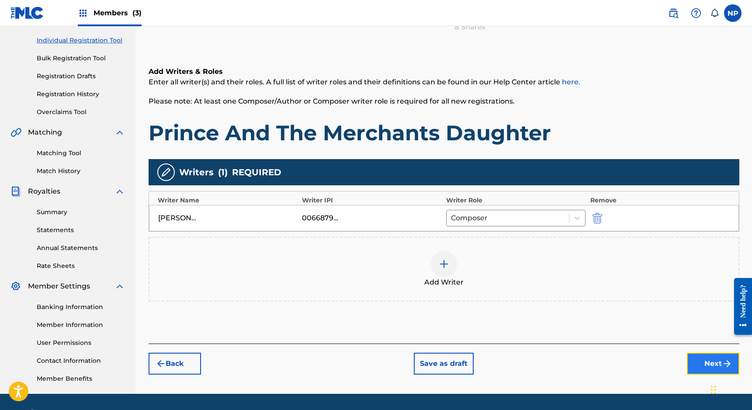
click at [711, 365] on button "Next" at bounding box center [713, 364] width 52 height 22
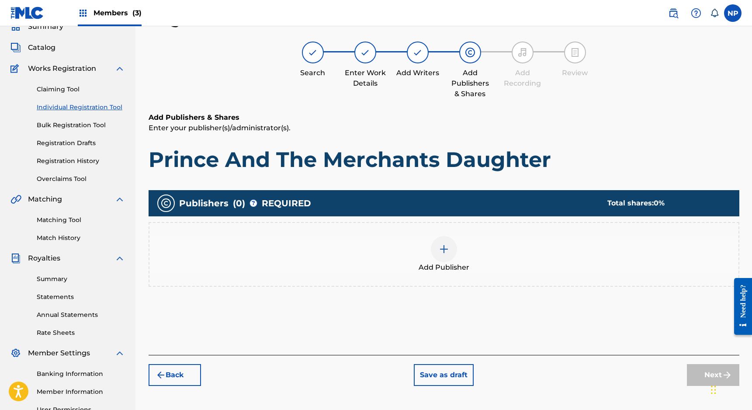
click at [439, 240] on div at bounding box center [444, 249] width 26 height 26
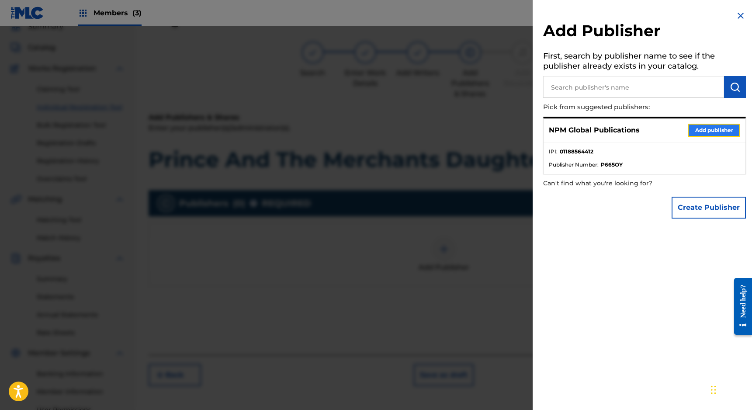
click at [716, 126] on button "Add publisher" at bounding box center [714, 130] width 52 height 13
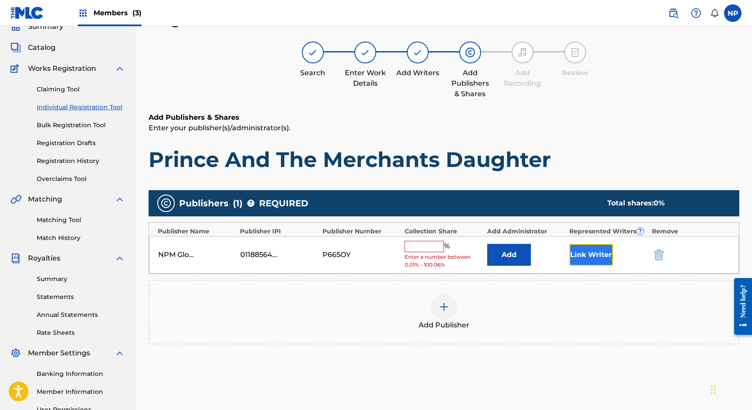
click at [603, 259] on button "Link Writer" at bounding box center [591, 255] width 44 height 22
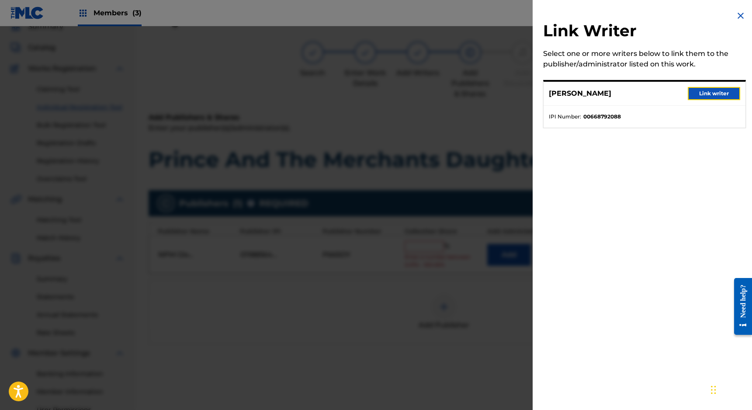
click at [721, 92] on button "Link writer" at bounding box center [714, 93] width 52 height 13
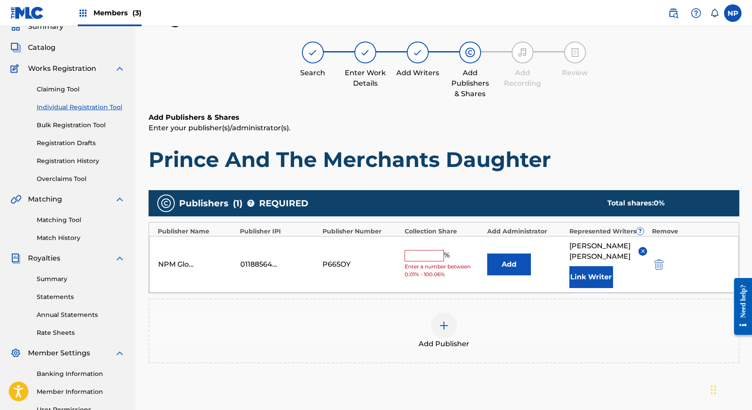
click at [436, 251] on input "text" at bounding box center [424, 255] width 39 height 11
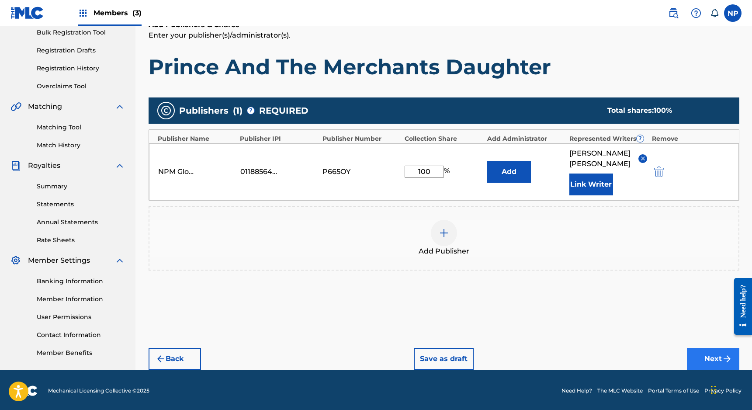
type input "100"
click at [696, 348] on button "Next" at bounding box center [713, 359] width 52 height 22
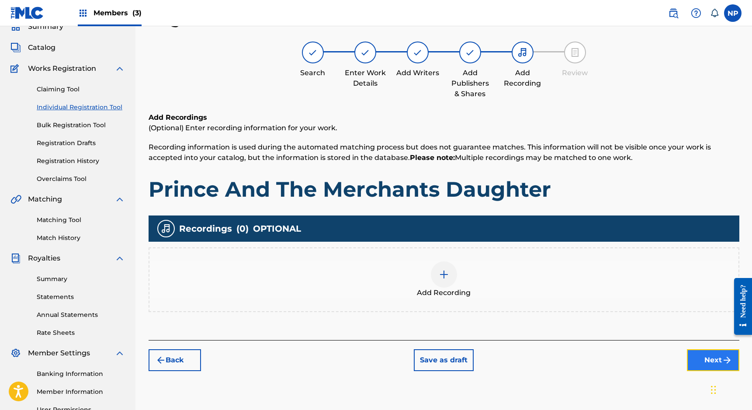
click at [696, 358] on button "Next" at bounding box center [713, 360] width 52 height 22
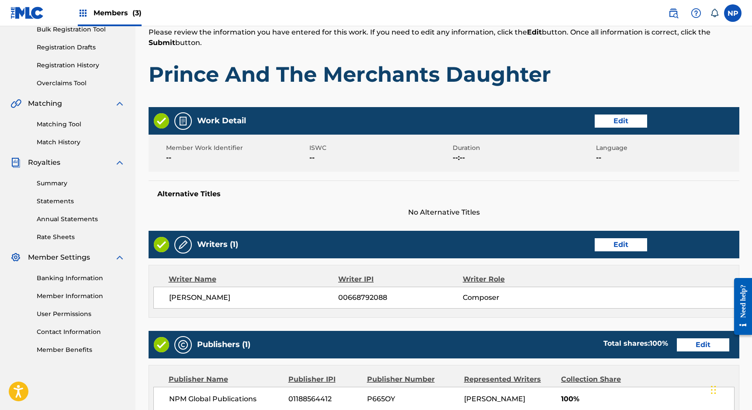
scroll to position [300, 0]
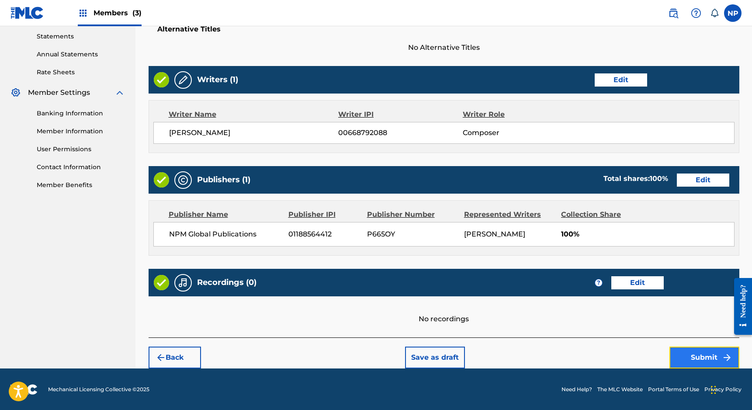
click at [704, 353] on button "Submit" at bounding box center [705, 358] width 70 height 22
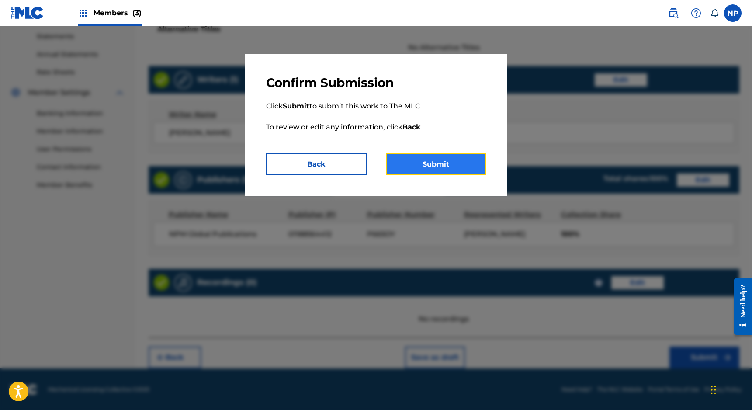
click at [430, 163] on button "Submit" at bounding box center [436, 164] width 101 height 22
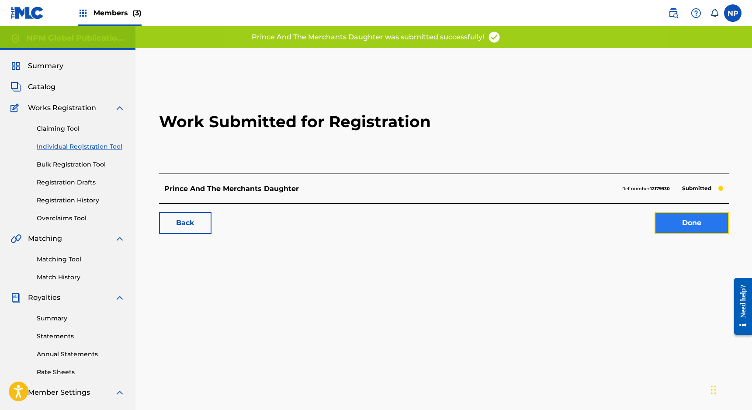
click at [693, 225] on link "Done" at bounding box center [692, 223] width 74 height 22
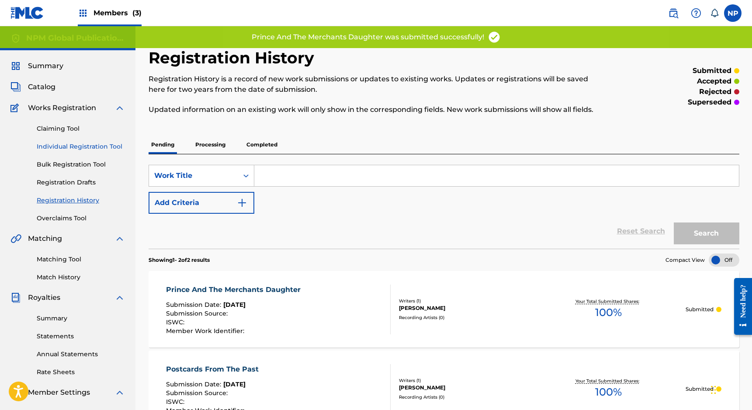
click at [56, 145] on link "Individual Registration Tool" at bounding box center [81, 146] width 88 height 9
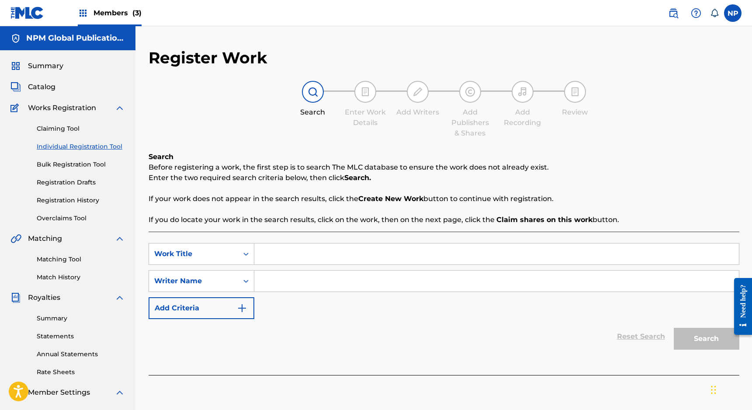
click at [327, 257] on input "Search Form" at bounding box center [496, 253] width 485 height 21
type input "Reunion"
click at [330, 282] on input "Search Form" at bounding box center [496, 281] width 485 height 21
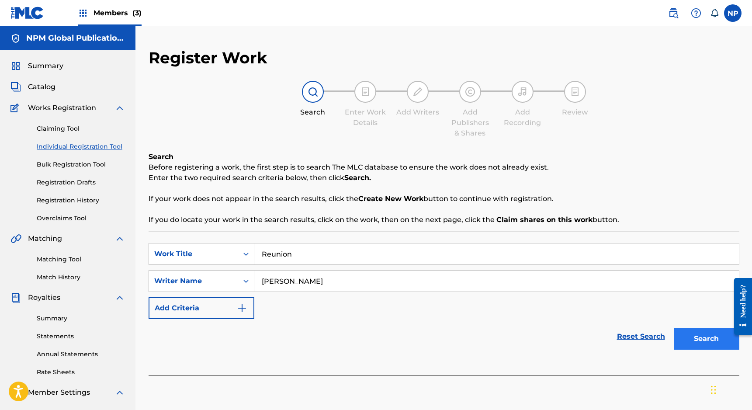
type input "[PERSON_NAME]"
click at [711, 345] on button "Search" at bounding box center [707, 339] width 66 height 22
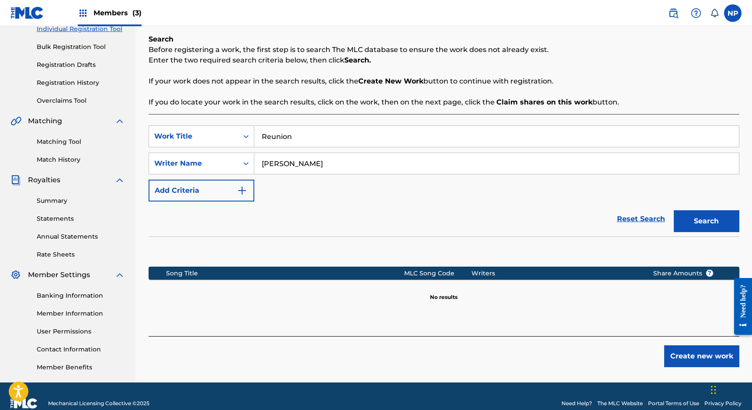
scroll to position [132, 0]
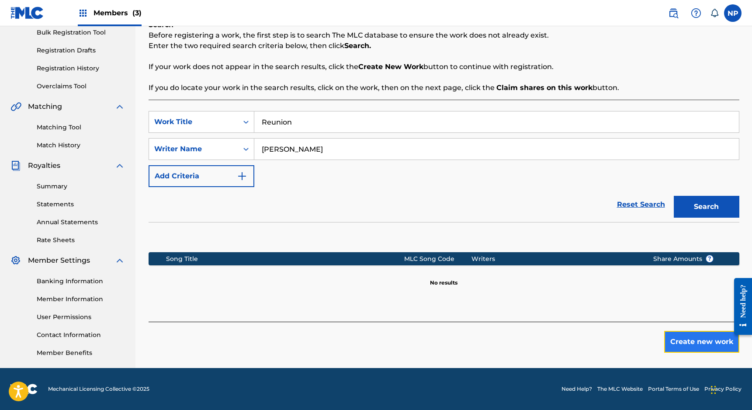
click at [686, 339] on button "Create new work" at bounding box center [701, 342] width 75 height 22
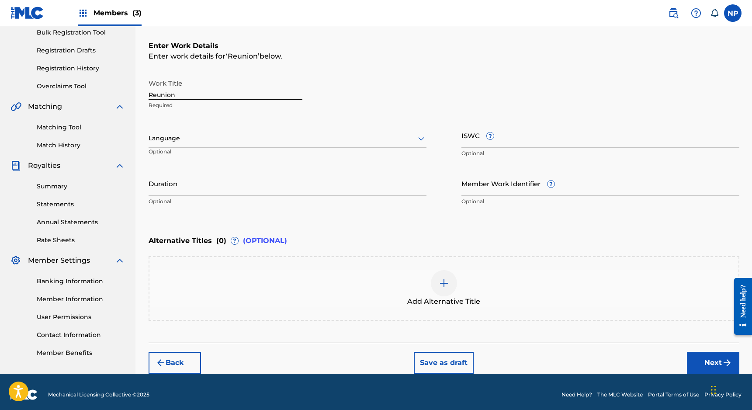
scroll to position [137, 0]
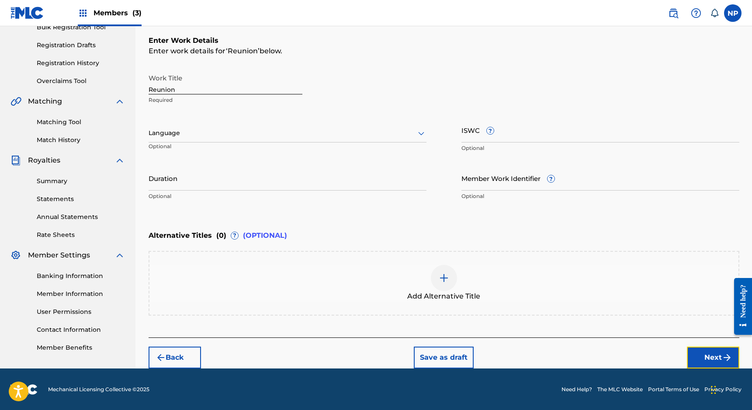
drag, startPoint x: 698, startPoint y: 352, endPoint x: 691, endPoint y: 352, distance: 7.0
click at [698, 352] on button "Next" at bounding box center [713, 358] width 52 height 22
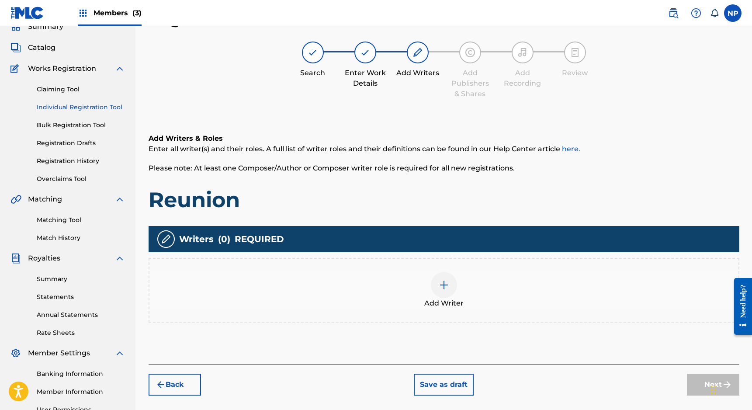
scroll to position [132, 0]
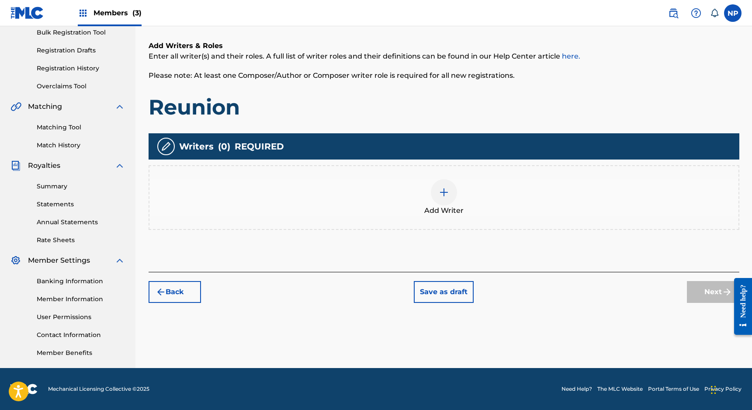
click at [441, 192] on img at bounding box center [444, 192] width 10 height 10
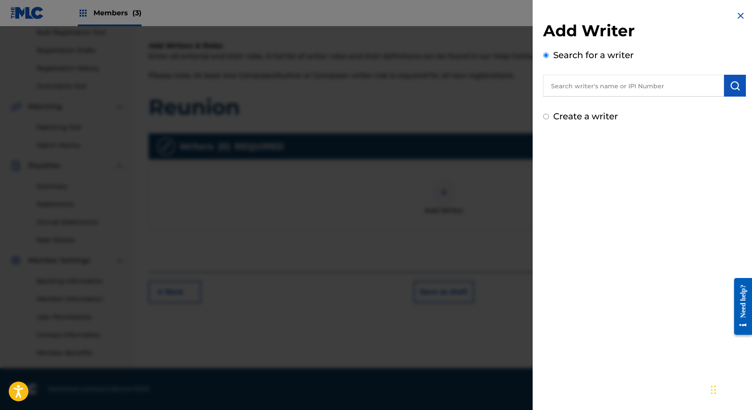
drag, startPoint x: 604, startPoint y: 114, endPoint x: 608, endPoint y: 120, distance: 7.6
click at [604, 114] on label "Create a writer" at bounding box center [585, 116] width 65 height 10
radio input "true"
click at [549, 114] on input "Create a writer" at bounding box center [546, 117] width 6 height 6
radio input "false"
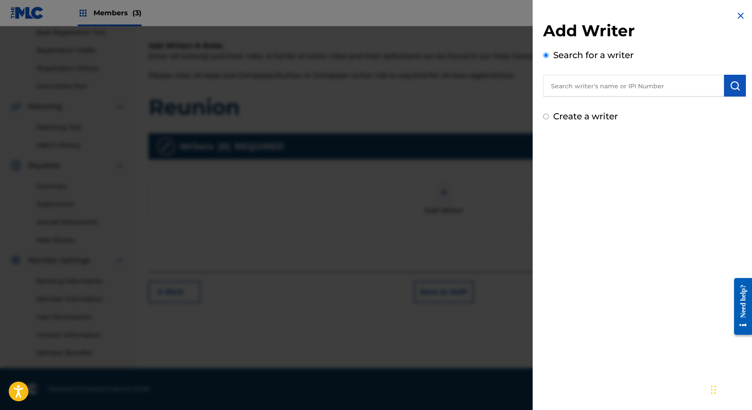
radio input "true"
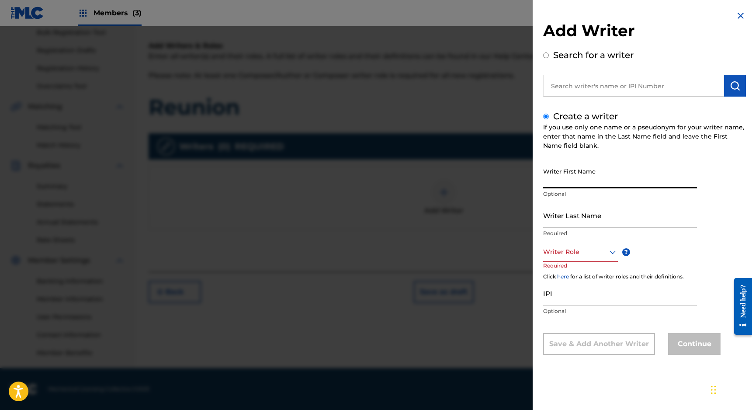
click at [569, 173] on input "Writer First Name" at bounding box center [620, 175] width 154 height 25
type input "[PERSON_NAME]"
click at [581, 249] on div at bounding box center [580, 251] width 75 height 11
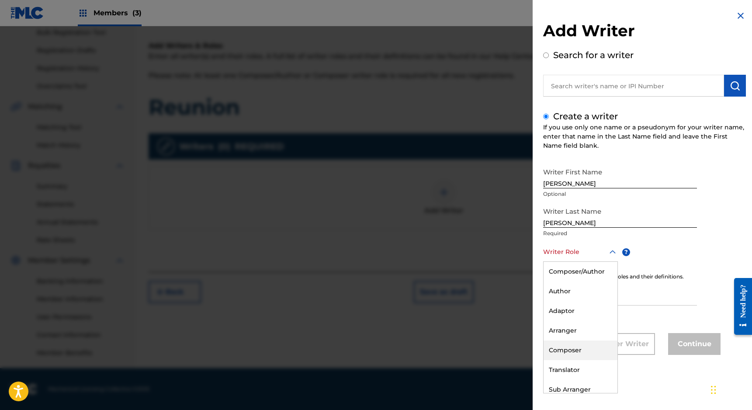
click at [593, 342] on div "Composer" at bounding box center [581, 350] width 74 height 20
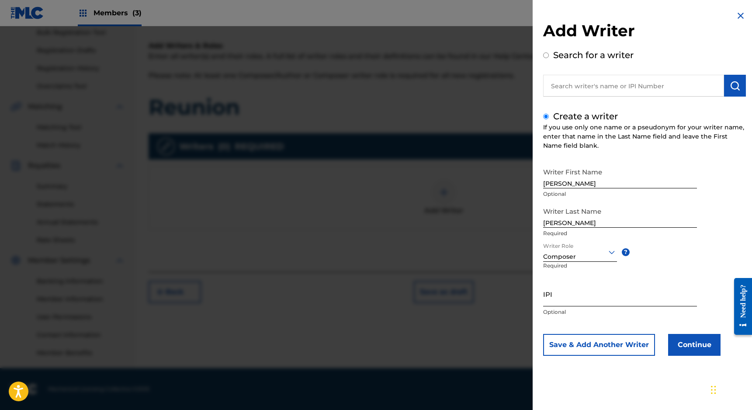
drag, startPoint x: 549, startPoint y: 300, endPoint x: 561, endPoint y: 301, distance: 11.8
click at [549, 300] on input "IPI" at bounding box center [620, 293] width 154 height 25
paste input "00668792088"
type input "00668792088"
click at [701, 343] on button "Continue" at bounding box center [694, 345] width 52 height 22
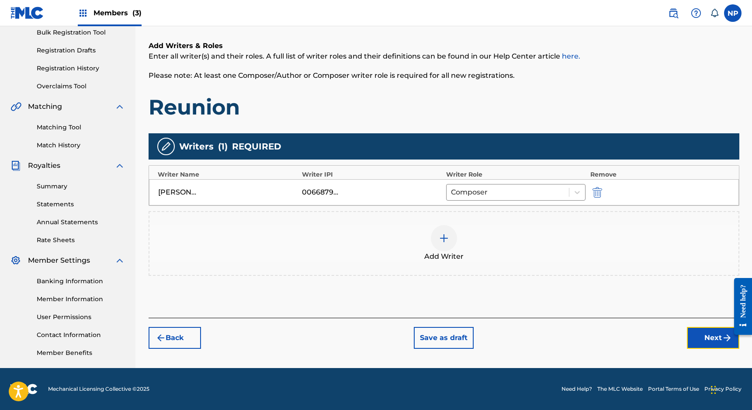
drag, startPoint x: 704, startPoint y: 339, endPoint x: 698, endPoint y: 339, distance: 5.7
click at [703, 339] on button "Next" at bounding box center [713, 338] width 52 height 22
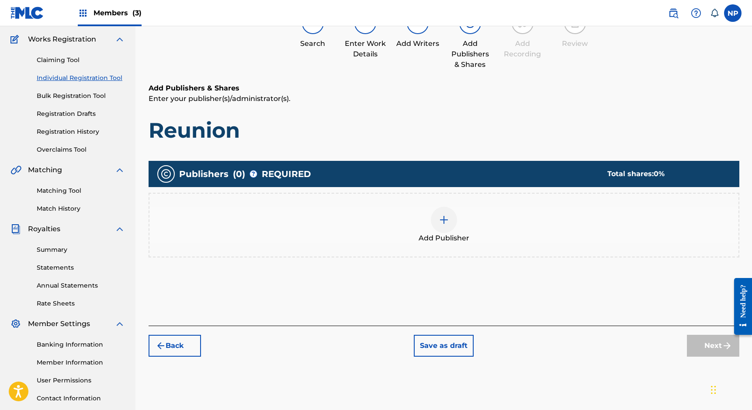
scroll to position [71, 0]
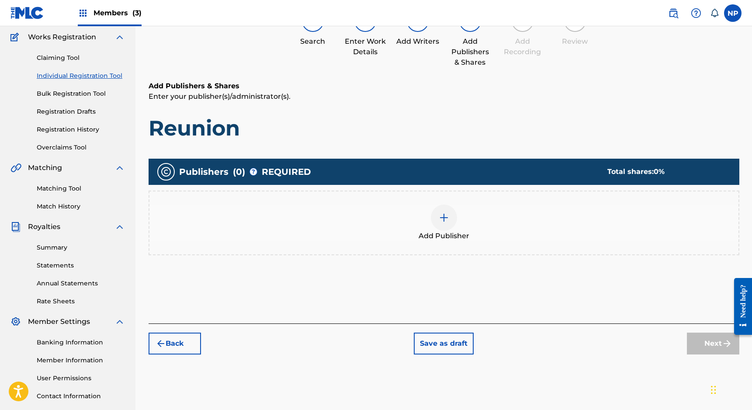
click at [439, 215] on img at bounding box center [444, 217] width 10 height 10
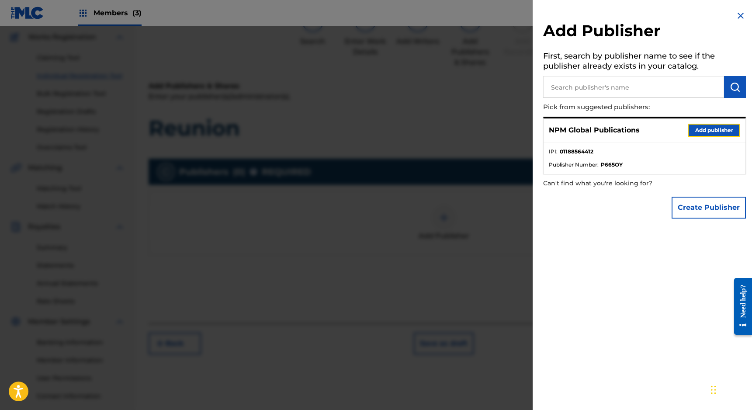
drag, startPoint x: 716, startPoint y: 128, endPoint x: 715, endPoint y: 141, distance: 12.7
click at [716, 128] on button "Add publisher" at bounding box center [714, 130] width 52 height 13
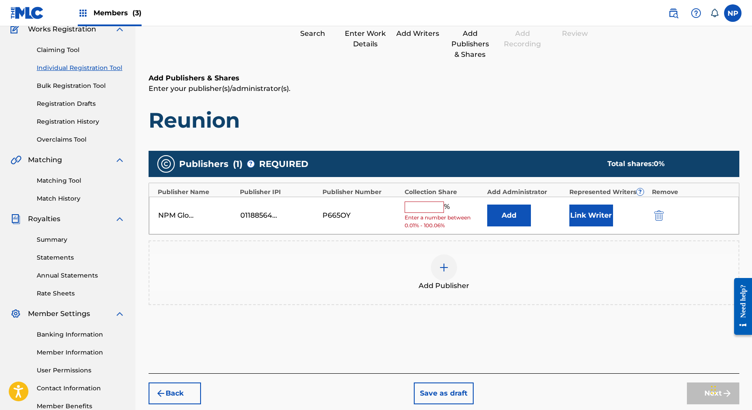
scroll to position [132, 0]
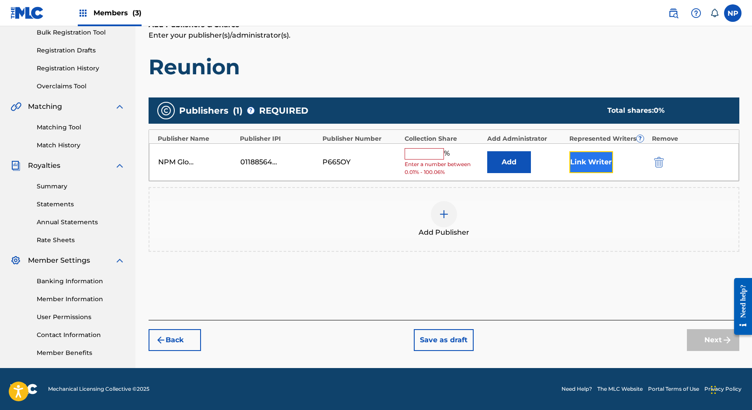
click at [586, 170] on button "Link Writer" at bounding box center [591, 162] width 44 height 22
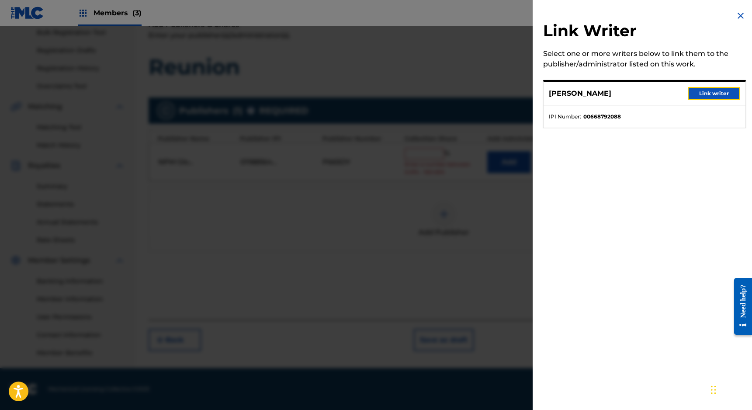
click at [694, 99] on button "Link writer" at bounding box center [714, 93] width 52 height 13
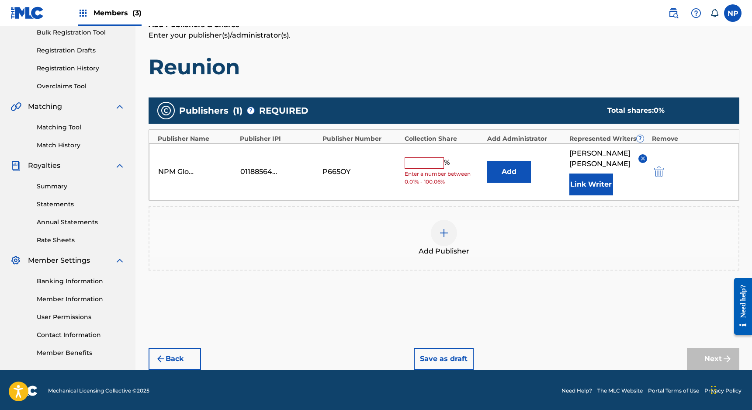
click at [423, 161] on input "text" at bounding box center [424, 162] width 39 height 11
type input "100"
click at [692, 348] on button "Next" at bounding box center [713, 359] width 52 height 22
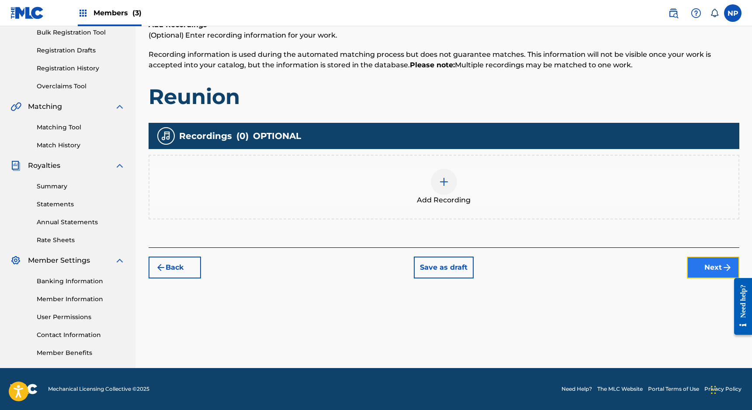
click at [703, 260] on button "Next" at bounding box center [713, 268] width 52 height 22
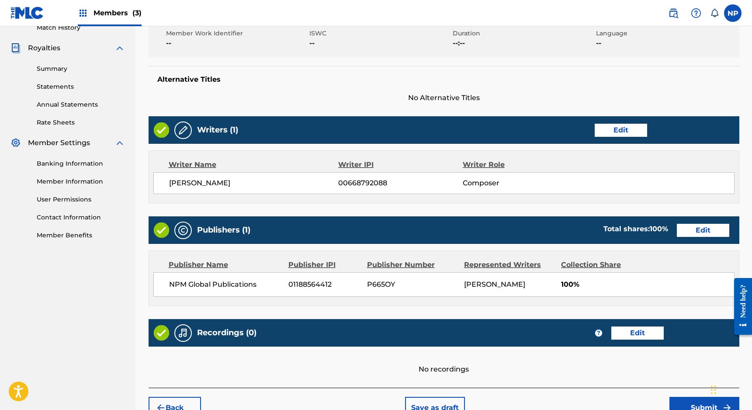
scroll to position [300, 0]
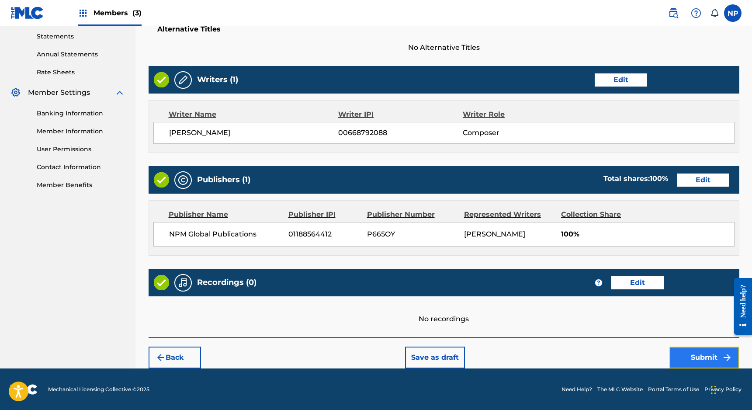
click at [692, 358] on button "Submit" at bounding box center [705, 358] width 70 height 22
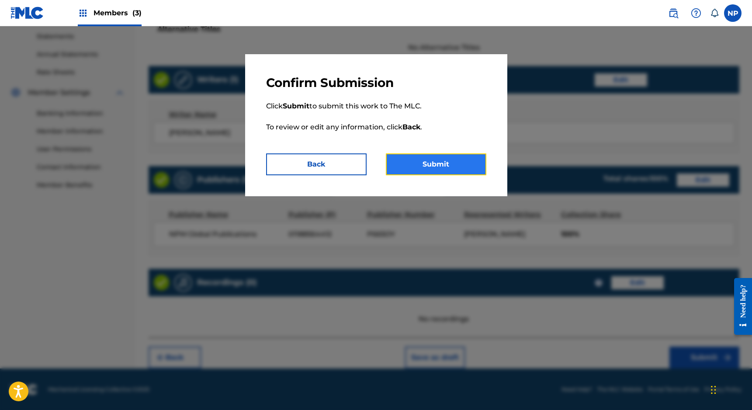
click at [426, 167] on button "Submit" at bounding box center [436, 164] width 101 height 22
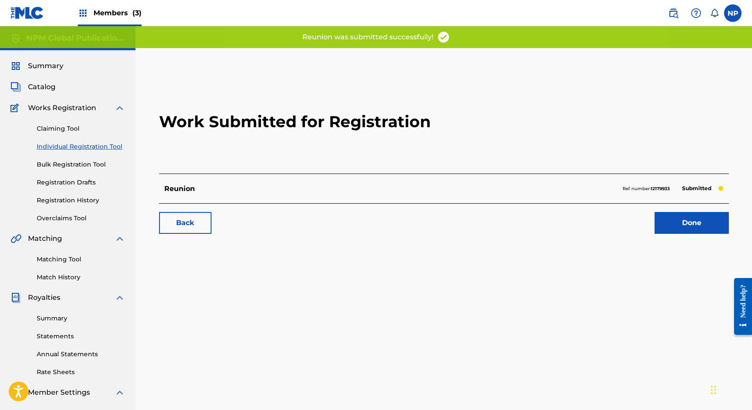
click at [673, 210] on div "Back Done" at bounding box center [444, 218] width 570 height 31
click at [676, 217] on link "Done" at bounding box center [692, 223] width 74 height 22
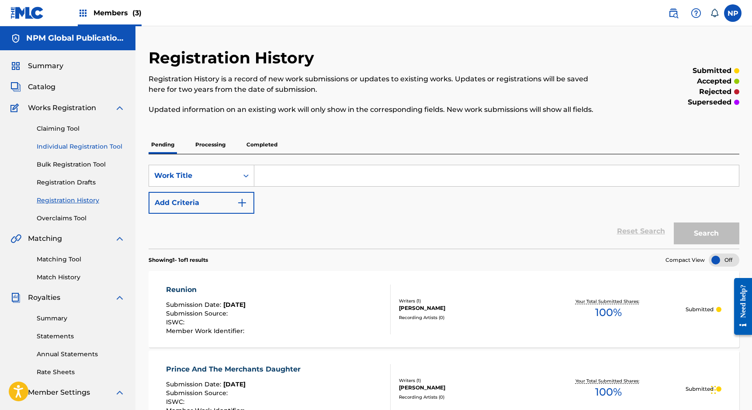
click at [74, 144] on link "Individual Registration Tool" at bounding box center [81, 146] width 88 height 9
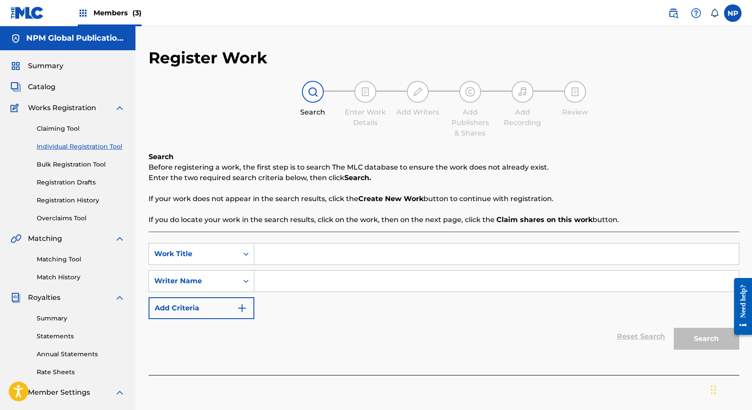
drag, startPoint x: 283, startPoint y: 254, endPoint x: 293, endPoint y: 249, distance: 11.0
click at [283, 254] on input "Search Form" at bounding box center [496, 253] width 485 height 21
type input "S"
type input "The Simple Life"
click at [278, 282] on input "Search Form" at bounding box center [496, 281] width 485 height 21
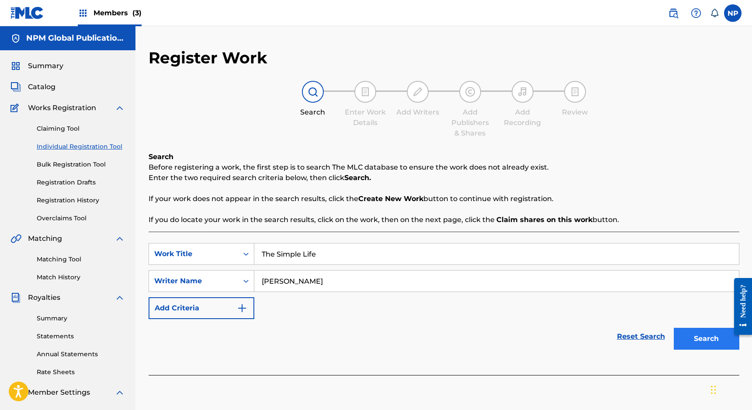
type input "[PERSON_NAME]"
click at [700, 336] on button "Search" at bounding box center [707, 339] width 66 height 22
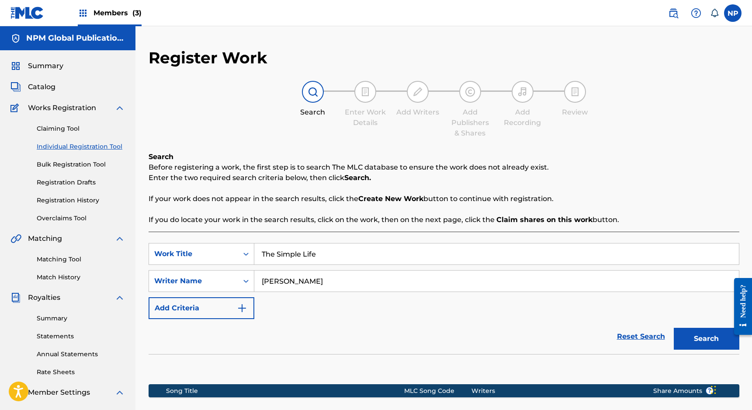
scroll to position [132, 0]
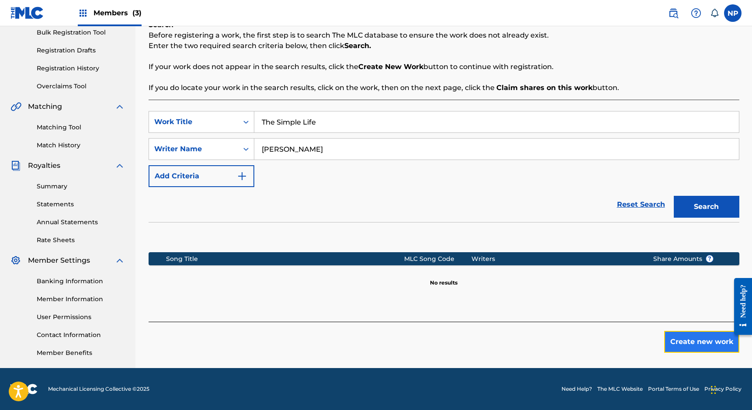
click at [715, 343] on button "Create new work" at bounding box center [701, 342] width 75 height 22
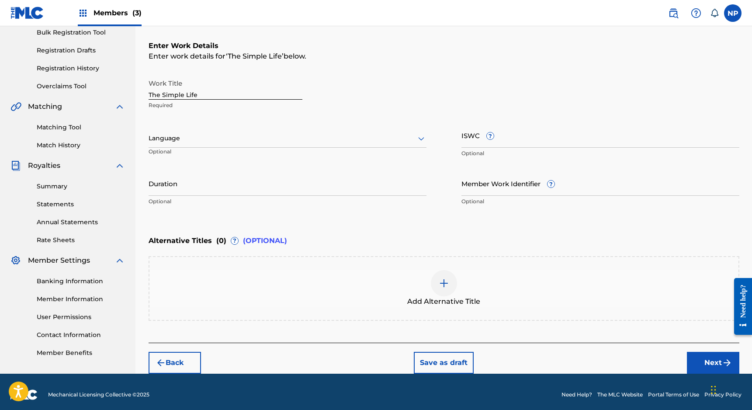
scroll to position [137, 0]
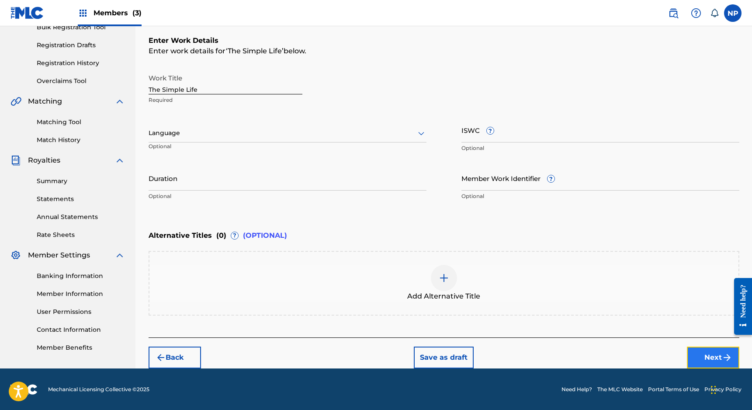
click at [719, 358] on button "Next" at bounding box center [713, 358] width 52 height 22
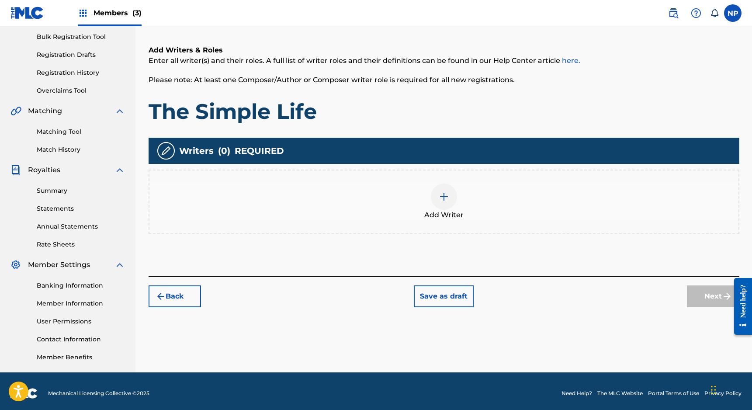
scroll to position [132, 0]
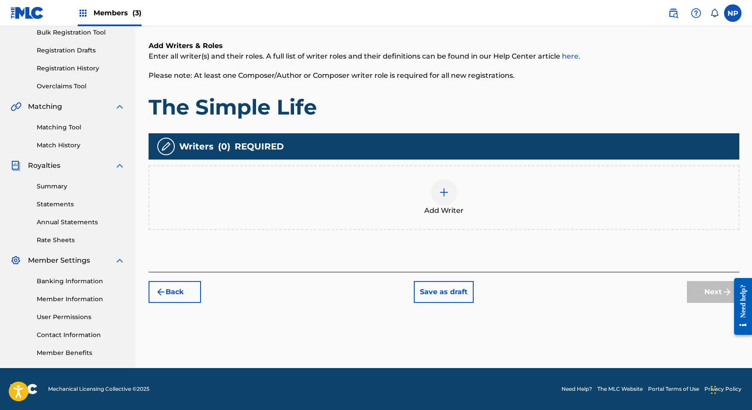
click at [440, 187] on img at bounding box center [444, 192] width 10 height 10
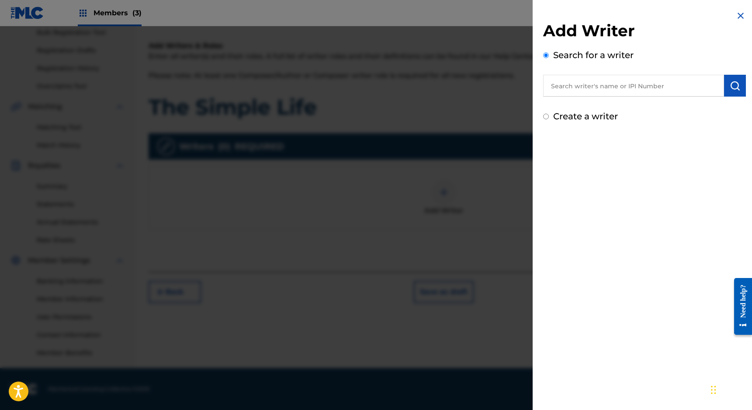
click at [577, 119] on label "Create a writer" at bounding box center [585, 116] width 65 height 10
radio input "true"
click at [549, 119] on input "Create a writer" at bounding box center [546, 117] width 6 height 6
radio input "false"
radio input "true"
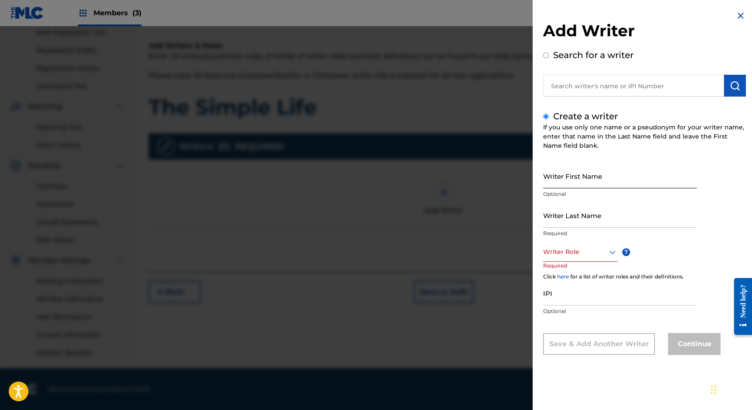
click at [557, 177] on input "Writer First Name" at bounding box center [620, 175] width 154 height 25
type input "[PERSON_NAME]"
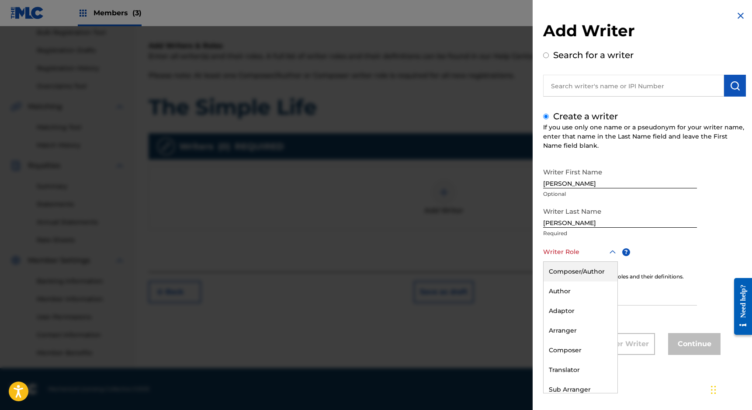
click at [575, 255] on div at bounding box center [580, 251] width 75 height 11
drag, startPoint x: 580, startPoint y: 354, endPoint x: 579, endPoint y: 347, distance: 7.4
click at [580, 354] on div "Composer" at bounding box center [581, 350] width 74 height 20
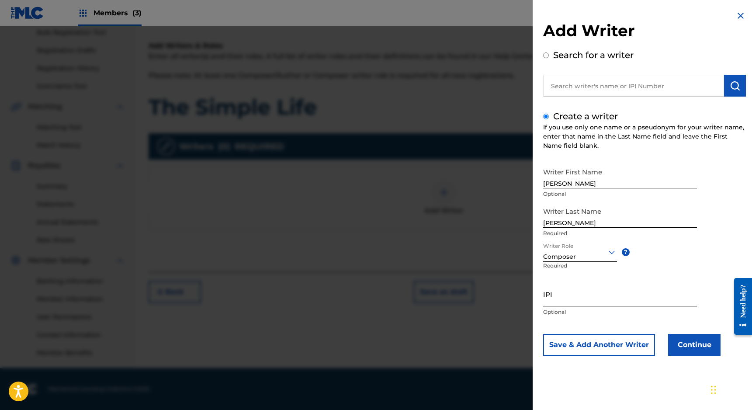
click at [576, 295] on input "IPI" at bounding box center [620, 293] width 154 height 25
paste input "00668792088"
type input "00668792088"
click at [709, 338] on button "Continue" at bounding box center [694, 345] width 52 height 22
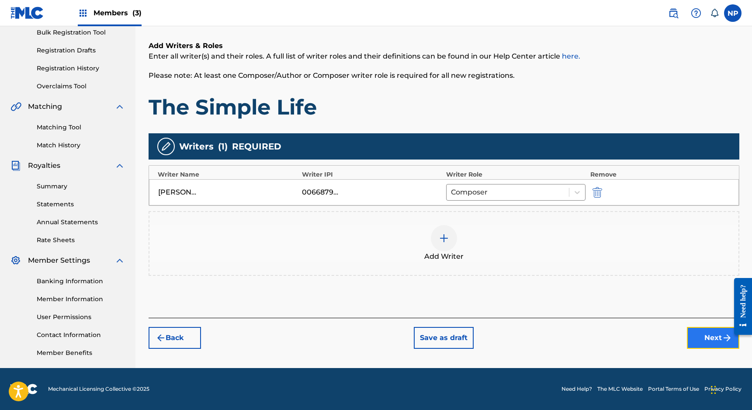
click at [709, 338] on button "Next" at bounding box center [713, 338] width 52 height 22
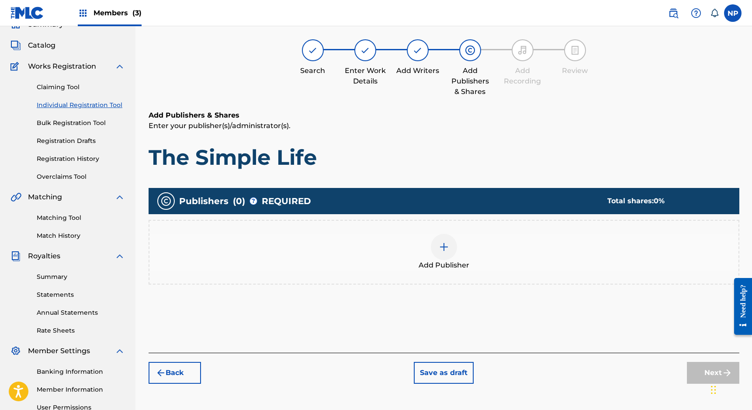
scroll to position [39, 0]
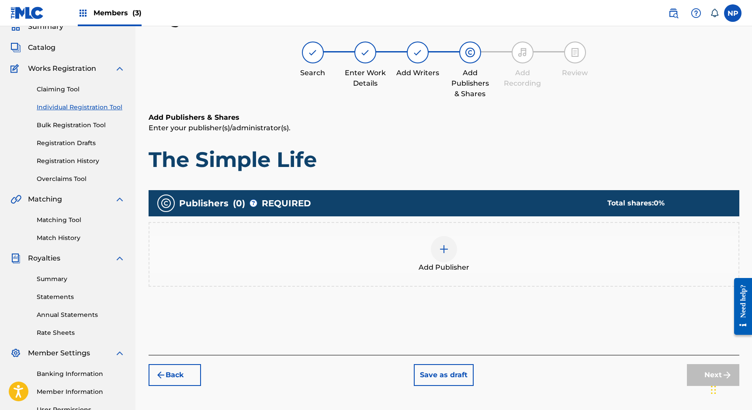
click at [451, 255] on div at bounding box center [444, 249] width 26 height 26
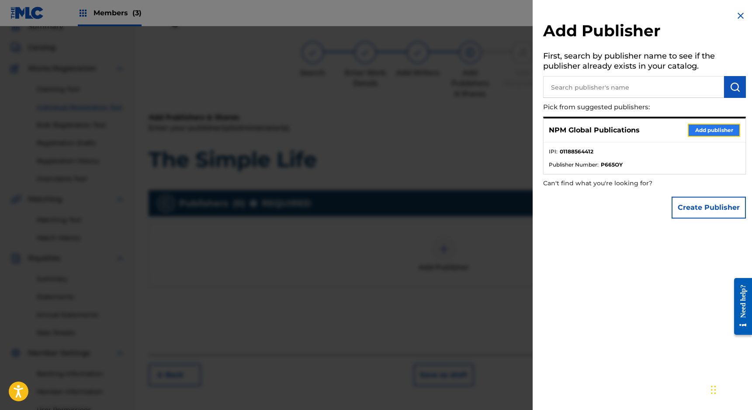
click at [700, 134] on button "Add publisher" at bounding box center [714, 130] width 52 height 13
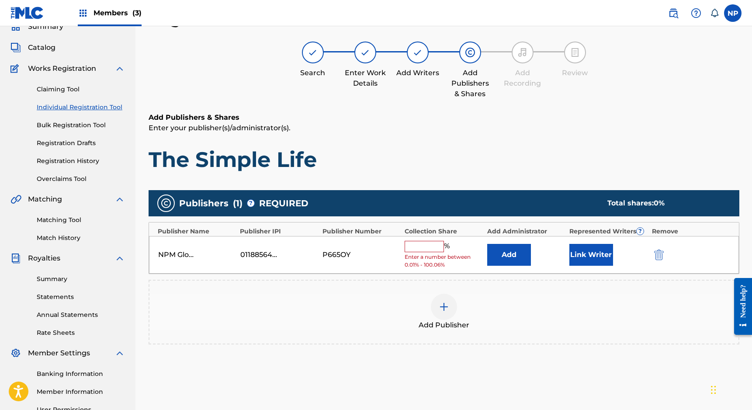
click at [422, 250] on input "text" at bounding box center [424, 246] width 39 height 11
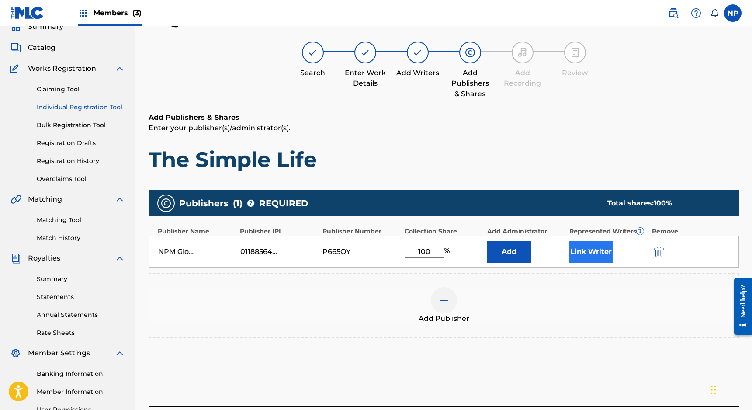
type input "100"
click at [602, 257] on button "Link Writer" at bounding box center [591, 252] width 44 height 22
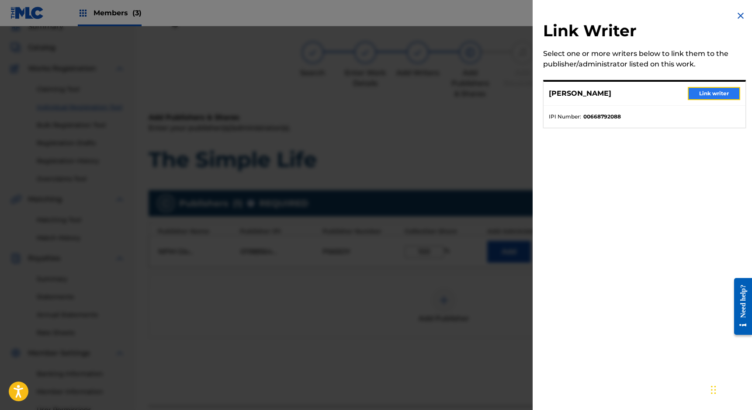
click at [700, 94] on button "Link writer" at bounding box center [714, 93] width 52 height 13
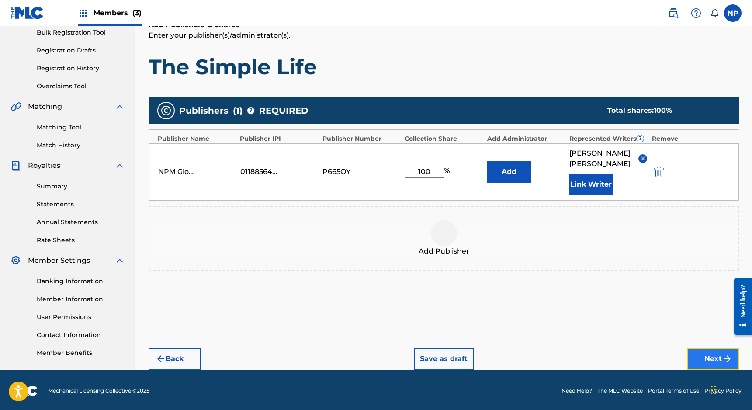
drag, startPoint x: 701, startPoint y: 351, endPoint x: 687, endPoint y: 344, distance: 15.6
click at [701, 351] on button "Next" at bounding box center [713, 359] width 52 height 22
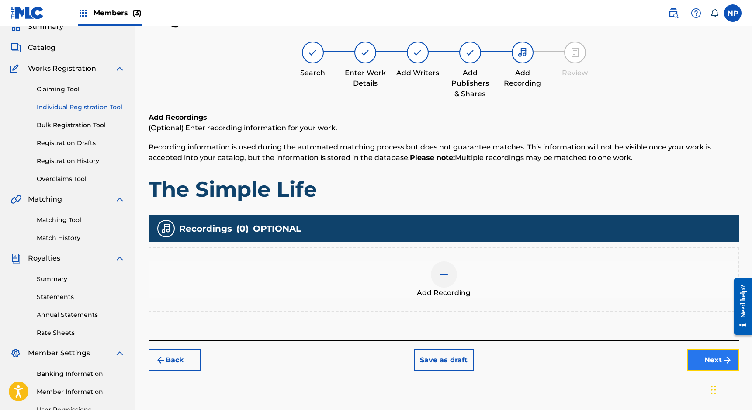
click at [701, 357] on button "Next" at bounding box center [713, 360] width 52 height 22
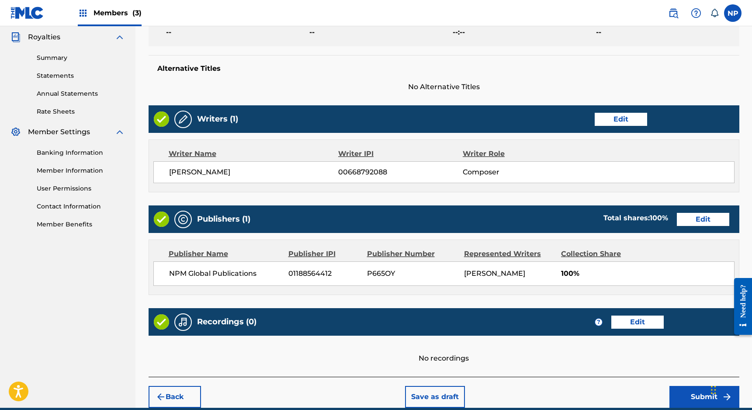
scroll to position [300, 0]
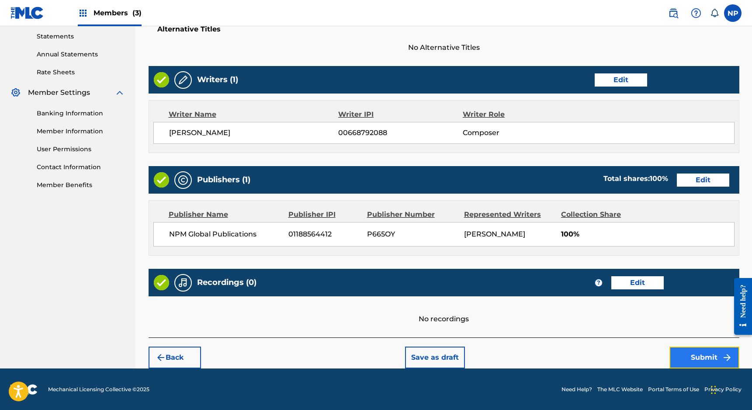
click at [707, 354] on button "Submit" at bounding box center [705, 358] width 70 height 22
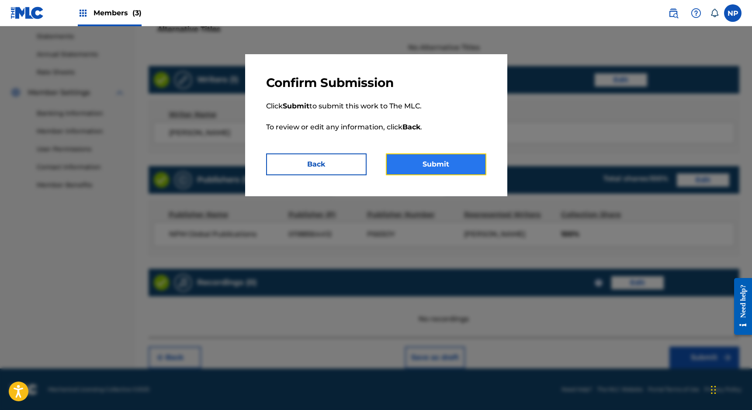
drag, startPoint x: 422, startPoint y: 167, endPoint x: 436, endPoint y: 167, distance: 14.4
click at [422, 167] on button "Submit" at bounding box center [436, 164] width 101 height 22
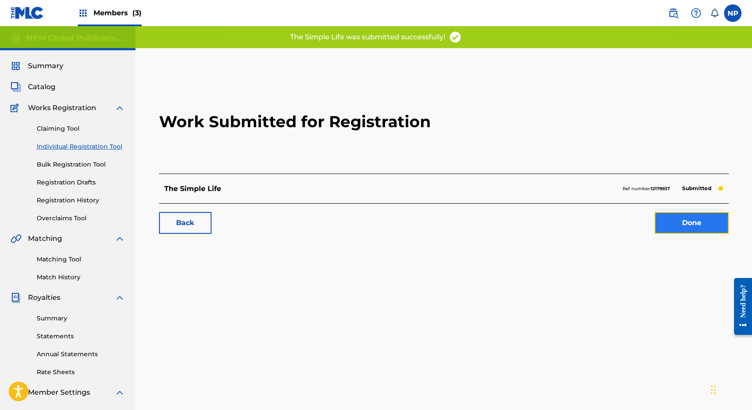
click at [669, 231] on link "Done" at bounding box center [692, 223] width 74 height 22
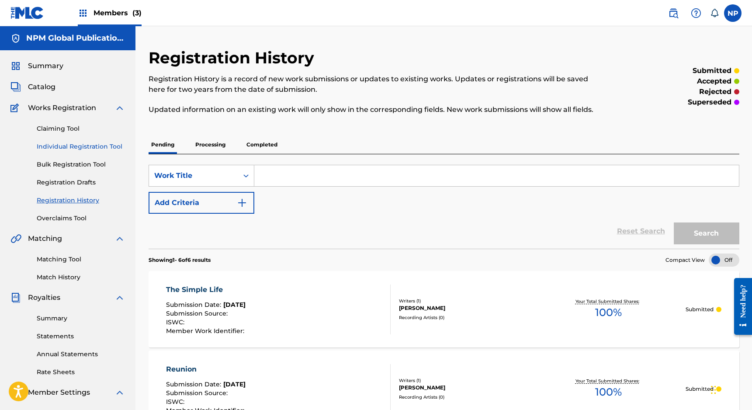
click at [85, 146] on link "Individual Registration Tool" at bounding box center [81, 146] width 88 height 9
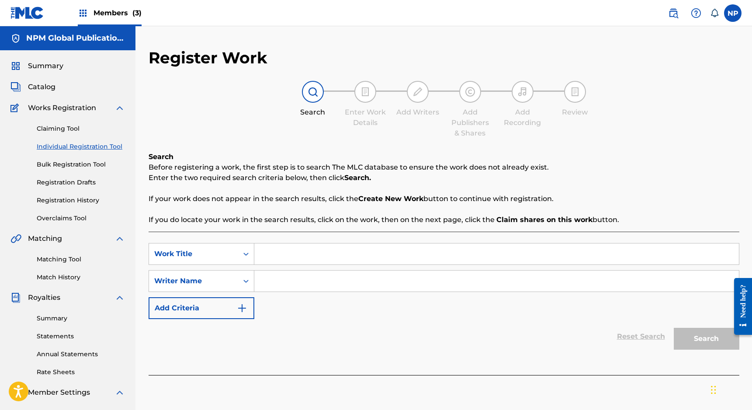
click at [289, 252] on input "Search Form" at bounding box center [496, 253] width 485 height 21
type input "Stormy Mind"
click at [325, 289] on input "Search Form" at bounding box center [496, 281] width 485 height 21
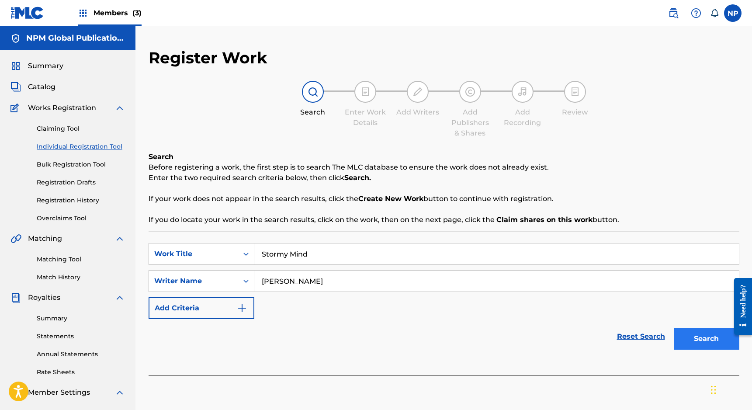
type input "[PERSON_NAME]"
click at [705, 335] on button "Search" at bounding box center [707, 339] width 66 height 22
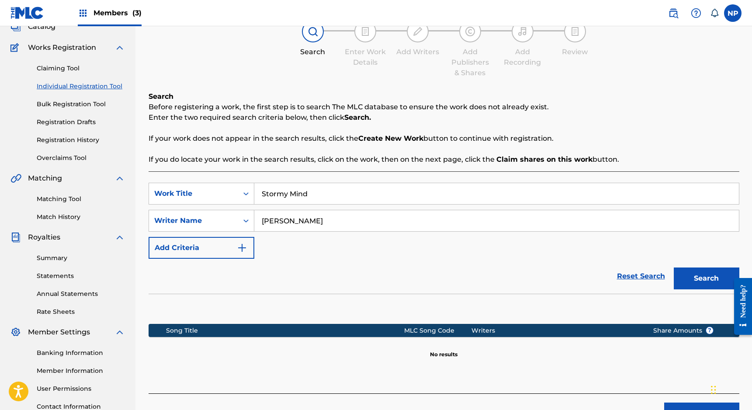
scroll to position [132, 0]
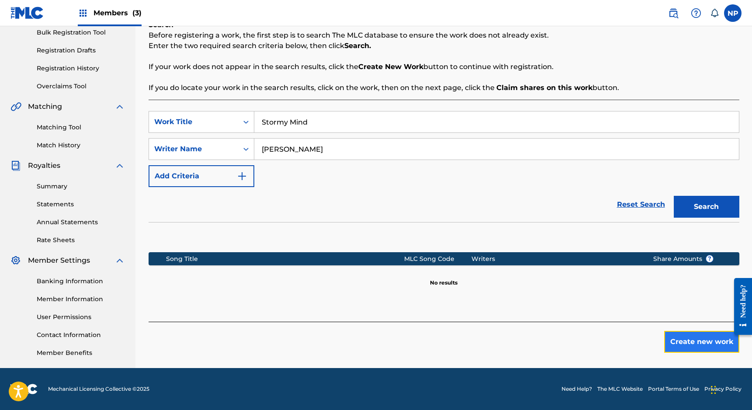
click at [693, 347] on button "Create new work" at bounding box center [701, 342] width 75 height 22
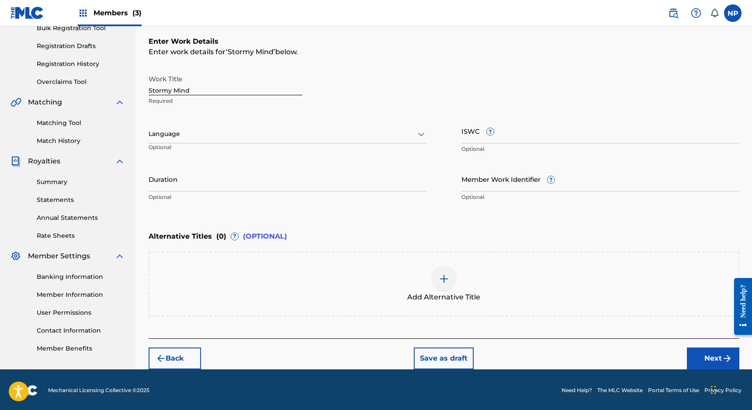
scroll to position [137, 0]
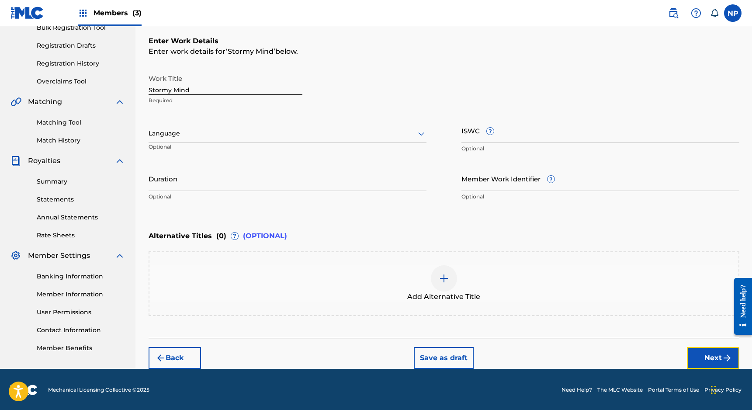
click at [704, 353] on button "Next" at bounding box center [713, 358] width 52 height 22
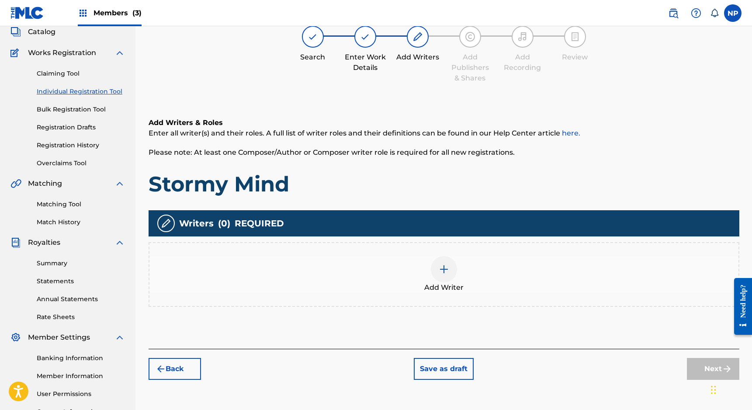
scroll to position [39, 0]
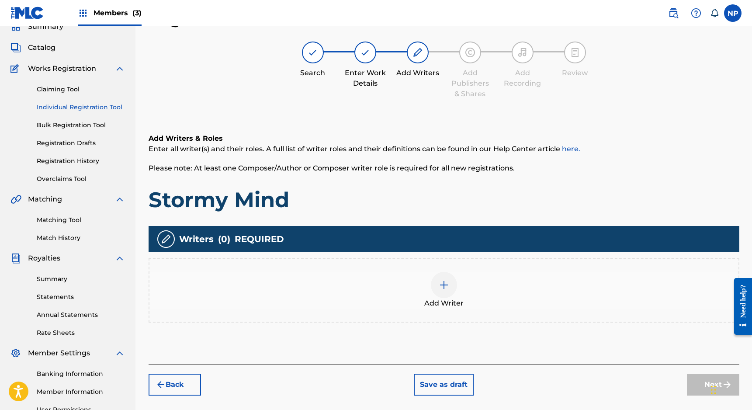
click at [438, 287] on div at bounding box center [444, 285] width 26 height 26
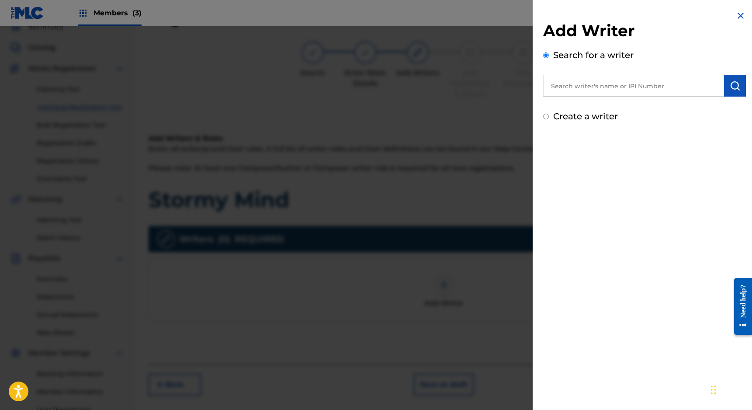
click at [642, 94] on input "text" at bounding box center [633, 86] width 181 height 22
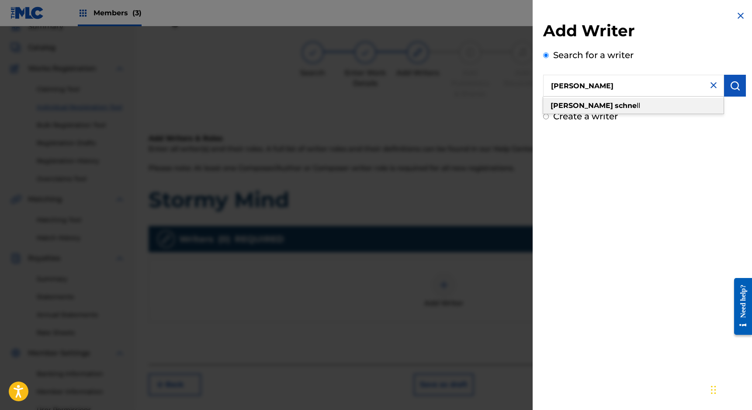
click at [615, 105] on strong "schne" at bounding box center [626, 105] width 22 height 8
type input "[PERSON_NAME]"
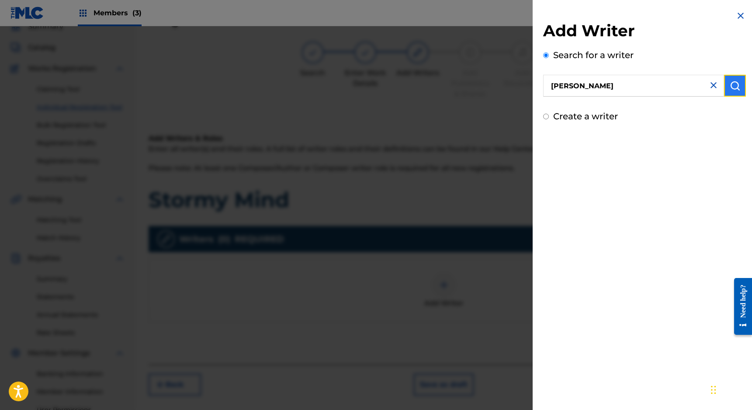
click at [736, 85] on img "submit" at bounding box center [735, 85] width 10 height 10
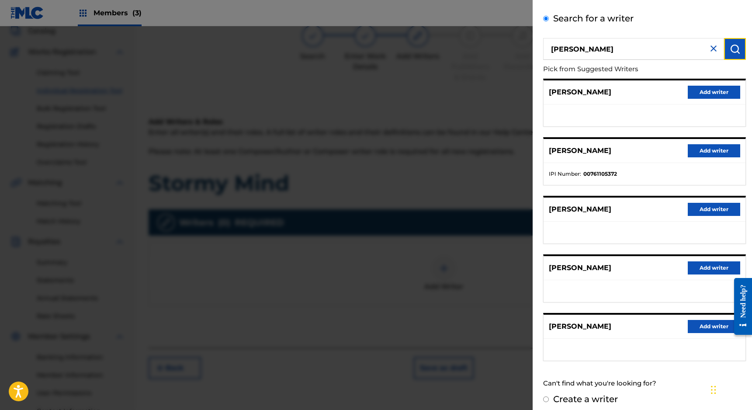
scroll to position [43, 0]
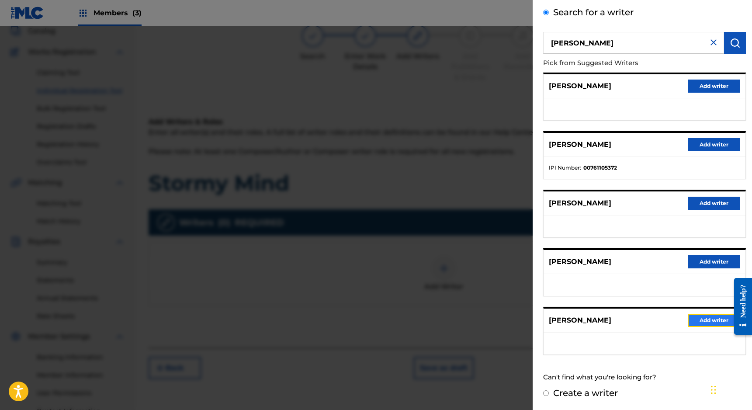
click at [702, 321] on button "Add writer" at bounding box center [714, 320] width 52 height 13
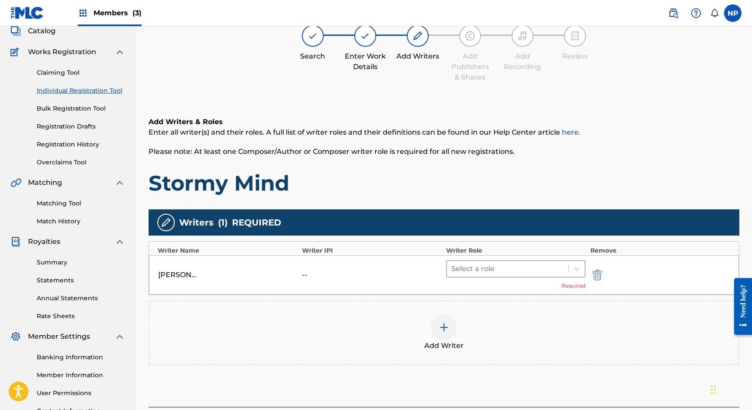
click at [495, 272] on div at bounding box center [507, 269] width 113 height 12
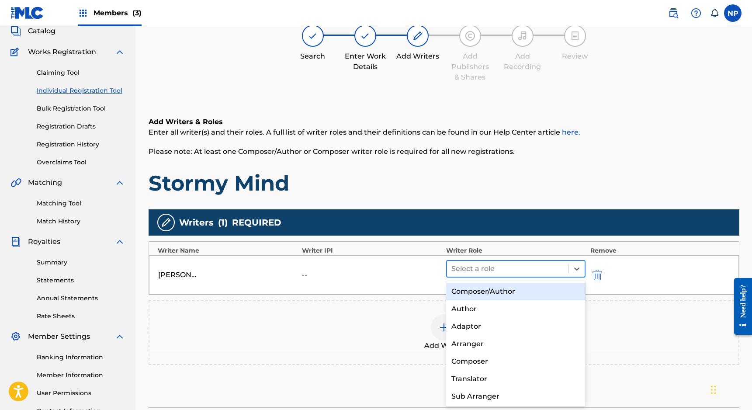
scroll to position [57, 0]
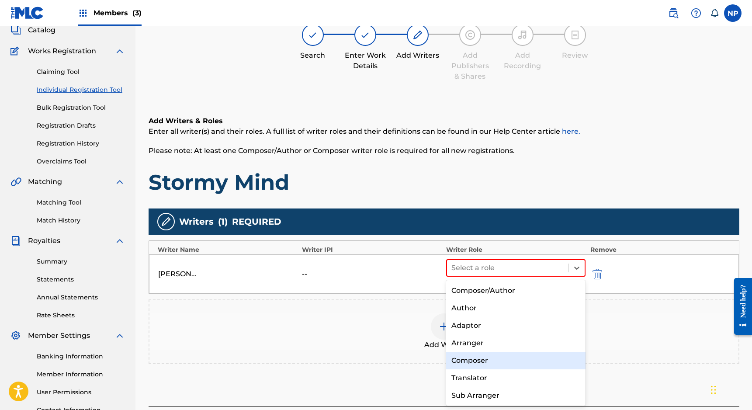
click at [467, 356] on div "Composer" at bounding box center [516, 360] width 140 height 17
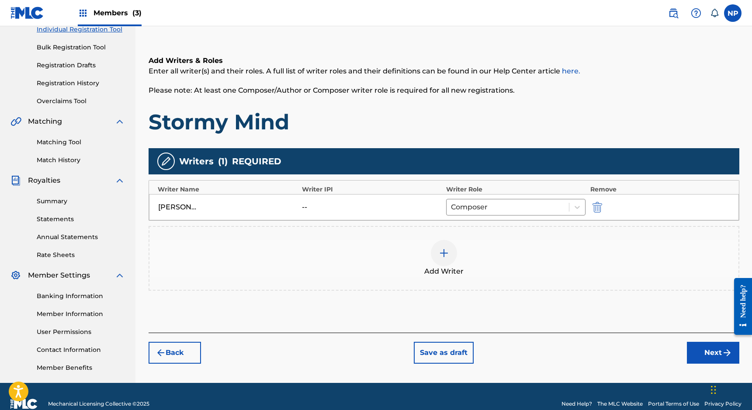
scroll to position [132, 0]
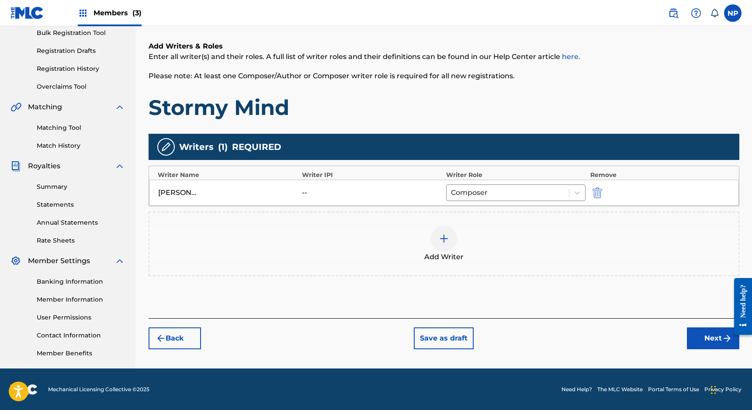
click at [430, 236] on div "Add Writer" at bounding box center [443, 244] width 589 height 37
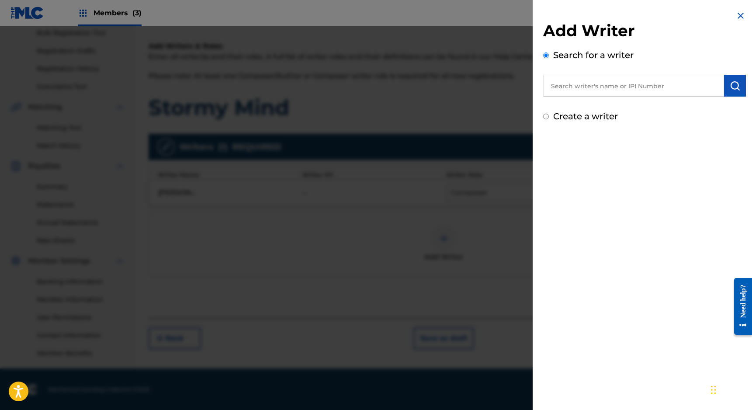
click at [597, 117] on label "Create a writer" at bounding box center [585, 116] width 65 height 10
radio input "true"
click at [549, 117] on input "Create a writer" at bounding box center [546, 117] width 6 height 6
radio input "false"
radio input "true"
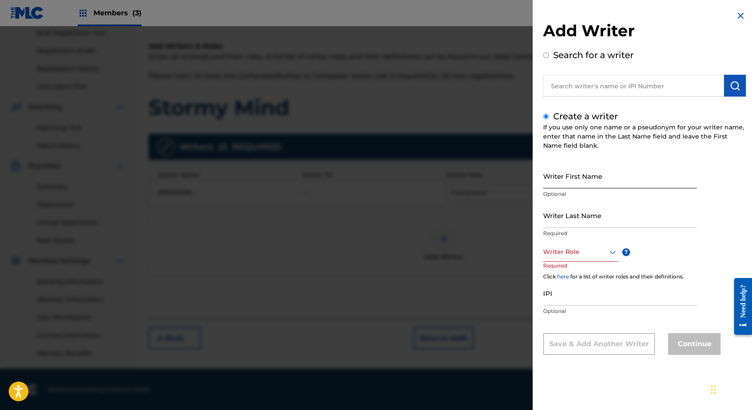
click at [569, 178] on input "Writer First Name" at bounding box center [620, 175] width 154 height 25
type input "[PERSON_NAME]"
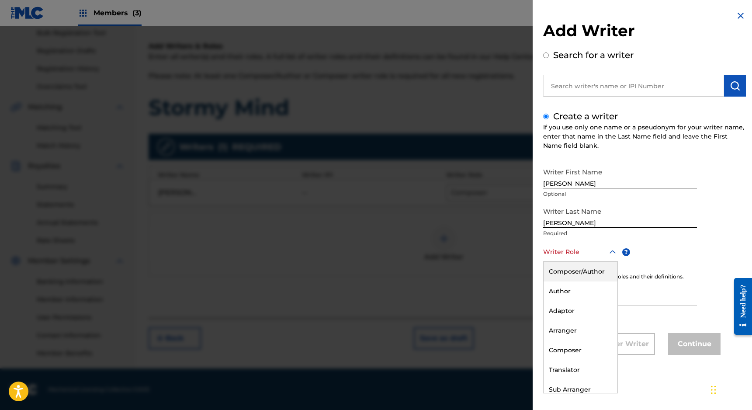
click at [569, 249] on div at bounding box center [580, 251] width 75 height 11
click at [574, 344] on div "Composer" at bounding box center [581, 350] width 74 height 20
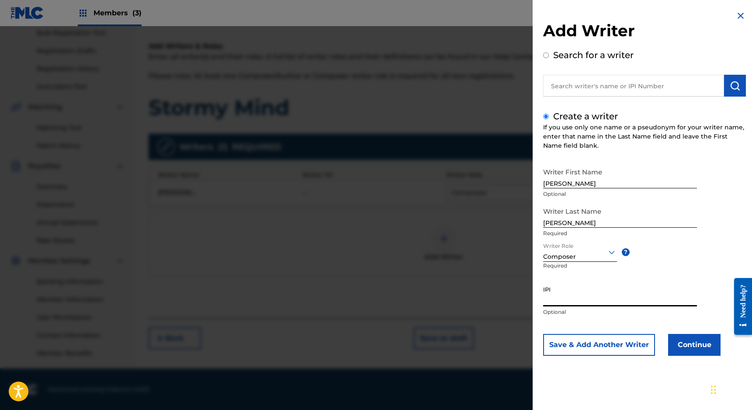
click at [552, 298] on input "IPI" at bounding box center [620, 293] width 154 height 25
paste input "00668792088"
type input "00668792088"
click at [700, 354] on button "Continue" at bounding box center [694, 345] width 52 height 22
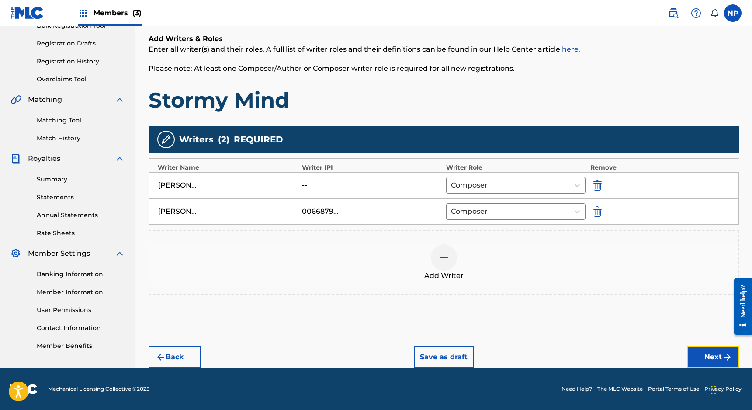
click at [708, 353] on button "Next" at bounding box center [713, 357] width 52 height 22
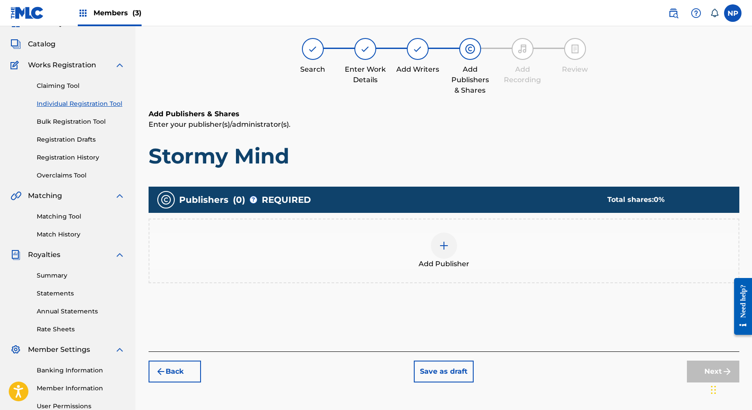
scroll to position [39, 0]
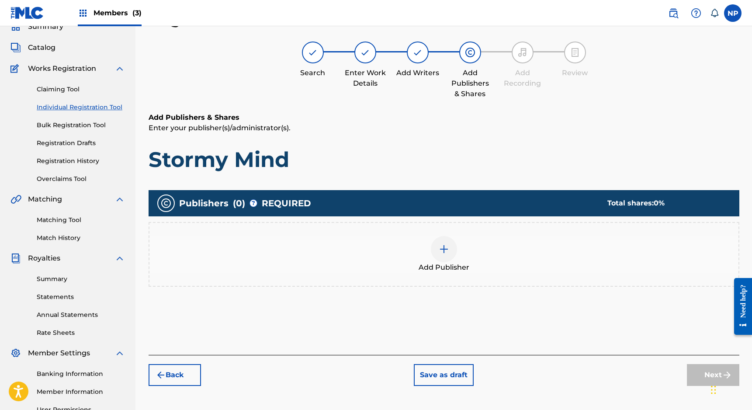
click at [439, 248] on img at bounding box center [444, 249] width 10 height 10
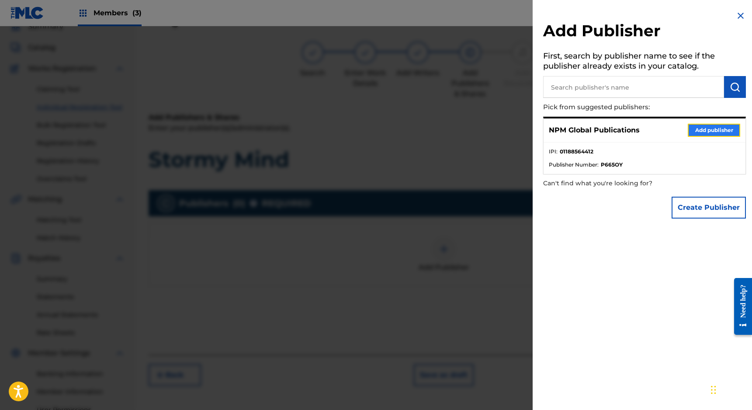
click at [699, 126] on button "Add publisher" at bounding box center [714, 130] width 52 height 13
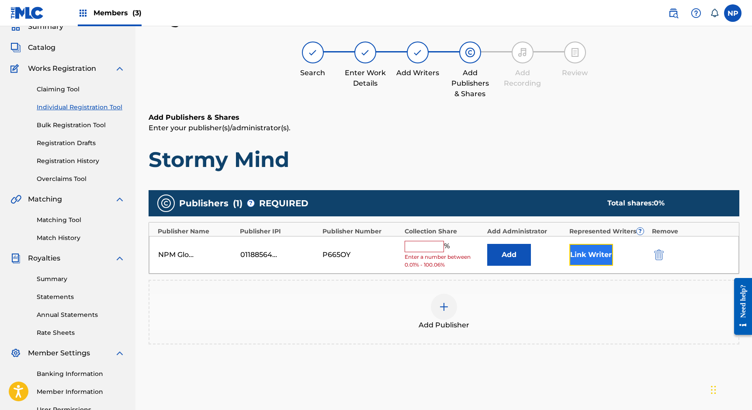
click at [583, 254] on button "Link Writer" at bounding box center [591, 255] width 44 height 22
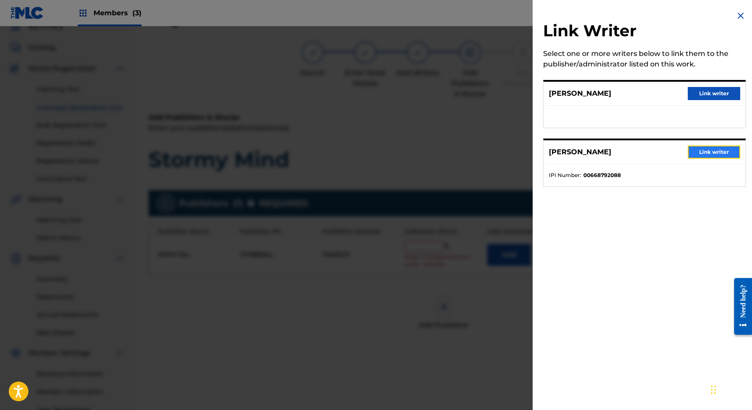
click at [710, 150] on button "Link writer" at bounding box center [714, 152] width 52 height 13
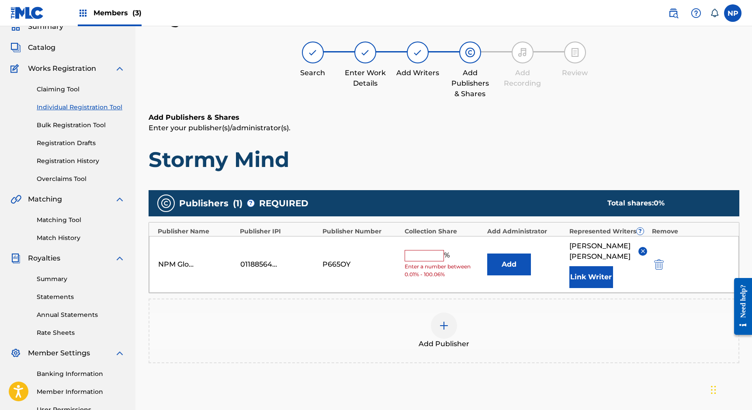
click at [426, 252] on input "text" at bounding box center [424, 255] width 39 height 11
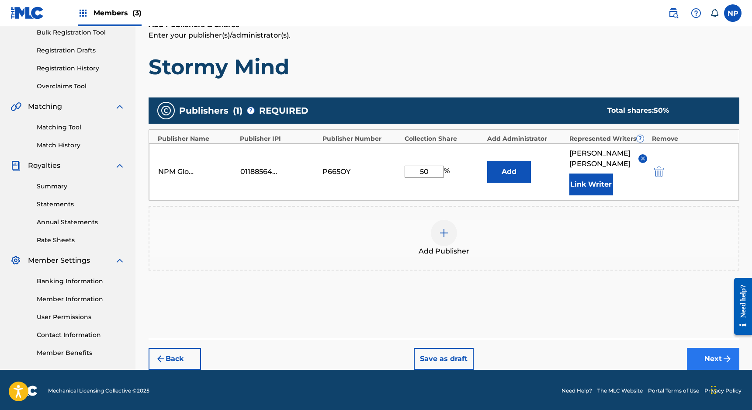
type input "50"
click at [701, 349] on button "Next" at bounding box center [713, 359] width 52 height 22
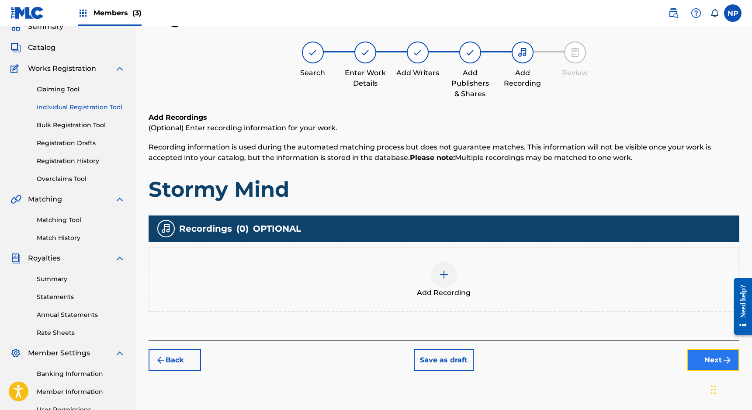
click at [704, 358] on button "Next" at bounding box center [713, 360] width 52 height 22
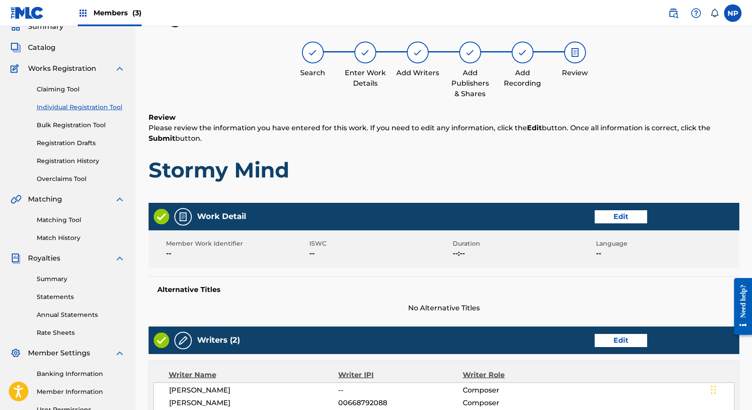
scroll to position [306, 0]
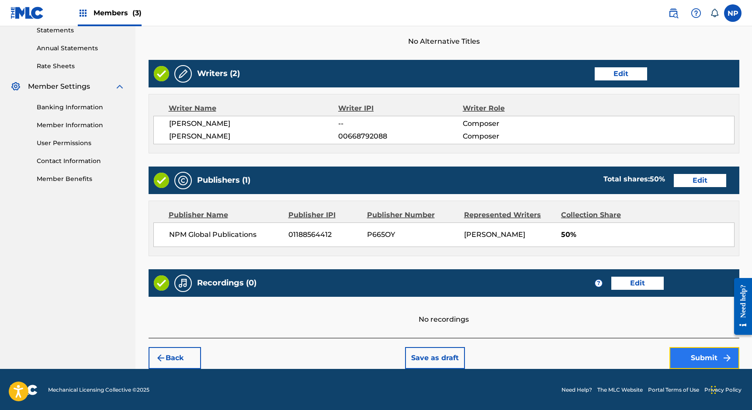
click at [700, 360] on button "Submit" at bounding box center [705, 358] width 70 height 22
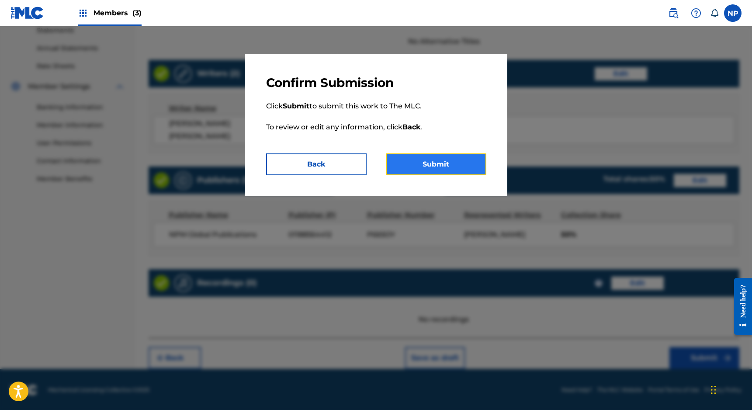
click at [414, 170] on button "Submit" at bounding box center [436, 164] width 101 height 22
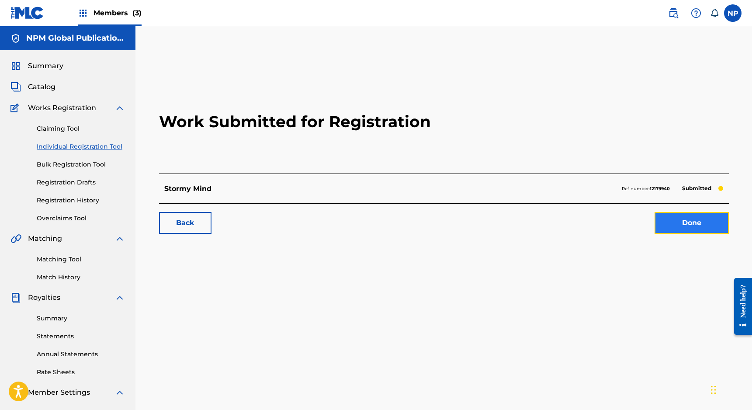
click at [692, 224] on link "Done" at bounding box center [692, 223] width 74 height 22
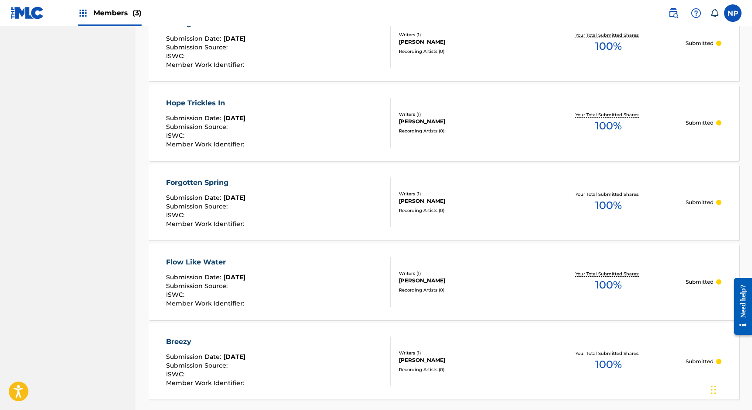
scroll to position [754, 0]
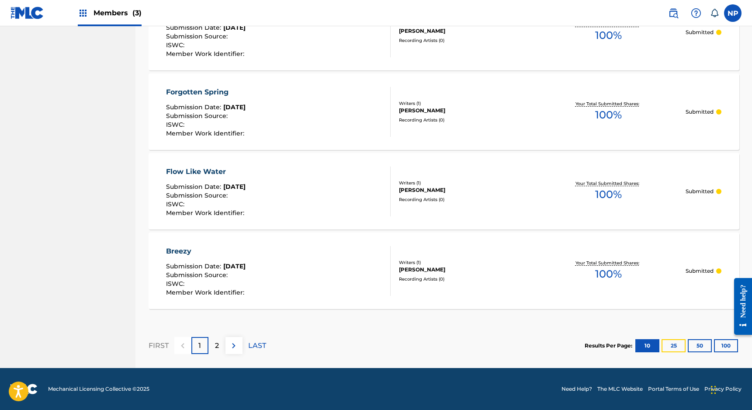
click at [673, 346] on button "25" at bounding box center [674, 345] width 24 height 13
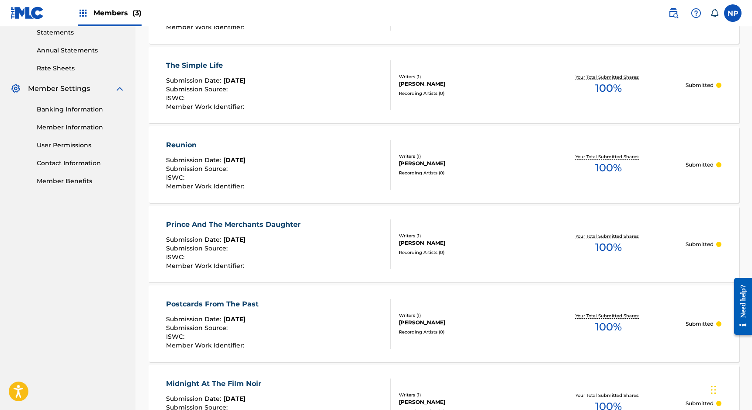
scroll to position [0, 0]
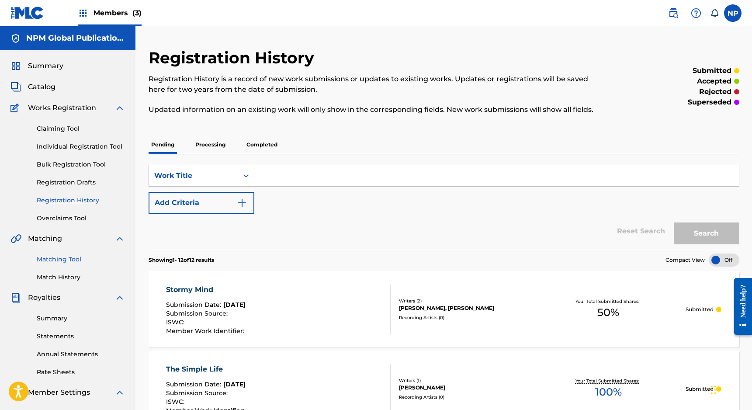
click at [53, 259] on link "Matching Tool" at bounding box center [81, 259] width 88 height 9
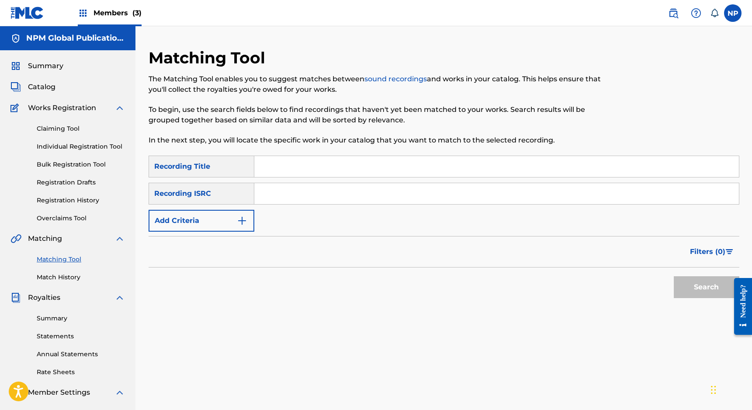
click at [280, 169] on input "Search Form" at bounding box center [496, 166] width 485 height 21
type input "blossom"
click at [232, 196] on div "Recording ISRC" at bounding box center [202, 194] width 106 height 22
click at [178, 188] on div "Recording ISRC" at bounding box center [202, 194] width 106 height 22
click at [696, 292] on button "Search" at bounding box center [707, 287] width 66 height 22
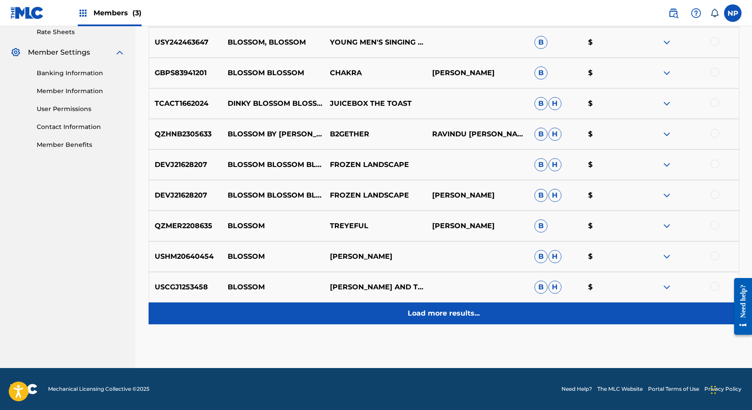
click at [447, 319] on div "Load more results..." at bounding box center [444, 313] width 591 height 22
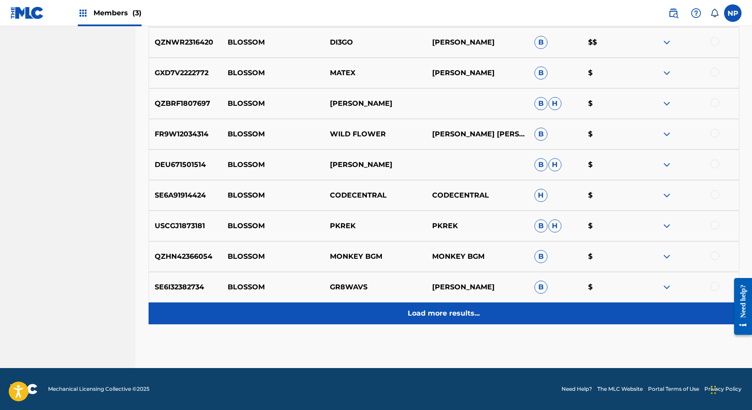
click at [436, 318] on p "Load more results..." at bounding box center [444, 313] width 72 height 10
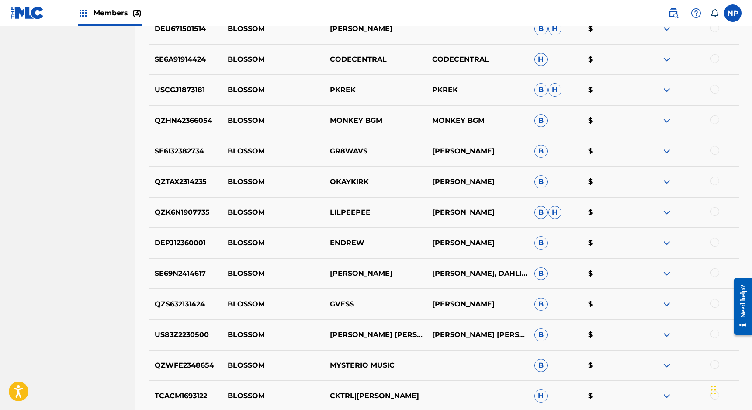
scroll to position [952, 0]
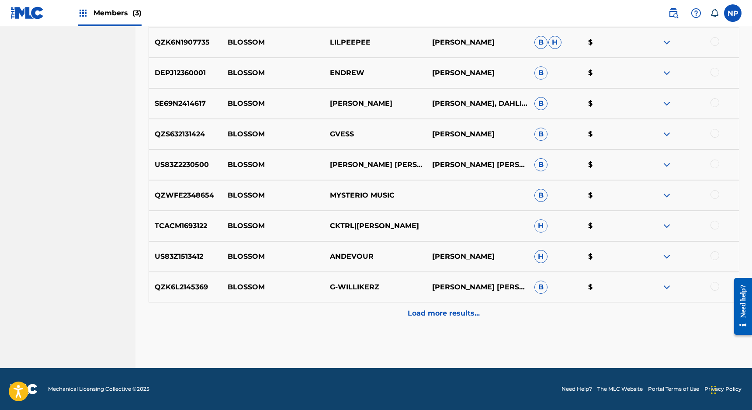
click at [437, 318] on p "Load more results..." at bounding box center [444, 313] width 72 height 10
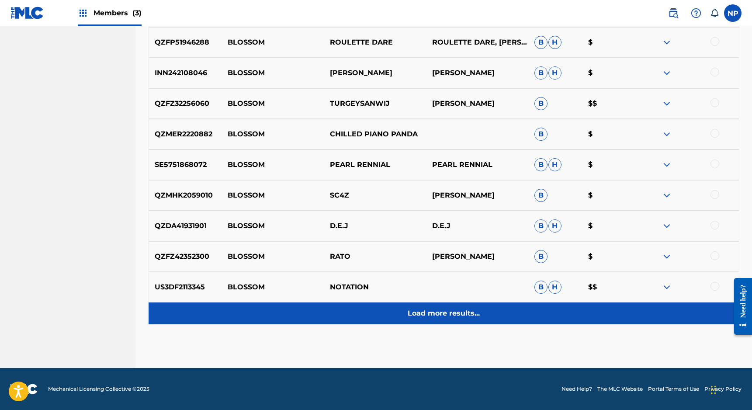
click at [437, 319] on div "Load more results..." at bounding box center [444, 313] width 591 height 22
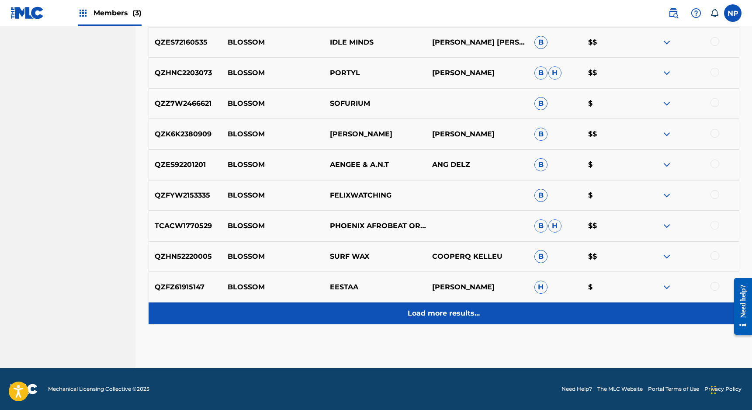
click at [438, 316] on p "Load more results..." at bounding box center [444, 313] width 72 height 10
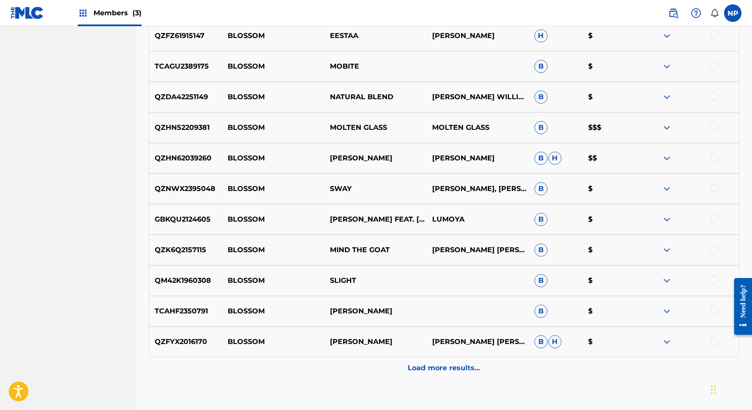
scroll to position [1842, 0]
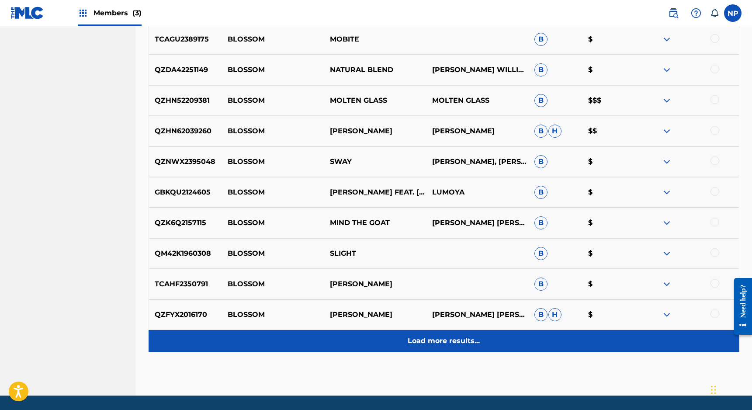
click at [431, 336] on p "Load more results..." at bounding box center [444, 341] width 72 height 10
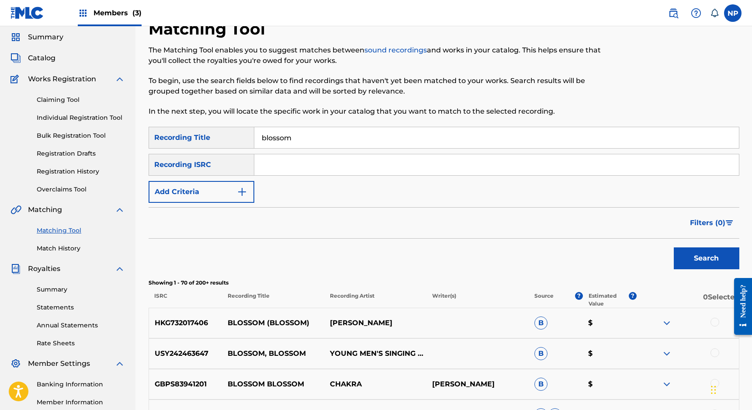
scroll to position [0, 0]
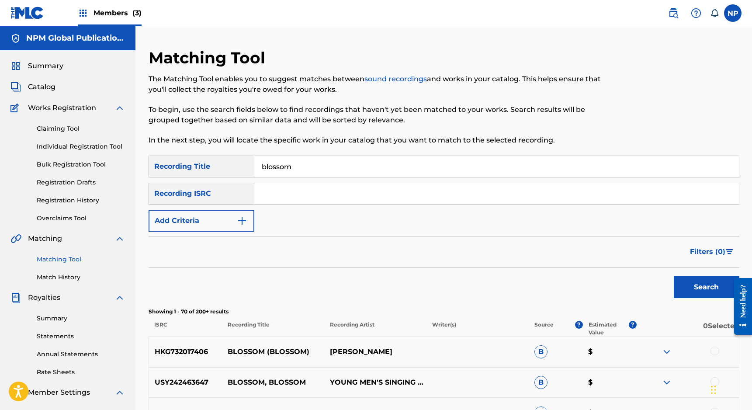
click at [212, 201] on div "Recording ISRC" at bounding box center [202, 194] width 106 height 22
click at [217, 196] on div "Recording ISRC" at bounding box center [202, 194] width 106 height 22
click at [219, 191] on div "Recording ISRC" at bounding box center [202, 194] width 106 height 22
click at [190, 215] on button "Add Criteria" at bounding box center [202, 221] width 106 height 22
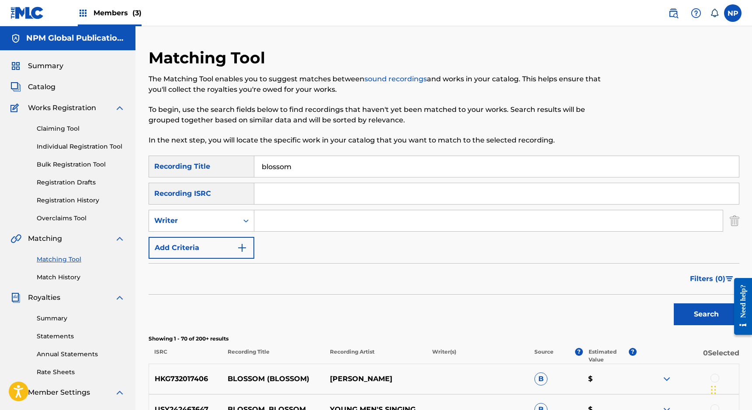
click at [272, 222] on input "Search Form" at bounding box center [488, 220] width 468 height 21
type input "[PERSON_NAME]"
click at [674, 303] on button "Search" at bounding box center [707, 314] width 66 height 22
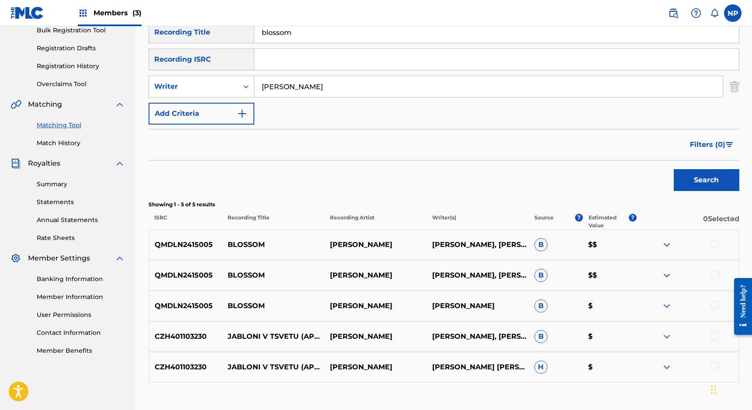
scroll to position [137, 0]
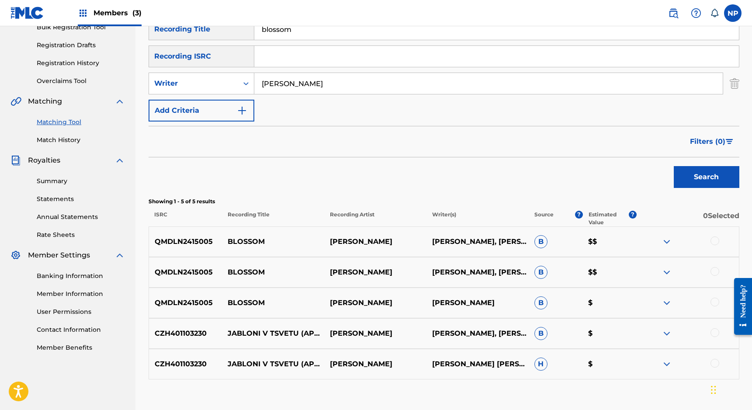
click at [669, 242] on img at bounding box center [667, 241] width 10 height 10
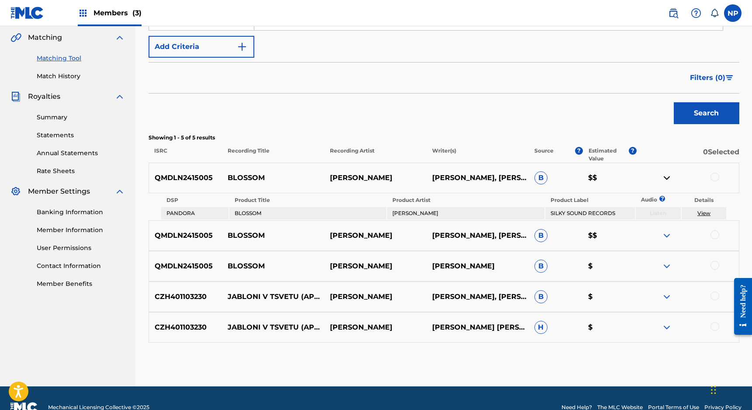
scroll to position [209, 0]
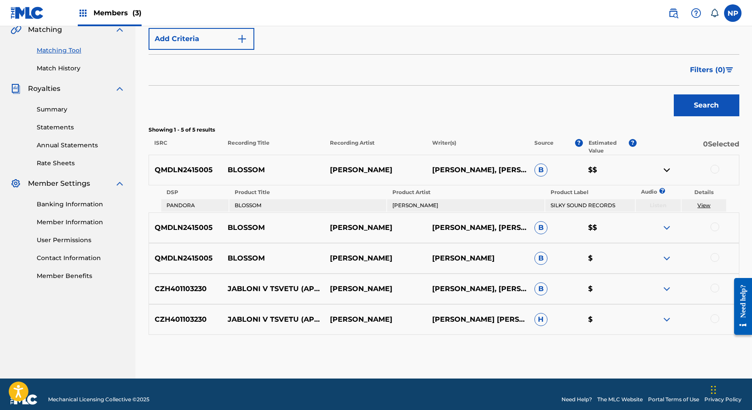
click at [668, 226] on img at bounding box center [667, 227] width 10 height 10
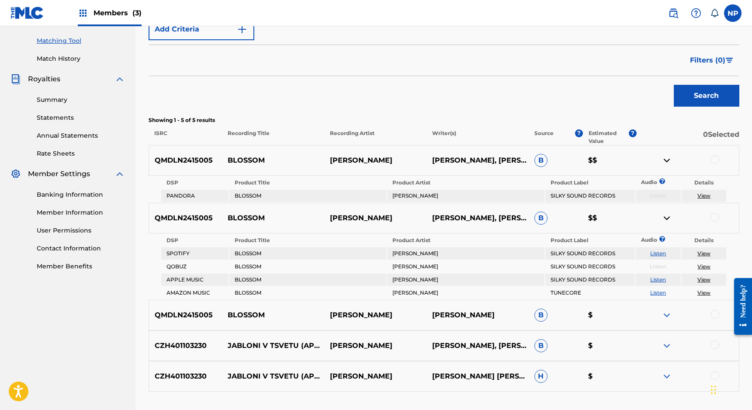
scroll to position [222, 0]
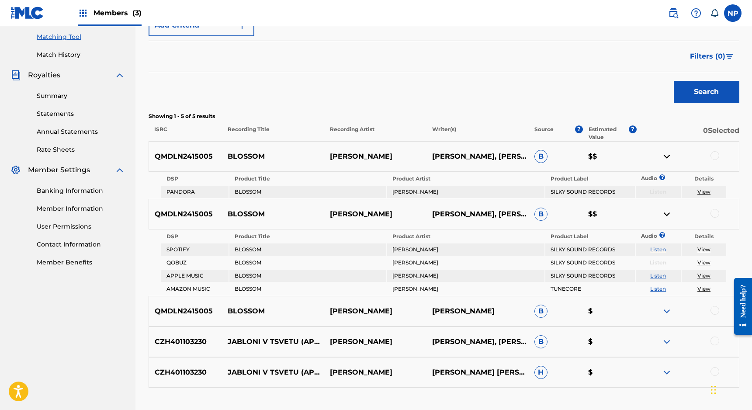
click at [664, 309] on img at bounding box center [667, 311] width 10 height 10
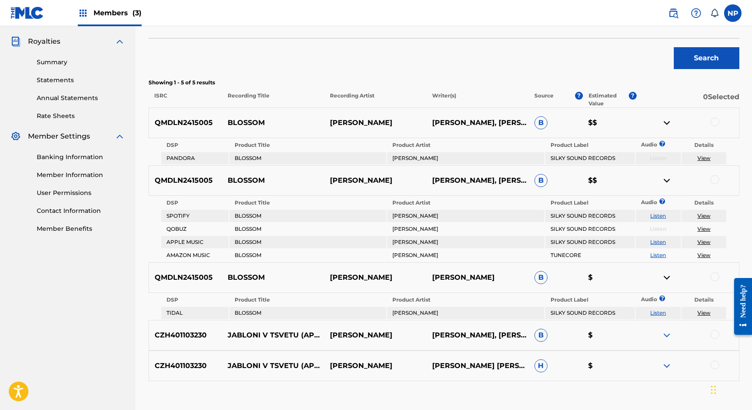
scroll to position [257, 0]
click at [713, 119] on div at bounding box center [715, 121] width 9 height 9
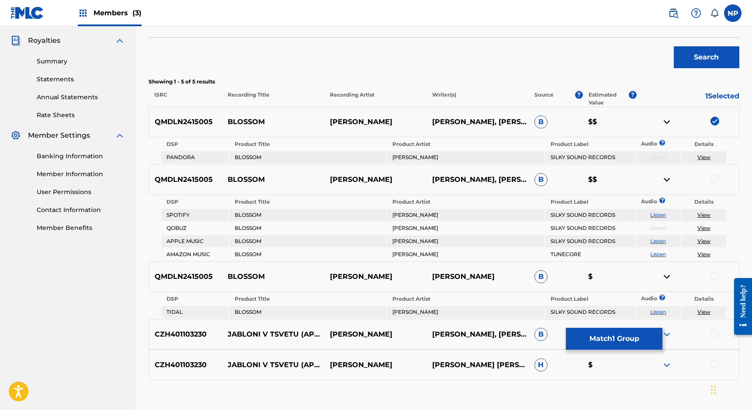
click at [718, 181] on div at bounding box center [715, 178] width 9 height 9
click at [716, 280] on div at bounding box center [688, 276] width 102 height 10
click at [714, 279] on div at bounding box center [715, 275] width 9 height 9
click at [628, 339] on button "Match 3 Groups" at bounding box center [614, 339] width 97 height 22
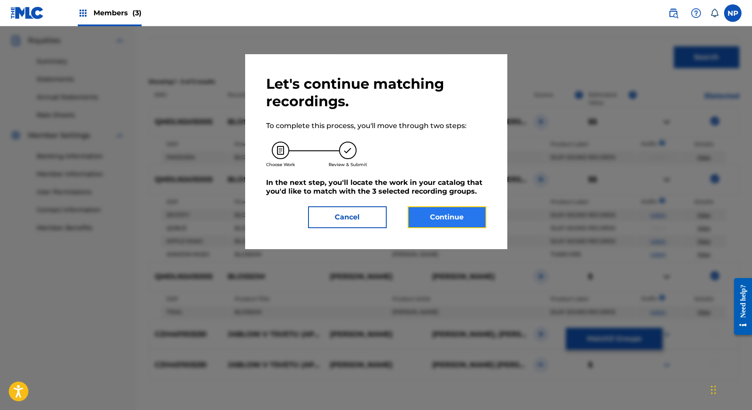
click at [448, 216] on button "Continue" at bounding box center [447, 217] width 79 height 22
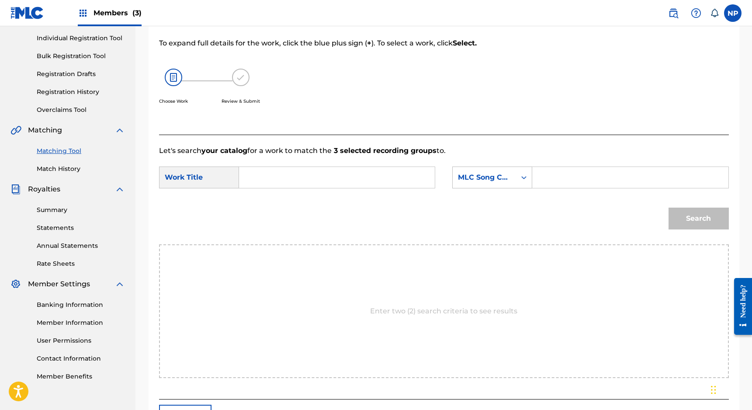
scroll to position [121, 0]
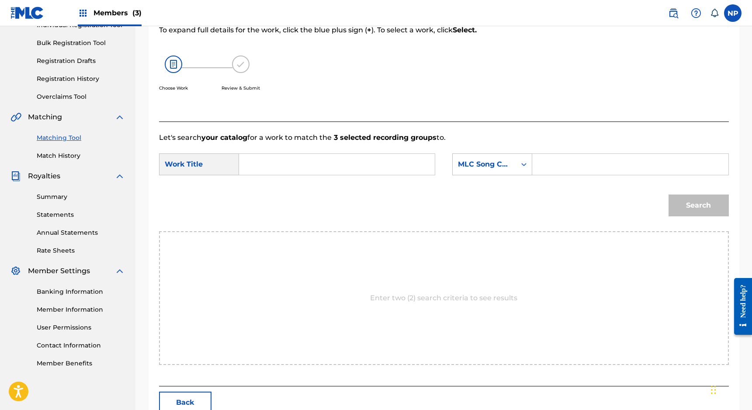
click at [345, 158] on input "Search Form" at bounding box center [336, 164] width 181 height 21
type input "blossom"
click at [522, 169] on div "Search Form" at bounding box center [524, 164] width 16 height 16
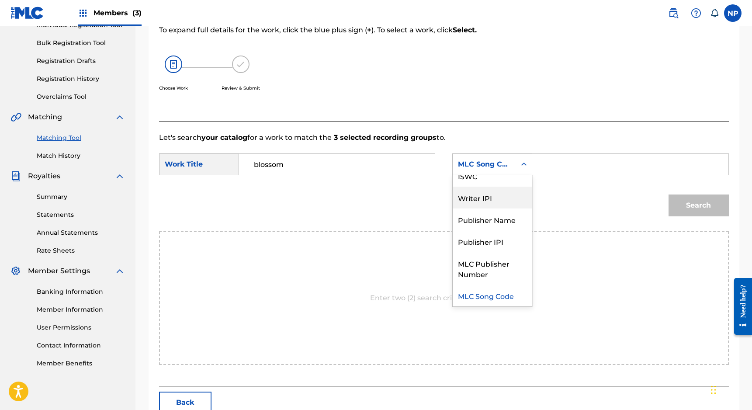
scroll to position [0, 0]
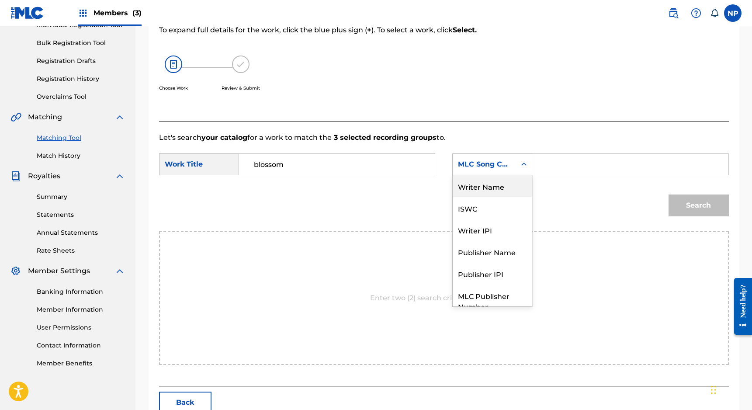
click at [500, 189] on div "Writer Name" at bounding box center [492, 186] width 79 height 22
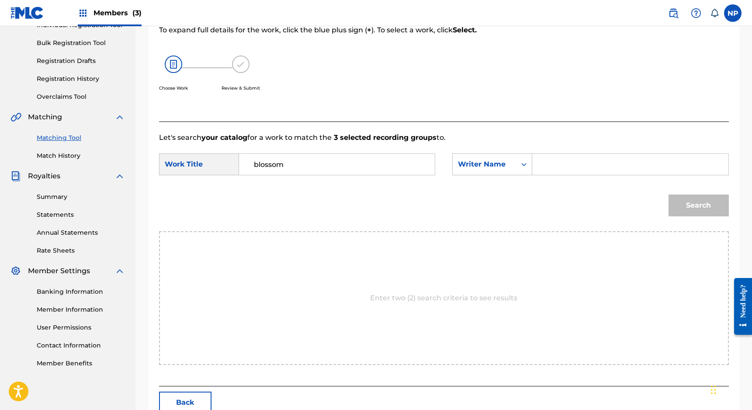
click at [554, 168] on input "Search Form" at bounding box center [630, 164] width 181 height 21
type input "[PERSON_NAME]"
click at [723, 212] on button "Search" at bounding box center [699, 205] width 60 height 22
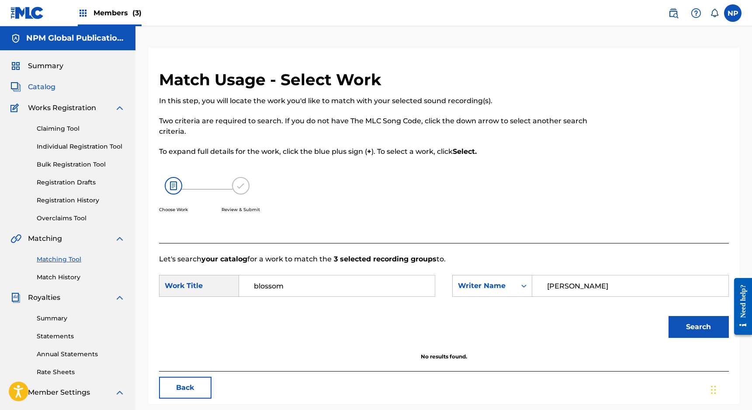
click at [47, 87] on span "Catalog" at bounding box center [42, 87] width 28 height 10
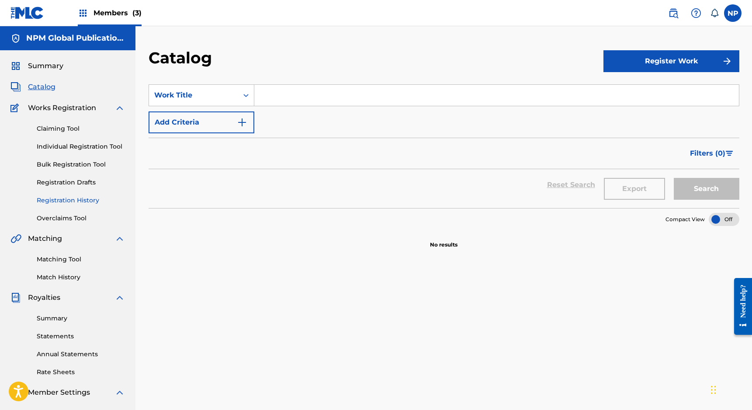
click at [63, 200] on link "Registration History" at bounding box center [81, 200] width 88 height 9
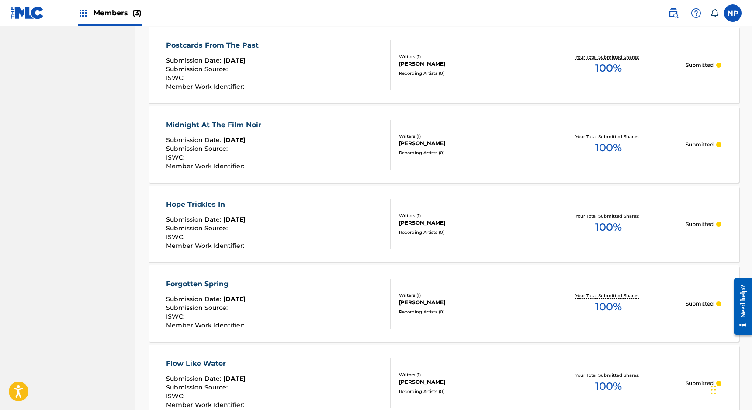
scroll to position [754, 0]
